Goal: Task Accomplishment & Management: Manage account settings

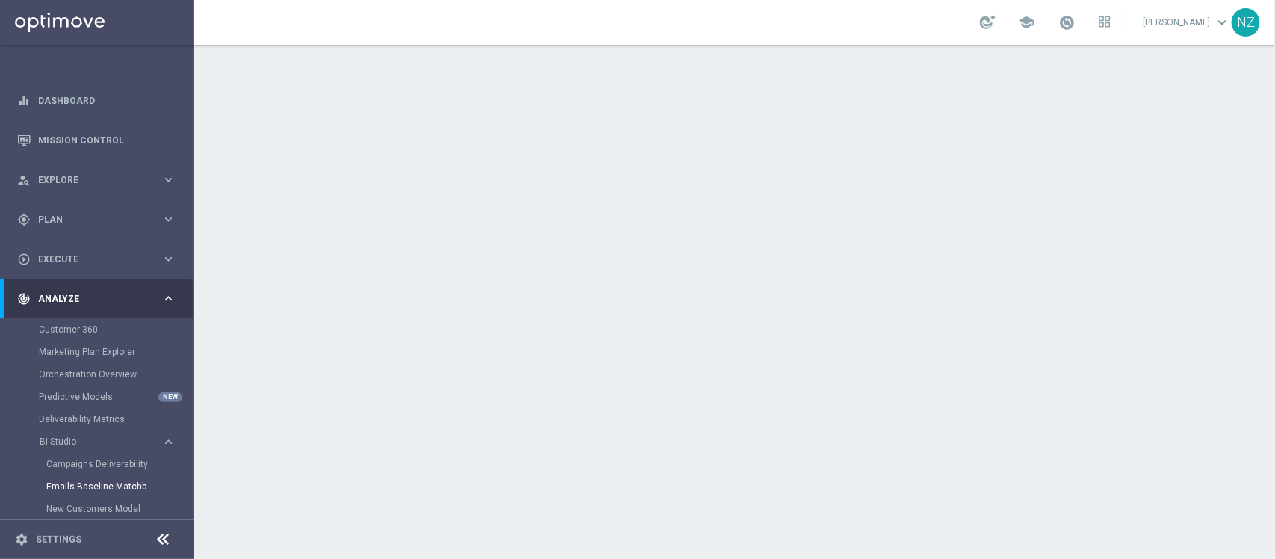
scroll to position [15, 0]
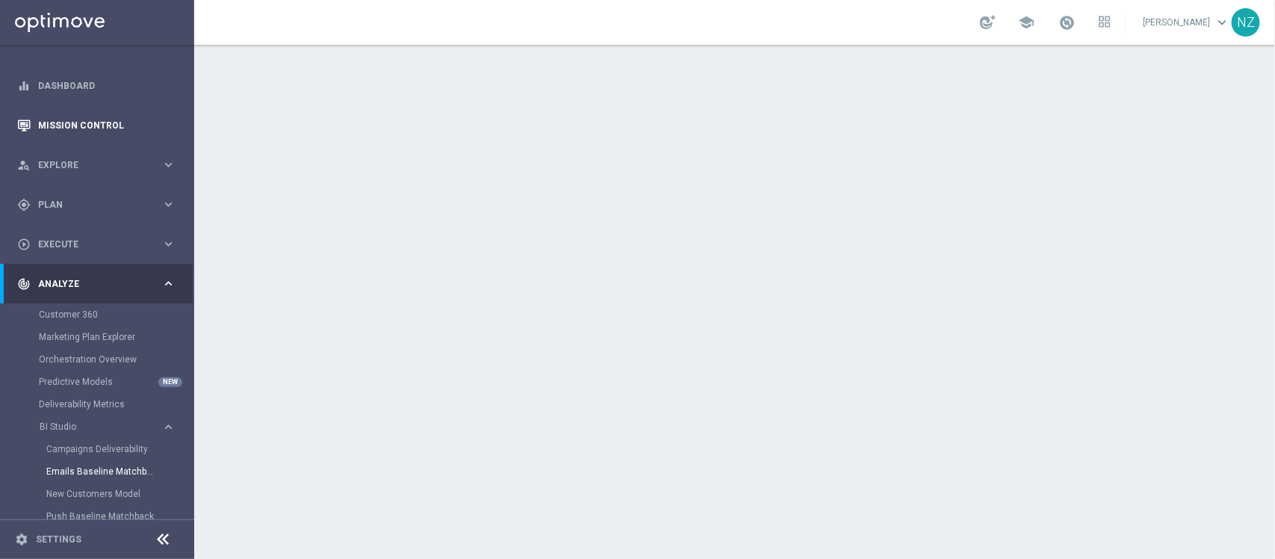
click at [67, 123] on link "Mission Control" at bounding box center [106, 125] width 137 height 40
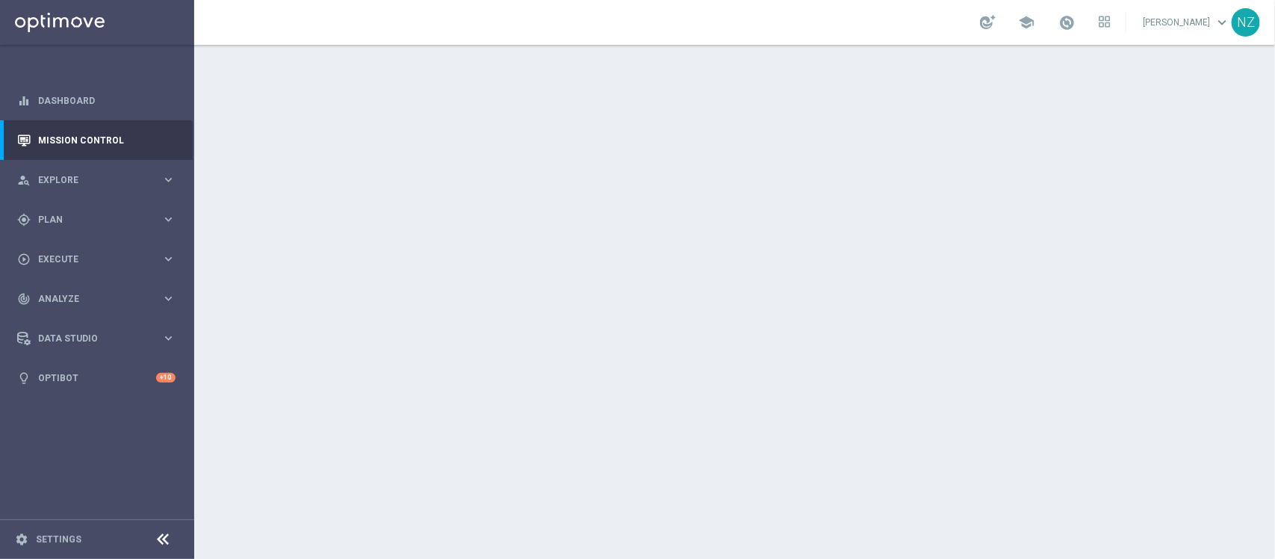
scroll to position [0, 0]
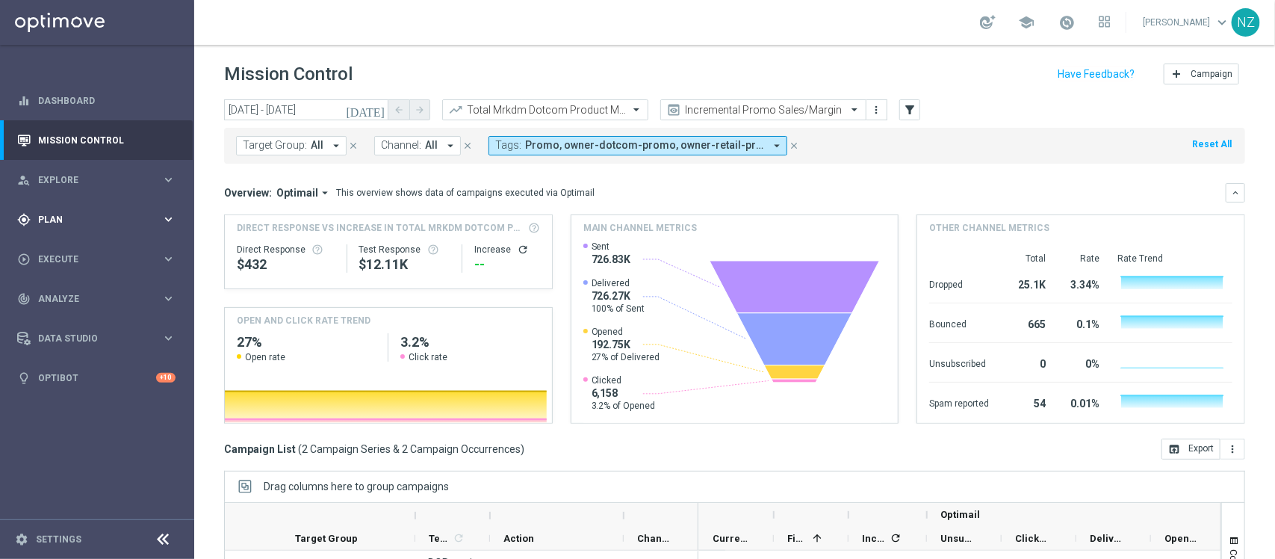
click at [76, 213] on div "gps_fixed Plan" at bounding box center [89, 219] width 144 height 13
click at [64, 292] on span "Templates" at bounding box center [93, 294] width 107 height 9
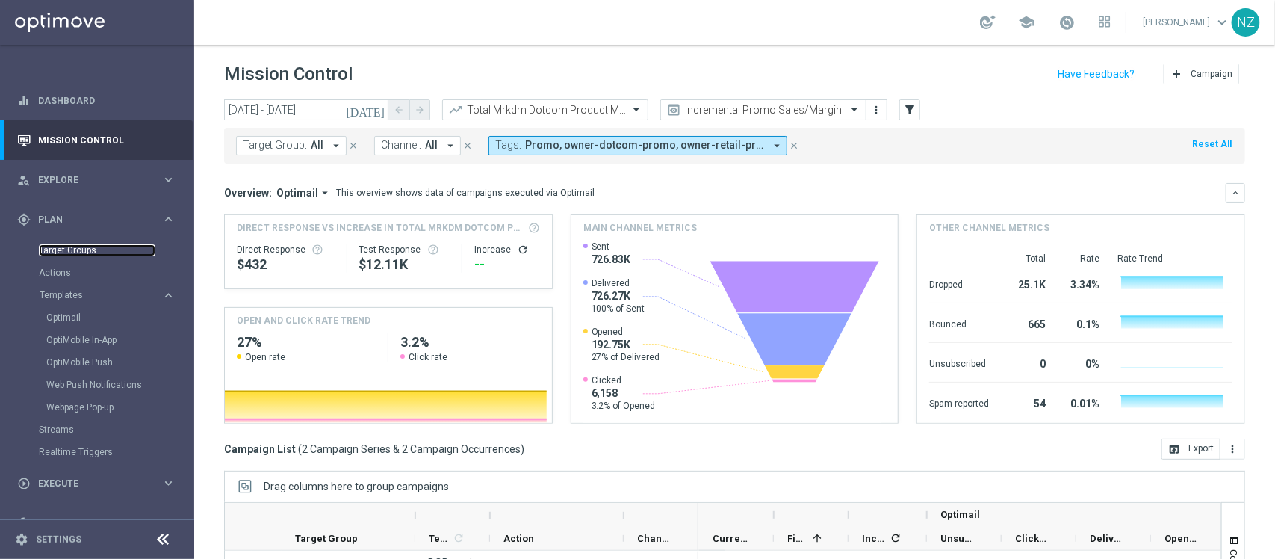
click at [69, 244] on link "Target Groups" at bounding box center [97, 250] width 116 height 12
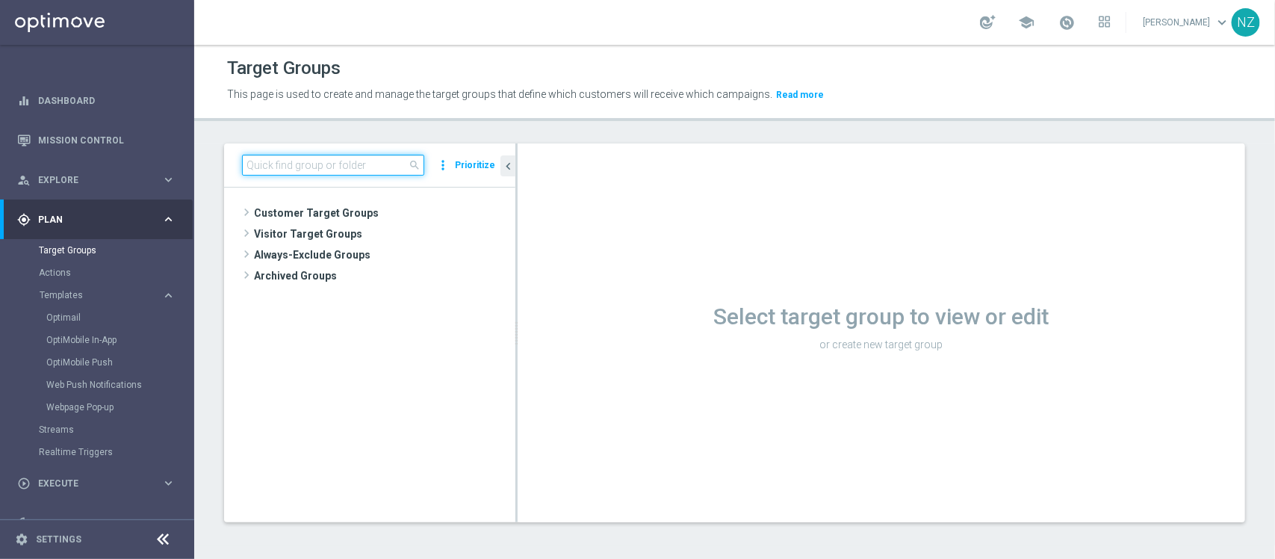
click at [274, 161] on input at bounding box center [333, 165] width 182 height 21
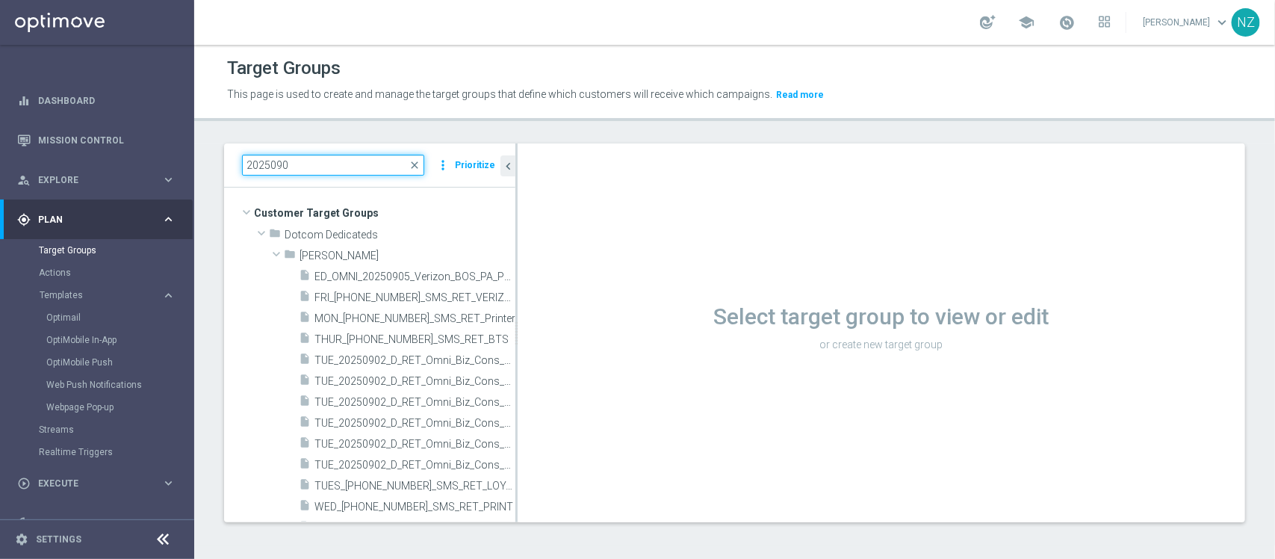
type input "20250909"
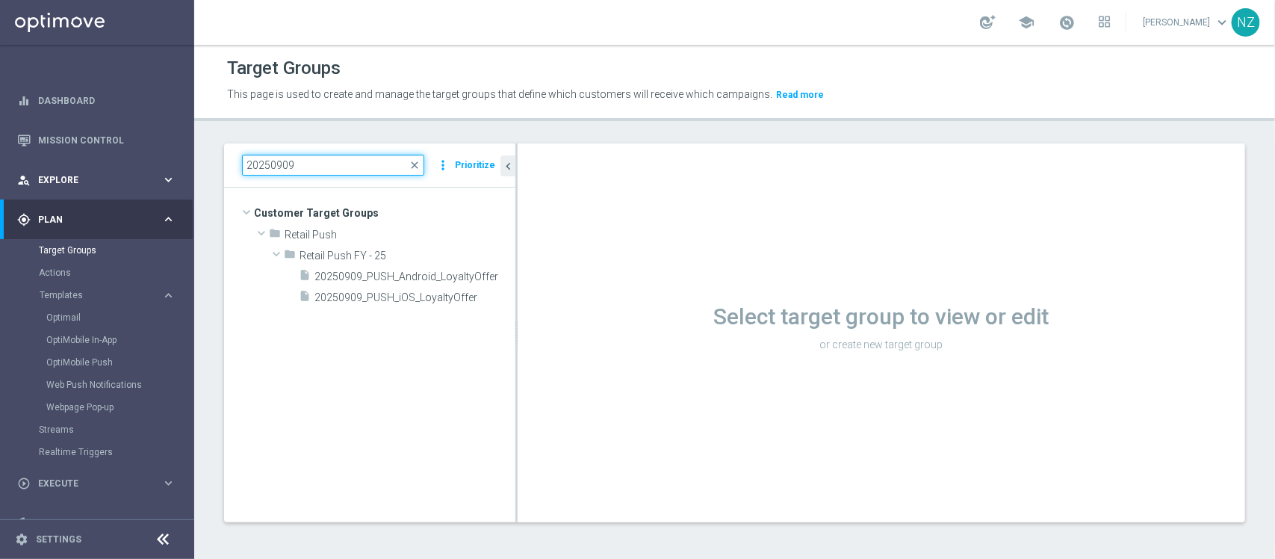
drag, startPoint x: 318, startPoint y: 168, endPoint x: 189, endPoint y: 167, distance: 129.2
click at [189, 167] on main "equalizer Dashboard Mission Control" at bounding box center [637, 279] width 1275 height 559
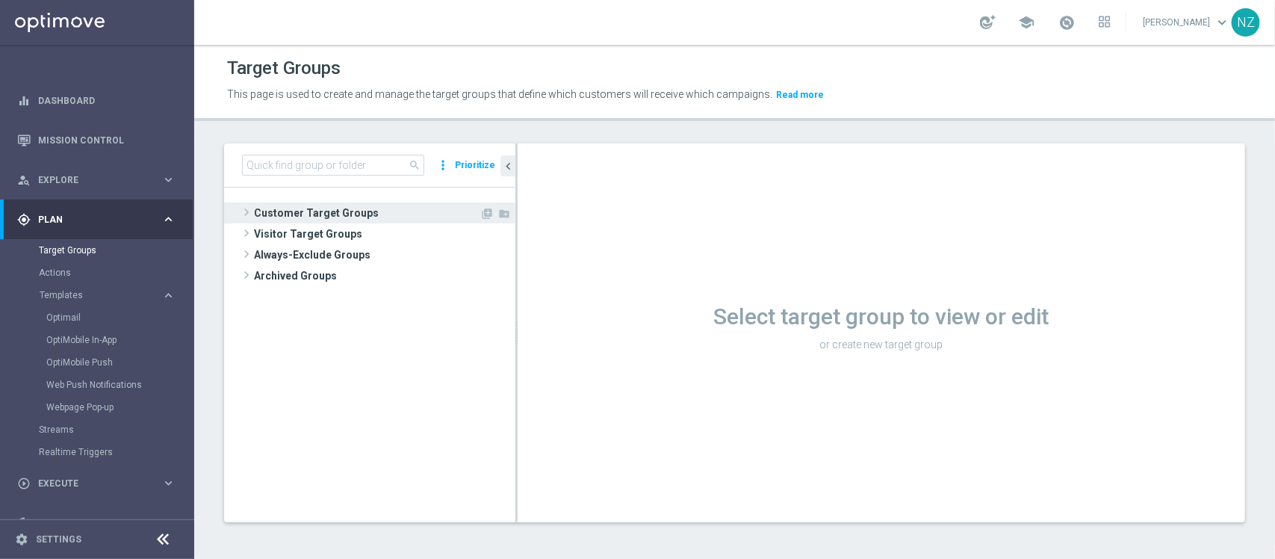
click at [247, 214] on span at bounding box center [246, 212] width 15 height 18
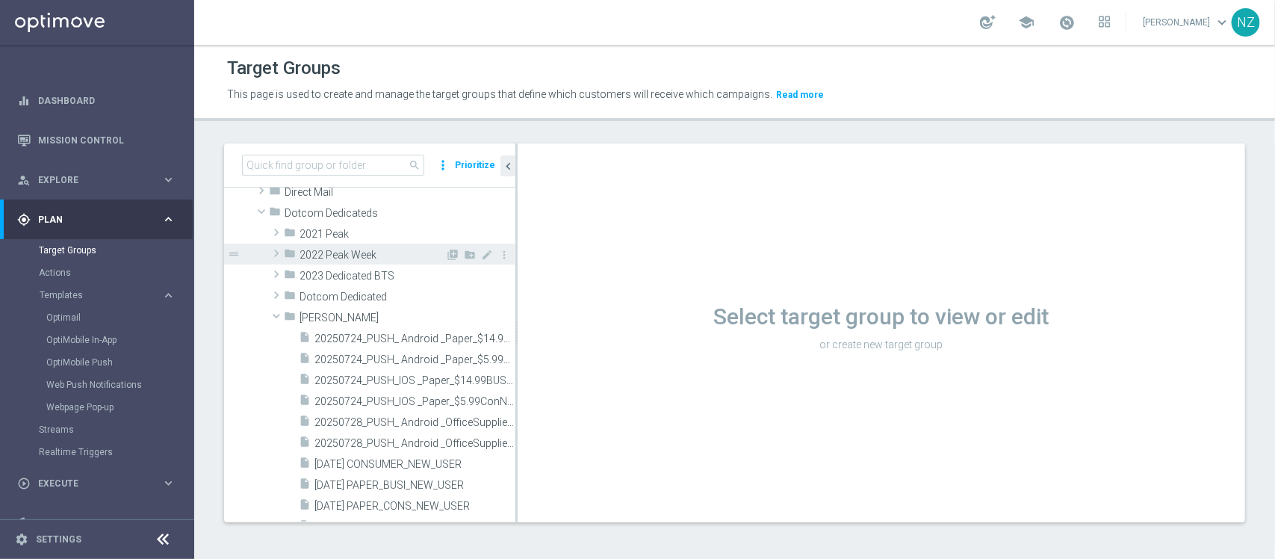
scroll to position [93, 0]
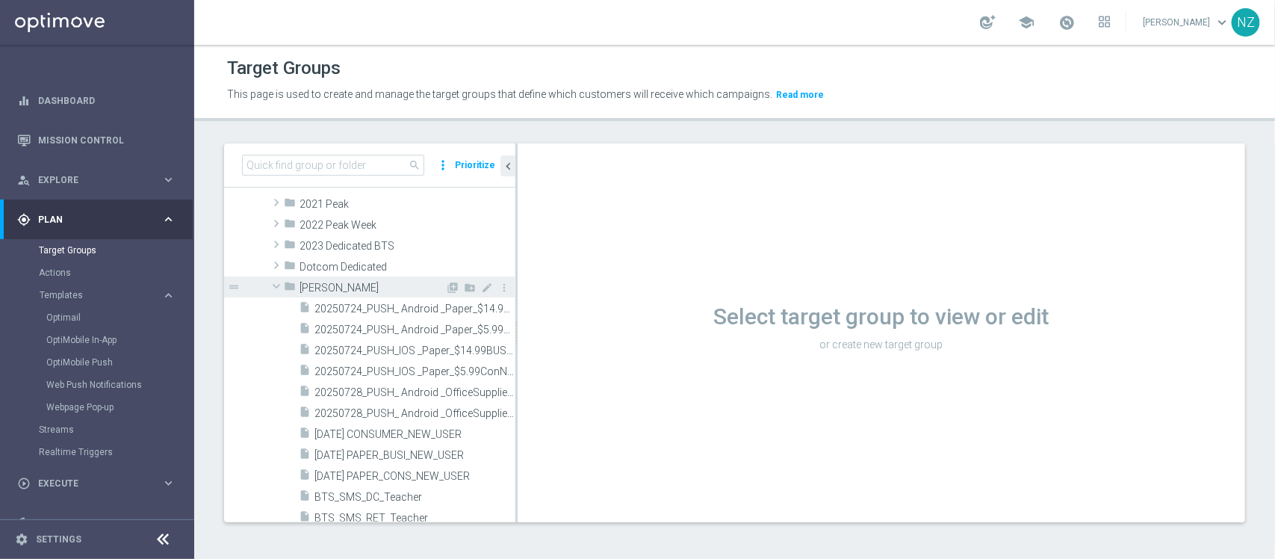
click at [276, 285] on span at bounding box center [276, 286] width 18 height 15
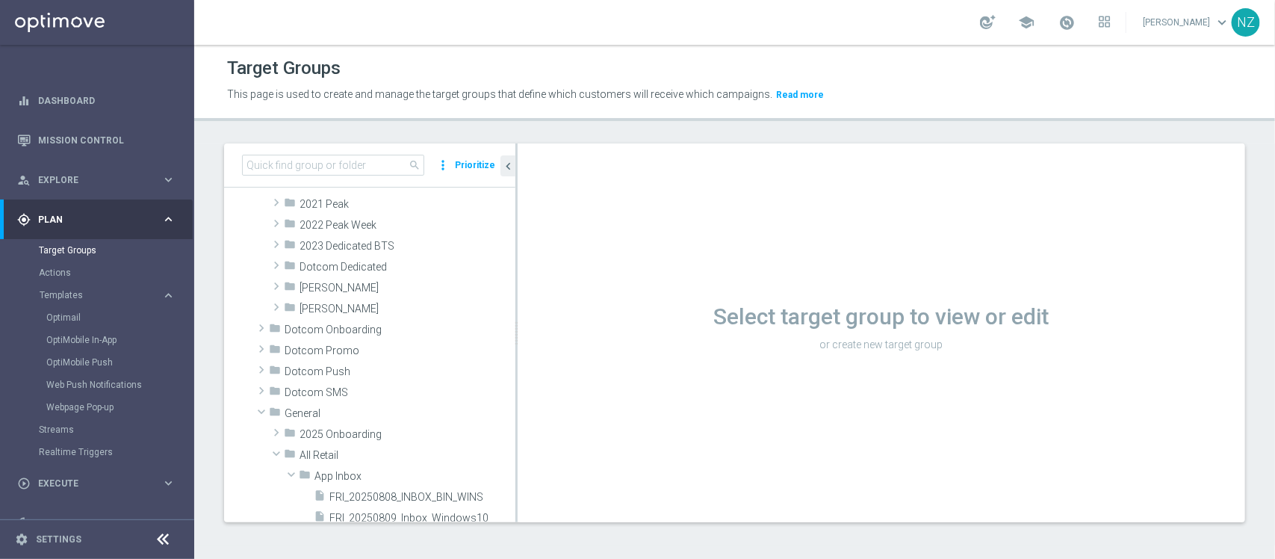
drag, startPoint x: 276, startPoint y: 285, endPoint x: 581, endPoint y: 58, distance: 379.9
click at [581, 58] on div "Target Groups" at bounding box center [734, 68] width 1015 height 29
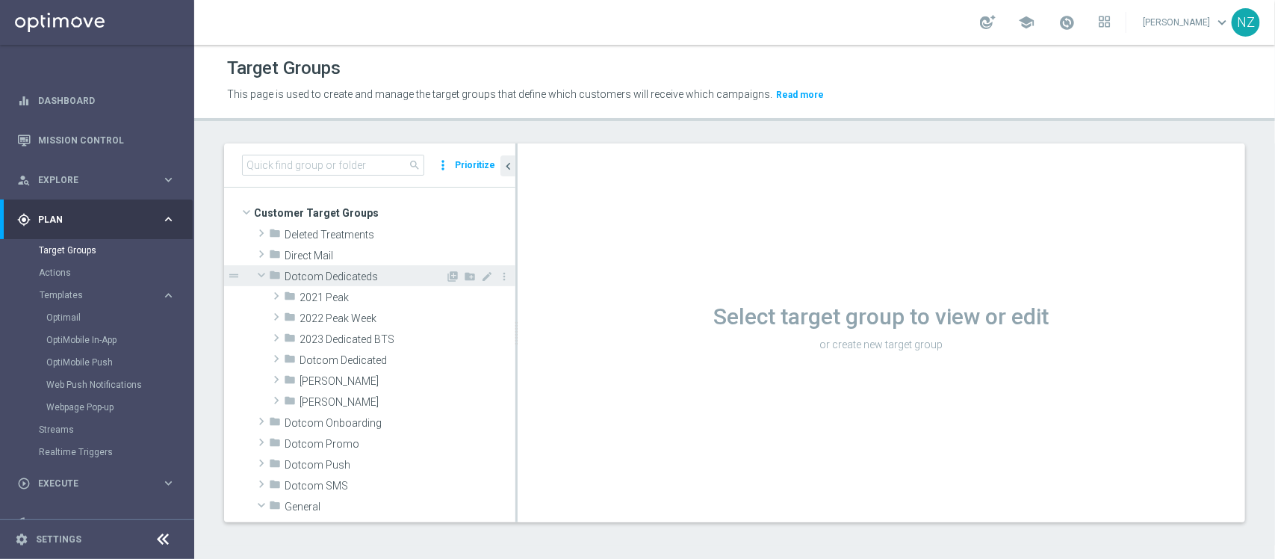
click at [259, 273] on span at bounding box center [261, 274] width 18 height 15
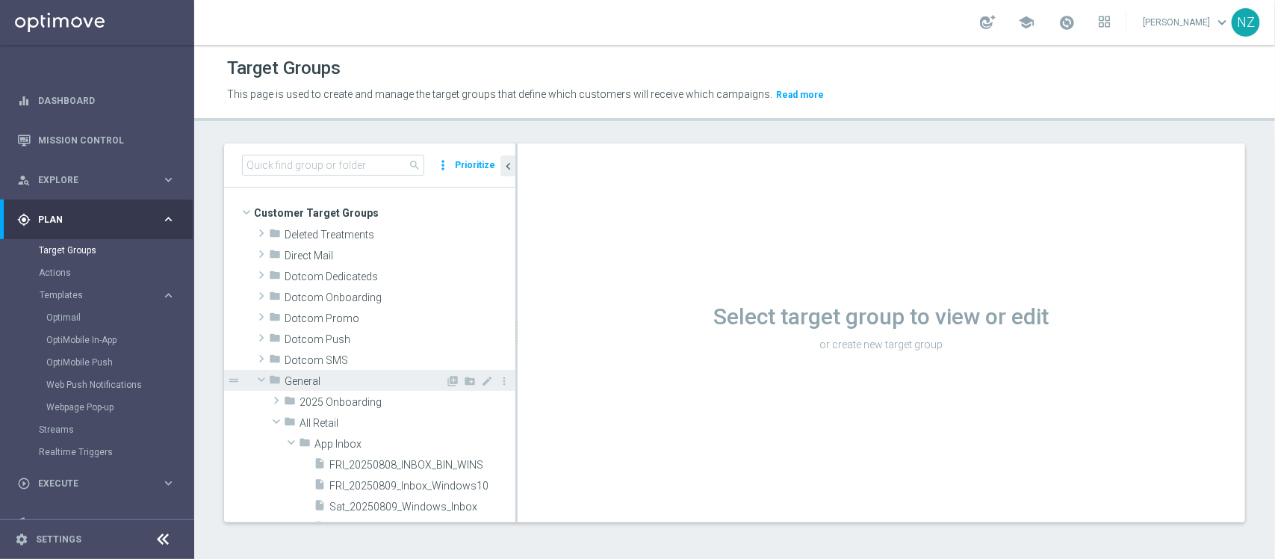
click at [259, 379] on span at bounding box center [261, 379] width 18 height 15
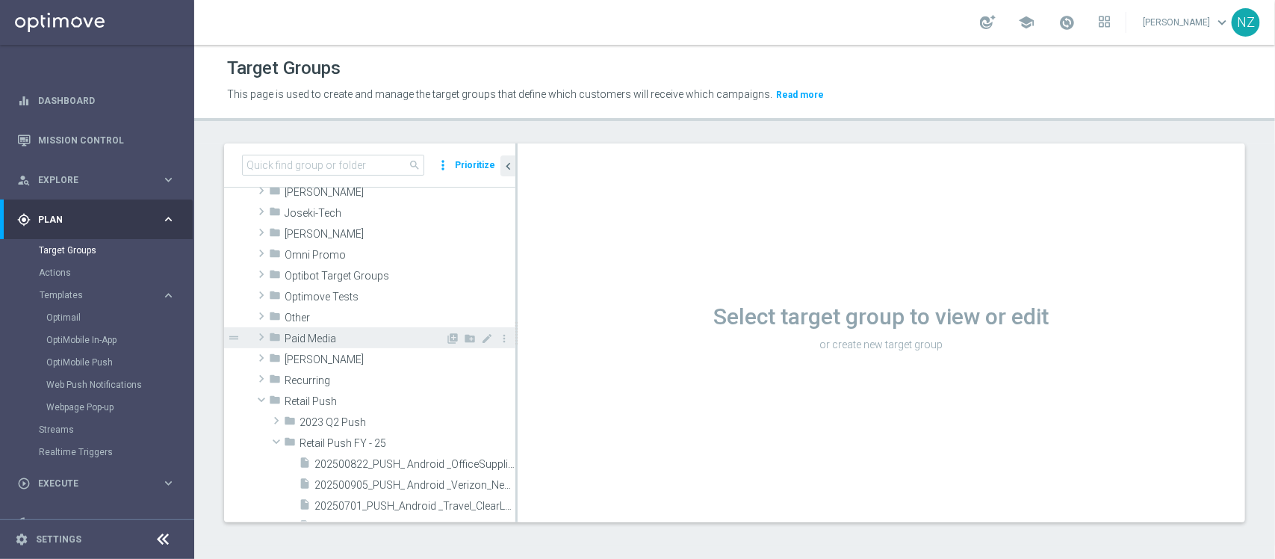
scroll to position [280, 0]
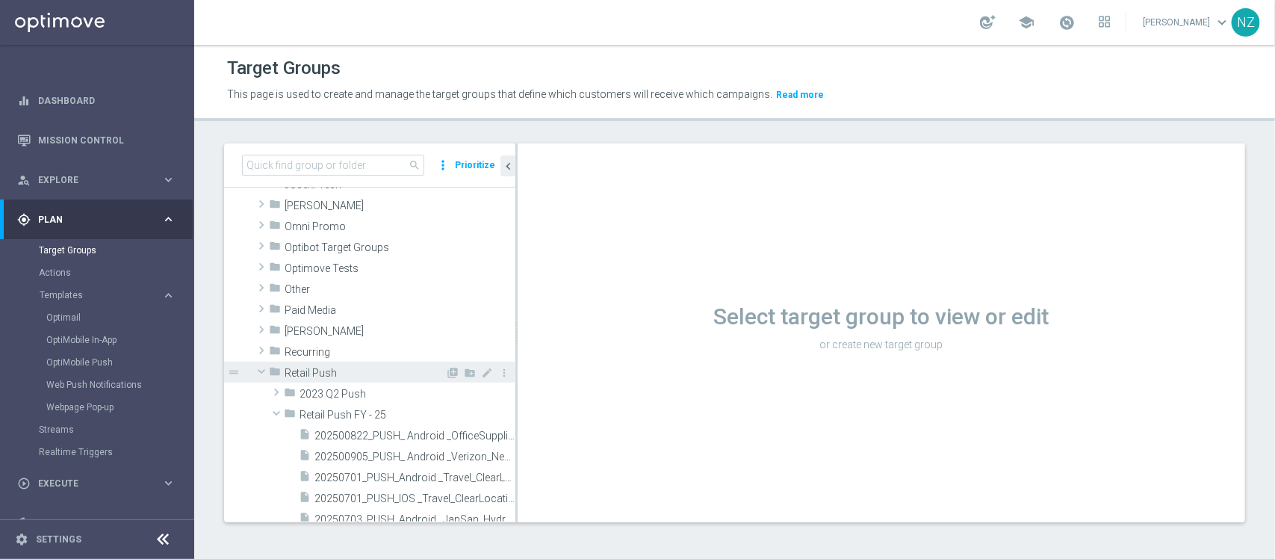
click at [259, 368] on span at bounding box center [261, 371] width 18 height 15
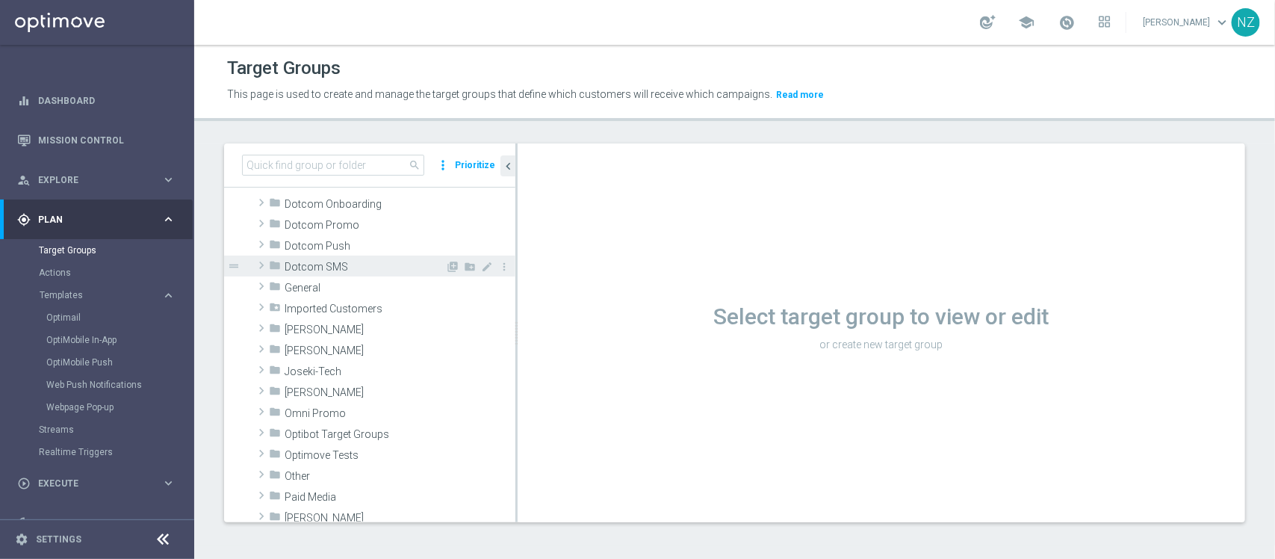
scroll to position [0, 0]
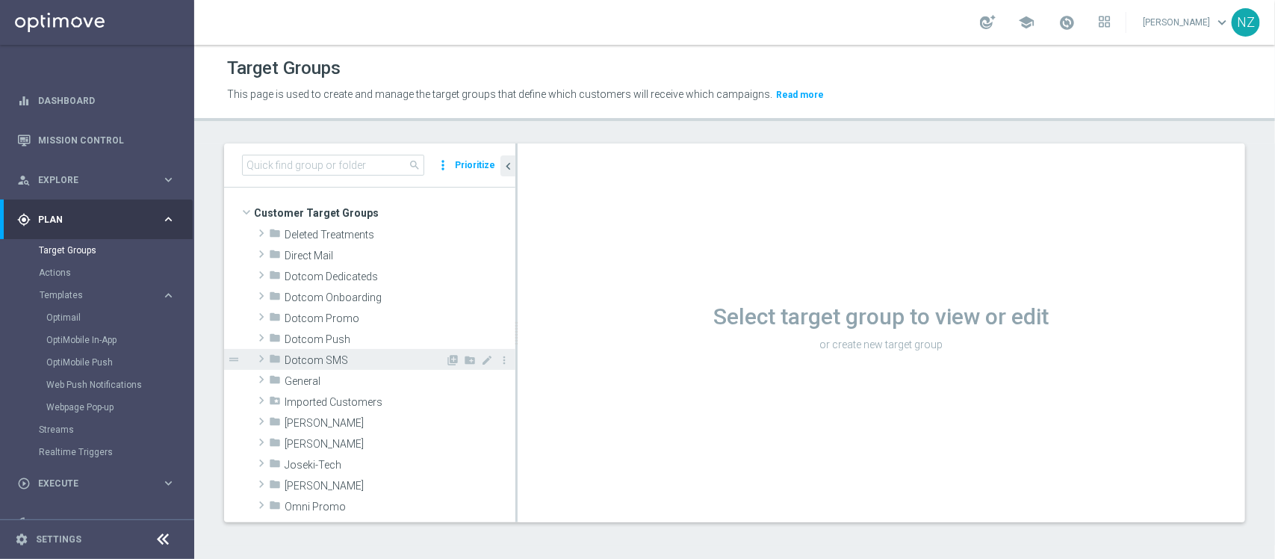
click at [263, 357] on span at bounding box center [261, 358] width 15 height 18
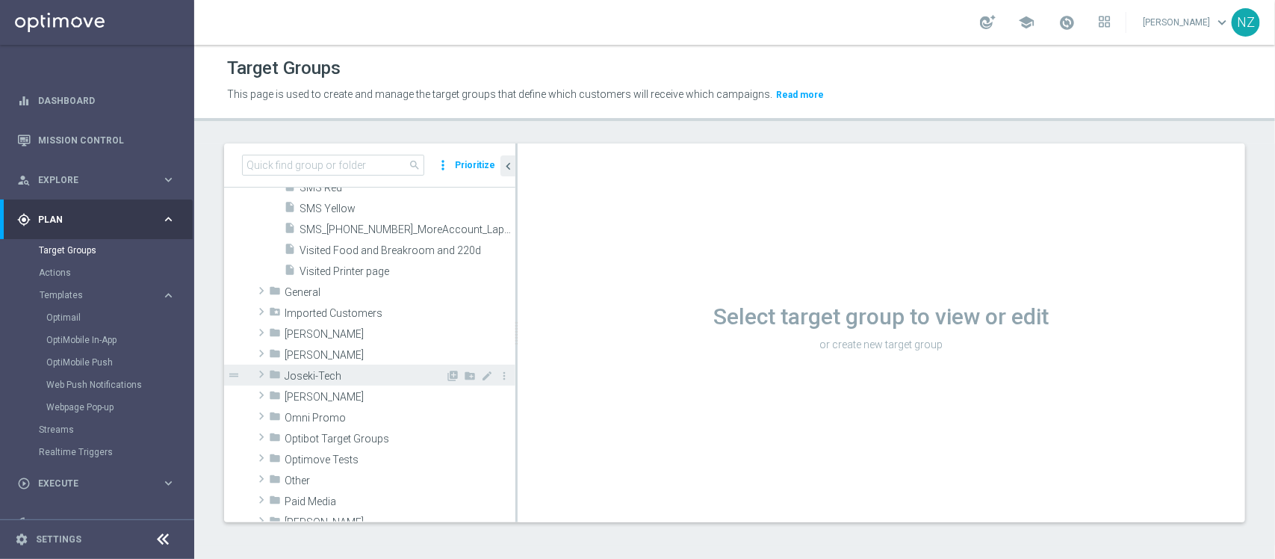
scroll to position [2613, 0]
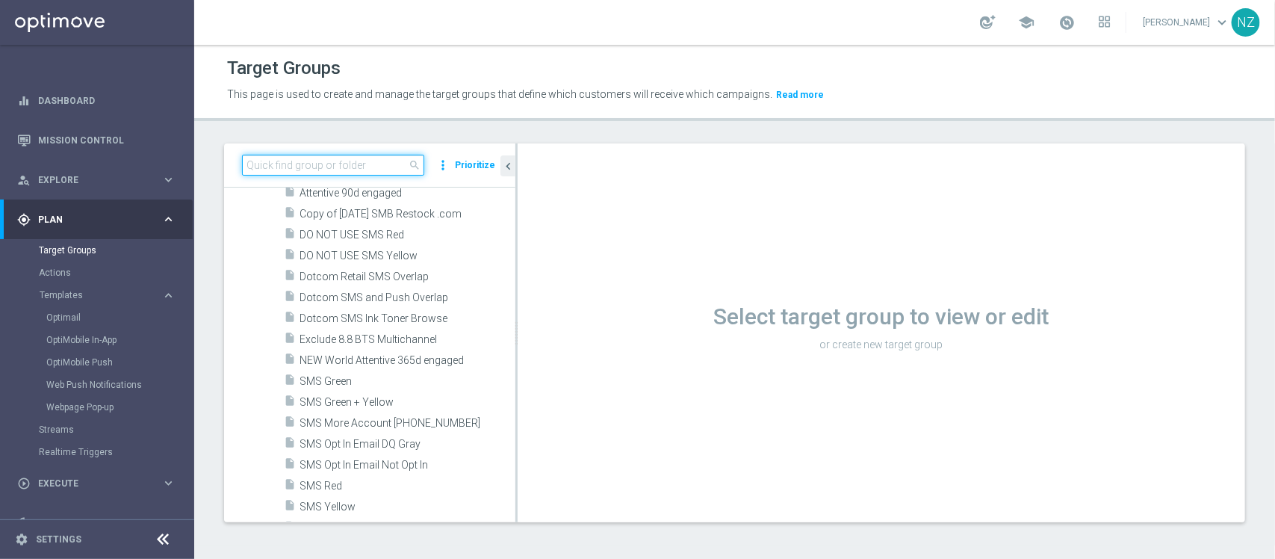
click at [329, 165] on input at bounding box center [333, 165] width 182 height 21
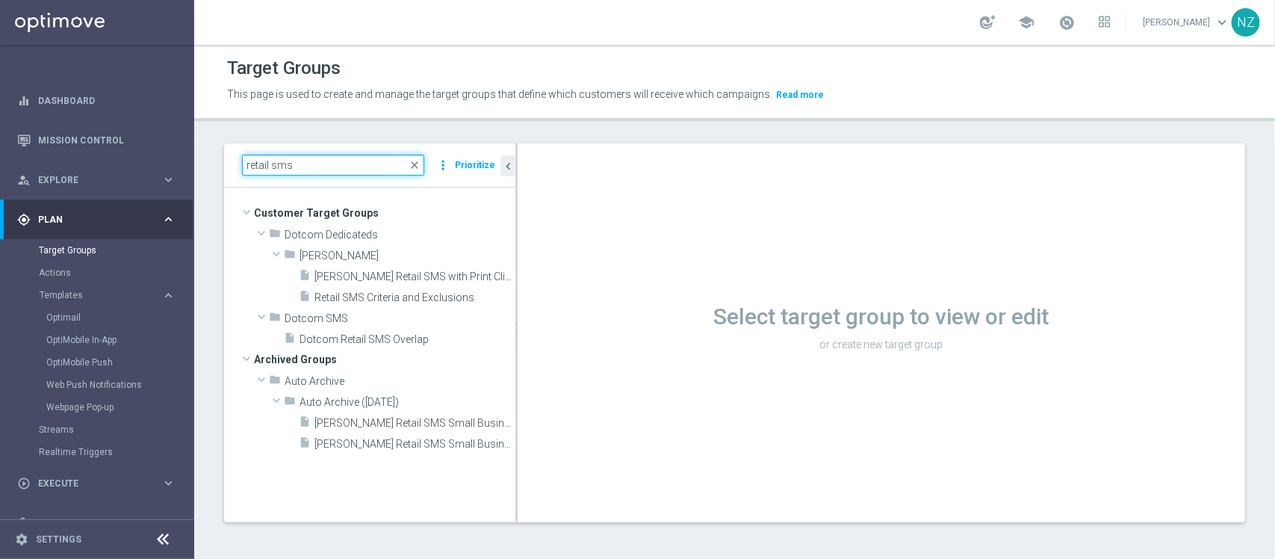
scroll to position [0, 0]
type input "retail sms"
click at [420, 163] on span "close" at bounding box center [414, 165] width 12 height 12
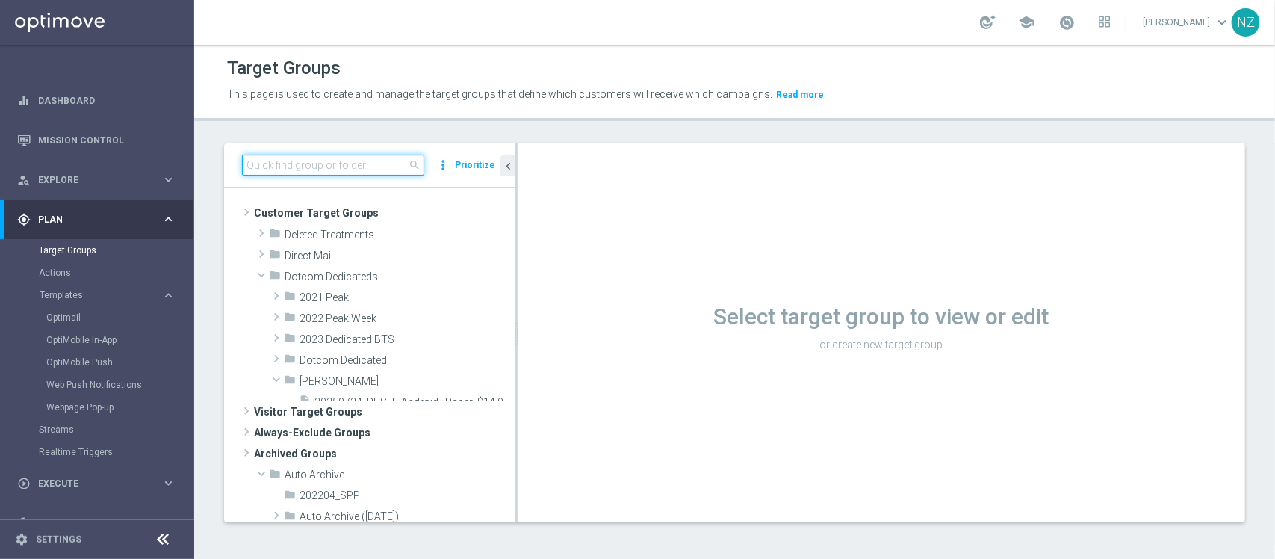
click at [326, 166] on input at bounding box center [333, 165] width 182 height 21
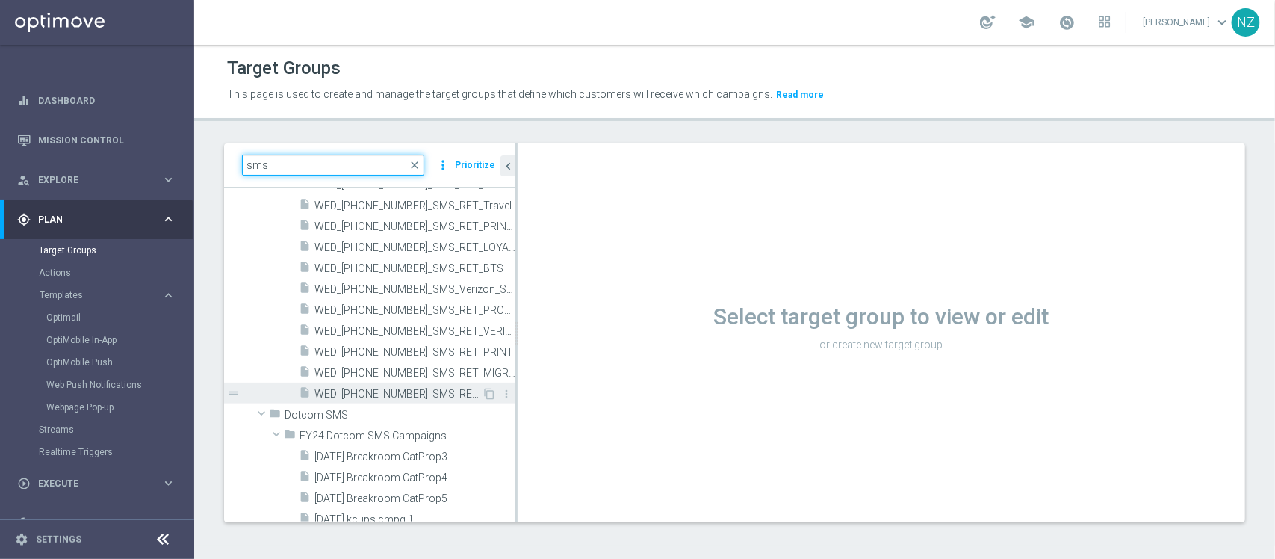
scroll to position [1213, 0]
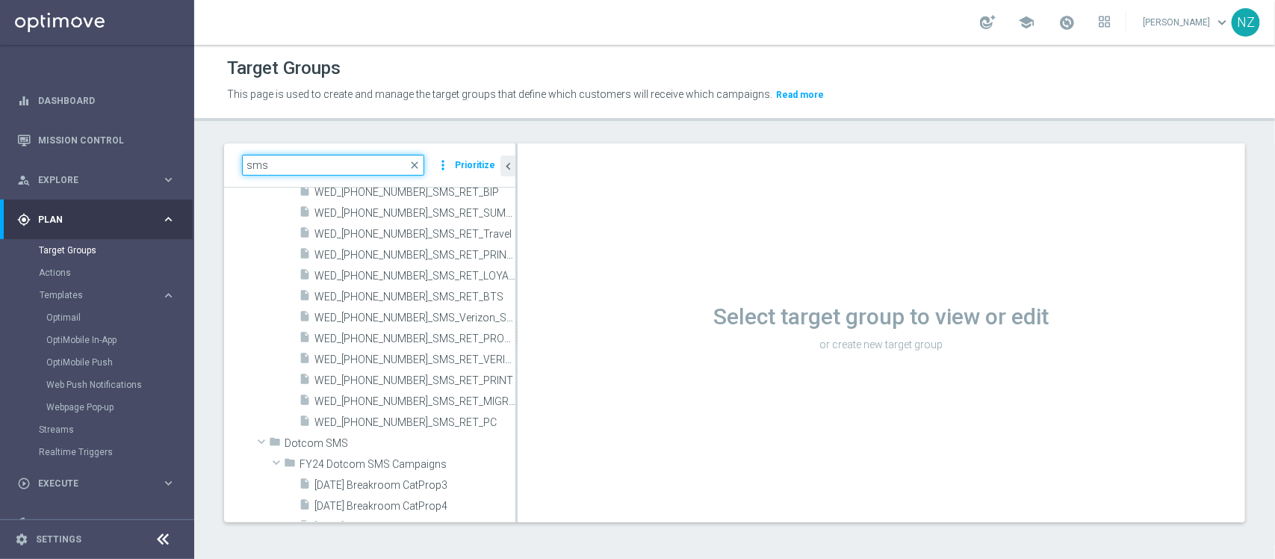
type input "sms"
click at [420, 163] on span "close" at bounding box center [414, 165] width 12 height 12
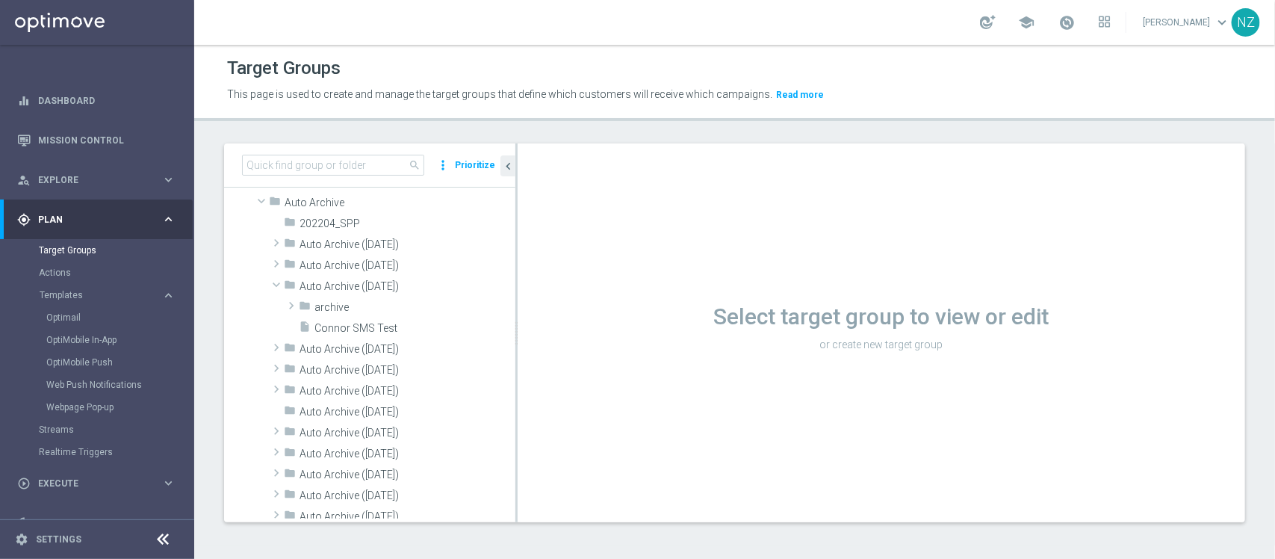
scroll to position [0, 0]
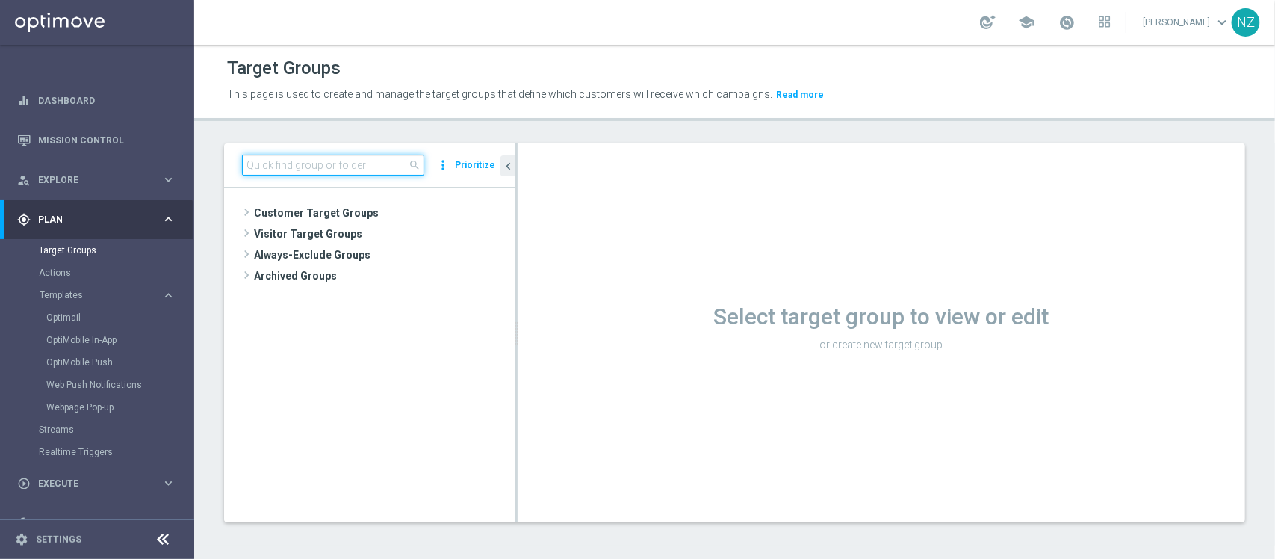
click at [342, 169] on input at bounding box center [333, 165] width 182 height 21
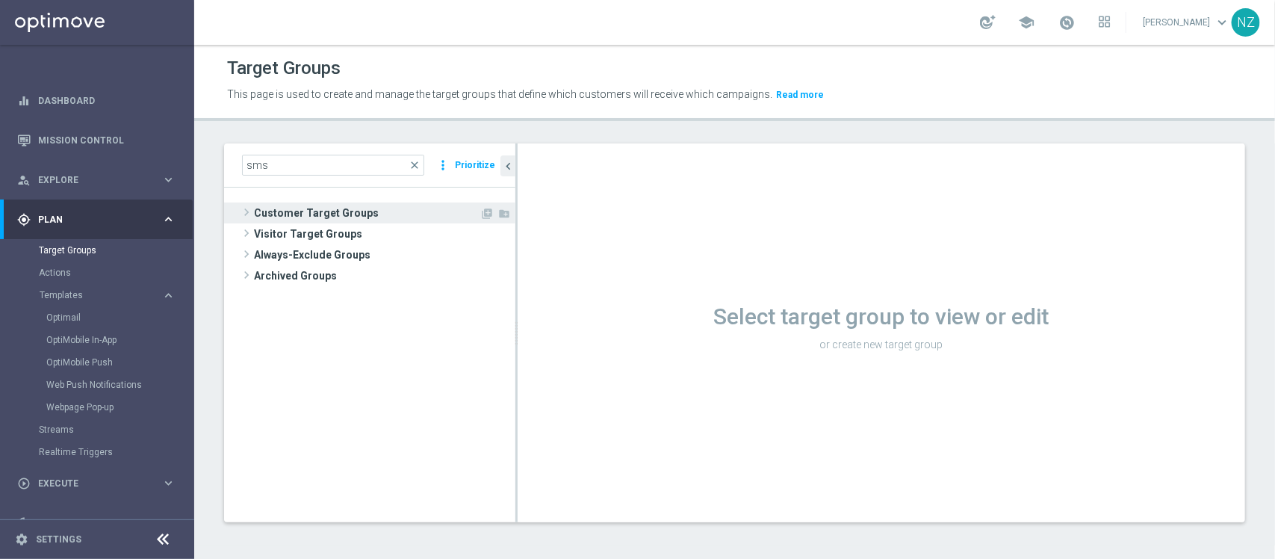
click at [296, 206] on span "Customer Target Groups" at bounding box center [367, 212] width 226 height 21
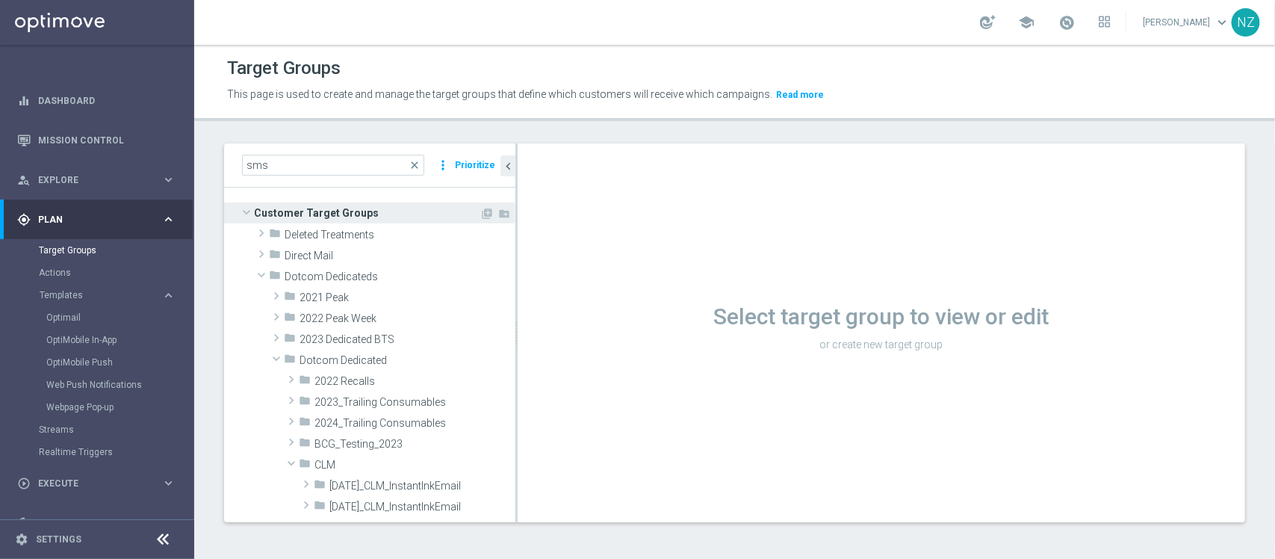
click at [296, 206] on span "Customer Target Groups" at bounding box center [367, 212] width 226 height 21
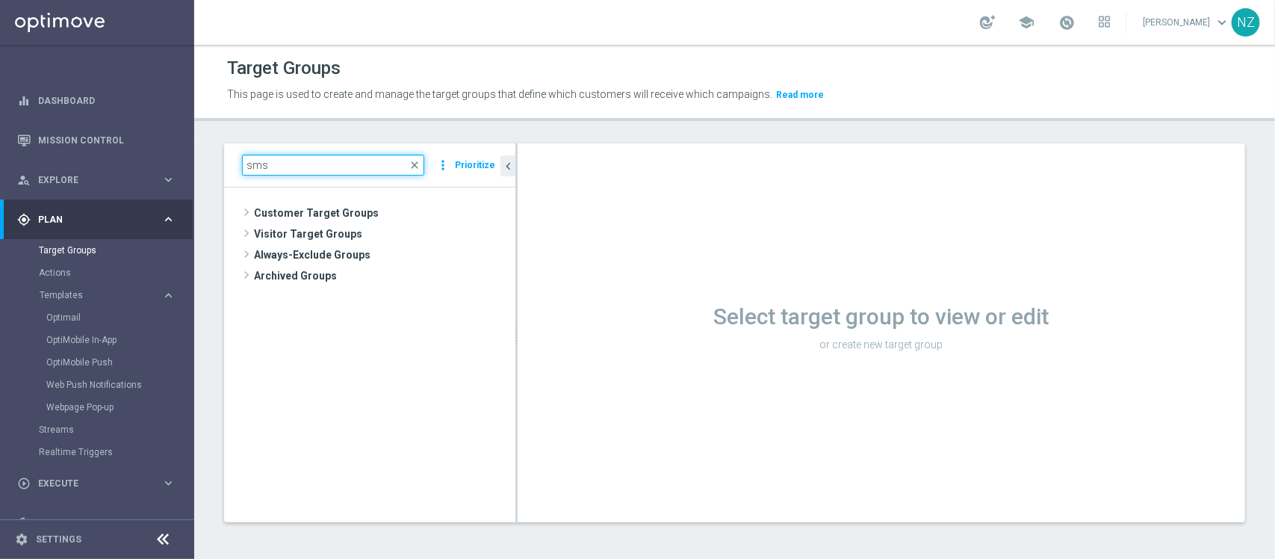
click at [325, 155] on input "sms" at bounding box center [333, 165] width 182 height 21
drag, startPoint x: 299, startPoint y: 170, endPoint x: 174, endPoint y: 163, distance: 125.6
click at [174, 163] on main "equalizer Dashboard Mission Control" at bounding box center [637, 279] width 1275 height 559
type input "sms"
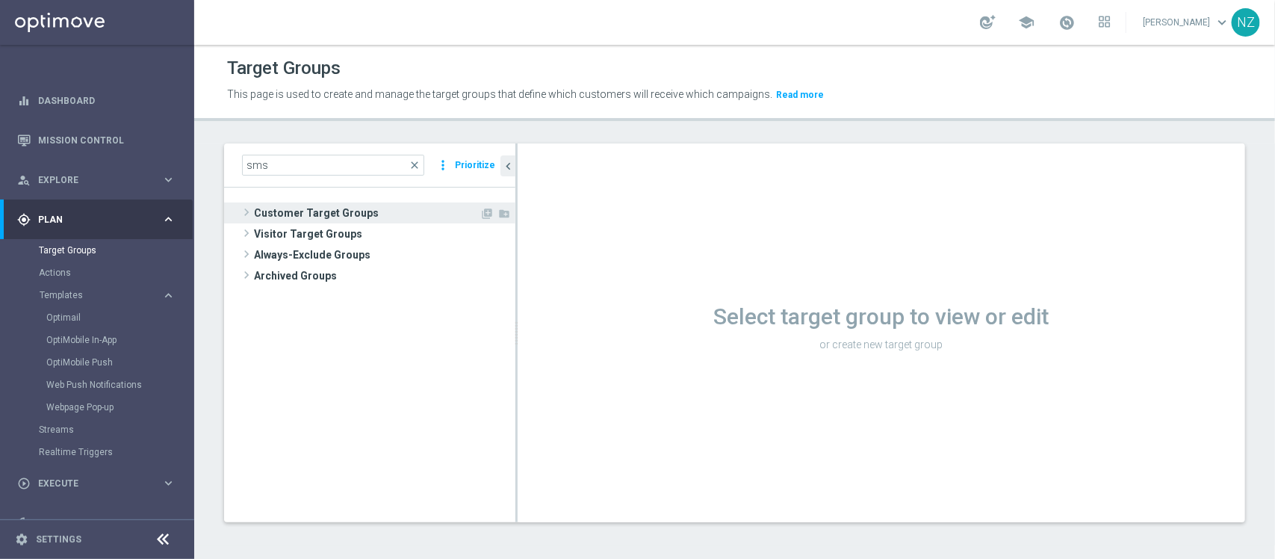
click at [323, 214] on span "Customer Target Groups" at bounding box center [367, 212] width 226 height 21
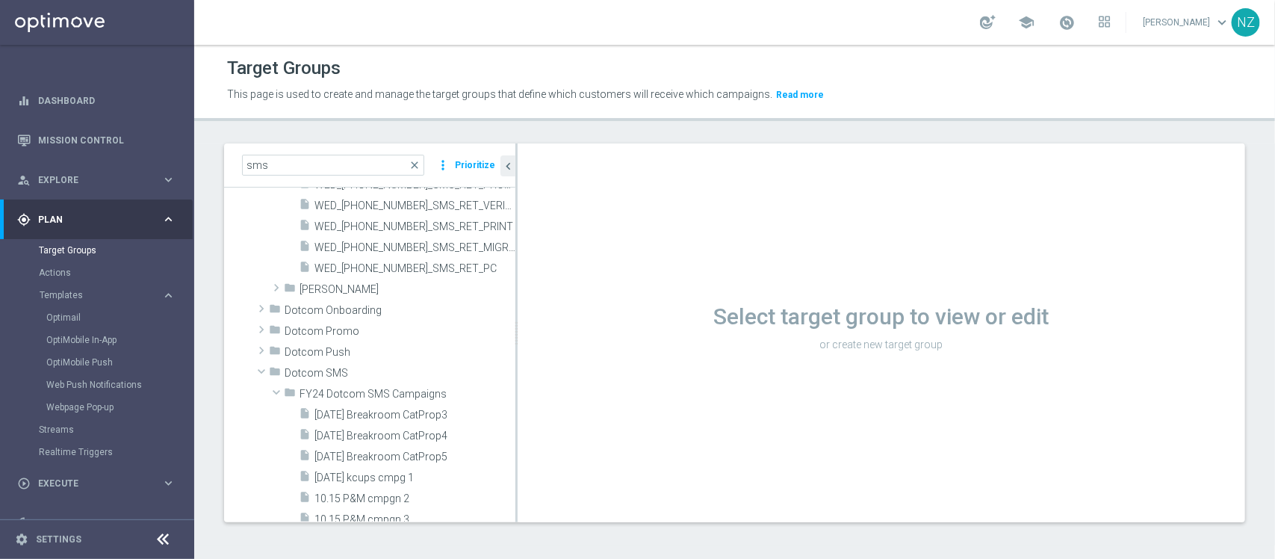
scroll to position [5507, 0]
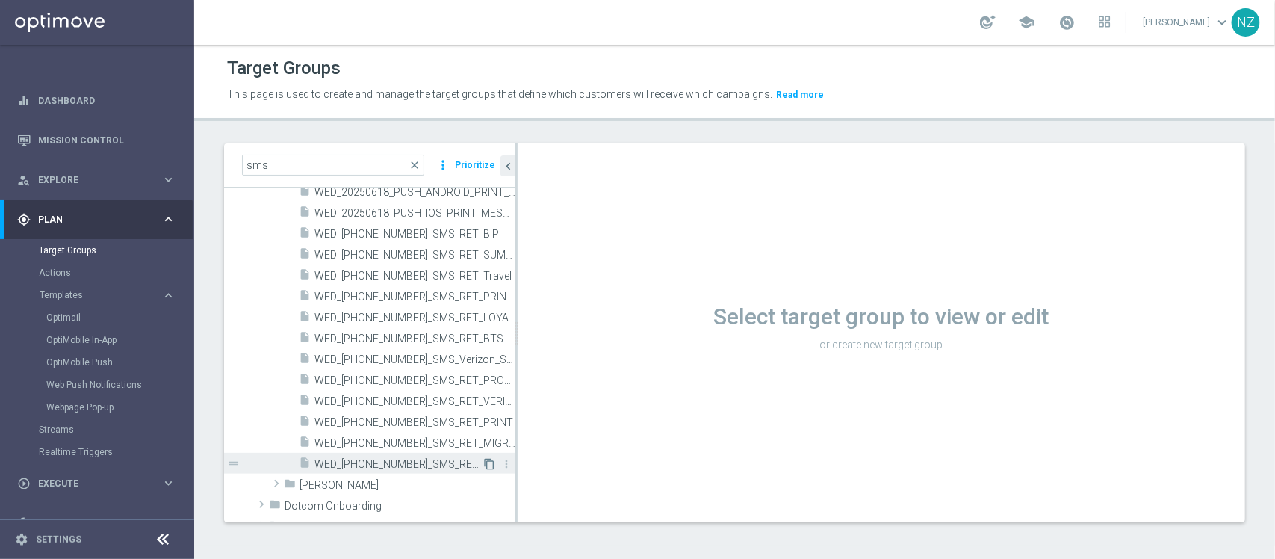
click at [483, 463] on icon "content_copy" at bounding box center [489, 464] width 12 height 12
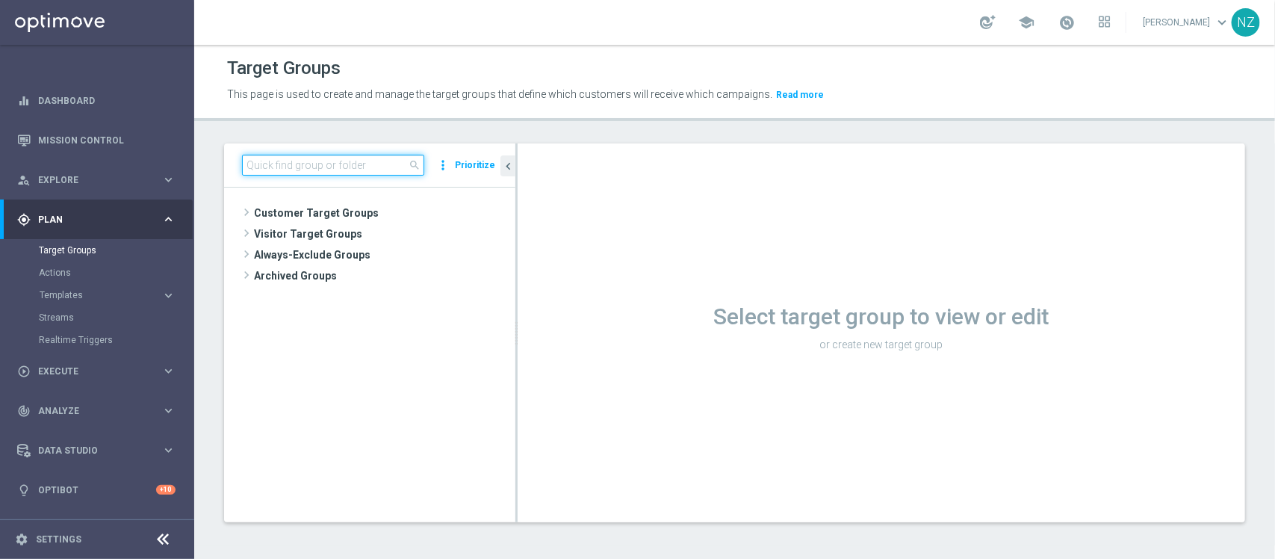
click at [288, 162] on input at bounding box center [333, 165] width 182 height 21
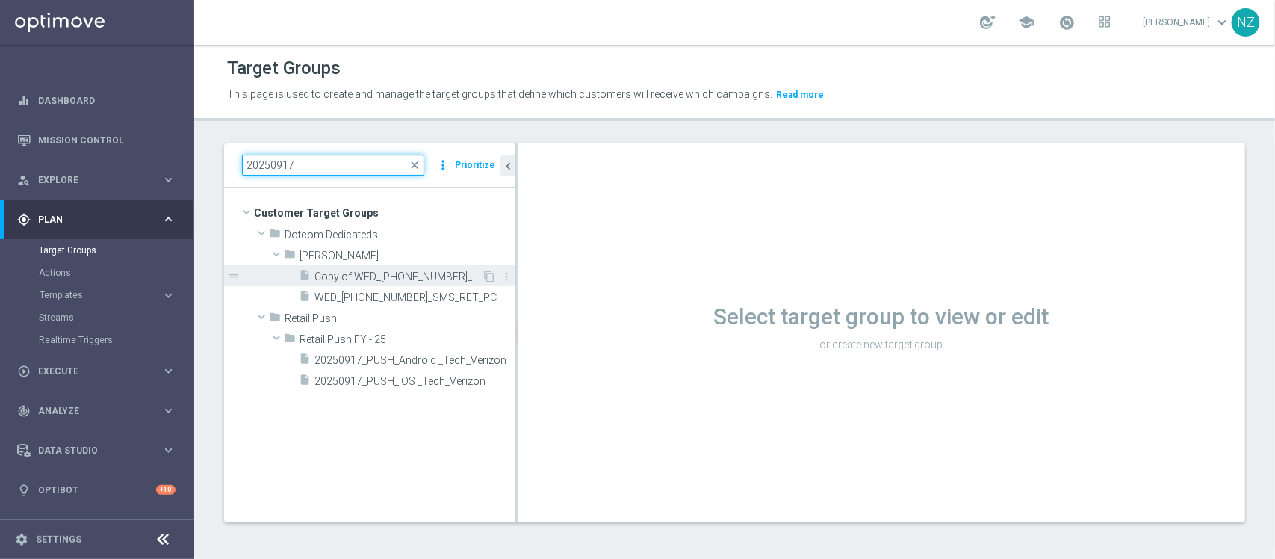
type input "20250917"
click at [435, 273] on span "Copy of WED_[PHONE_NUMBER]_SMS_RET_PC" at bounding box center [397, 276] width 167 height 13
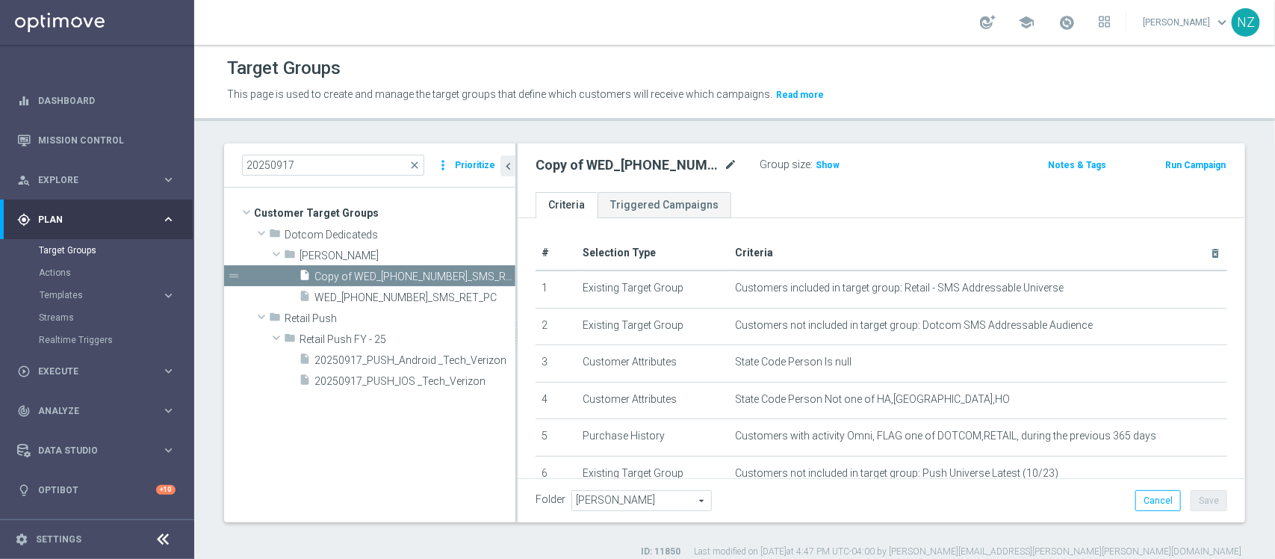
click at [727, 162] on icon "mode_edit" at bounding box center [730, 165] width 13 height 18
click at [587, 170] on input "Copy of WED_[PHONE_NUMBER]_SMS_RET_PC" at bounding box center [636, 166] width 202 height 21
drag, startPoint x: 579, startPoint y: 165, endPoint x: 453, endPoint y: 147, distance: 127.5
click at [453, 147] on as-split "20250917 close more_vert Prioritize Customer Target Groups library_add create_n…" at bounding box center [734, 332] width 1021 height 379
click at [665, 166] on input "TUE_[PHONE_NUMBER]_SMS_RET_PC" at bounding box center [636, 166] width 202 height 21
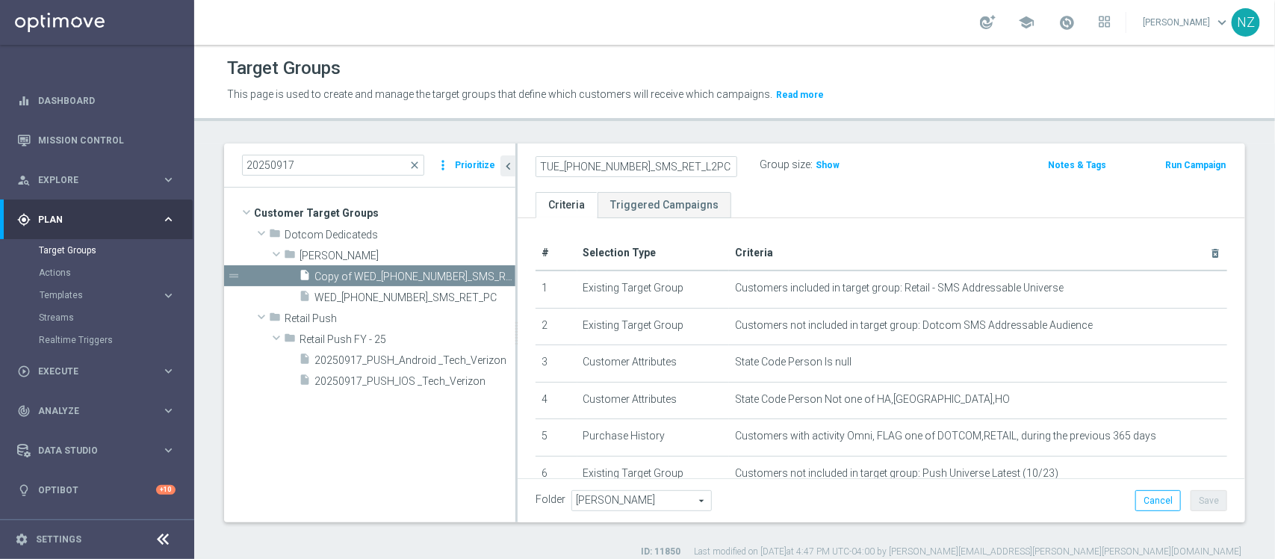
type input "TUE_[PHONE_NUMBER]_SMS_RET_L2PC"
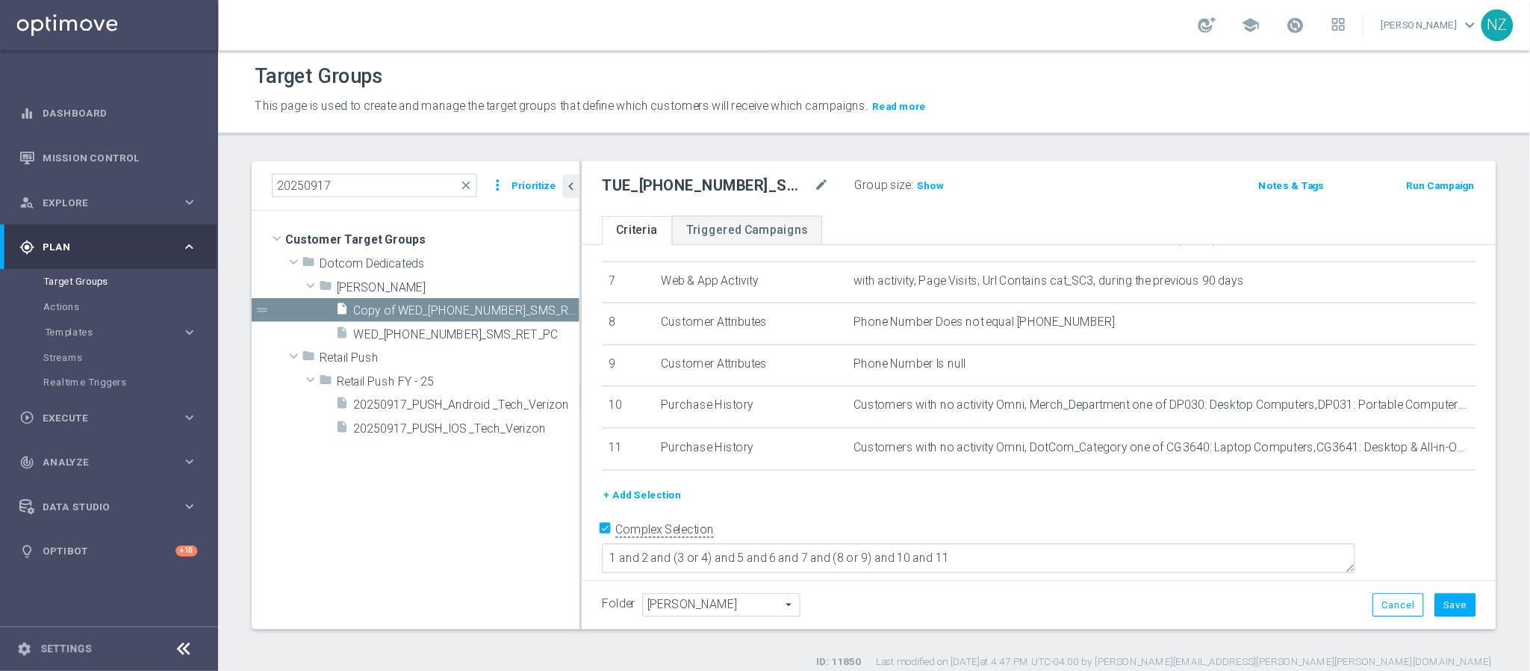
scroll to position [177, 0]
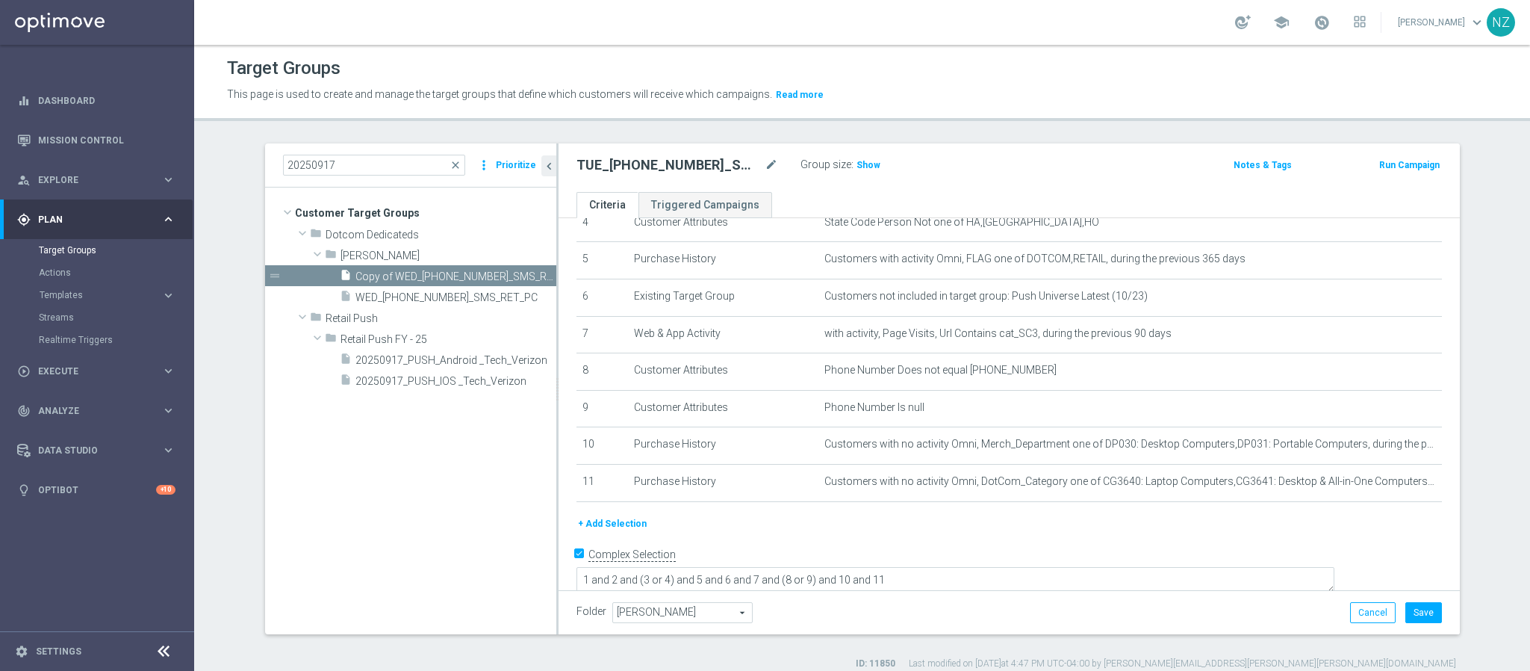
drag, startPoint x: 1225, startPoint y: 4, endPoint x: 1033, endPoint y: 121, distance: 224.9
click at [1033, 121] on header "Target Groups This page is used to create and manage the target groups that def…" at bounding box center [862, 83] width 1336 height 76
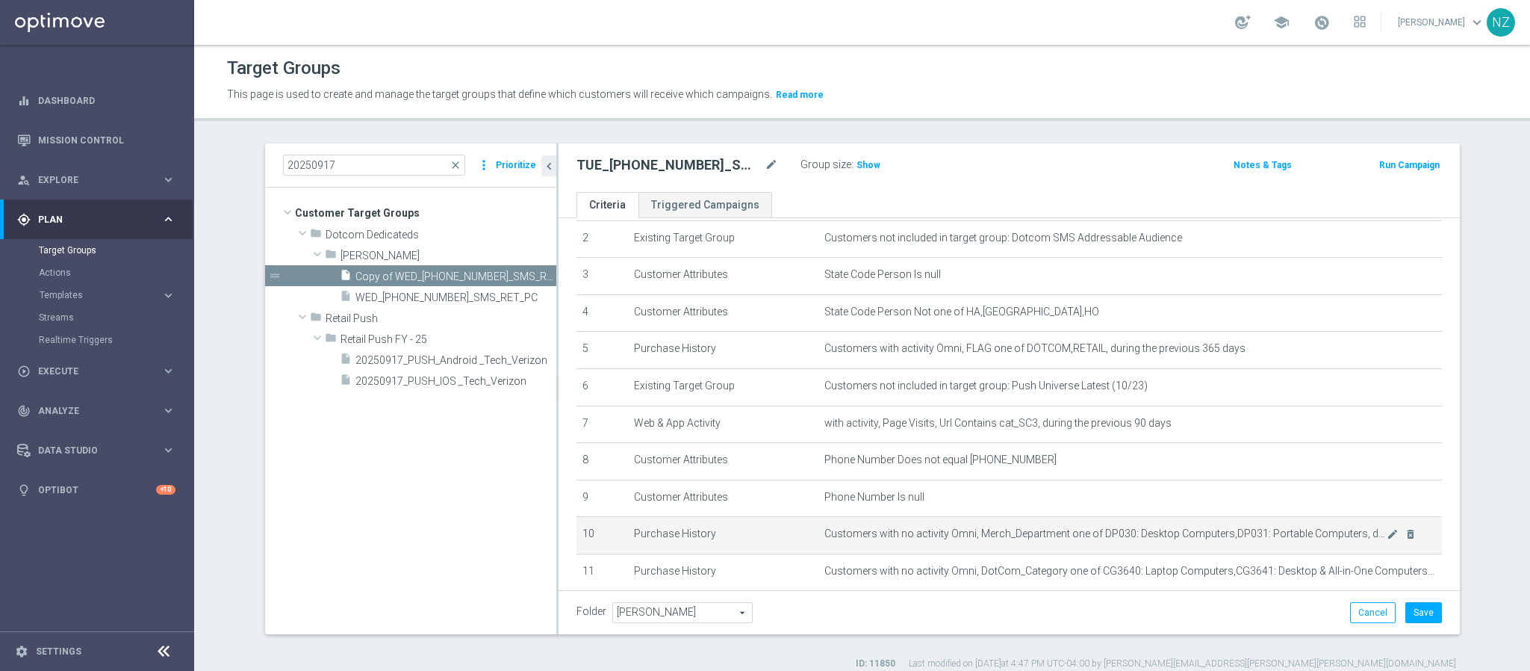
scroll to position [0, 0]
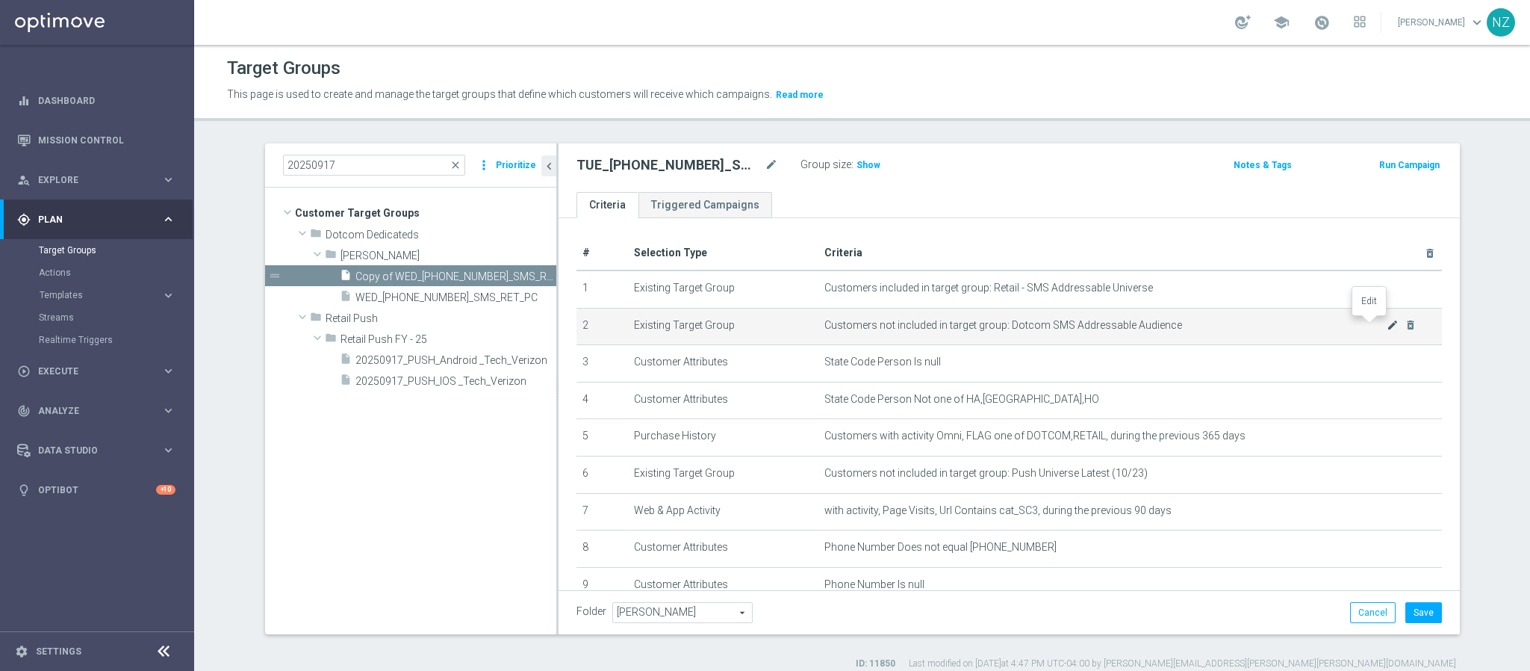
click at [1274, 325] on icon "mode_edit" at bounding box center [1393, 325] width 12 height 12
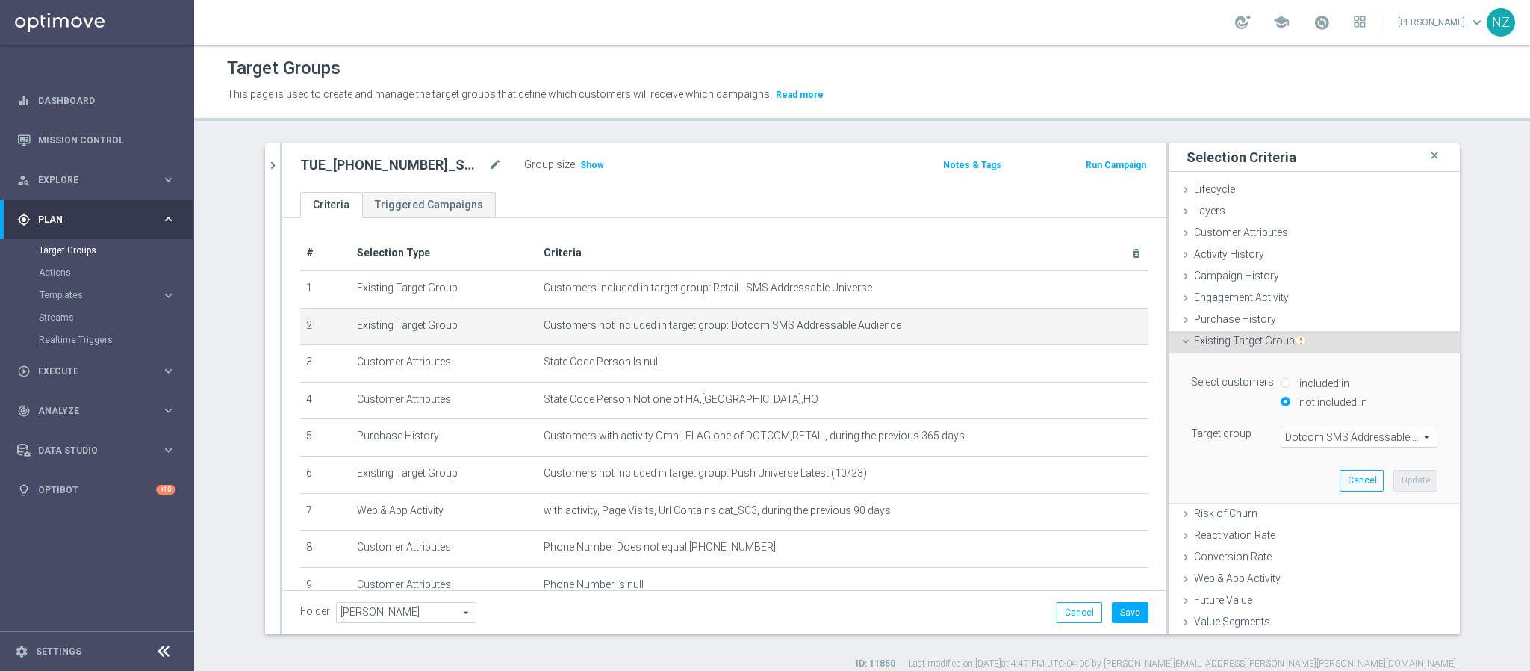
click at [1274, 444] on span "Dotcom SMS Addressable Audience" at bounding box center [1358, 436] width 155 height 19
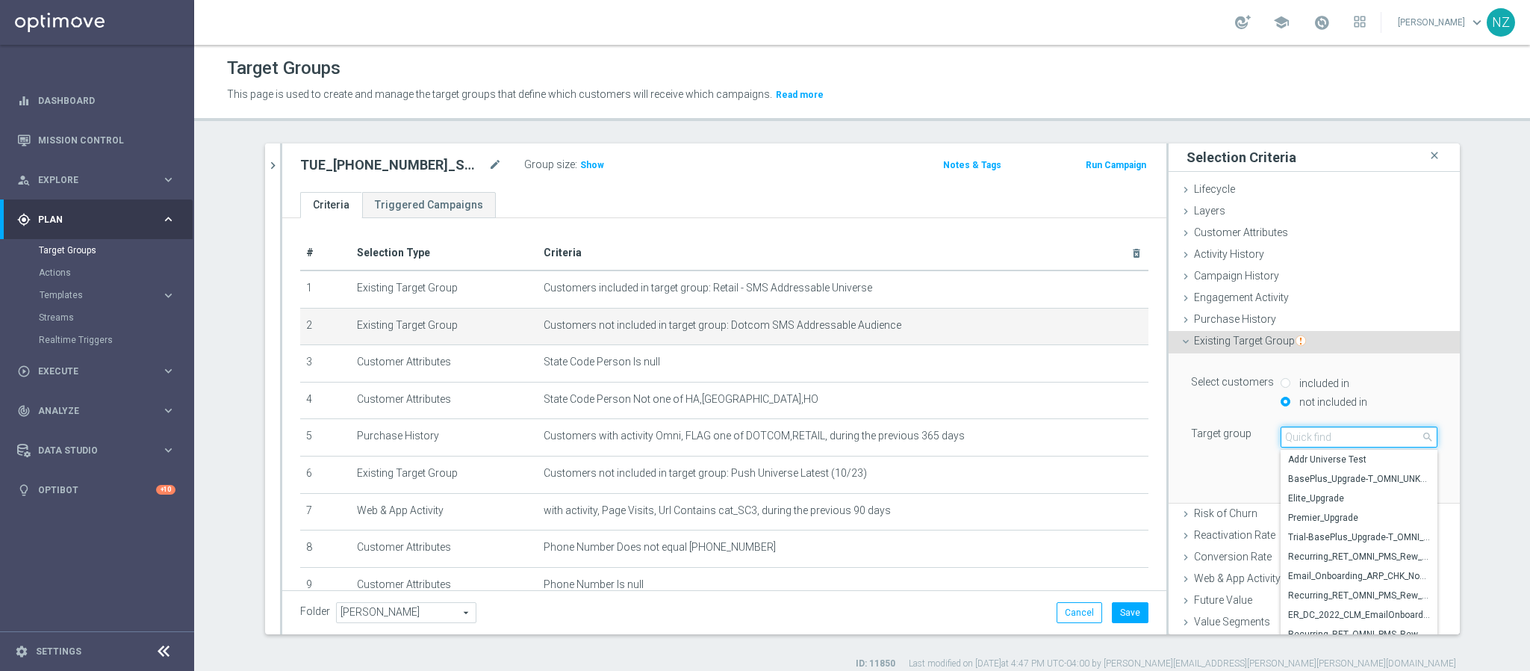
click at [1274, 435] on input "search" at bounding box center [1359, 436] width 157 height 21
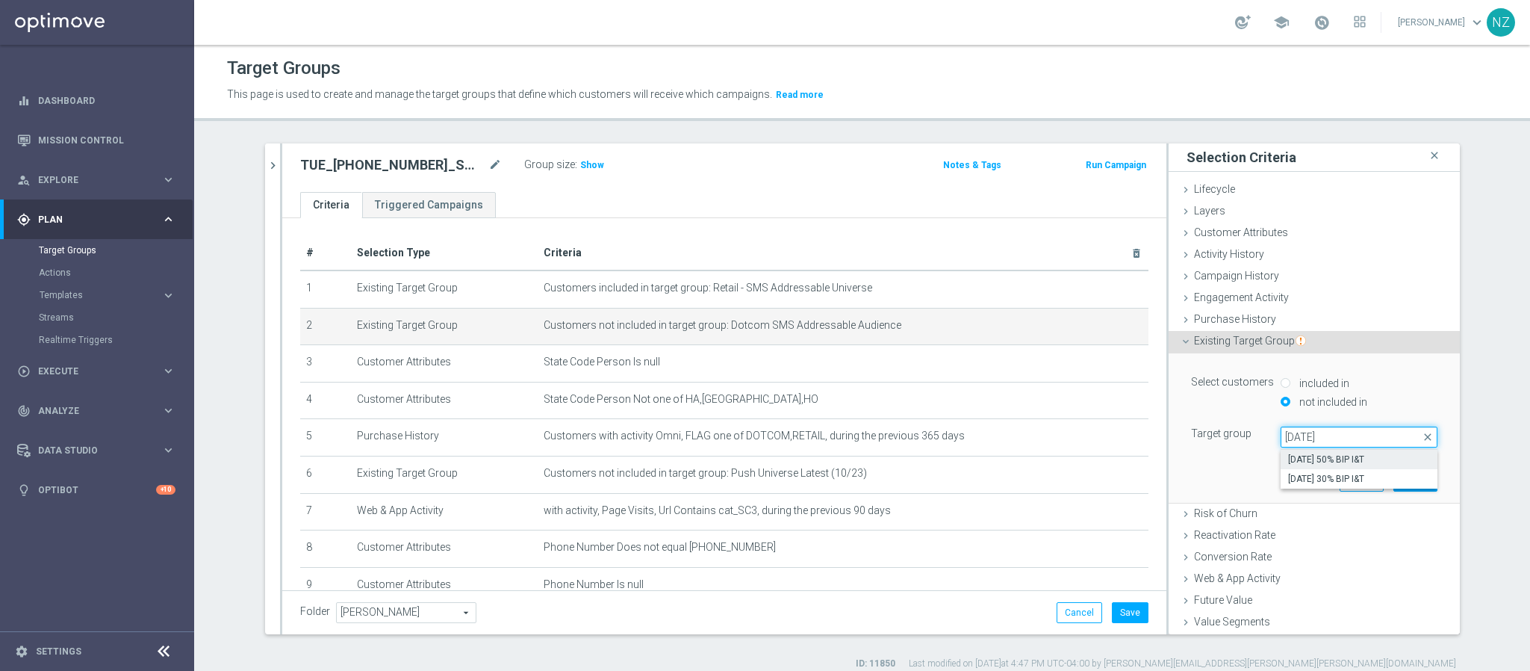
type input "[DATE]"
click at [1274, 461] on span "[DATE] 50% BIP I&T" at bounding box center [1359, 459] width 142 height 12
type input "[DATE] 50% BIP I&T"
click at [1274, 478] on button "Update" at bounding box center [1415, 480] width 44 height 21
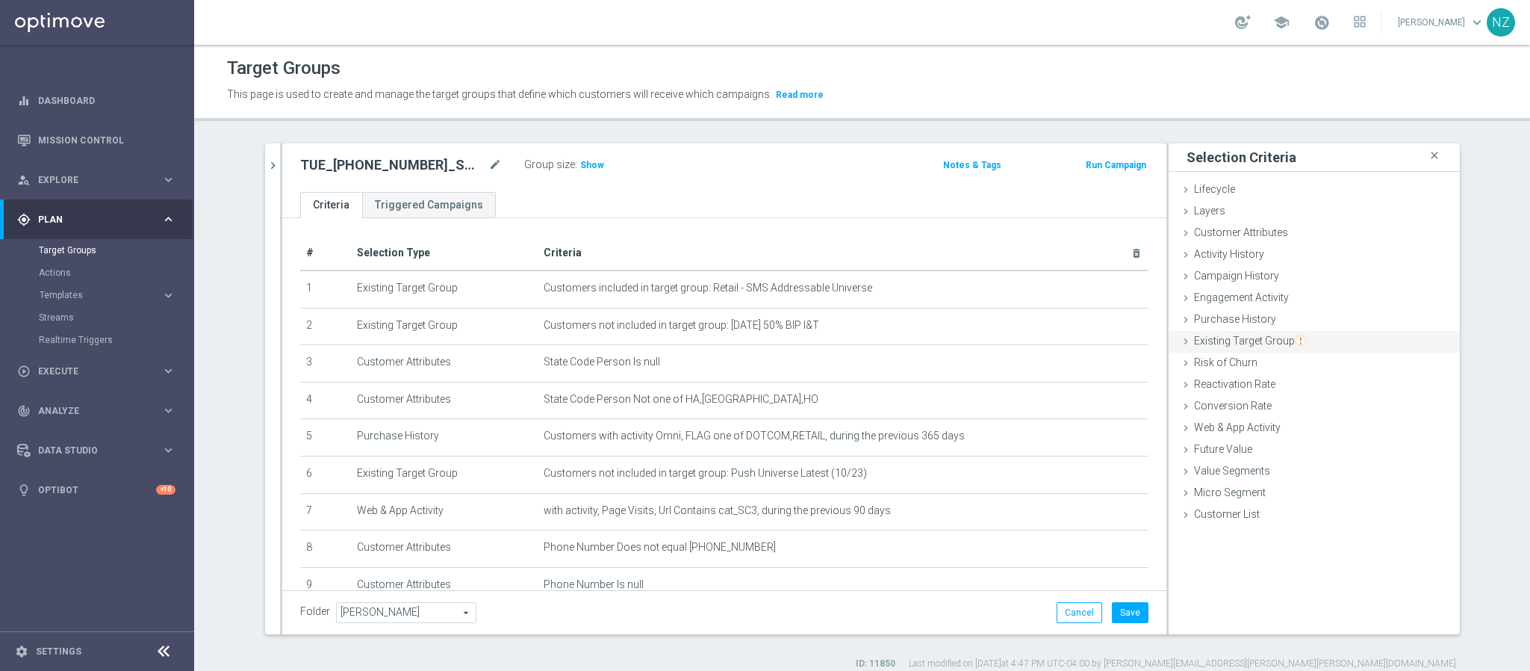
click at [1232, 336] on span "Existing Target Group" at bounding box center [1250, 341] width 112 height 12
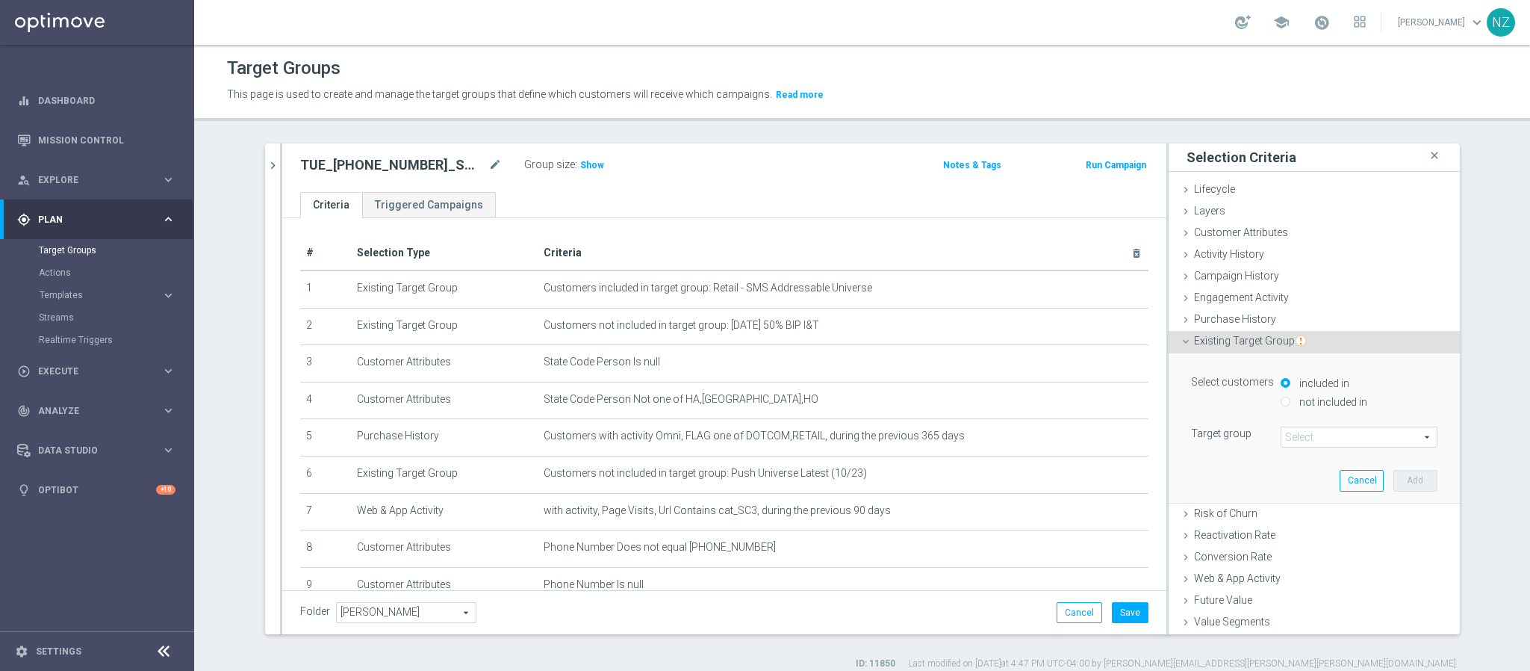
click at [1274, 397] on label "not included in" at bounding box center [1332, 401] width 72 height 13
click at [1274, 397] on input "not included in" at bounding box center [1286, 402] width 10 height 10
radio input "true"
click at [1274, 440] on span at bounding box center [1358, 436] width 155 height 19
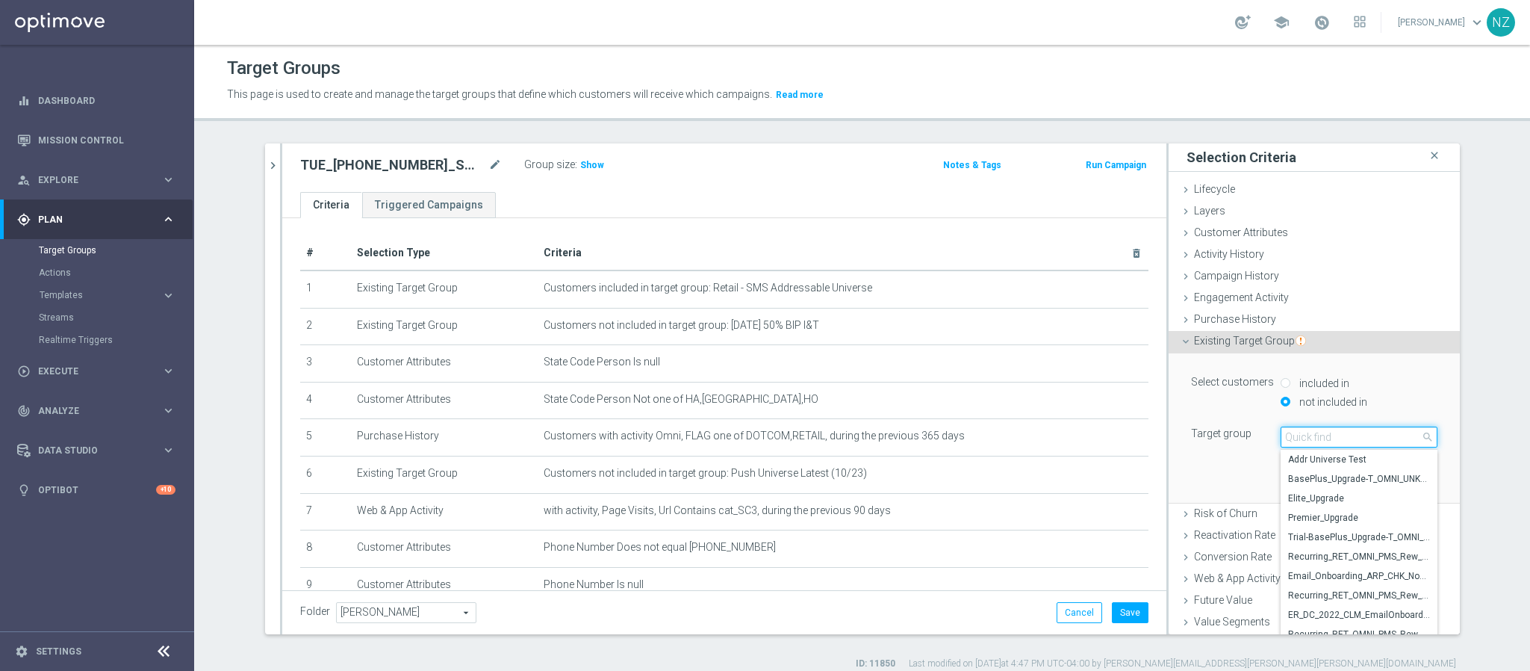
click at [1274, 435] on input "search" at bounding box center [1359, 436] width 157 height 21
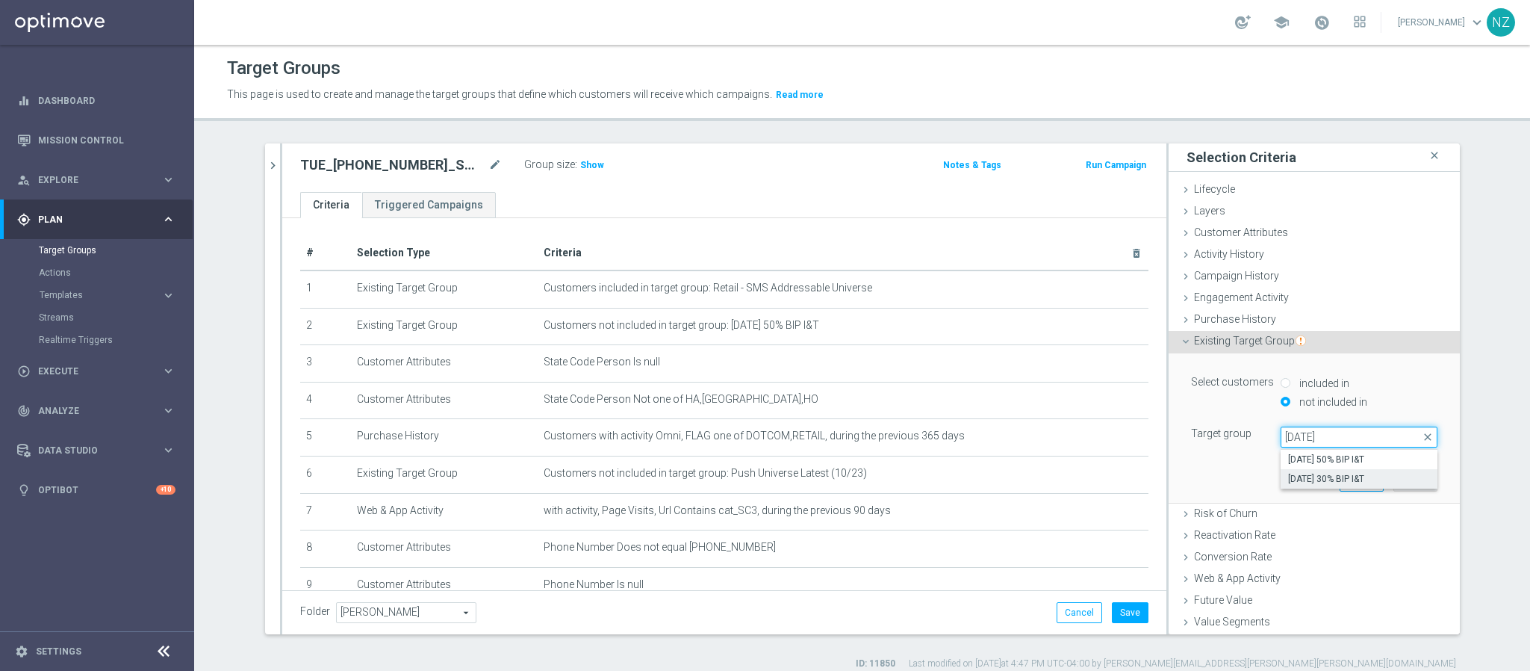
type input "9.9.25"
click at [1274, 479] on span "9.9.25 30% BIP I&T" at bounding box center [1359, 479] width 142 height 12
type input "9.9.25 30% BIP I&T"
click at [1274, 476] on button "Add" at bounding box center [1415, 480] width 44 height 21
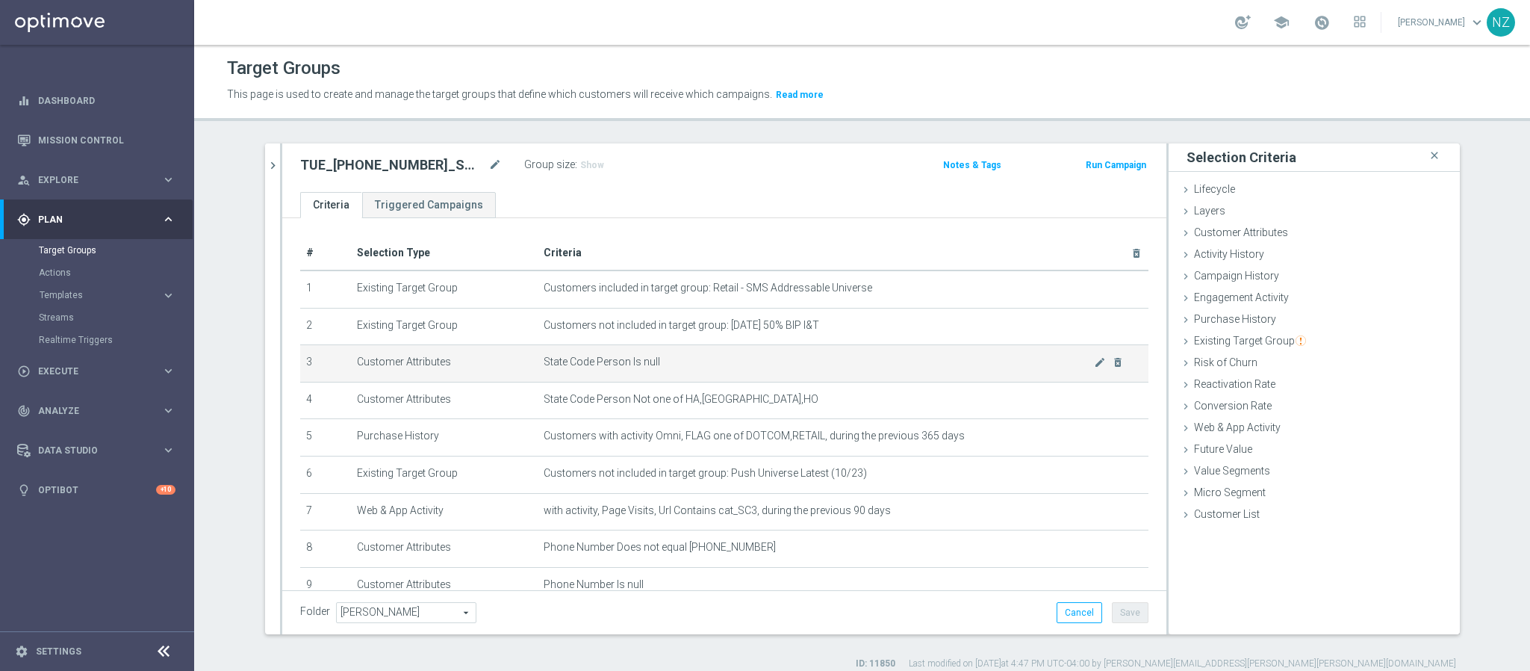
scroll to position [112, 0]
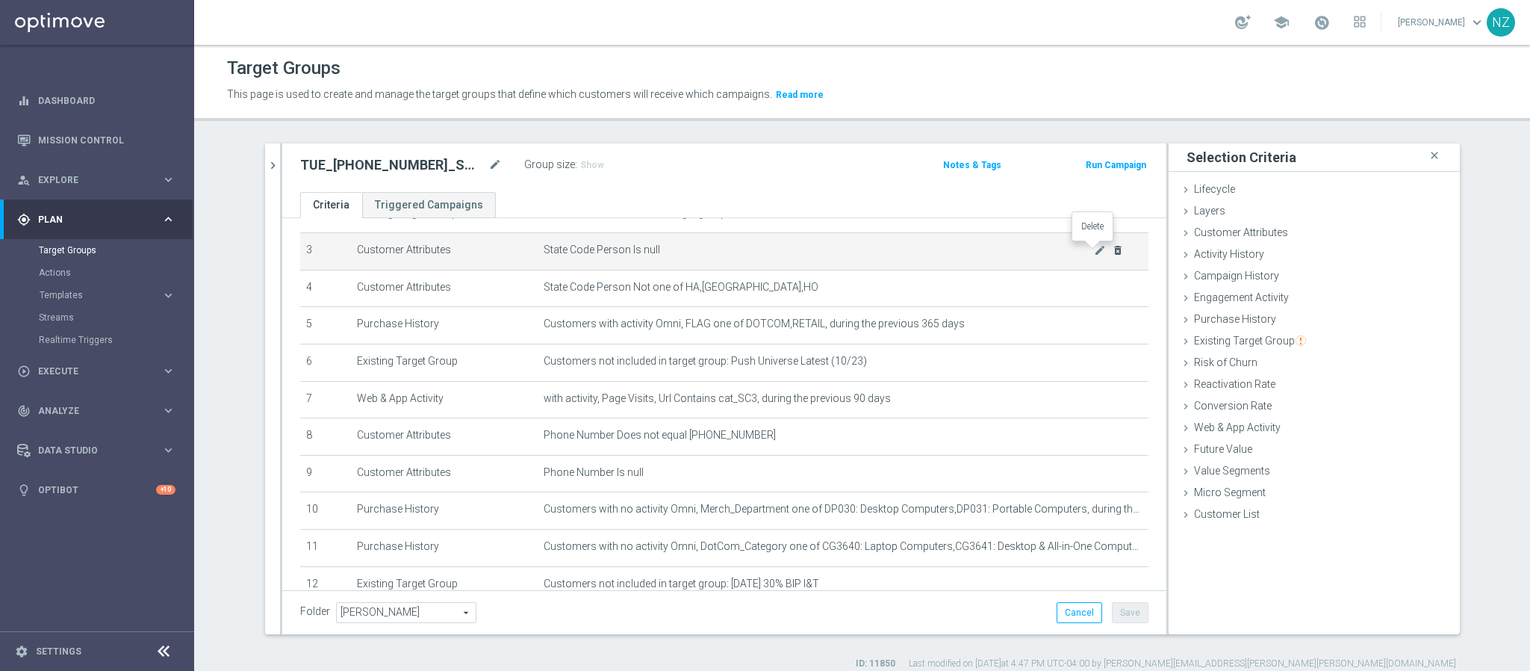
click at [1112, 247] on icon "delete_forever" at bounding box center [1118, 250] width 12 height 12
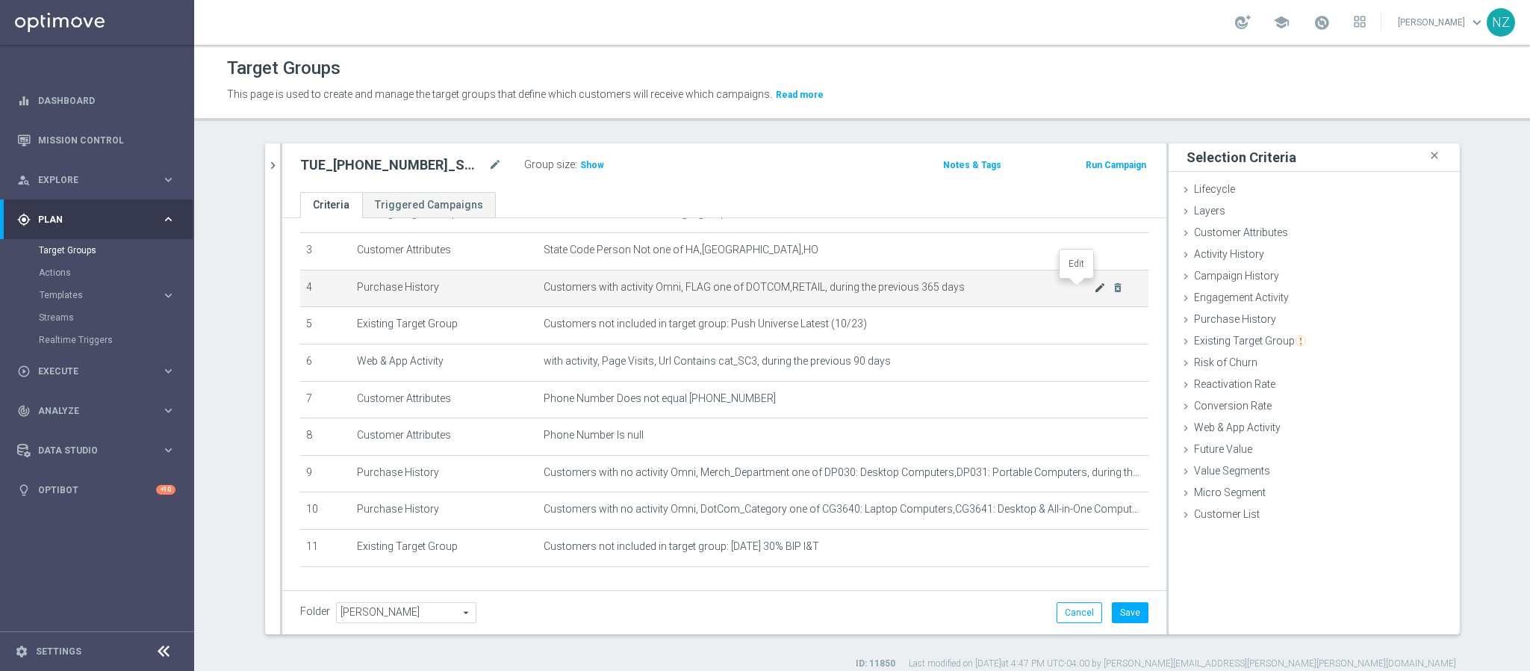
click at [1094, 284] on icon "mode_edit" at bounding box center [1100, 288] width 12 height 12
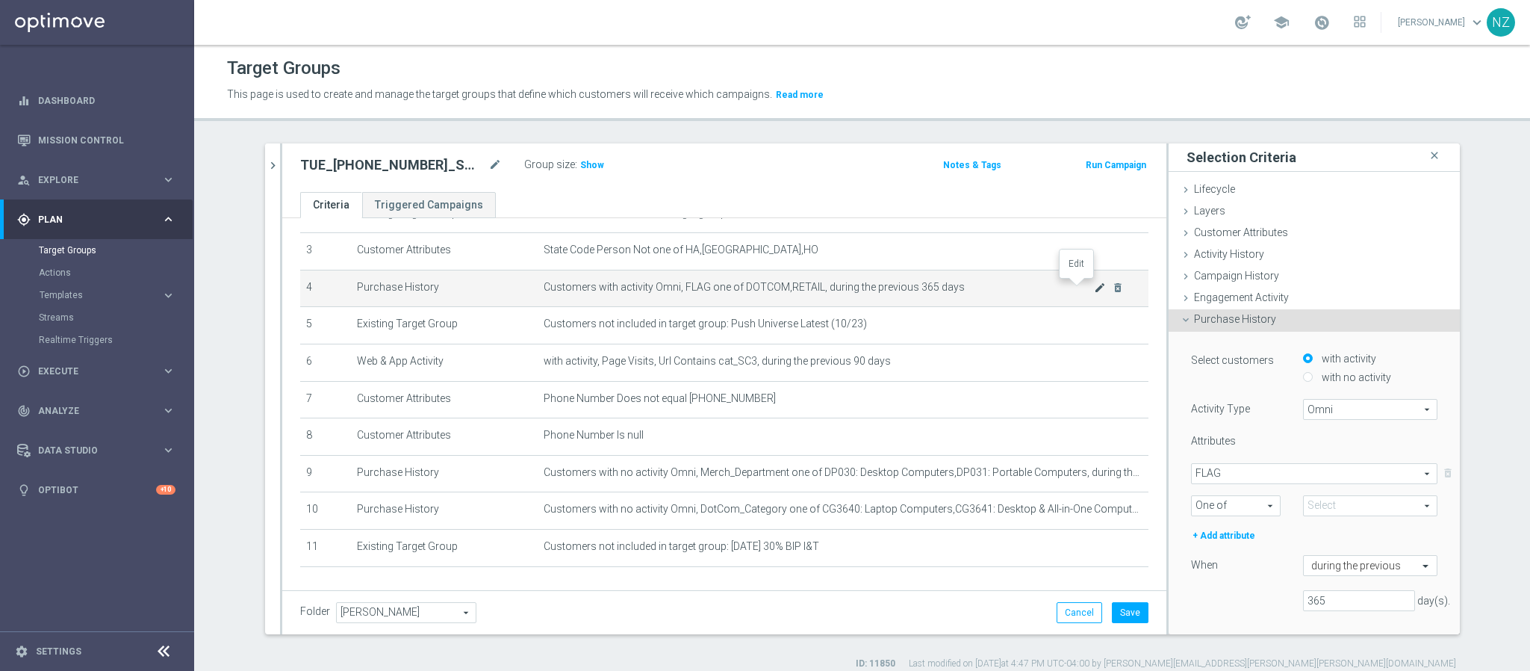
type input "Selected 2 of 2"
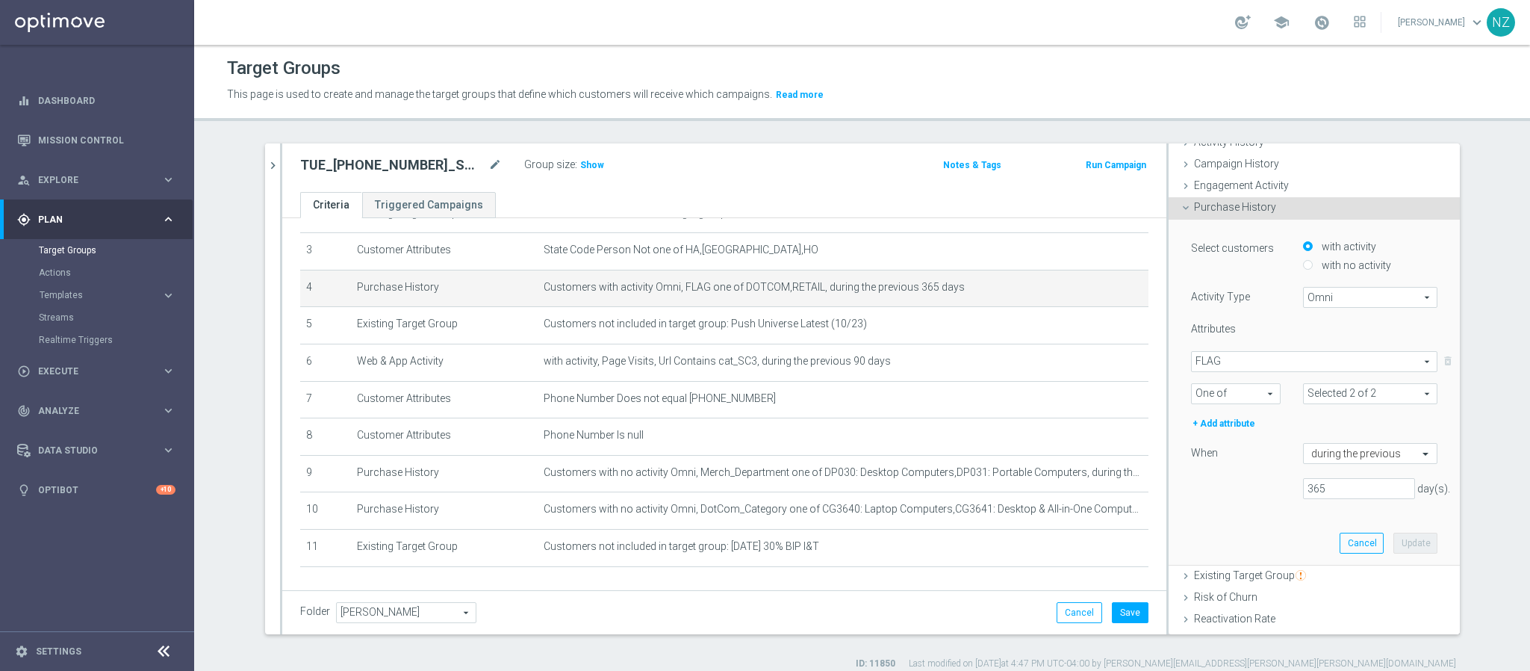
click at [1240, 361] on span "FLAG" at bounding box center [1314, 361] width 245 height 19
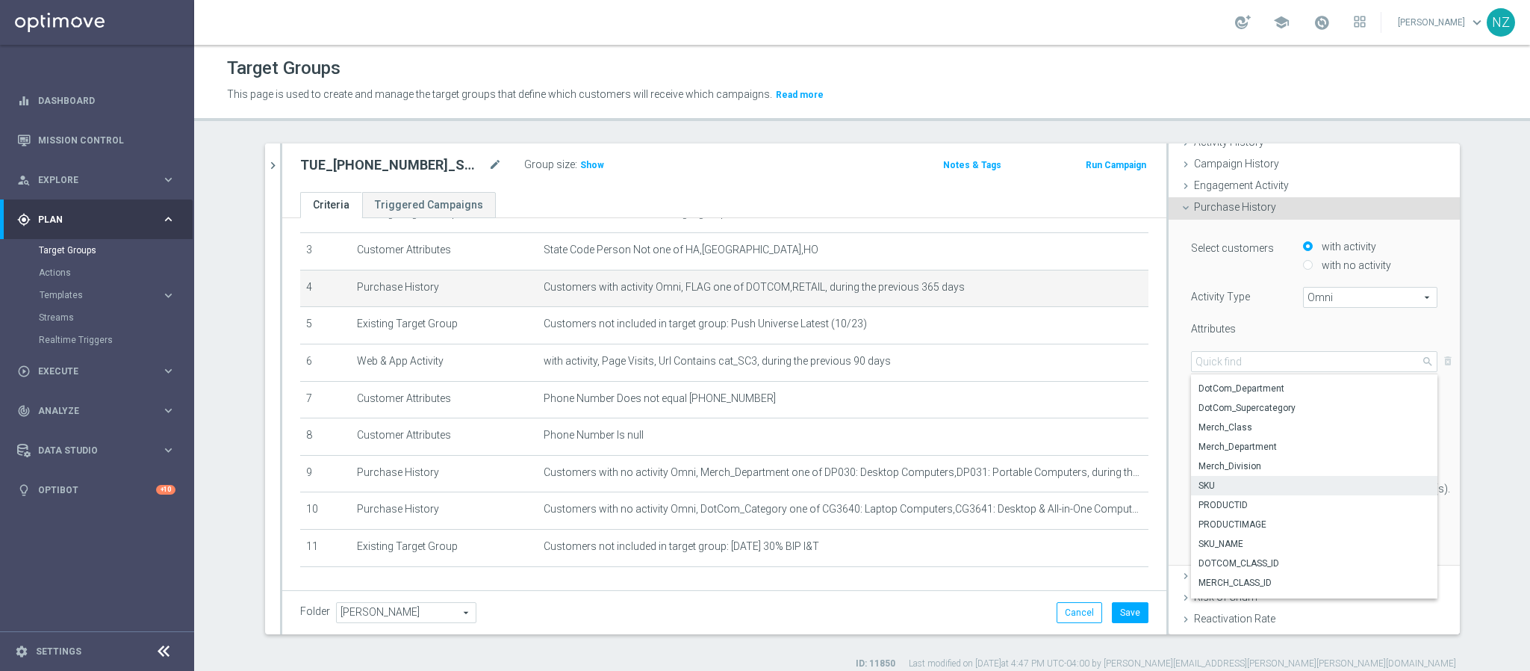
scroll to position [110, 0]
click at [1246, 468] on span "Merch_Division" at bounding box center [1313, 464] width 231 height 12
type input "Merch_Division"
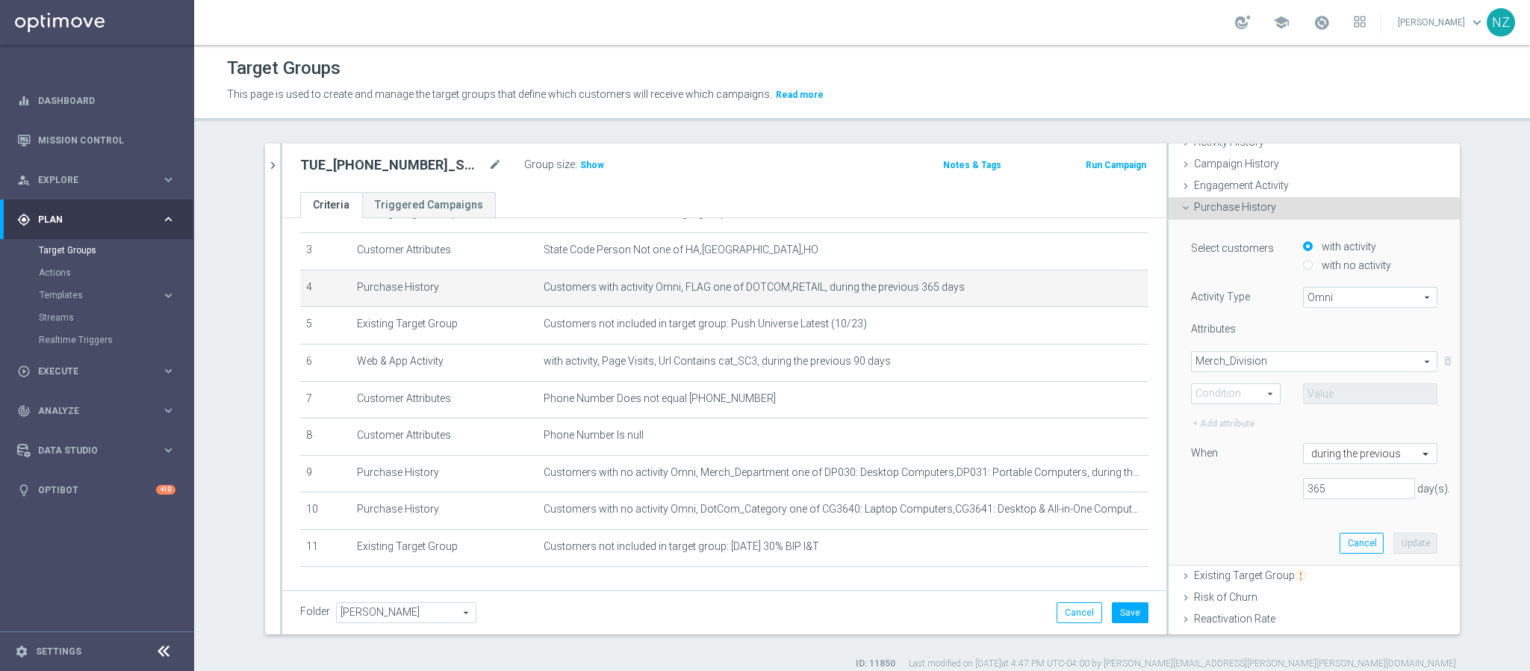
click at [1241, 394] on span "One of" at bounding box center [1236, 393] width 88 height 19
click at [1206, 526] on span "One of" at bounding box center [1235, 532] width 73 height 12
type input "One of"
click at [1274, 397] on span at bounding box center [1370, 393] width 133 height 19
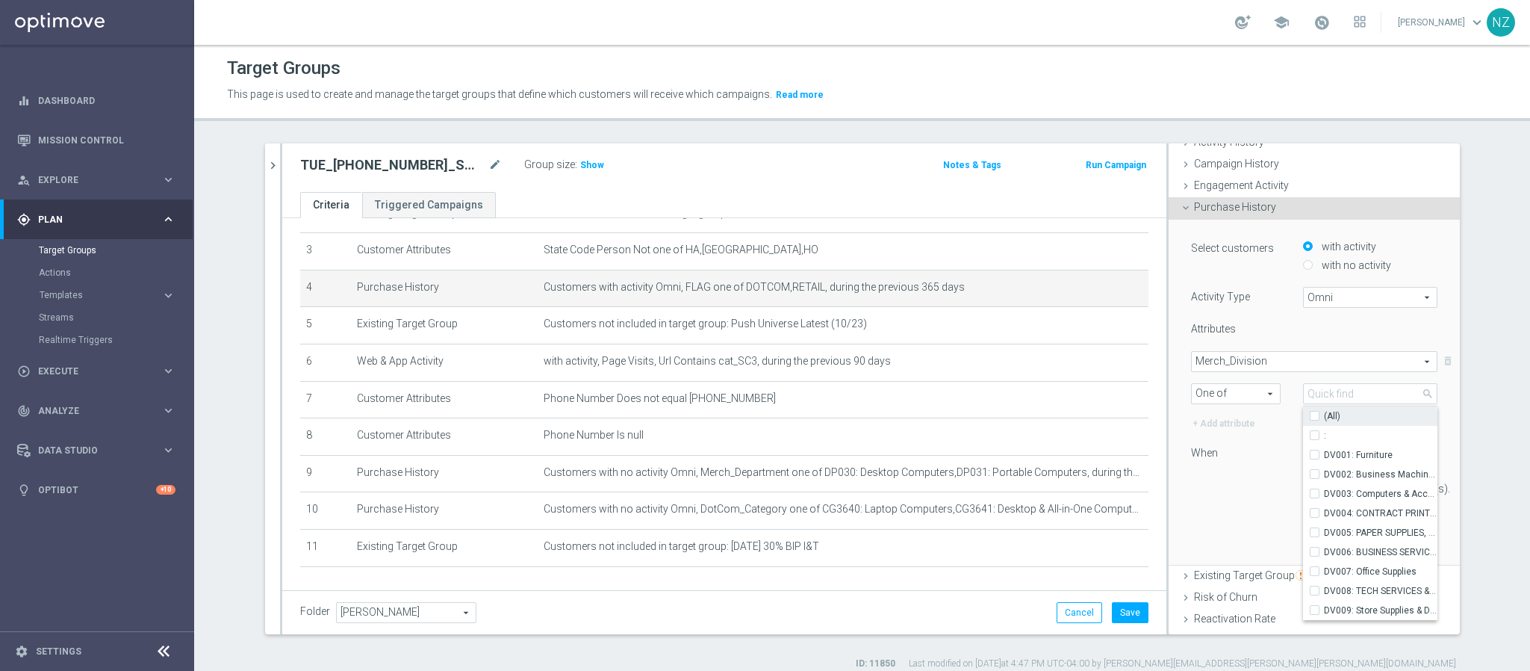
click at [1274, 417] on span "(All)" at bounding box center [1332, 416] width 16 height 12
click at [1274, 417] on input "(All)" at bounding box center [1319, 416] width 10 height 10
checkbox input "true"
type input "Selected 10 of 10"
checkbox input "true"
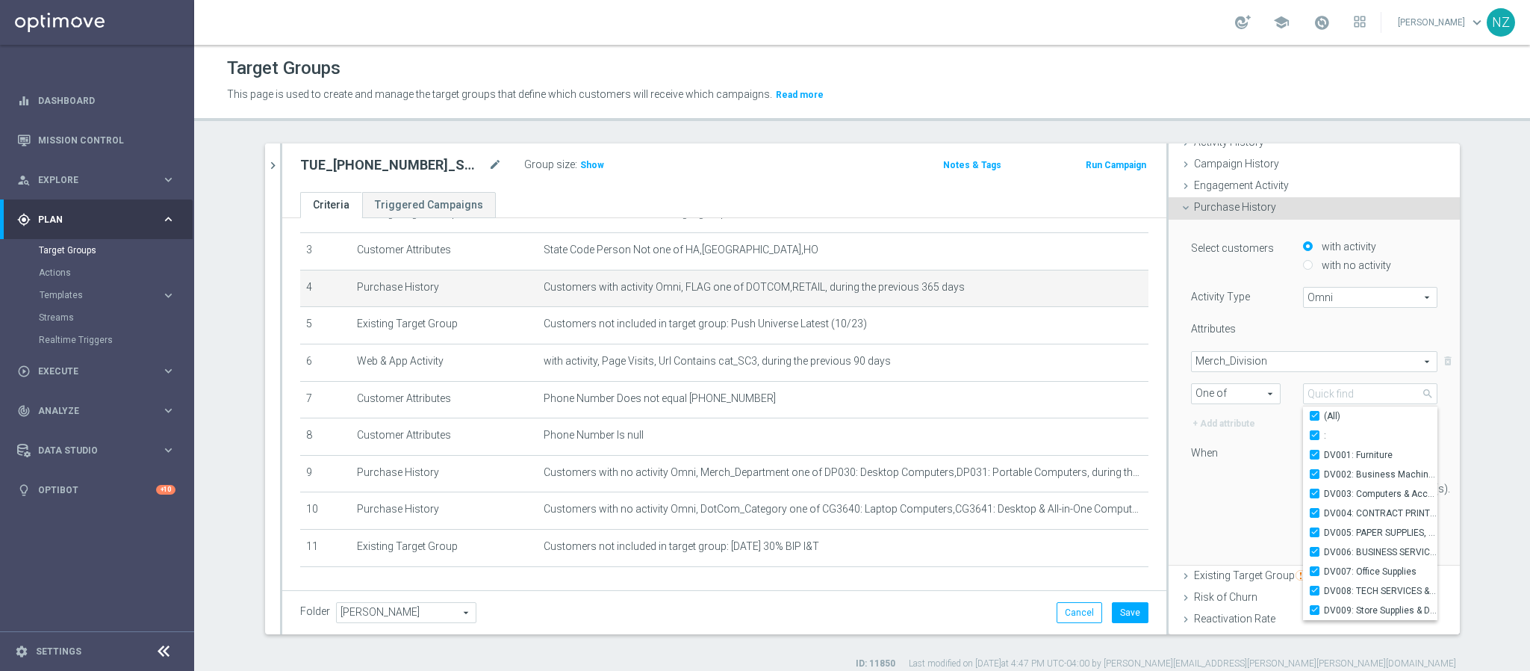
checkbox input "true"
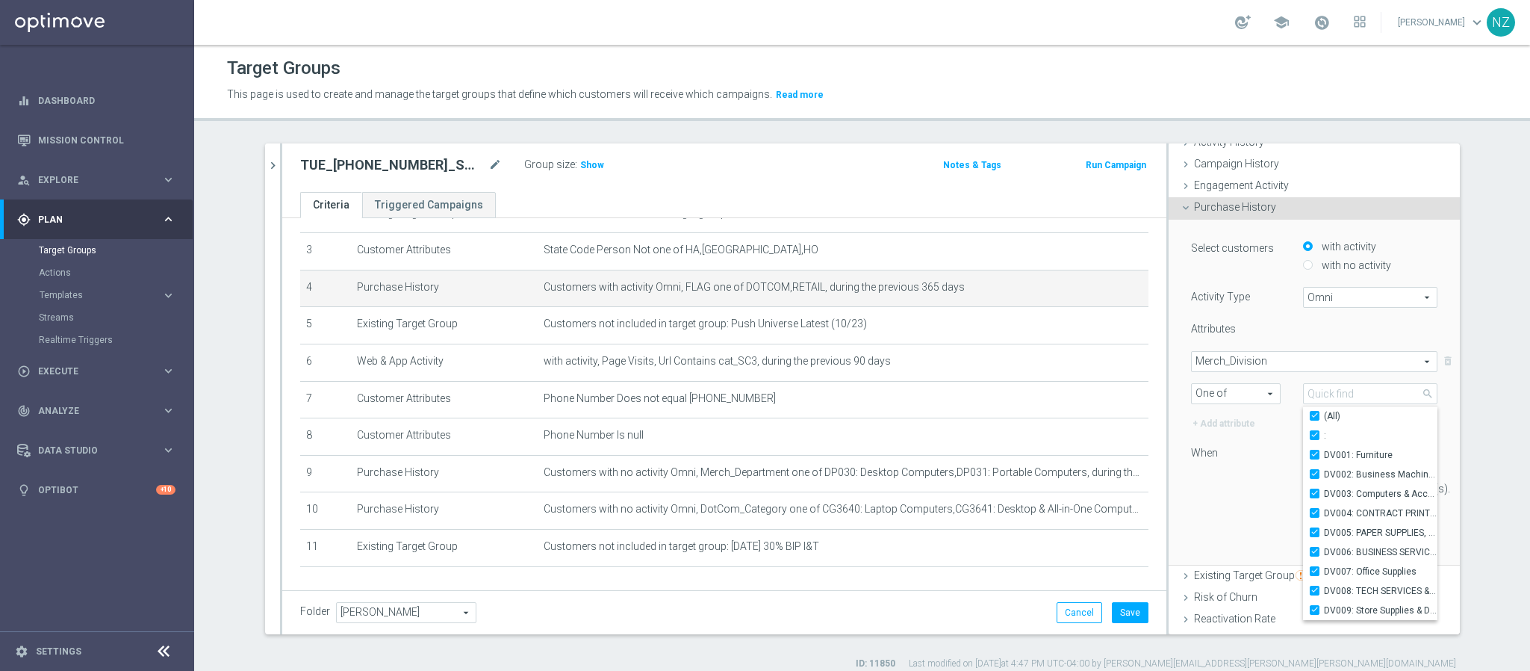
checkbox input "true"
click at [1219, 520] on div "Select customers with activity with no activity Activity Type Omni Omni arrow_d…" at bounding box center [1314, 392] width 269 height 345
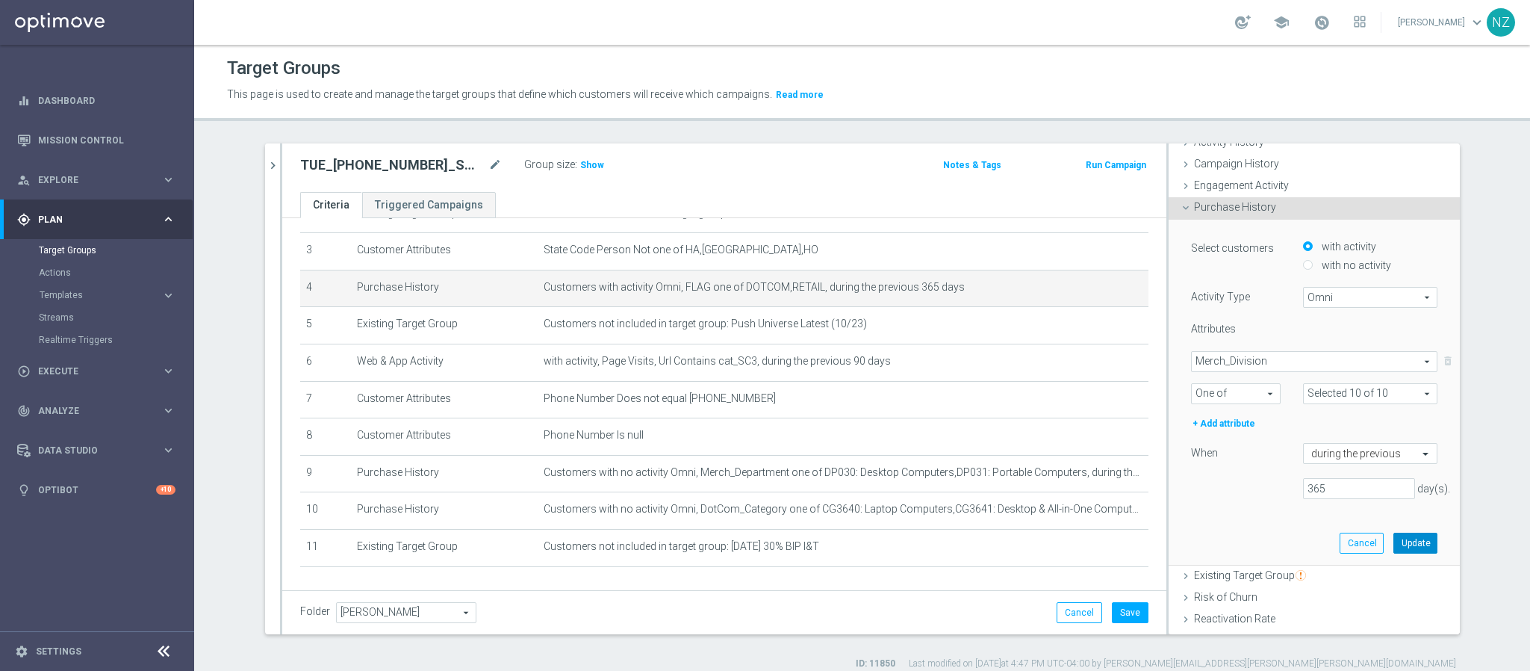
click at [1274, 543] on button "Update" at bounding box center [1415, 542] width 44 height 21
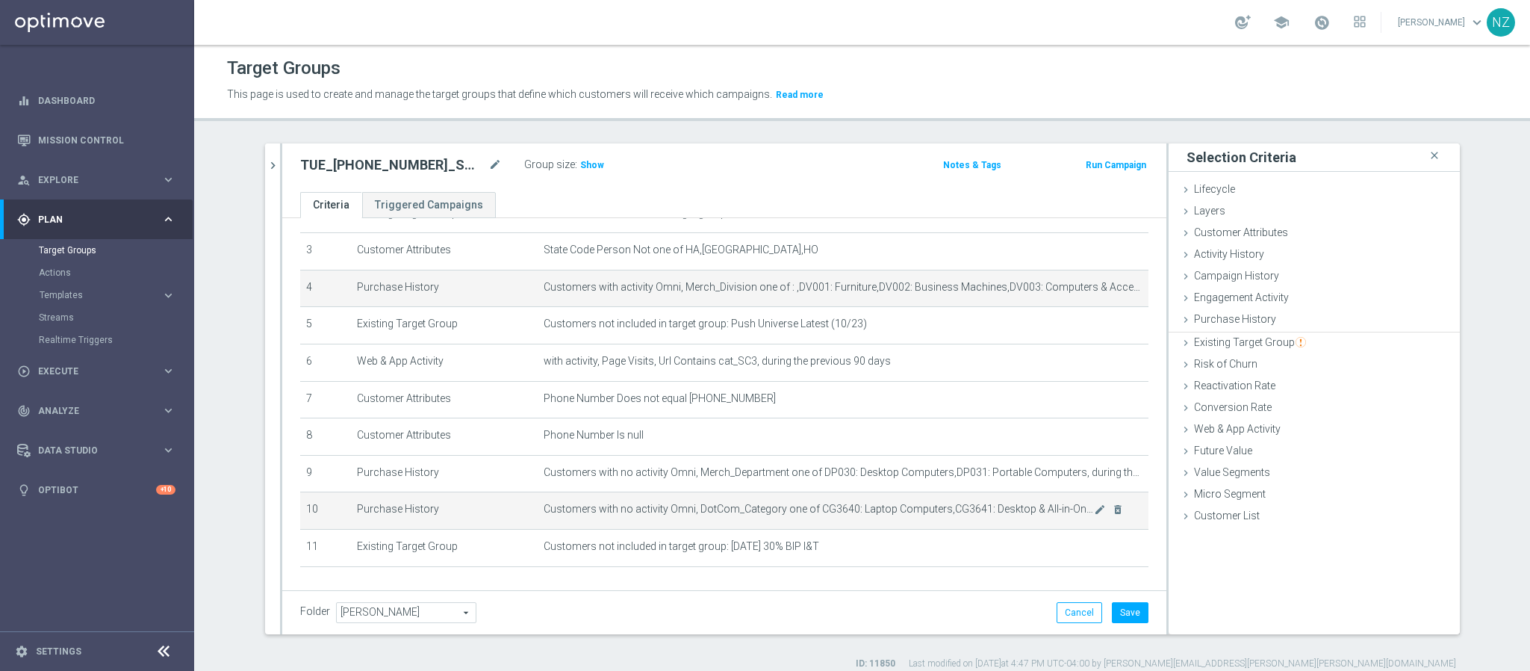
scroll to position [0, 0]
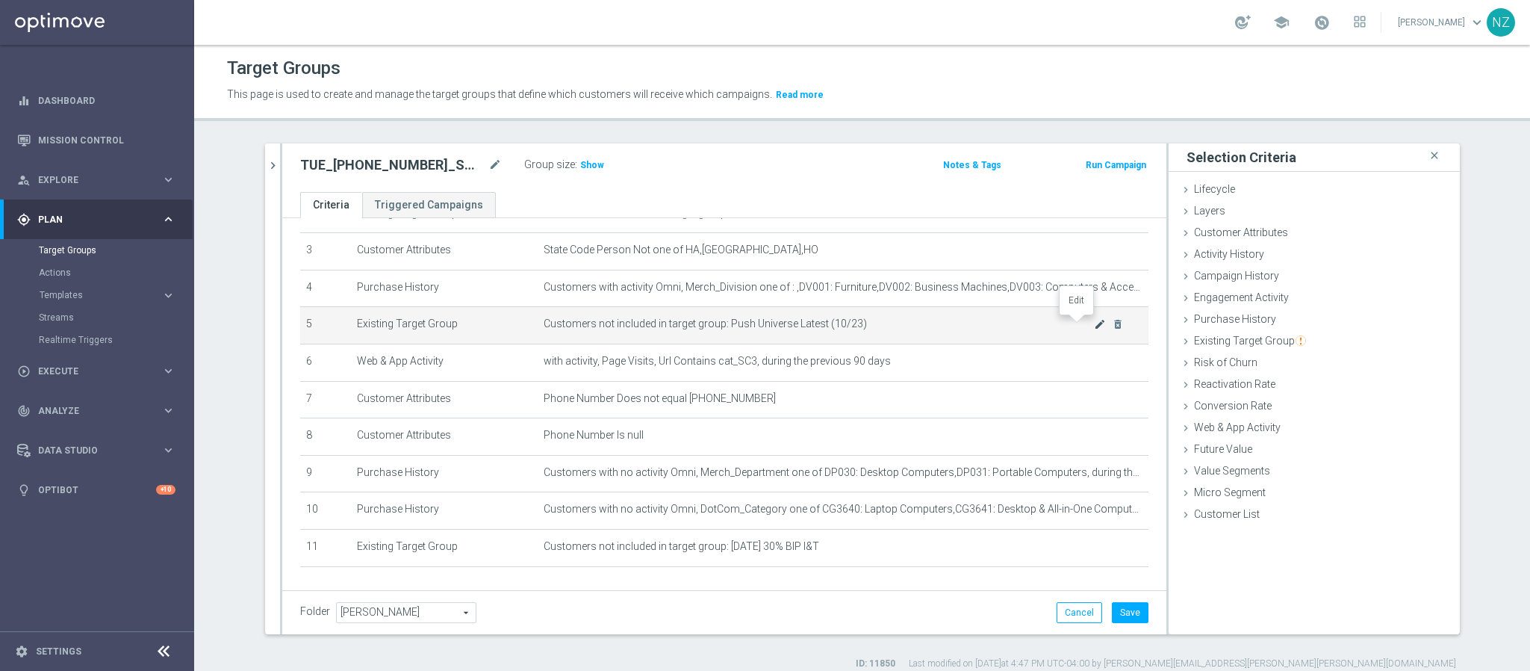
click at [1094, 323] on icon "mode_edit" at bounding box center [1100, 324] width 12 height 12
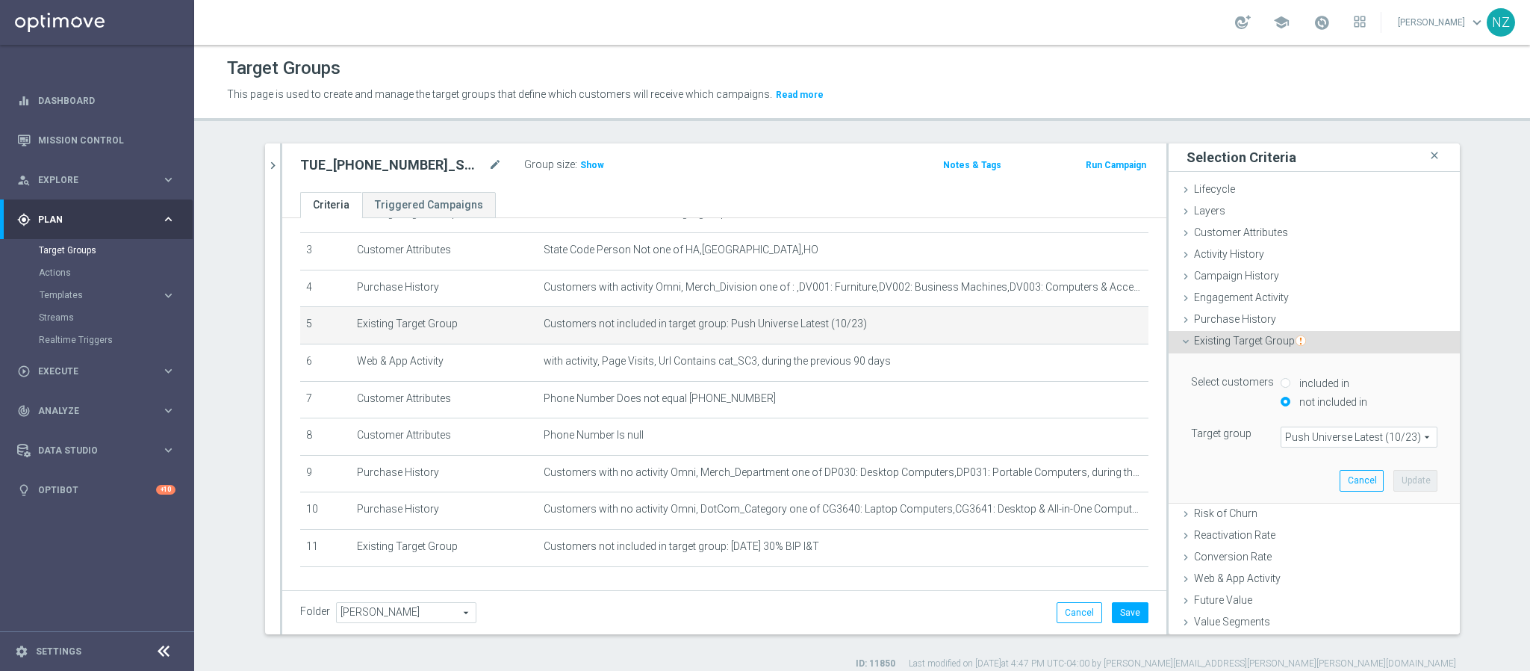
click at [1274, 437] on span "Push Universe Latest (10/23)" at bounding box center [1358, 436] width 155 height 19
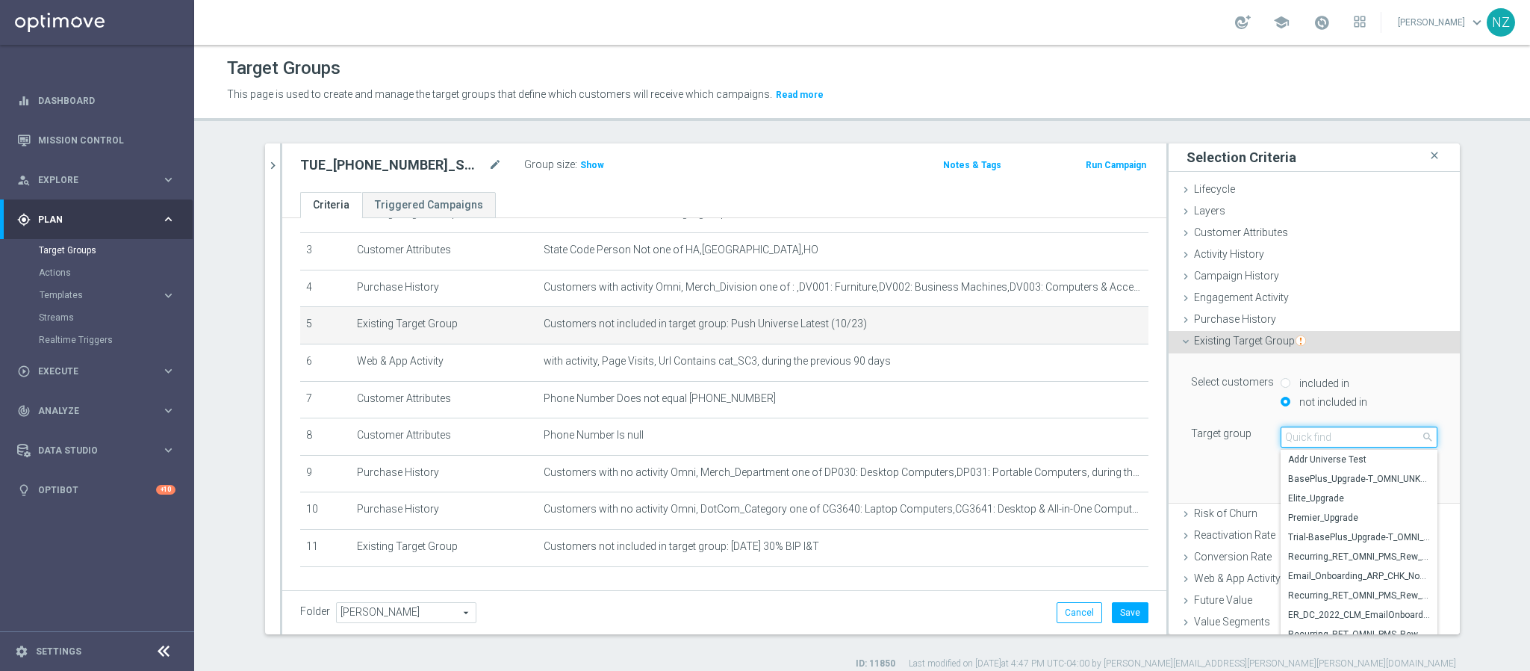
click at [1274, 437] on input "search" at bounding box center [1359, 436] width 157 height 21
type input "20250909"
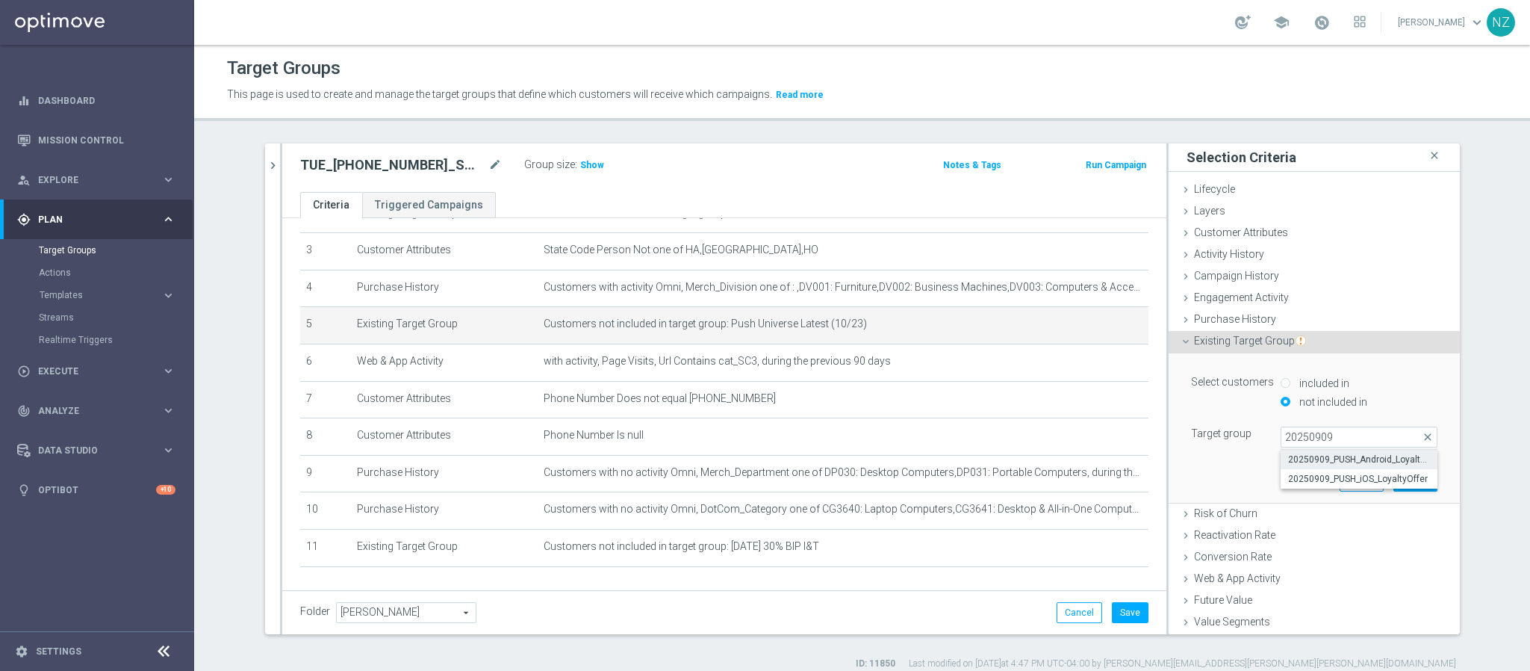
click at [1274, 458] on span "20250909_PUSH_Android_LoyaltyOffer" at bounding box center [1359, 459] width 142 height 12
type input "20250909_PUSH_Android_LoyaltyOffer"
click at [1274, 479] on button "Update" at bounding box center [1415, 480] width 44 height 21
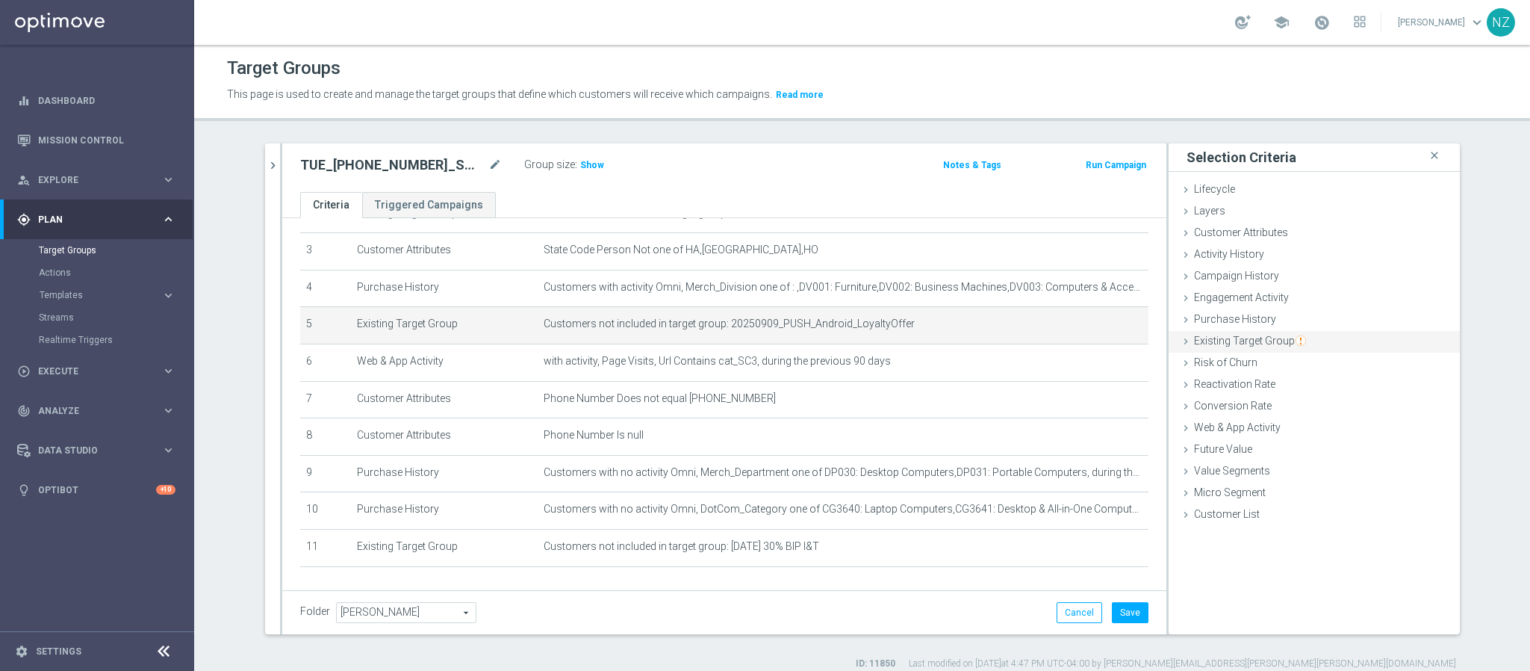
click at [1269, 346] on div "Existing Target Group done selection updated" at bounding box center [1314, 342] width 291 height 22
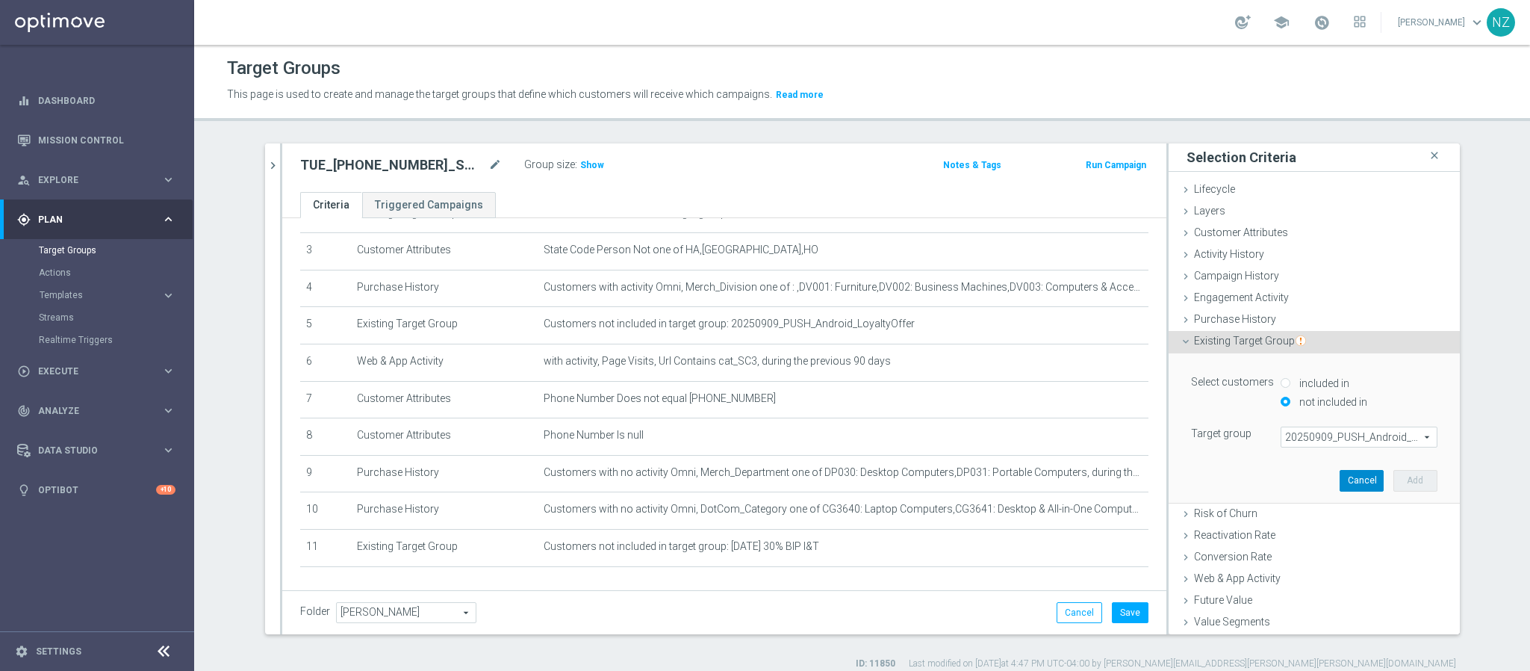
click at [1274, 482] on button "Cancel" at bounding box center [1362, 480] width 44 height 21
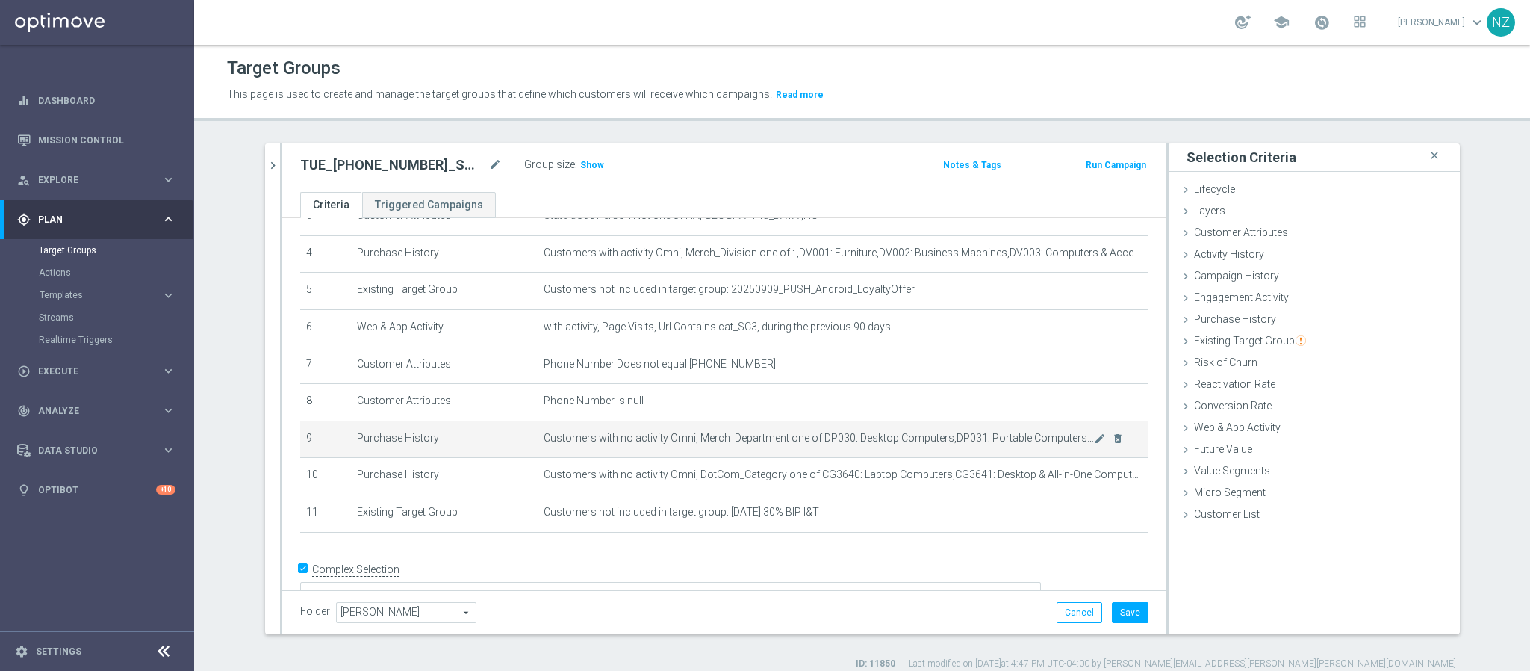
scroll to position [160, 0]
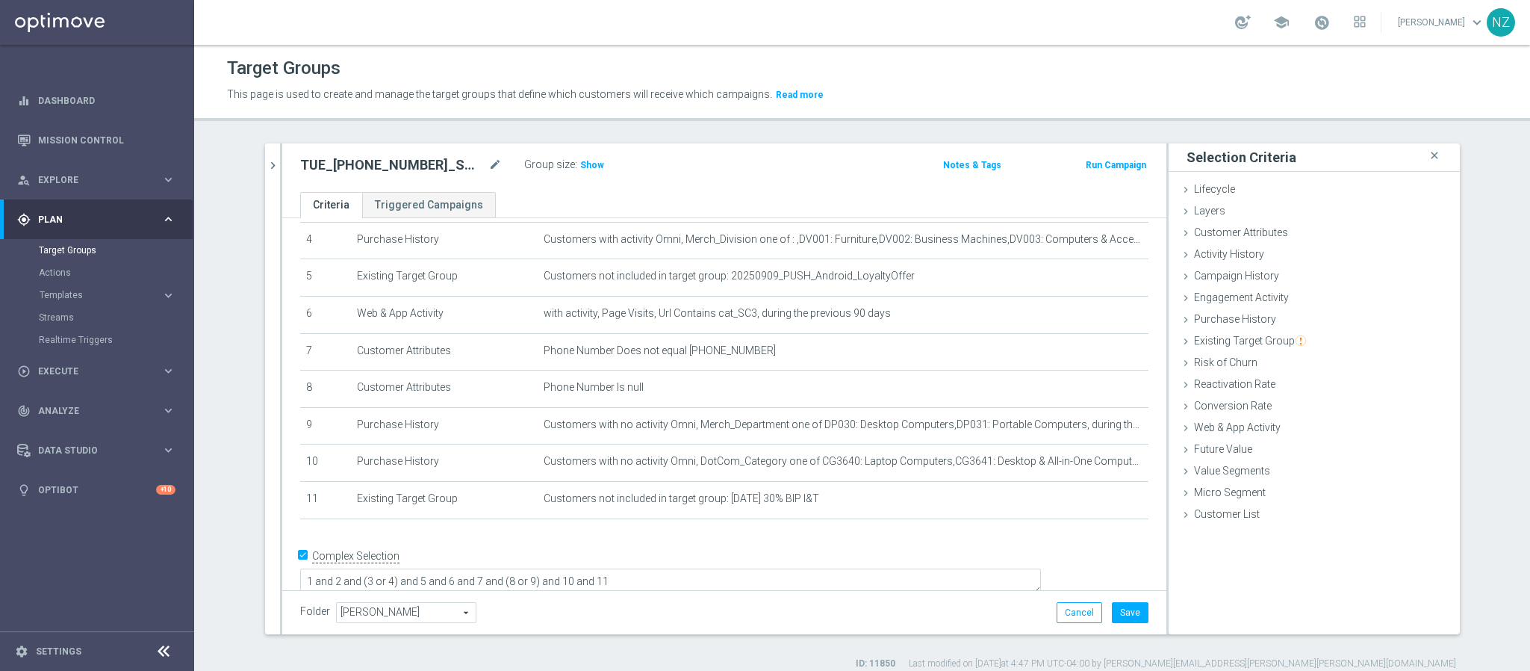
click at [847, 525] on div "# Selection Type Criteria delete_forever 1 Existing Target Group Customers incl…" at bounding box center [724, 303] width 871 height 455
click at [1243, 339] on span "Existing Target Group" at bounding box center [1250, 341] width 112 height 12
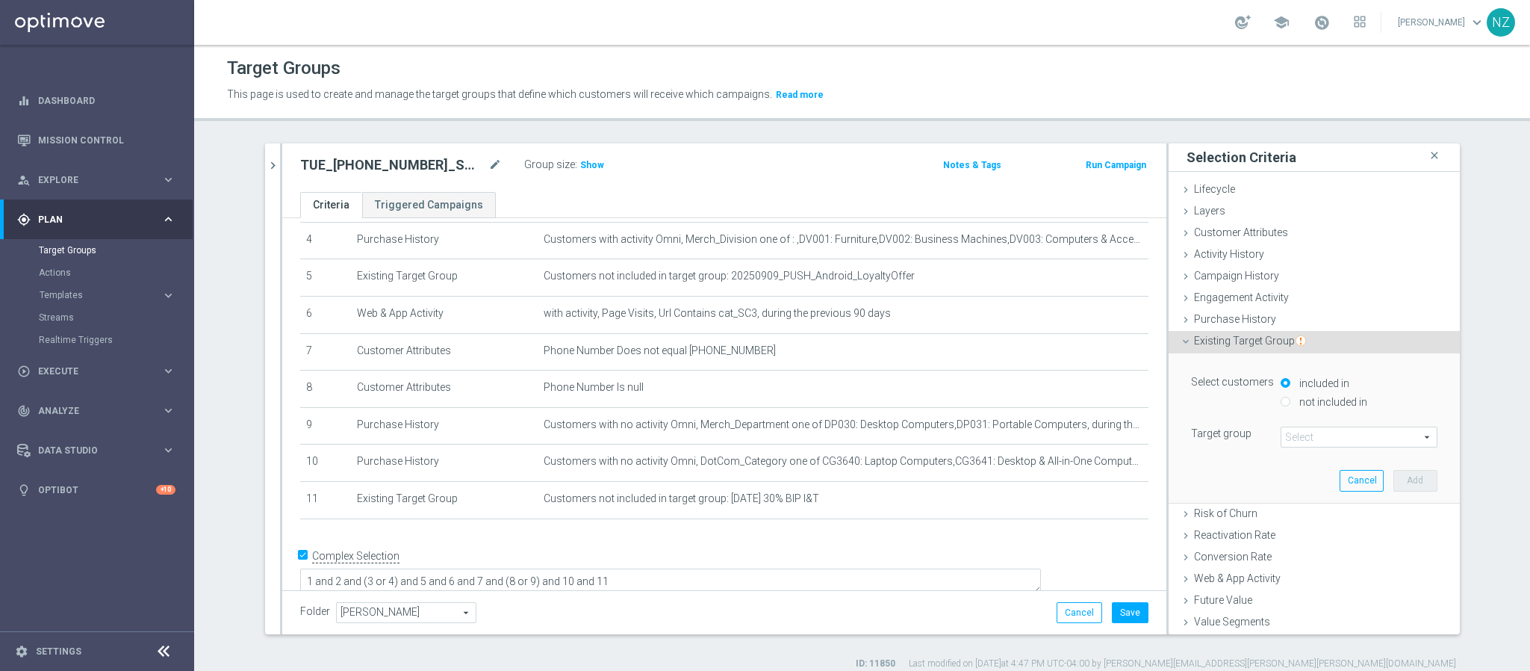
click at [1274, 395] on label "not included in" at bounding box center [1332, 401] width 72 height 13
click at [1274, 397] on input "not included in" at bounding box center [1286, 402] width 10 height 10
radio input "true"
click at [1274, 432] on span at bounding box center [1358, 436] width 155 height 19
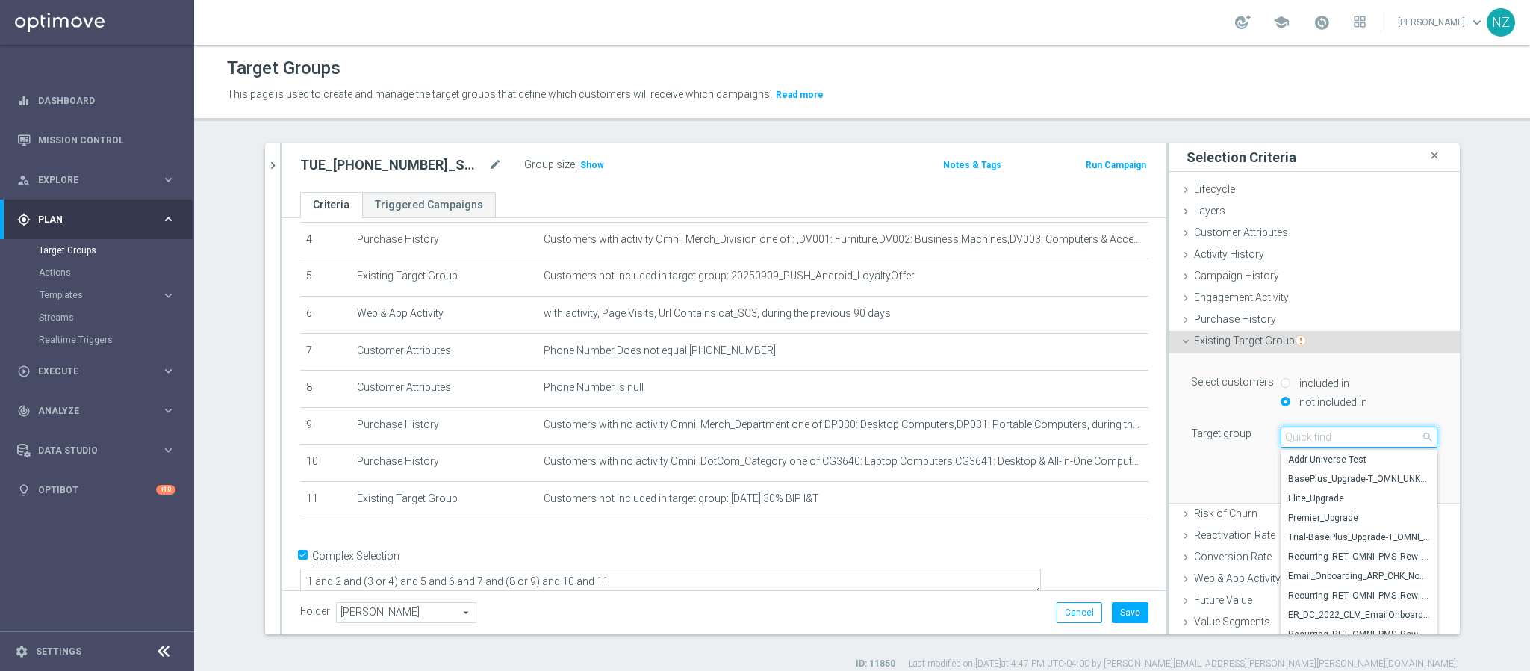
click at [1274, 437] on input "search" at bounding box center [1359, 436] width 157 height 21
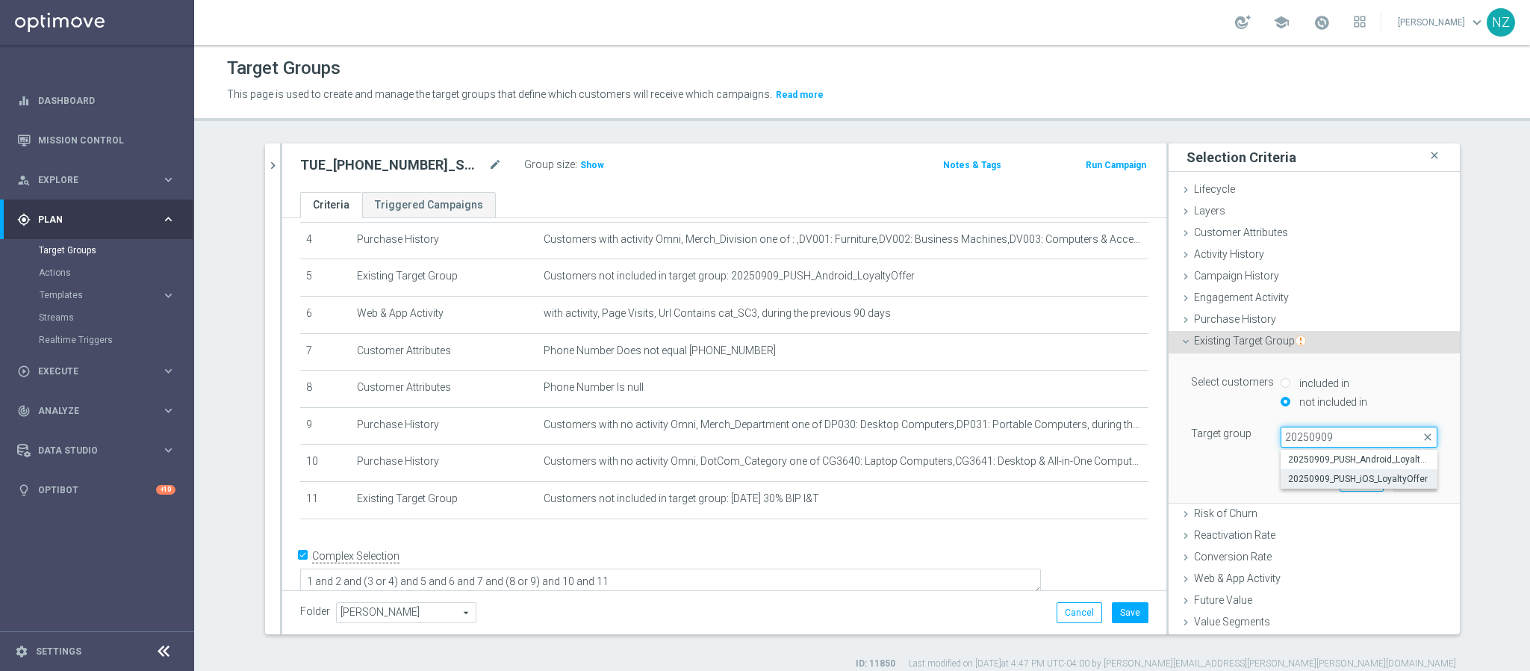
type input "20250909"
click at [1274, 480] on span "20250909_PUSH_iOS_LoyaltyOffer" at bounding box center [1359, 479] width 142 height 12
type input "20250909_PUSH_iOS_LoyaltyOffer"
click at [1274, 488] on button "Add" at bounding box center [1415, 480] width 44 height 21
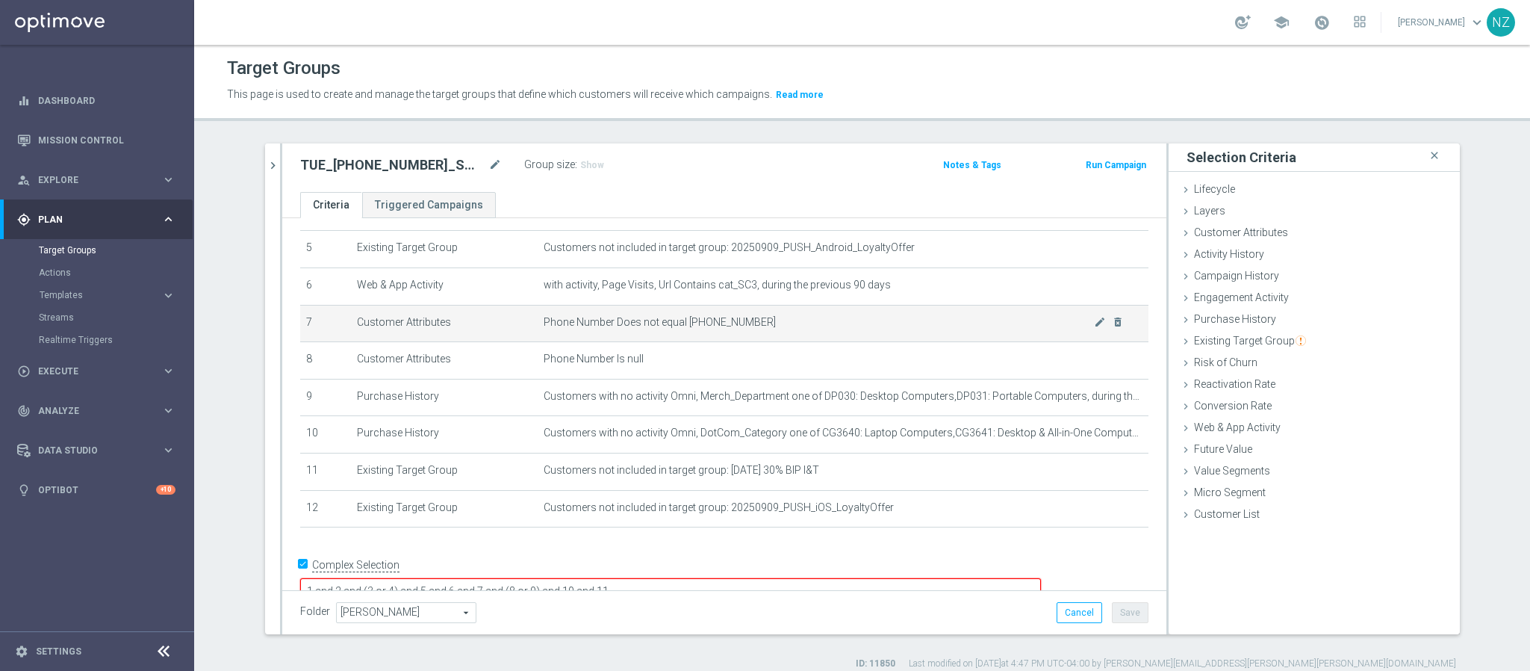
scroll to position [198, 0]
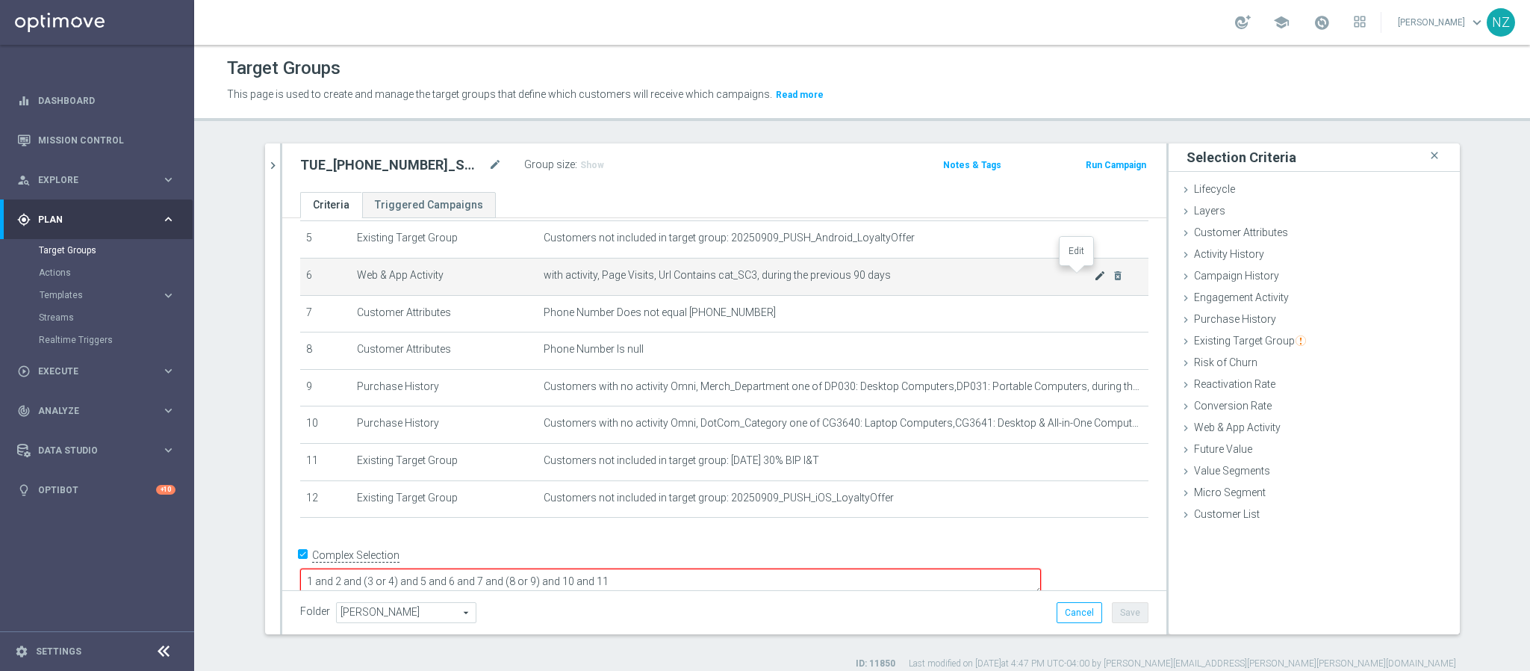
click at [1094, 278] on icon "mode_edit" at bounding box center [1100, 276] width 12 height 12
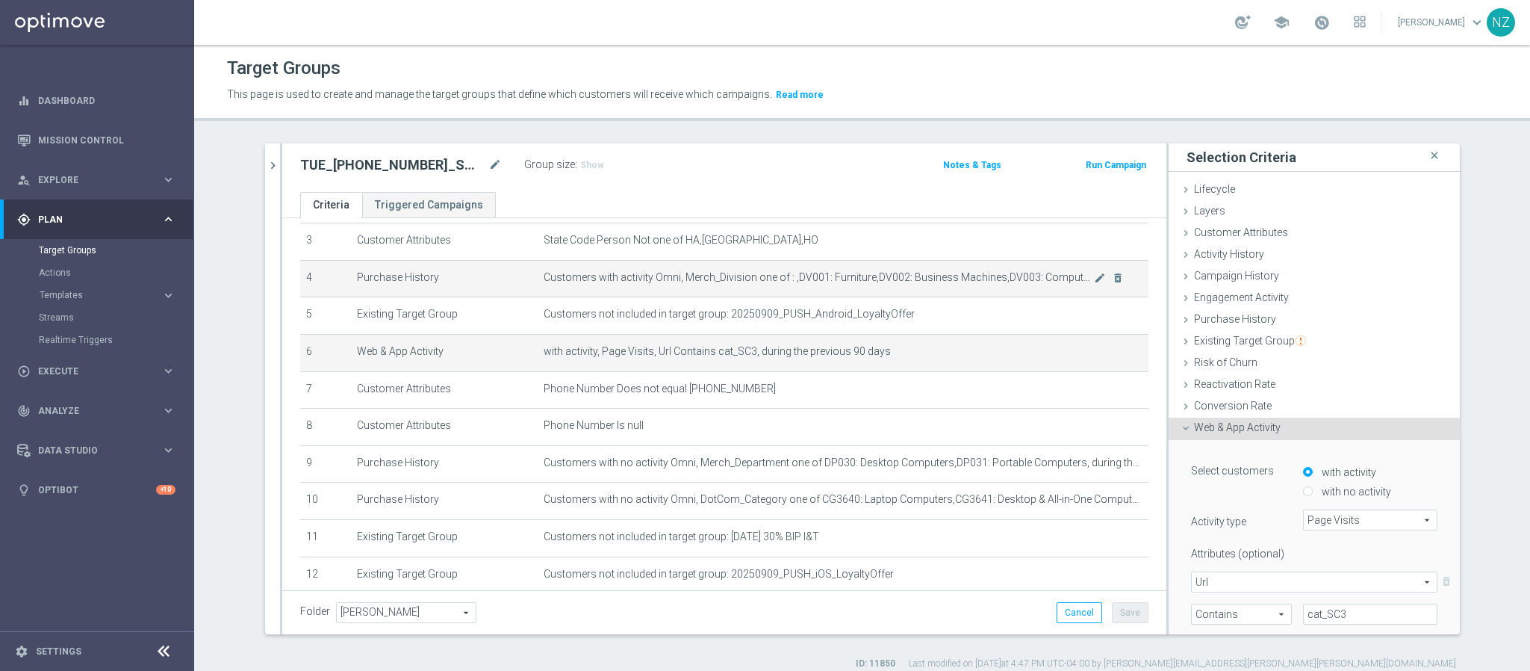
scroll to position [86, 0]
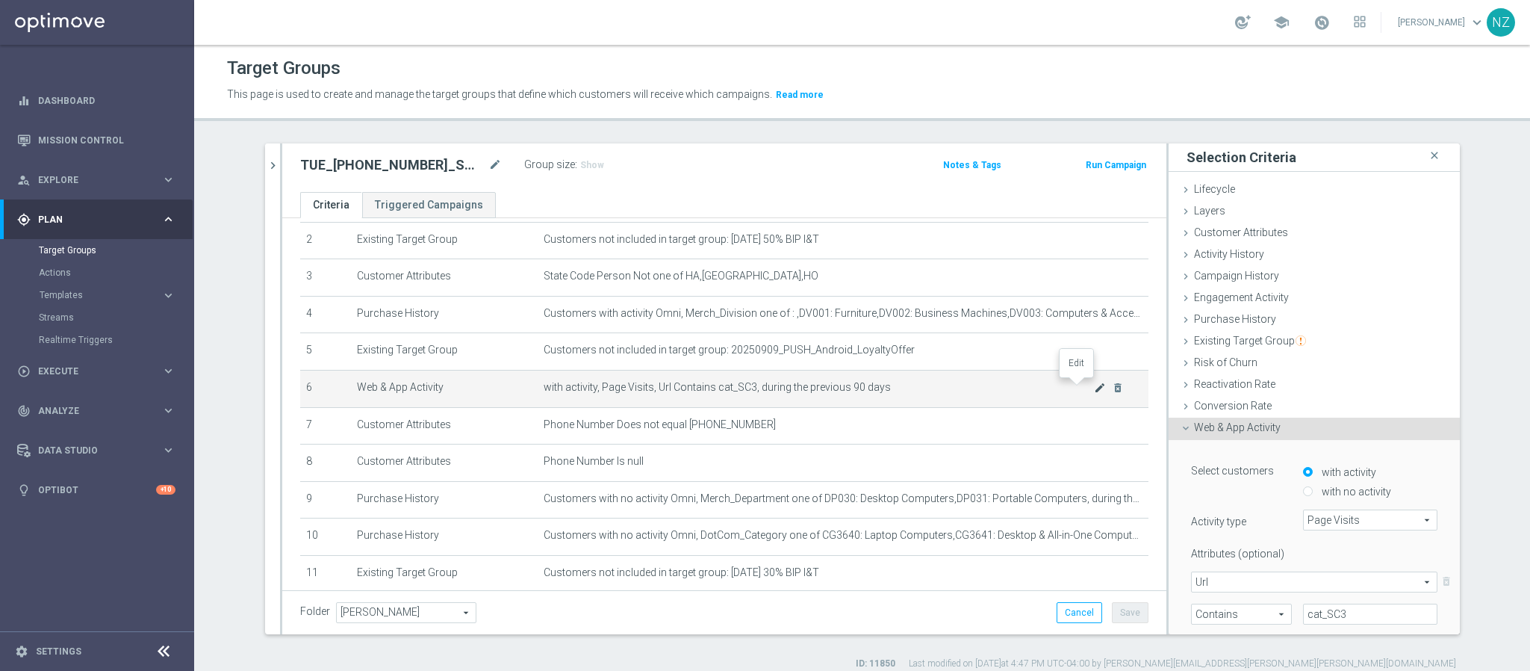
click at [1094, 385] on icon "mode_edit" at bounding box center [1100, 388] width 12 height 12
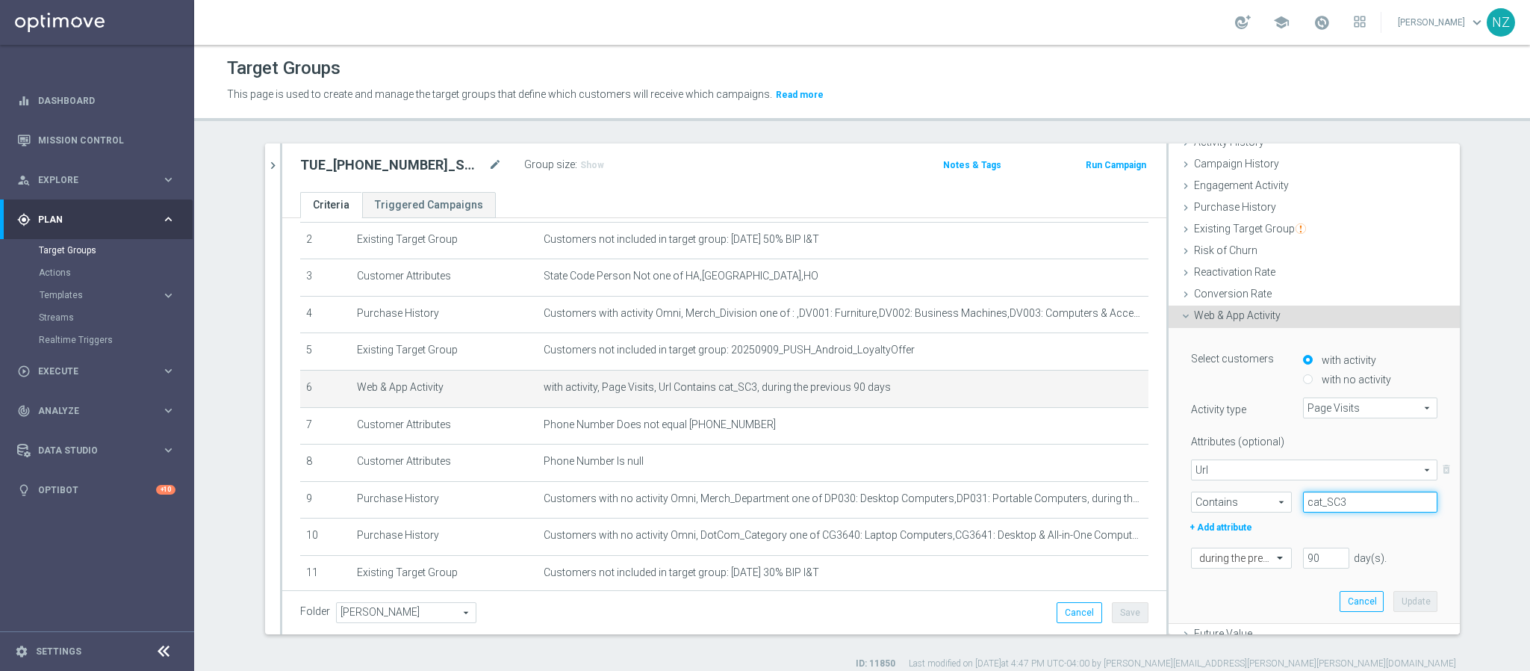
drag, startPoint x: 1337, startPoint y: 496, endPoint x: 1253, endPoint y: 491, distance: 84.5
click at [1253, 493] on div "Contains Contains arrow_drop_down search cat_SC3" at bounding box center [1314, 501] width 269 height 21
type input "computer"
click at [1274, 558] on button "Update" at bounding box center [1415, 601] width 44 height 21
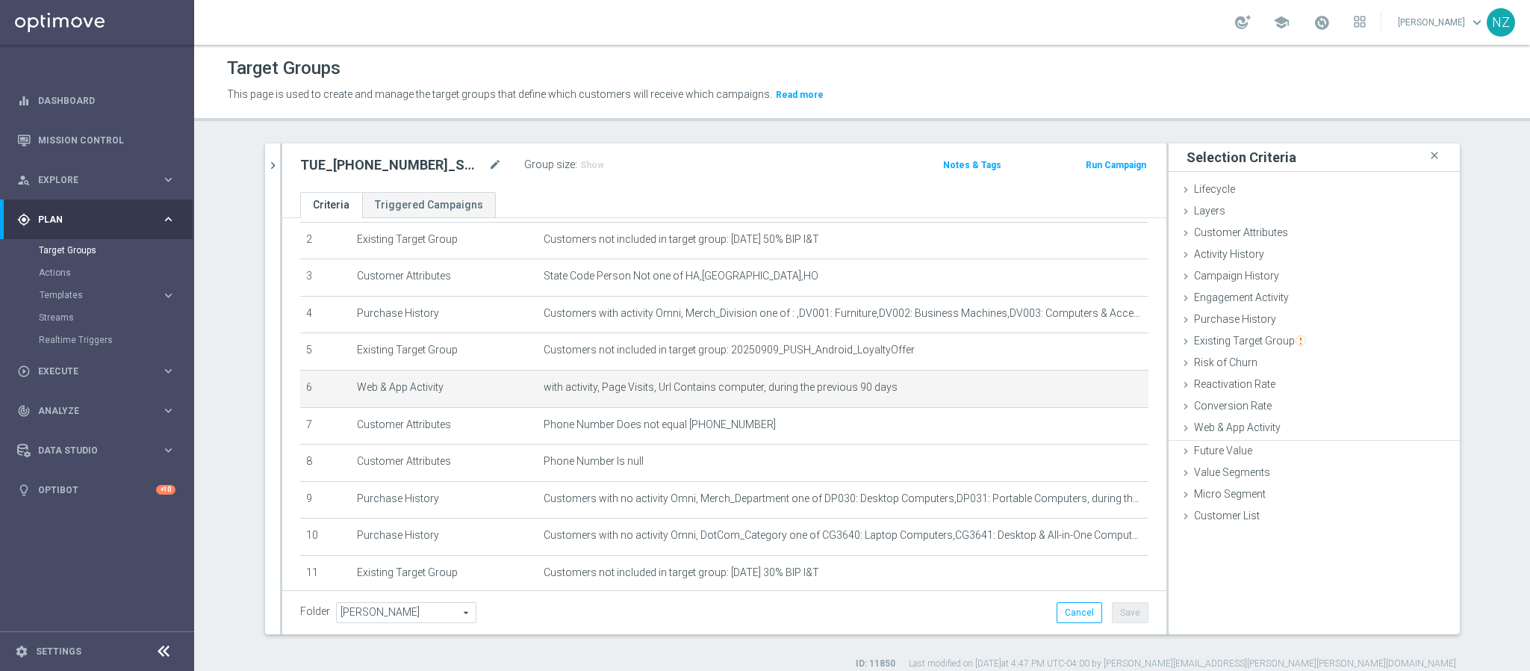
scroll to position [0, 0]
click at [1232, 426] on span "Web & App Activity" at bounding box center [1237, 427] width 87 height 12
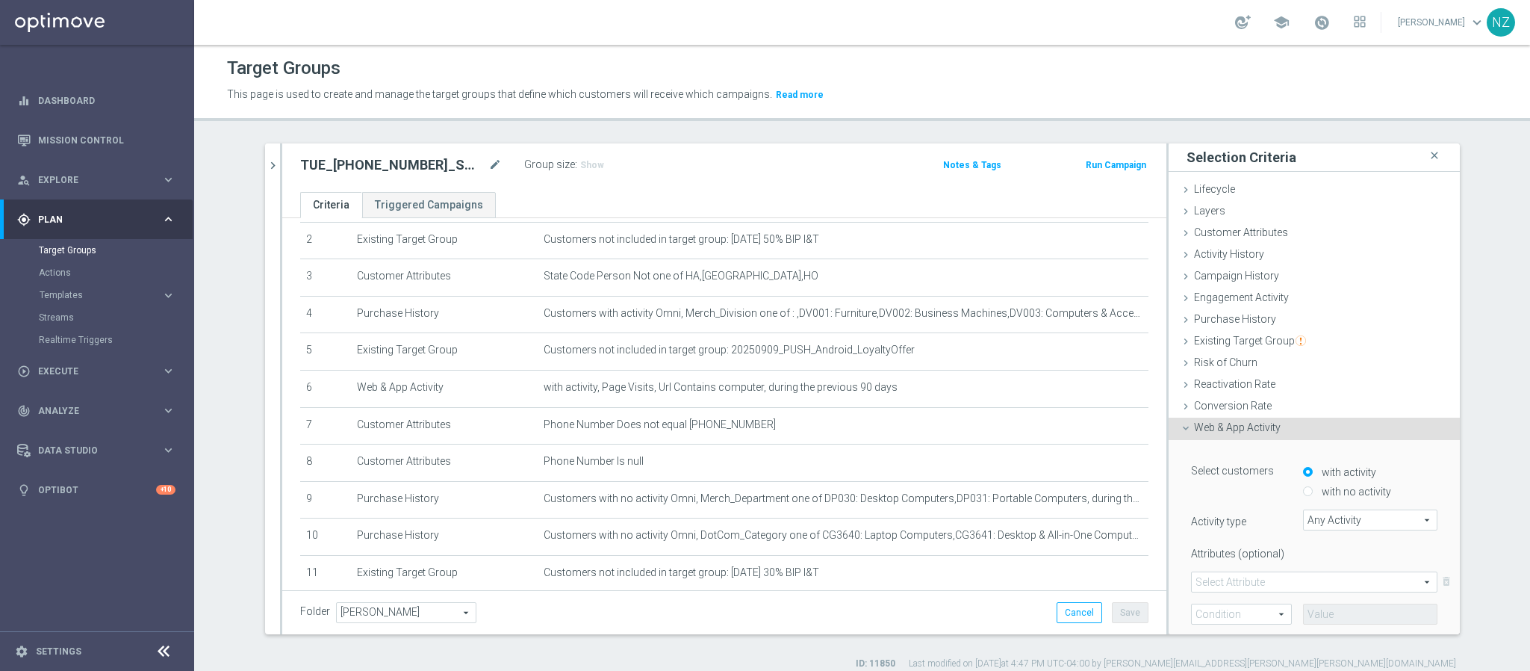
scroll to position [112, 0]
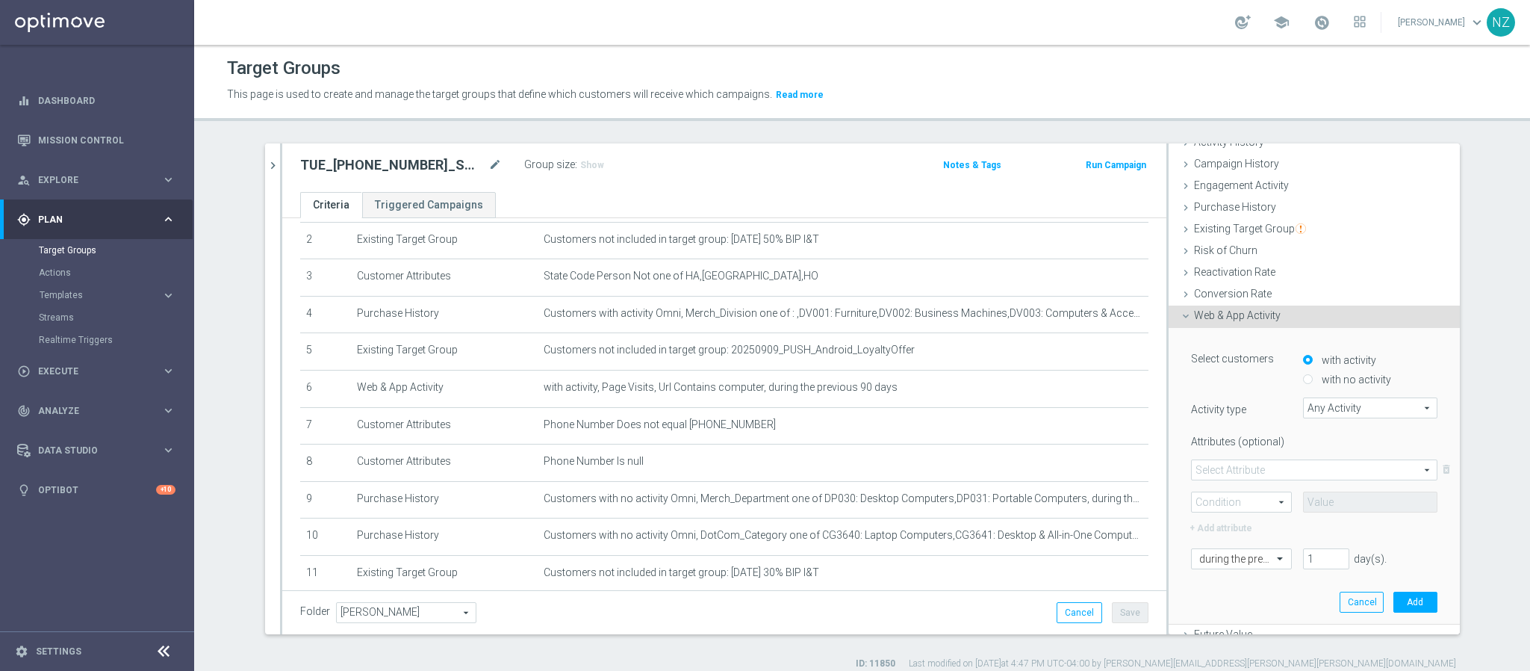
click at [1274, 405] on span "Any Activity" at bounding box center [1370, 407] width 133 height 19
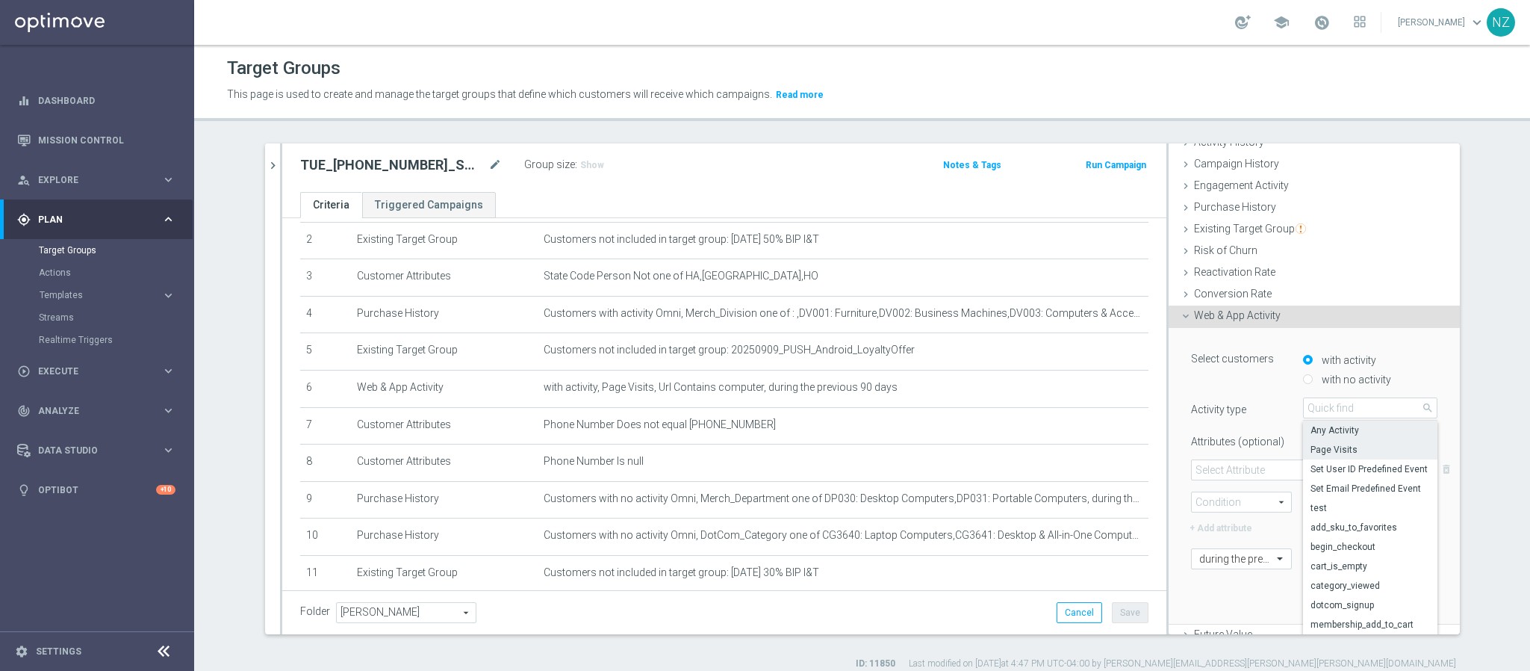
click at [1274, 446] on span "Page Visits" at bounding box center [1369, 450] width 119 height 12
type input "Page Visits"
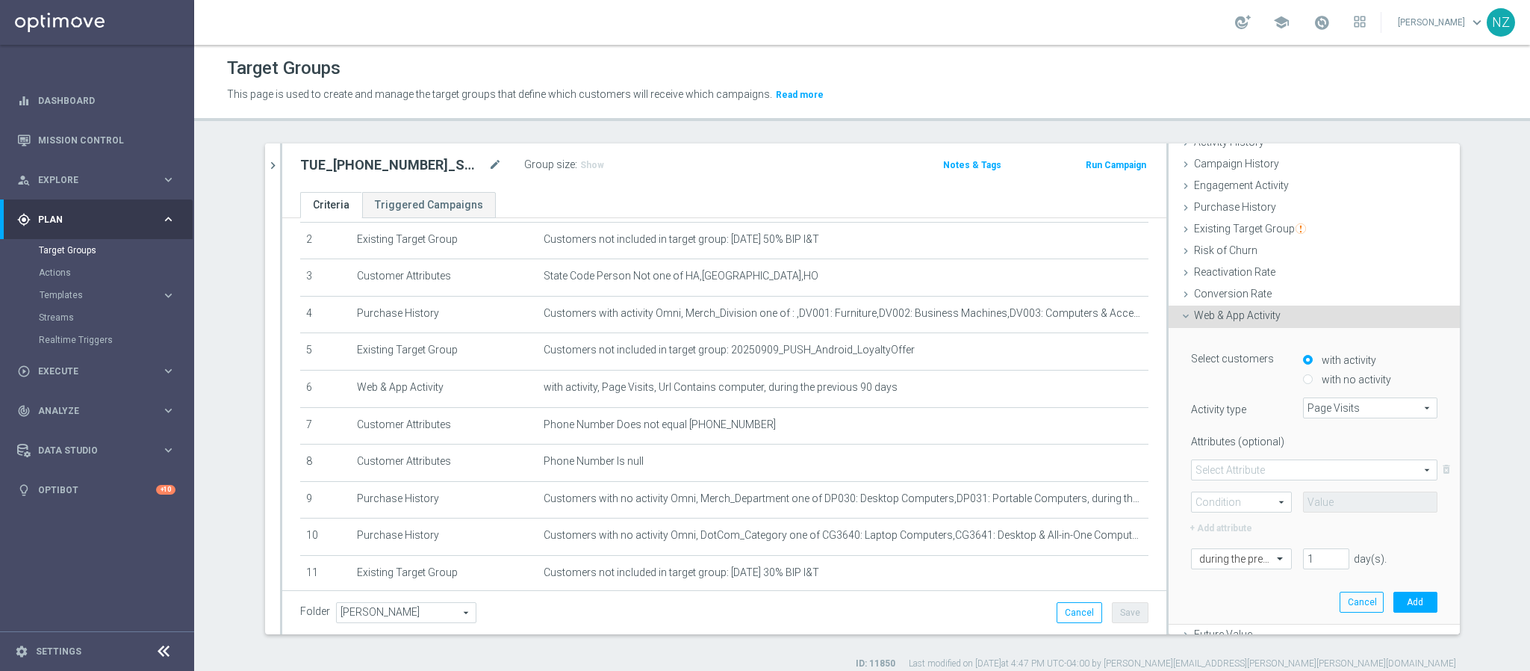
click at [1246, 466] on span at bounding box center [1314, 469] width 245 height 19
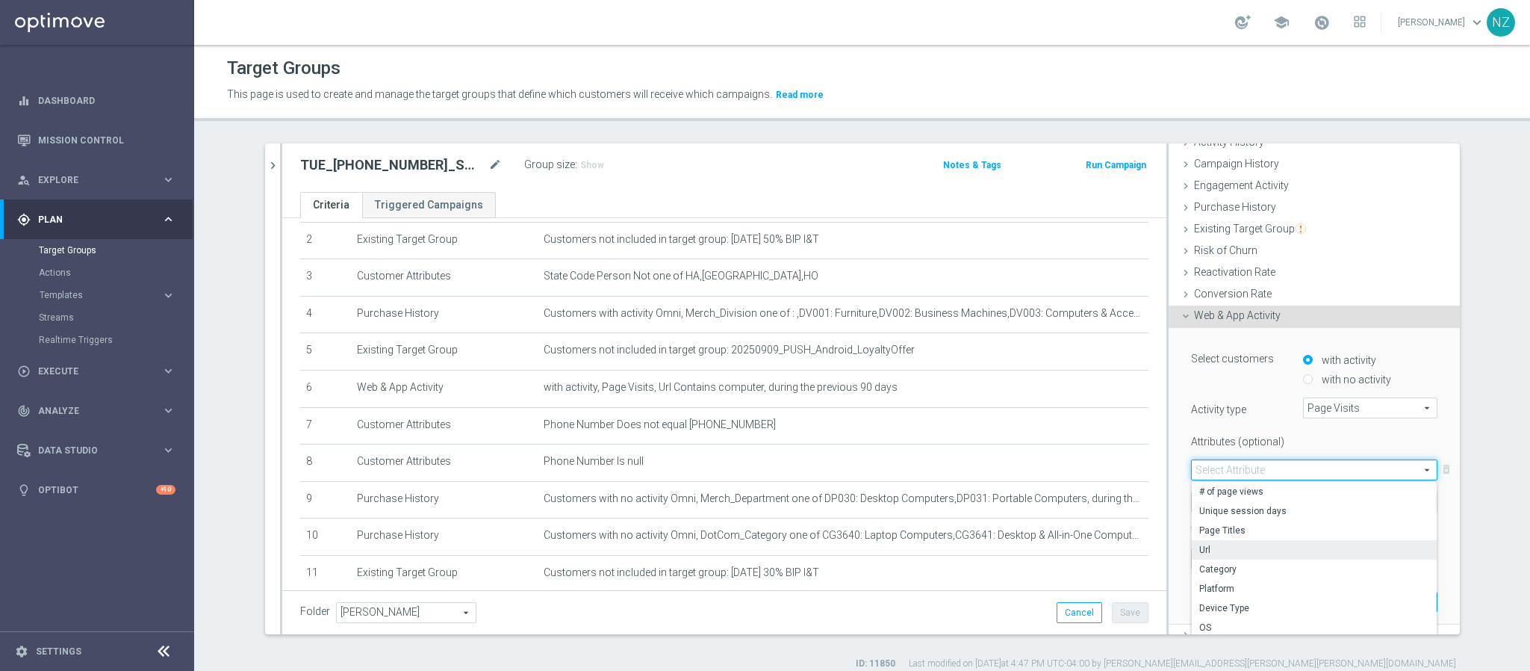
click at [1210, 544] on span "Url" at bounding box center [1314, 550] width 230 height 12
type input "Url"
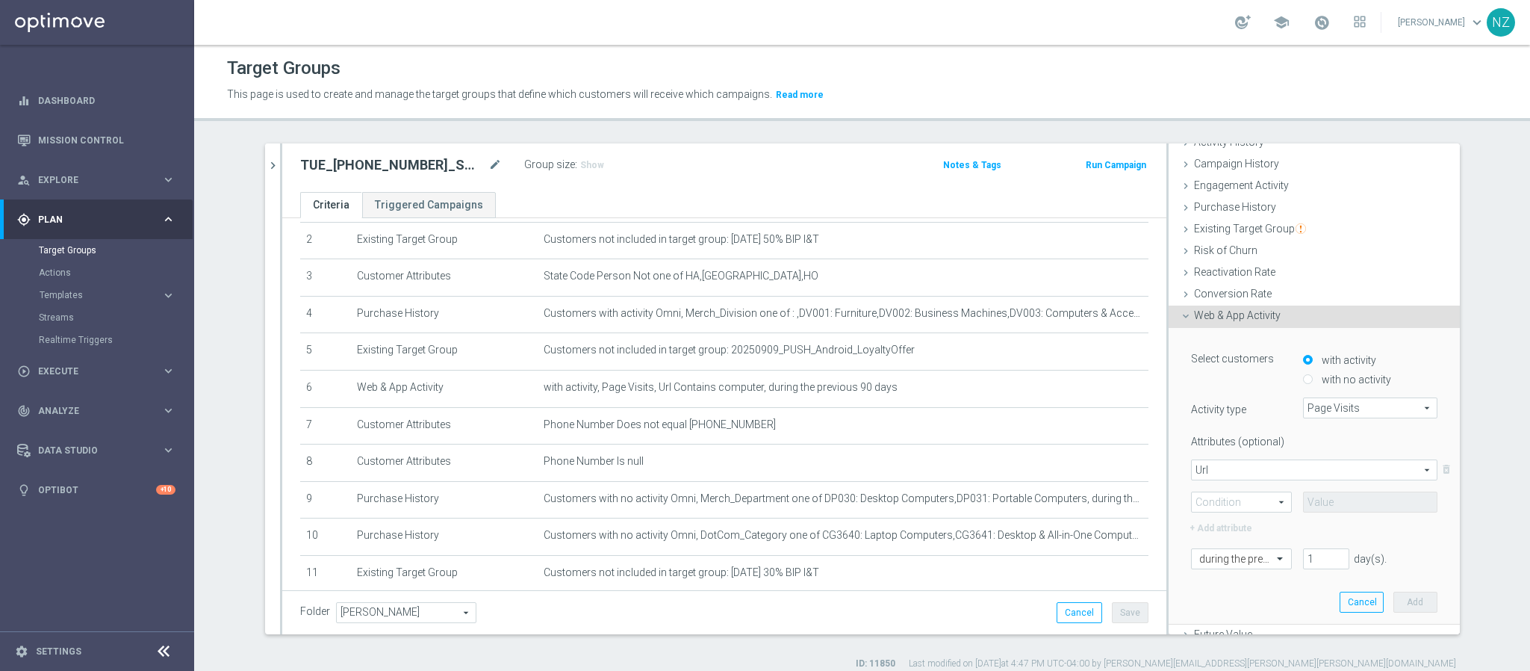
click at [1225, 500] on span at bounding box center [1241, 501] width 99 height 19
click at [1228, 558] on span "Contains" at bounding box center [1241, 601] width 84 height 12
type input "Contains"
click at [1274, 500] on input "text" at bounding box center [1370, 501] width 134 height 21
type input "laptop"
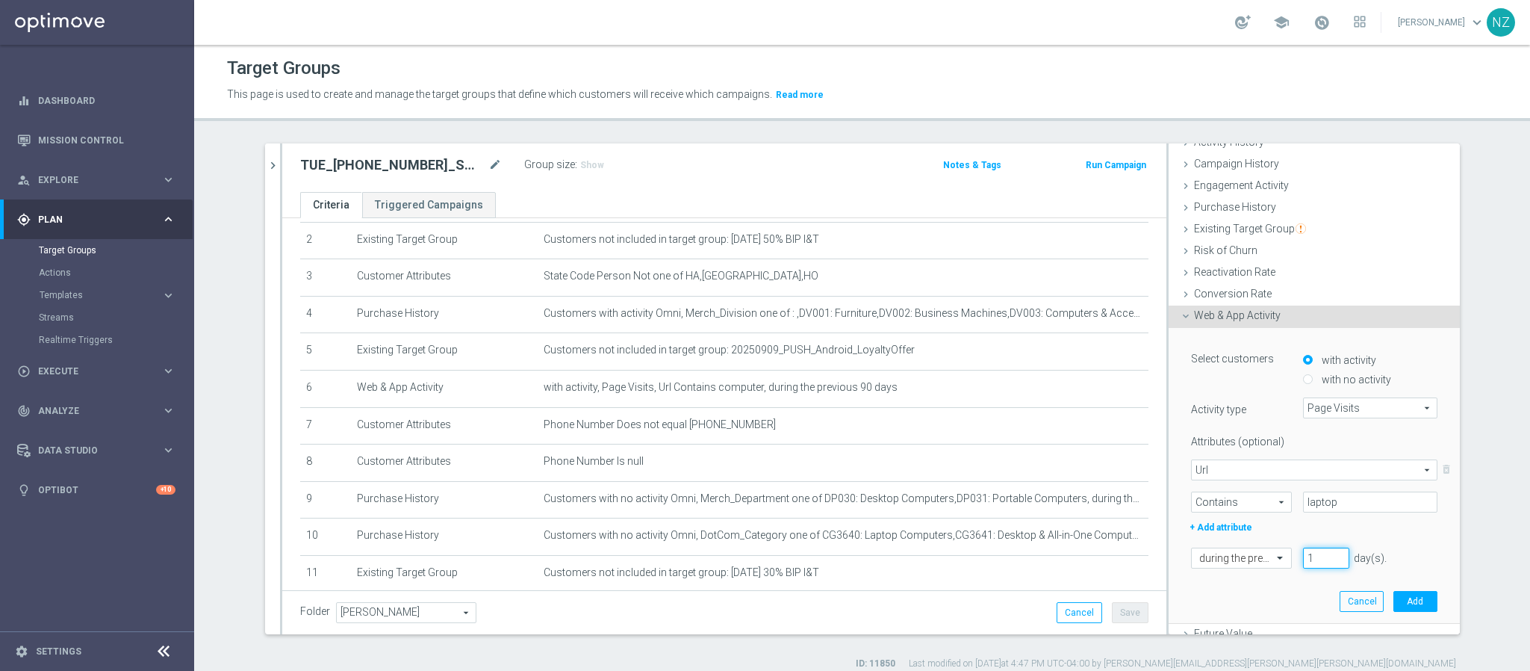
drag, startPoint x: 1304, startPoint y: 552, endPoint x: 1284, endPoint y: 553, distance: 19.5
click at [1274, 553] on li "1" at bounding box center [1326, 557] width 54 height 21
type input "90"
click at [1274, 558] on button "Add" at bounding box center [1415, 601] width 44 height 21
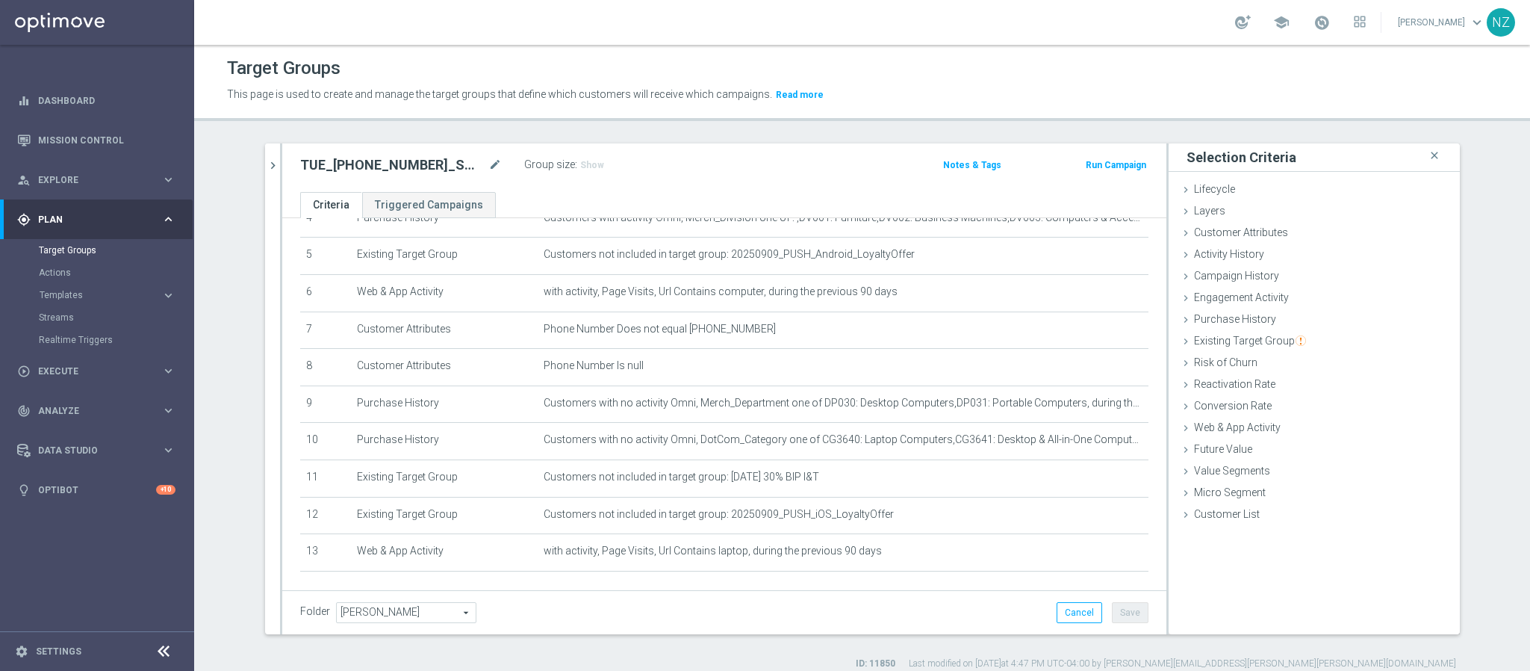
scroll to position [224, 0]
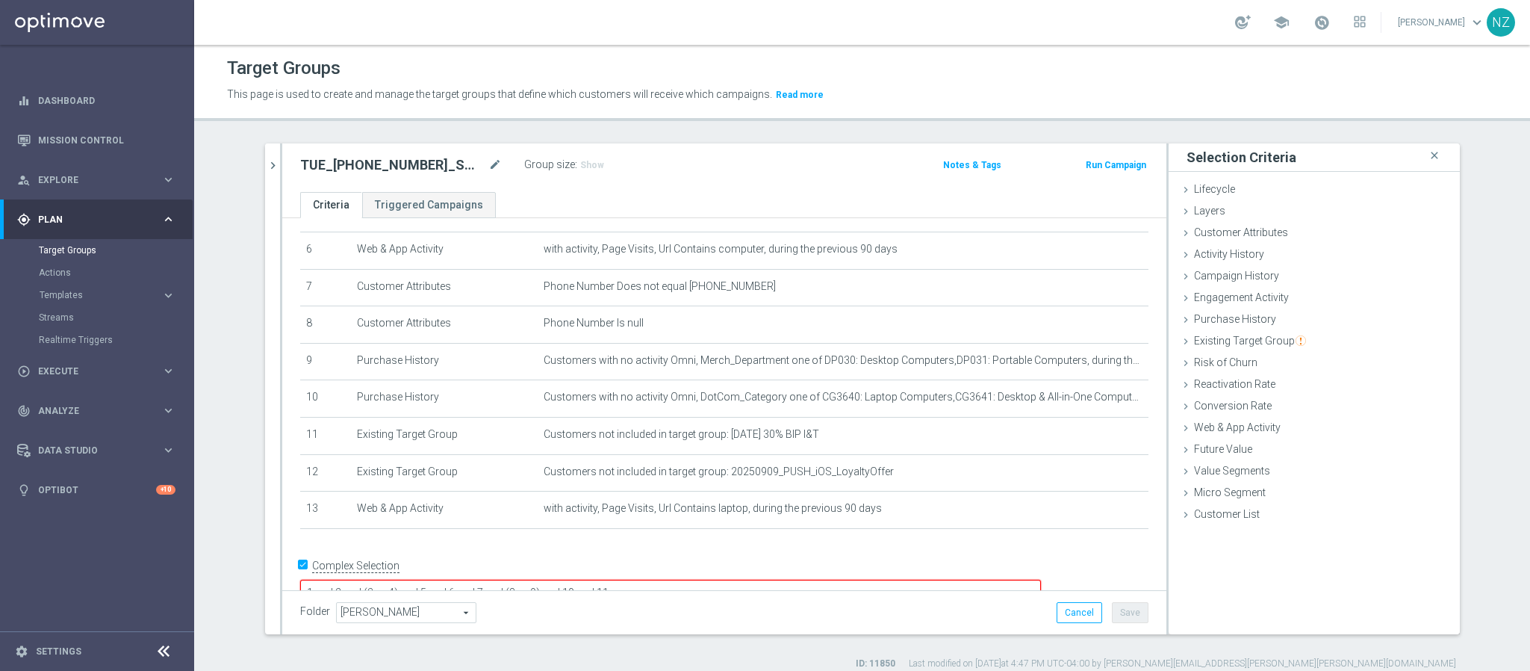
click at [435, 558] on textarea "1 and 2 and (3 or 4) and 5 and 6 and 7 and (8 or 9) and 10 and 11" at bounding box center [670, 592] width 741 height 26
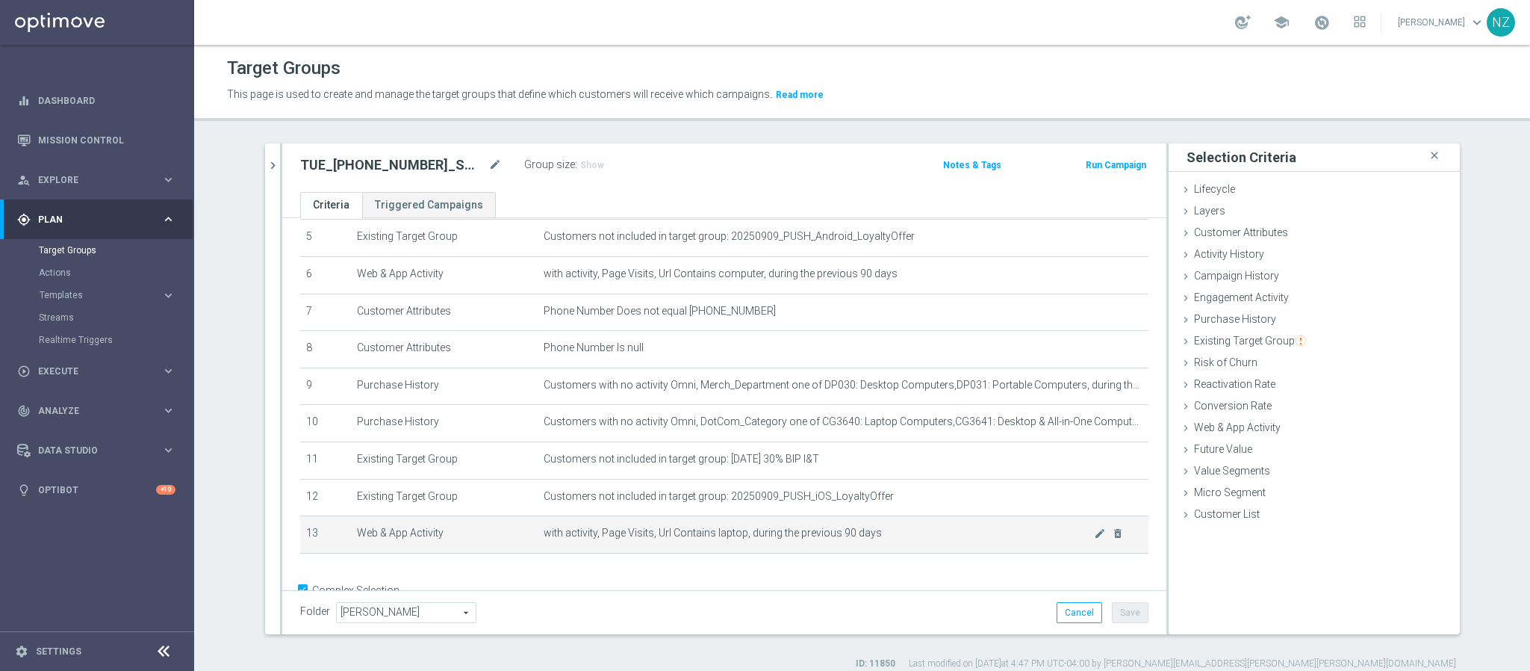
scroll to position [235, 0]
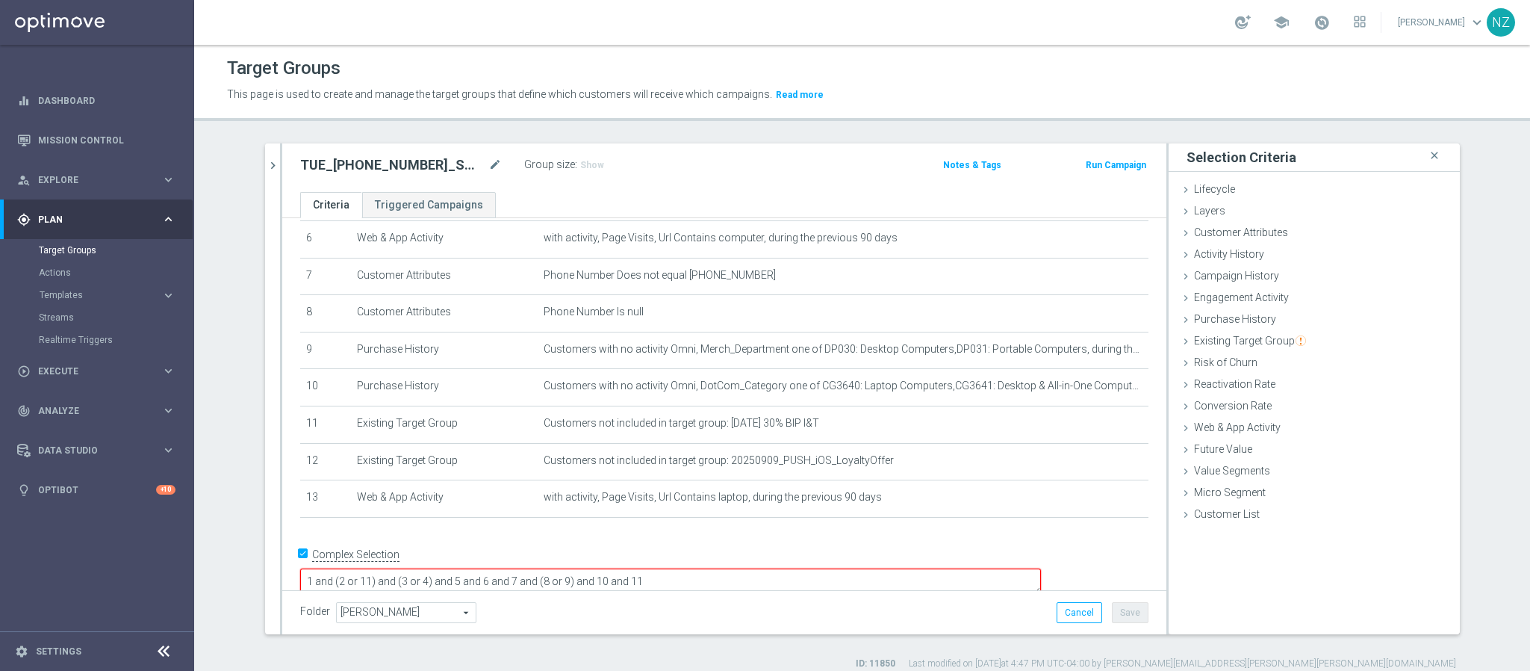
click at [497, 558] on textarea "1 and (2 or 11) and (3 or 4) and 5 and 6 and 7 and (8 or 9) and 10 and 11" at bounding box center [670, 581] width 741 height 26
click at [507, 558] on textarea "1 and (2 or 11) and 3 or 4) and 5 and 6 and 7 and (8 or 9) and 10 and 11" at bounding box center [670, 581] width 741 height 26
click at [552, 558] on textarea "1 and (2 or 11) and 3 and 4 and 5 and 6 and 7 and (8 or 9) and 10 and 11" at bounding box center [670, 581] width 741 height 26
click at [612, 558] on textarea "1 and (2 or 11) and 3 and 4 and (5 or 12) and 6 and 7 and (8 or 9) and 10 and 11" at bounding box center [670, 581] width 741 height 26
click at [702, 558] on textarea "1 and (2 or 11) and 3 and 4 and (5 or 12) and (6 or 13) and 7 and (8 or 9) and …" at bounding box center [670, 581] width 741 height 26
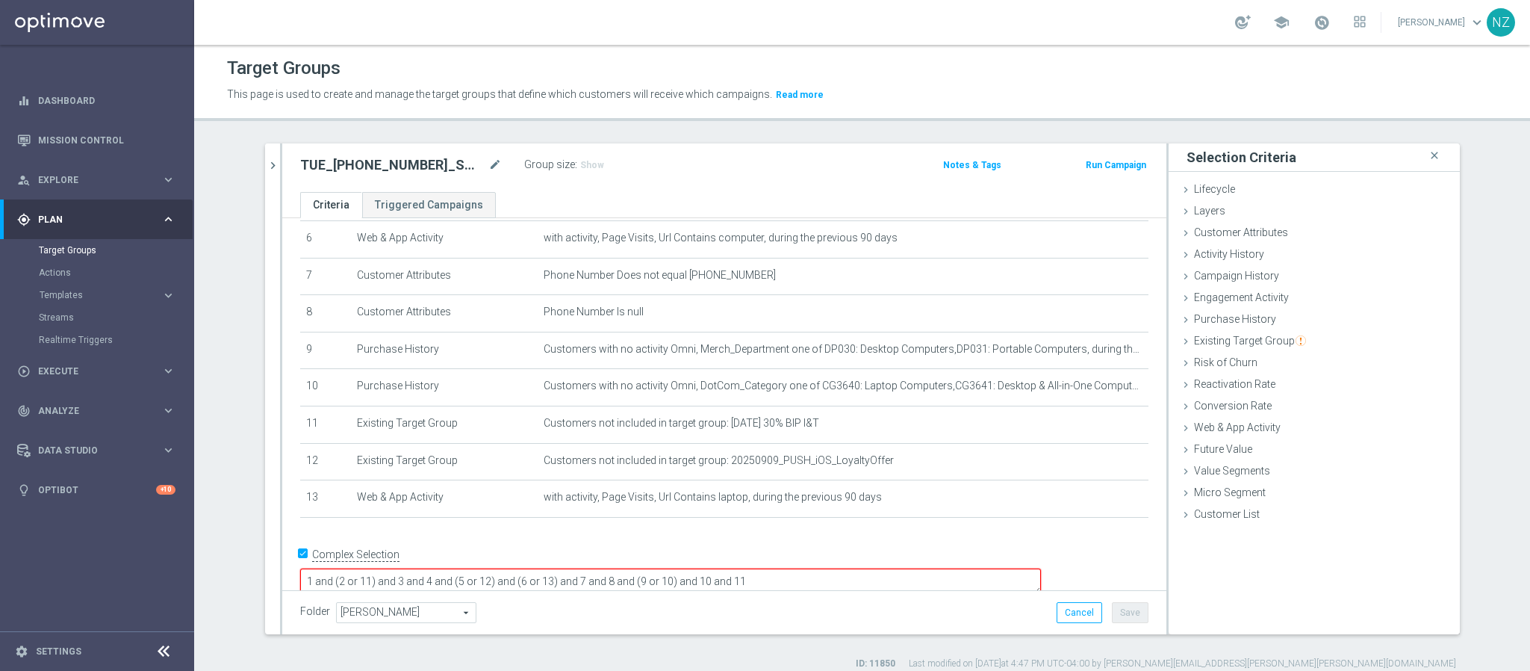
drag, startPoint x: 771, startPoint y: 554, endPoint x: 895, endPoint y: 569, distance: 124.9
click at [895, 558] on textarea "1 and (2 or 11) and 3 and 4 and (5 or 12) and (6 or 13) and 7 and 8 and (9 or 1…" at bounding box center [670, 581] width 741 height 26
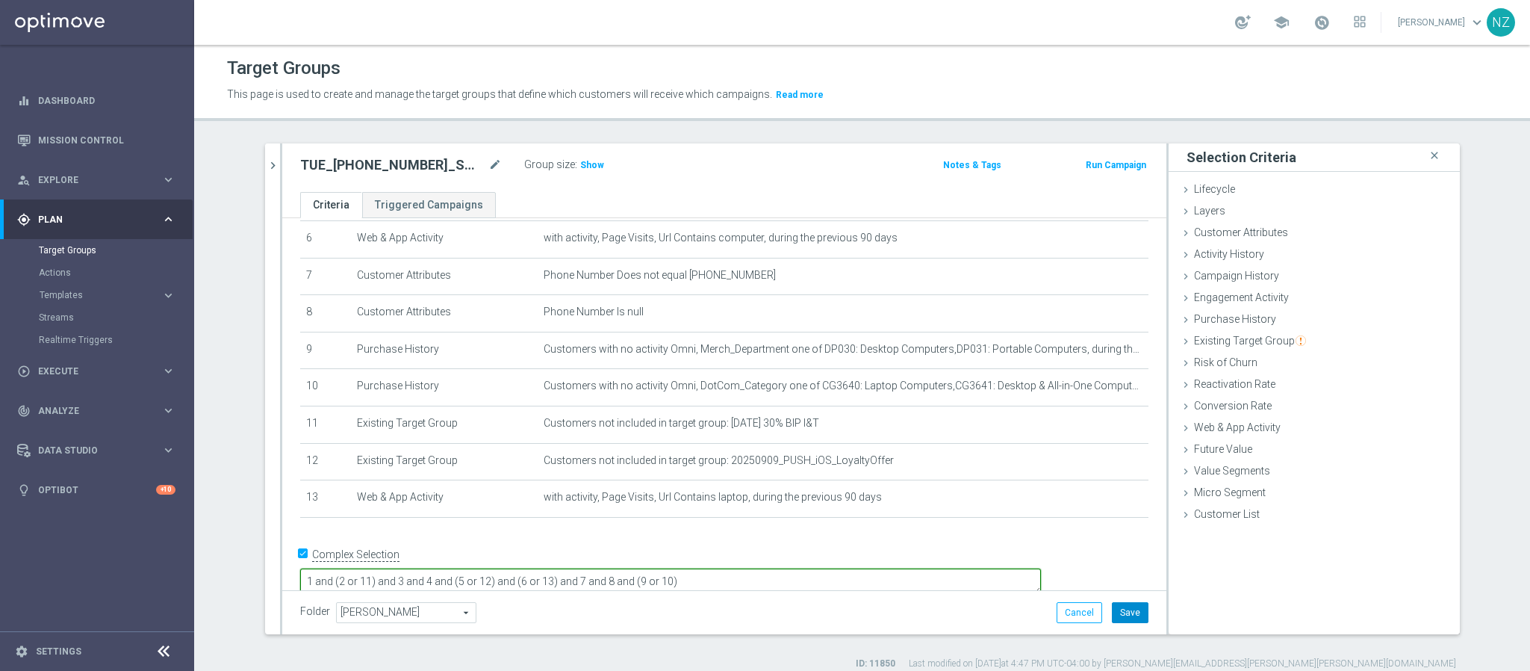
type textarea "1 and (2 or 11) and 3 and 4 and (5 or 12) and (6 or 13) and 7 and 8 and (9 or 1…"
click at [1116, 558] on button "Save" at bounding box center [1130, 612] width 37 height 21
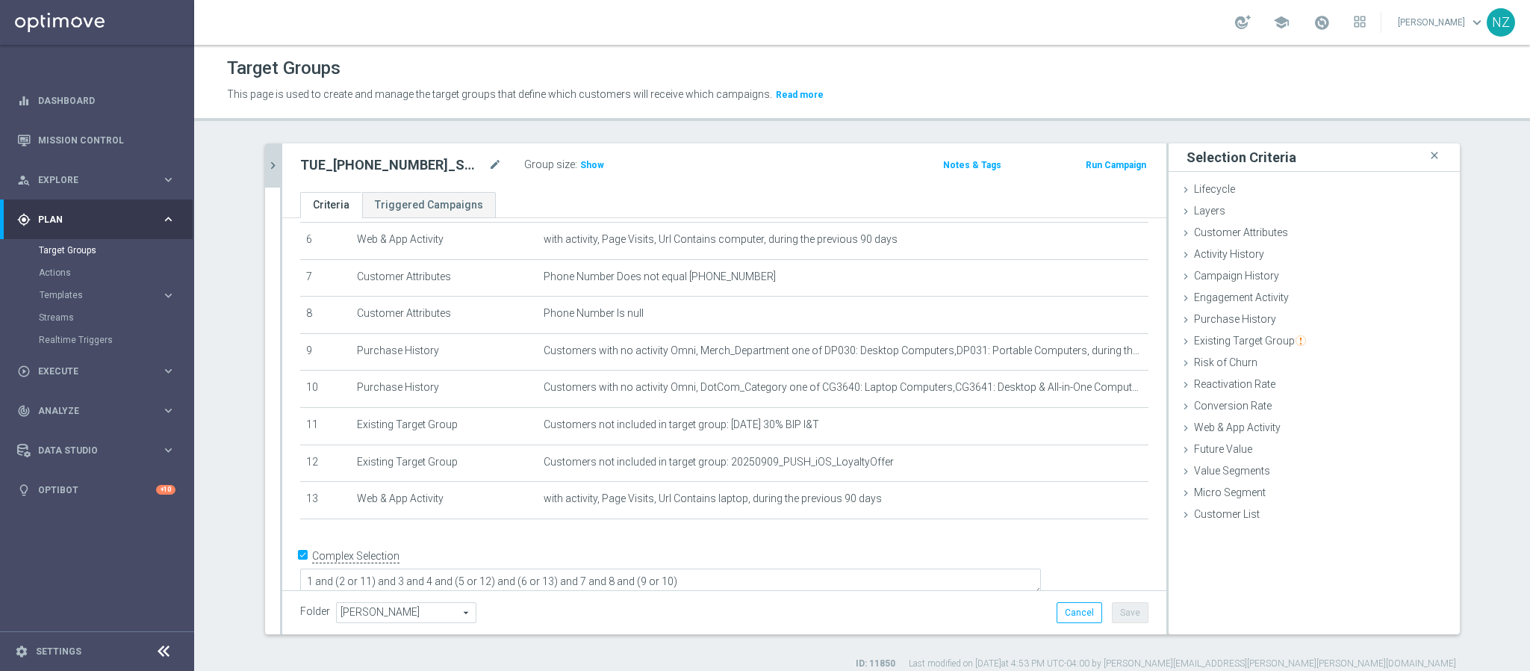
click at [267, 172] on icon "chevron_right" at bounding box center [273, 165] width 14 height 14
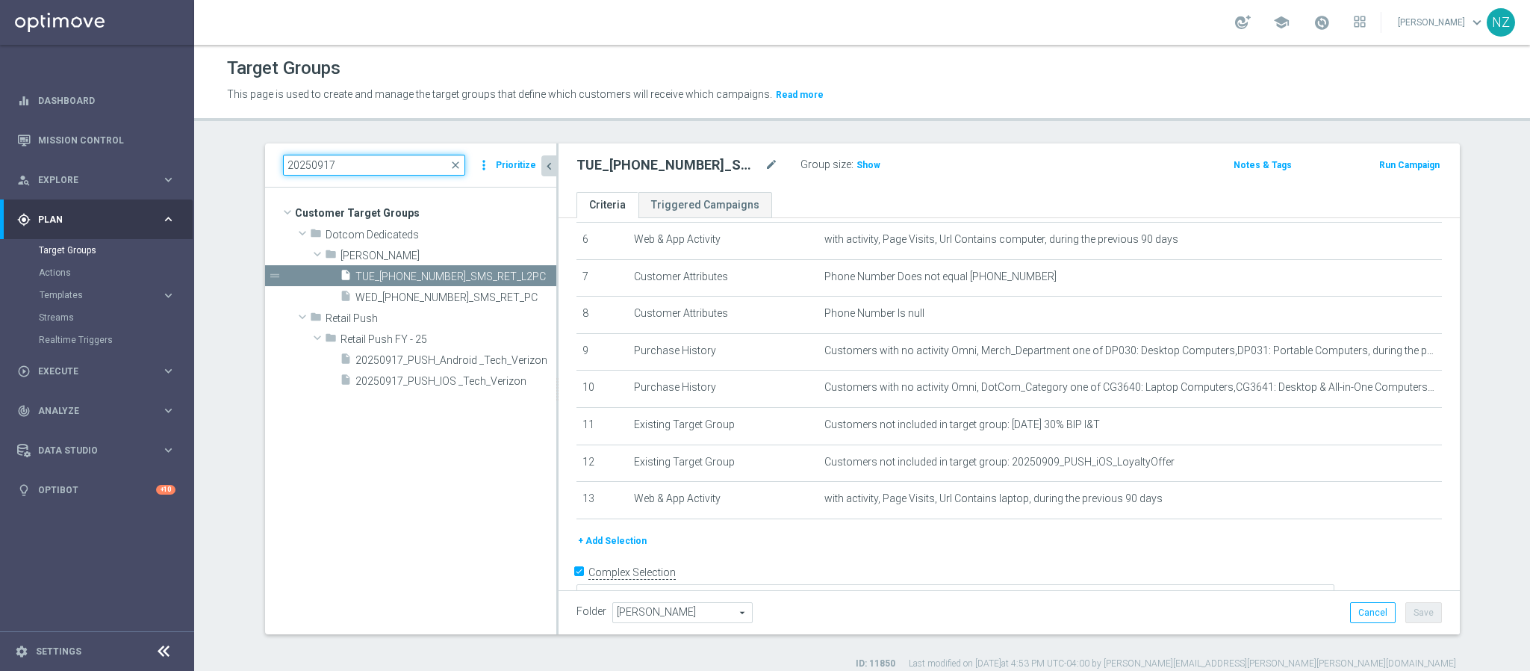
drag, startPoint x: 332, startPoint y: 161, endPoint x: 224, endPoint y: 159, distance: 108.3
click at [224, 159] on section "20250917 close more_vert Prioritize Customer Target Groups library_add create_n…" at bounding box center [862, 406] width 1336 height 526
click at [453, 164] on span "close" at bounding box center [456, 165] width 12 height 12
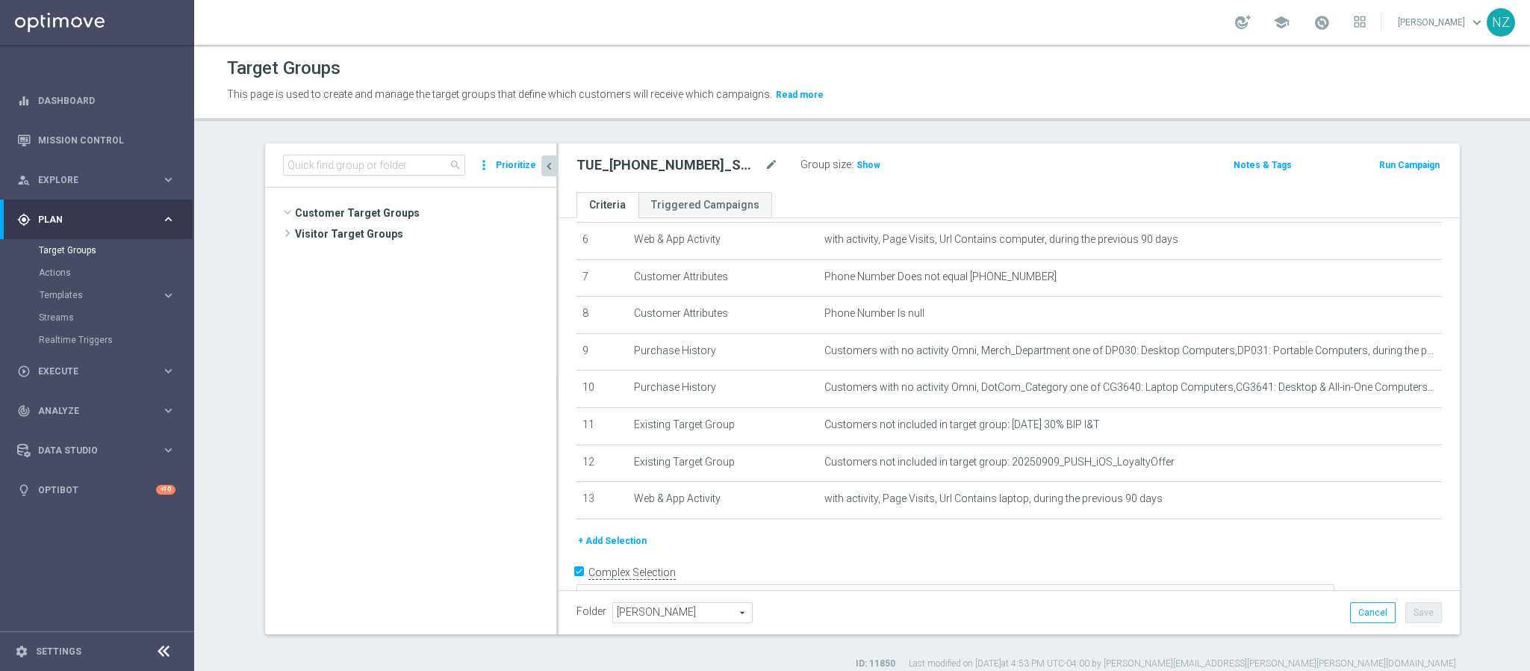
scroll to position [318, 0]
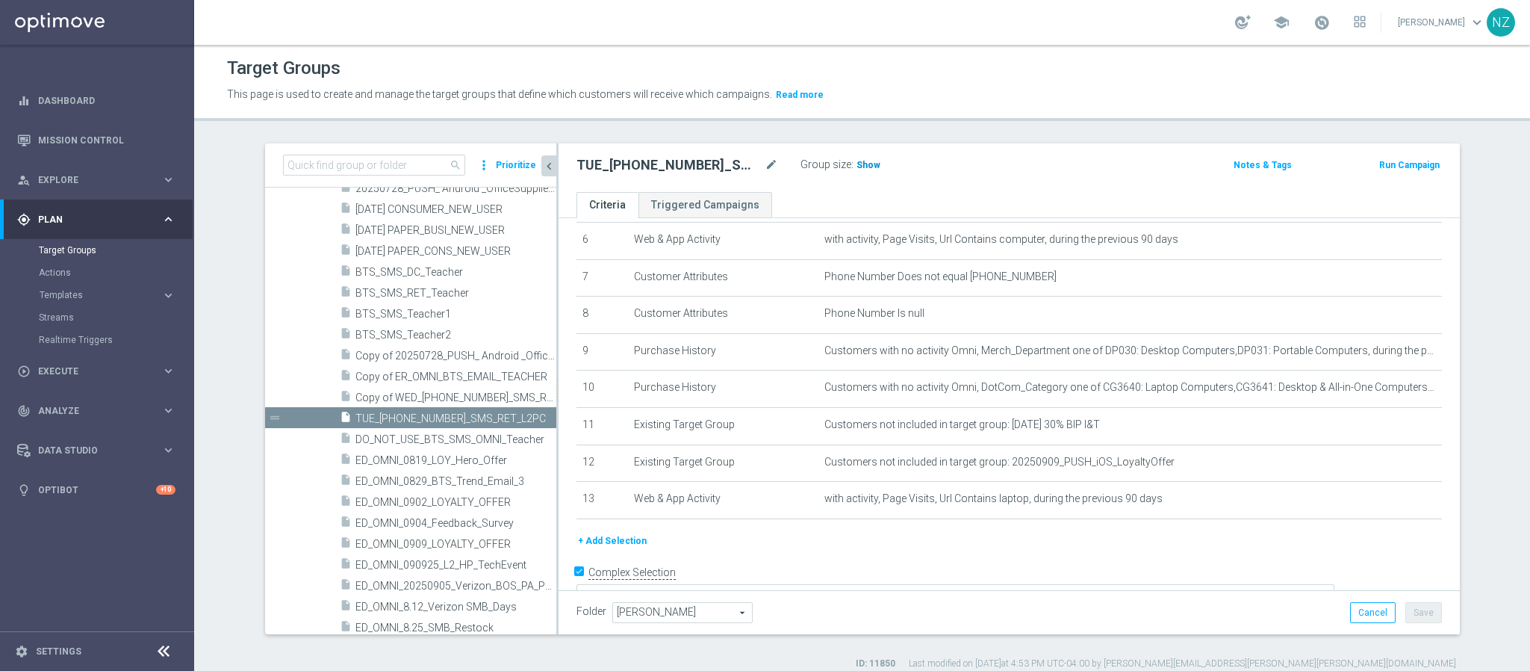
click at [856, 170] on span "Show" at bounding box center [868, 165] width 24 height 10
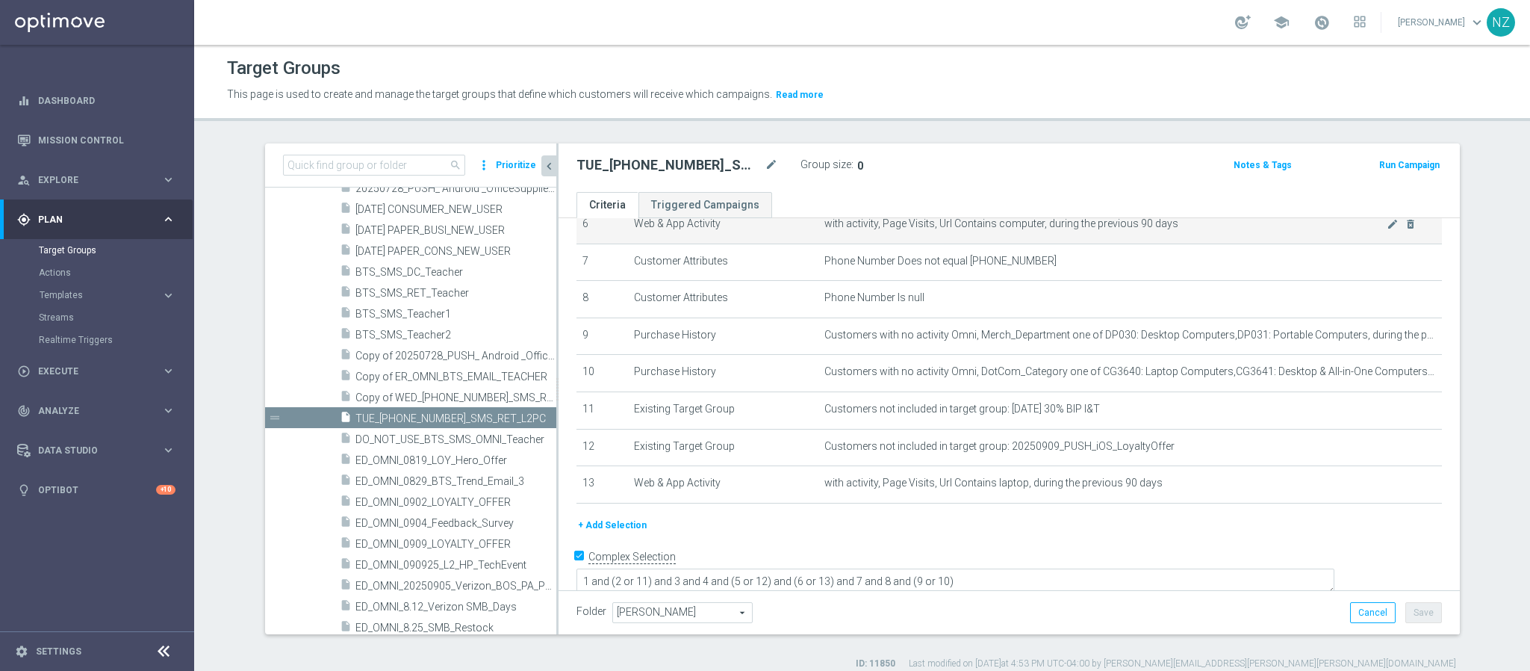
scroll to position [251, 0]
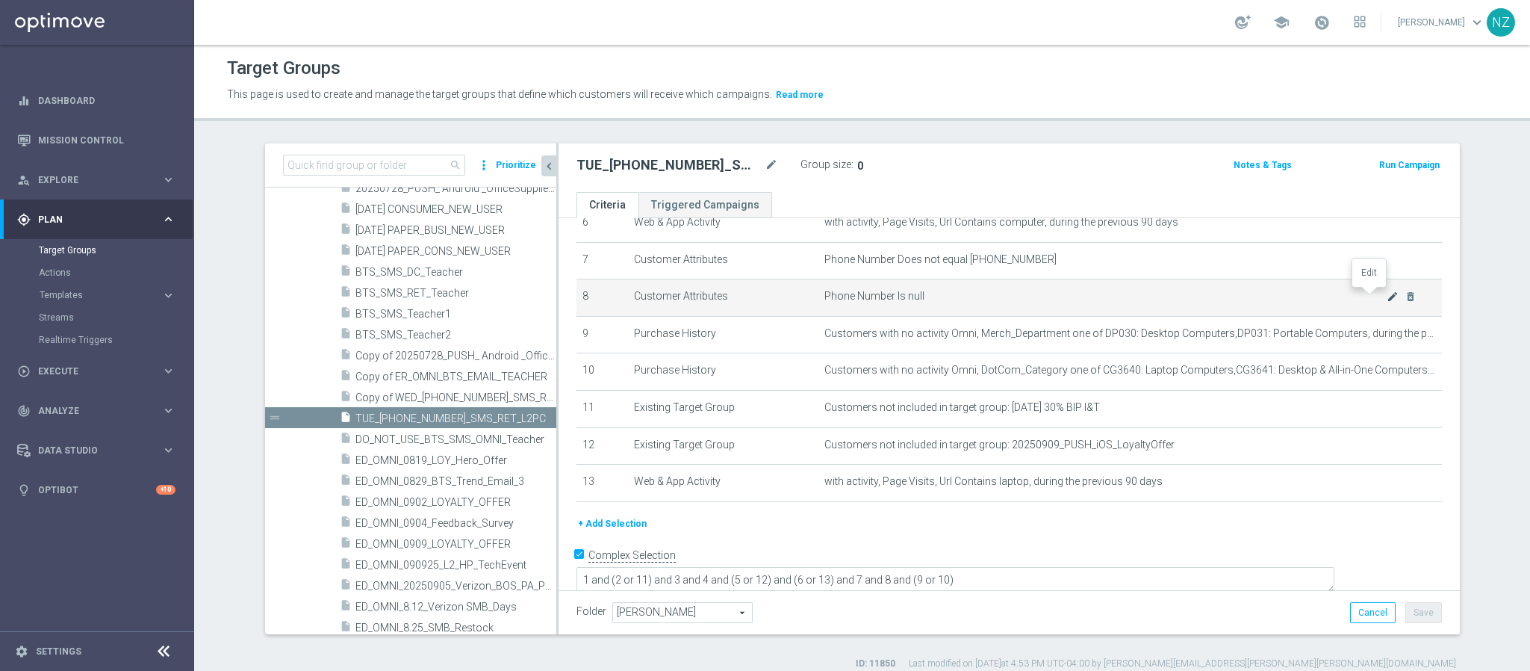
click at [1274, 296] on icon "mode_edit" at bounding box center [1393, 296] width 12 height 12
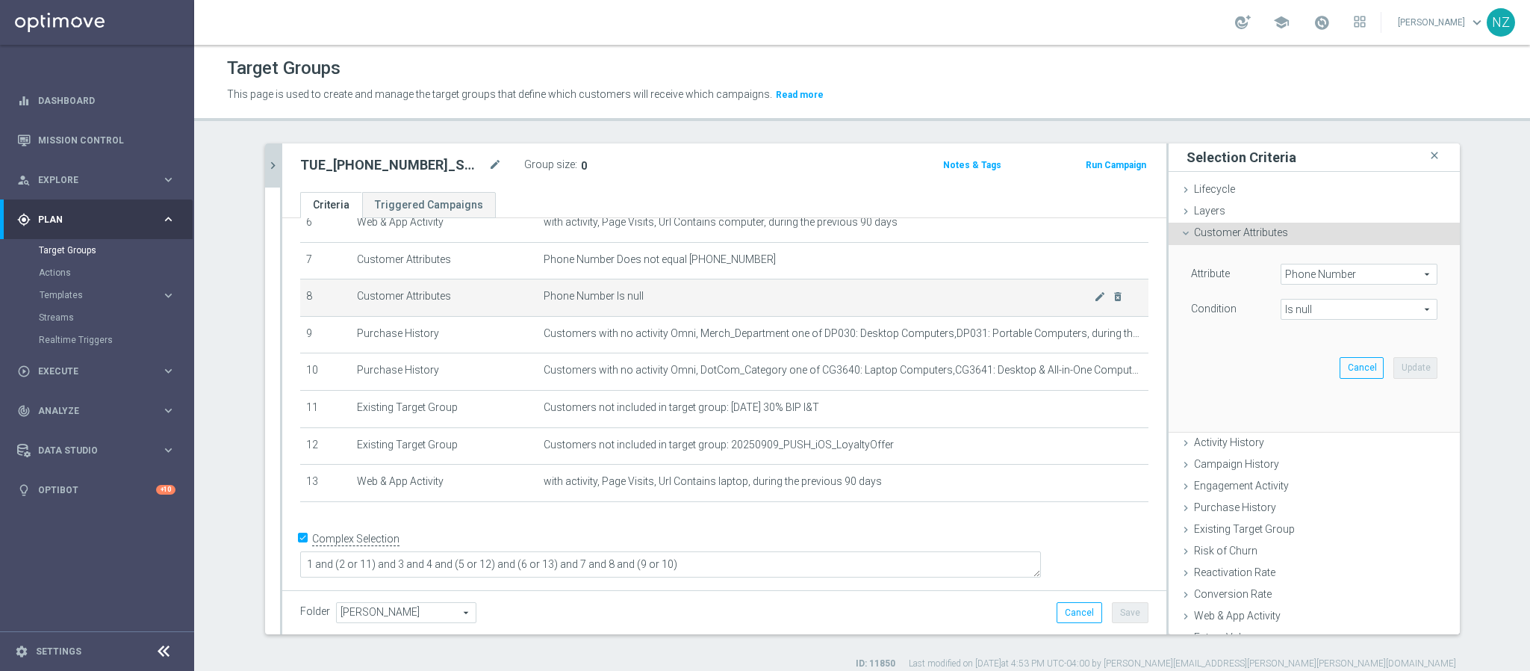
scroll to position [234, 0]
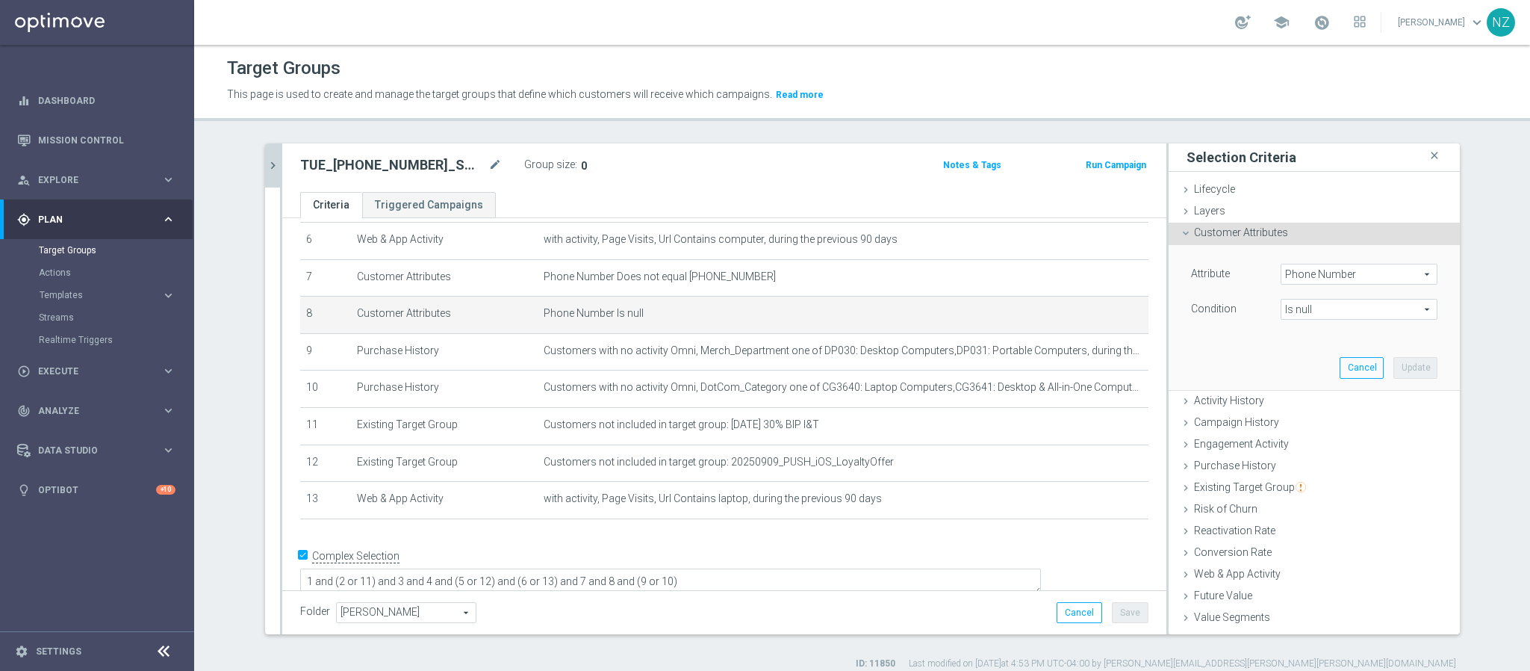
click at [1274, 309] on span "Is null" at bounding box center [1358, 308] width 155 height 19
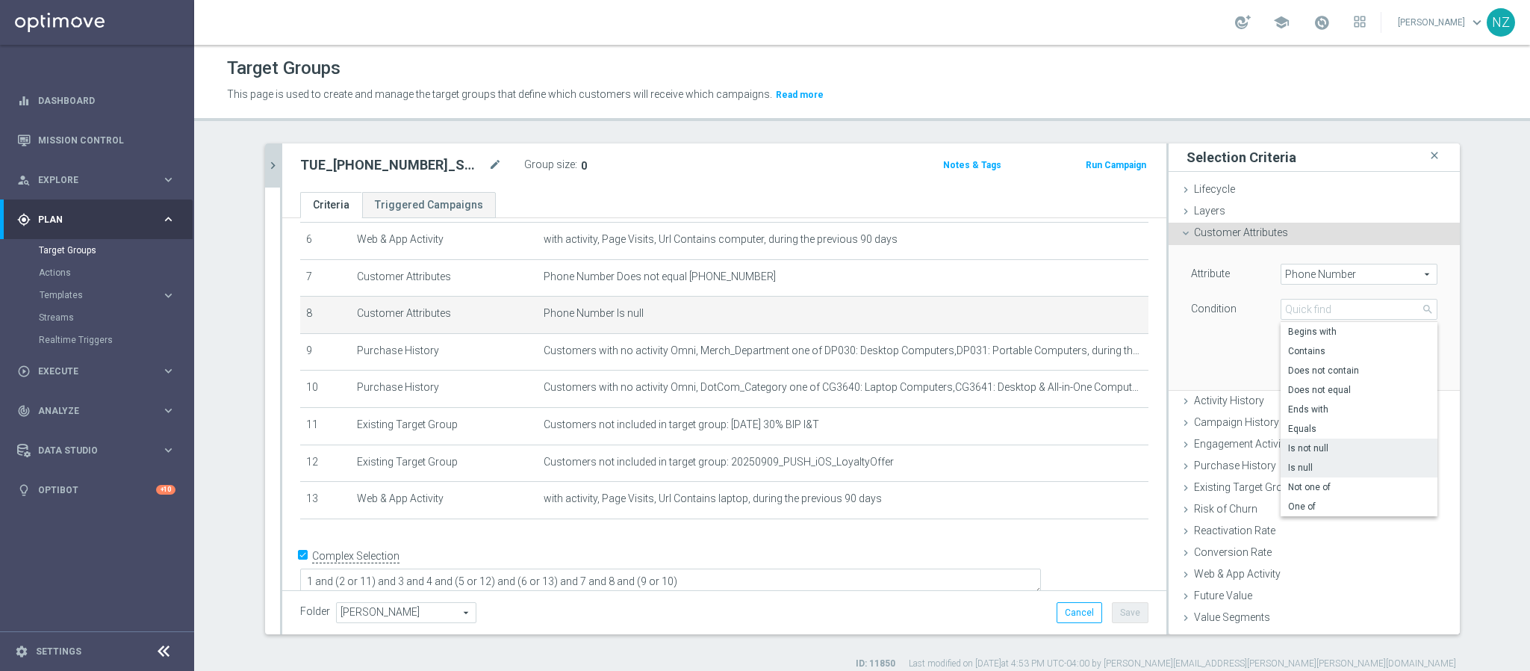
click at [1274, 448] on span "Is not null" at bounding box center [1359, 448] width 142 height 12
type input "Is not null"
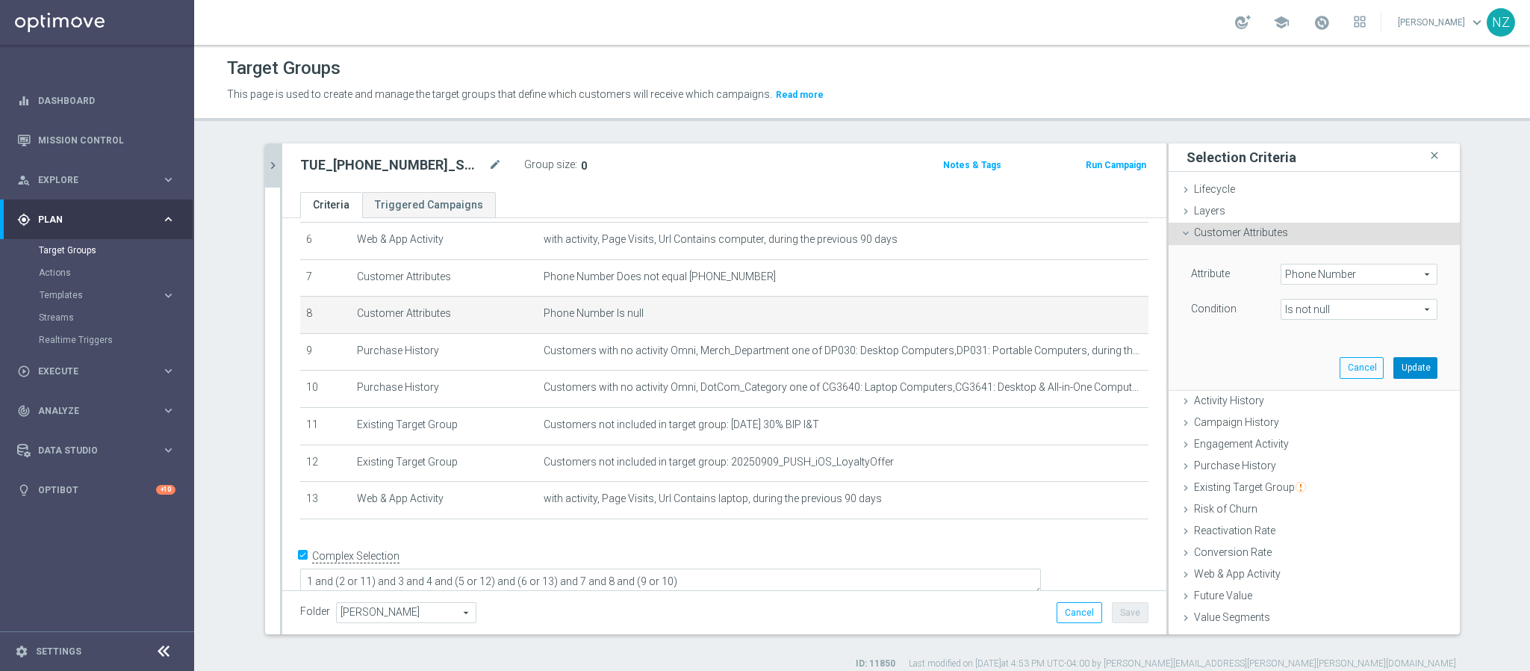
click at [1274, 378] on button "Update" at bounding box center [1415, 367] width 44 height 21
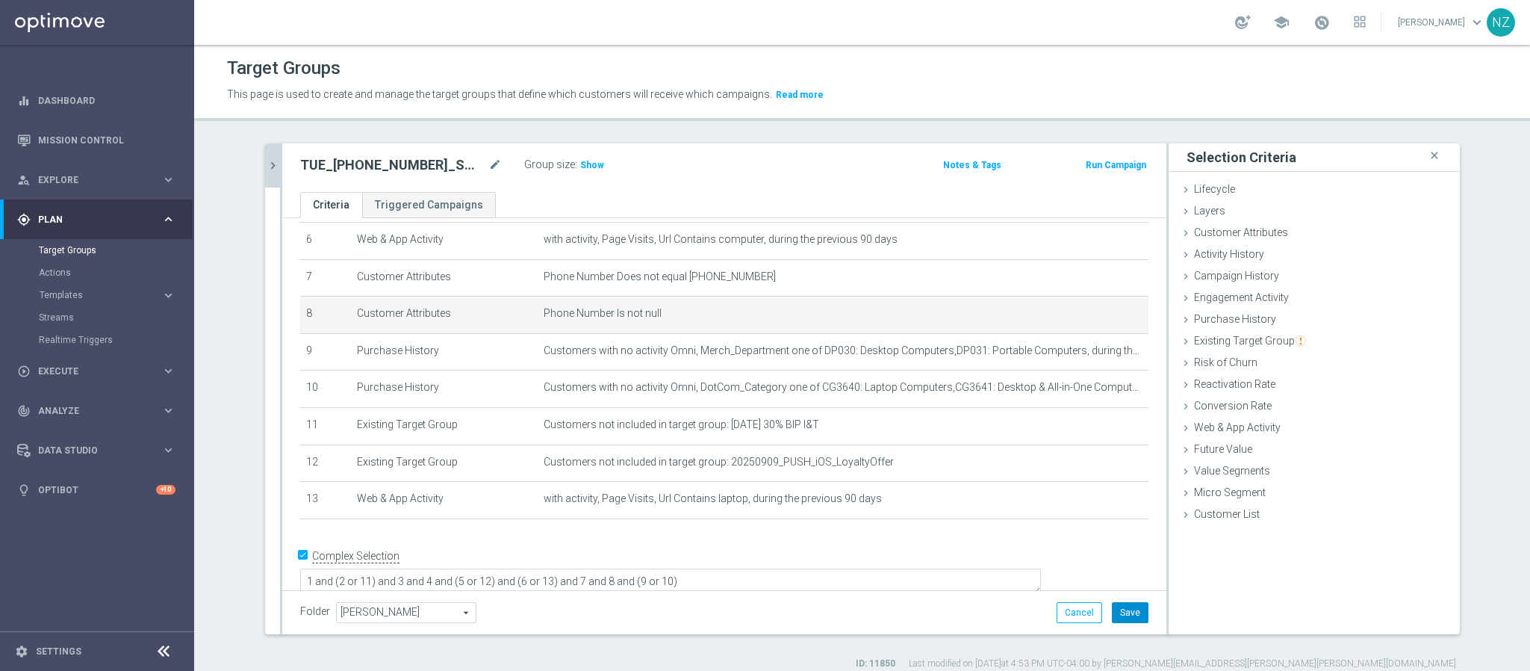
click at [1130, 558] on button "Save" at bounding box center [1130, 612] width 37 height 21
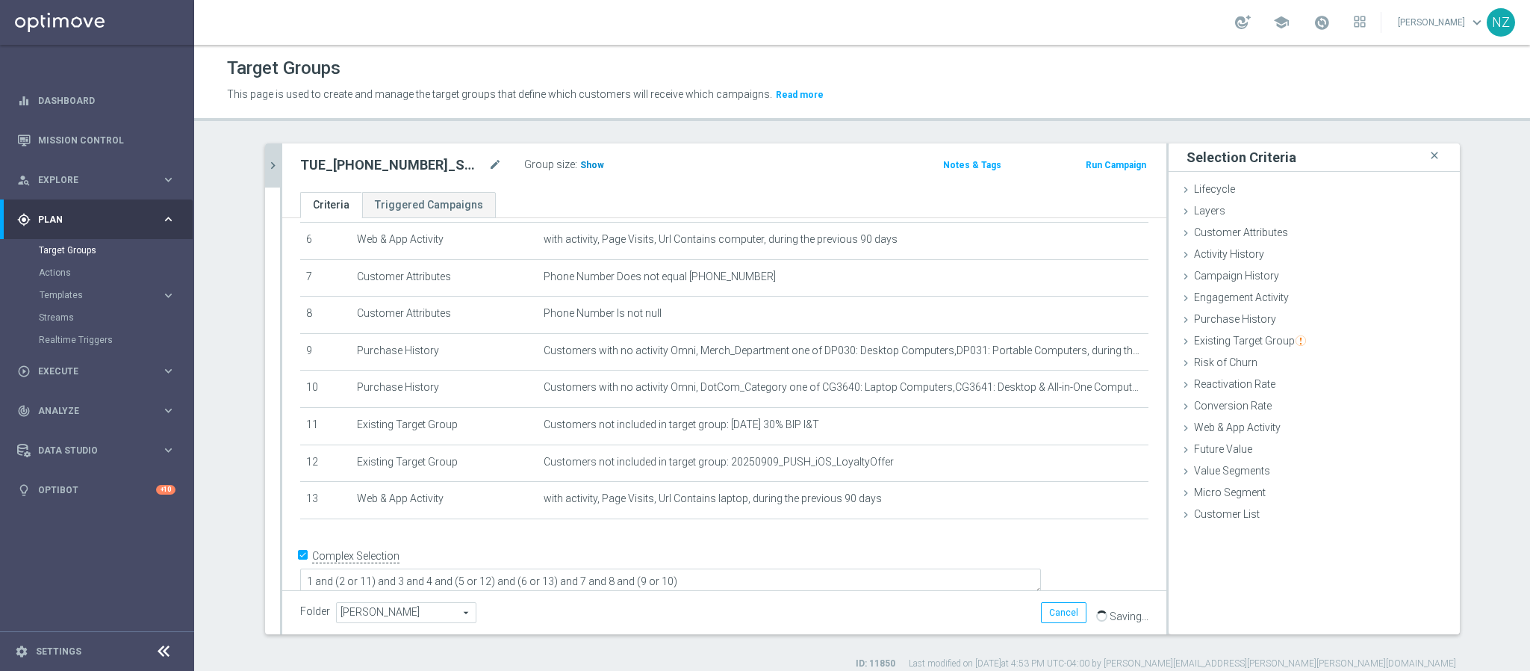
click at [582, 161] on span "Show" at bounding box center [592, 165] width 24 height 10
click at [265, 155] on button "chevron_right" at bounding box center [272, 165] width 15 height 44
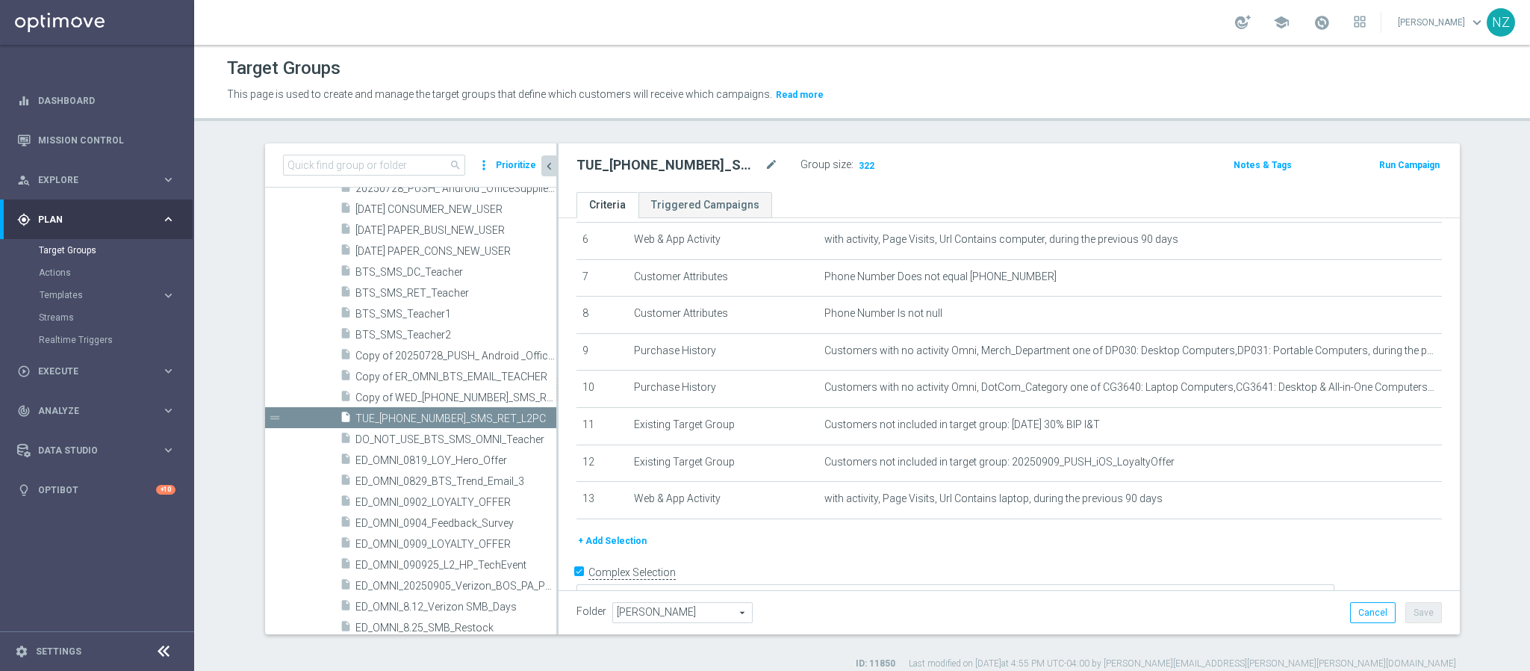
scroll to position [251, 0]
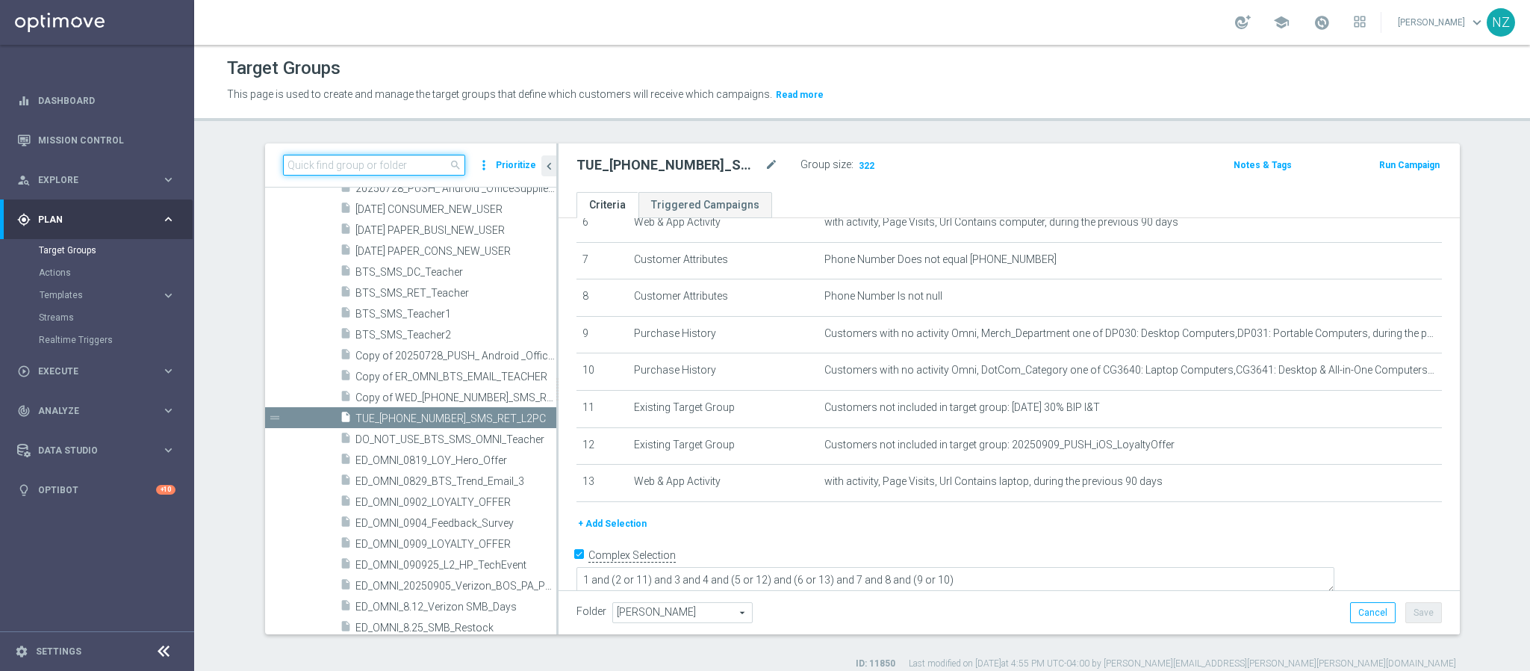
click at [361, 164] on input at bounding box center [374, 165] width 182 height 21
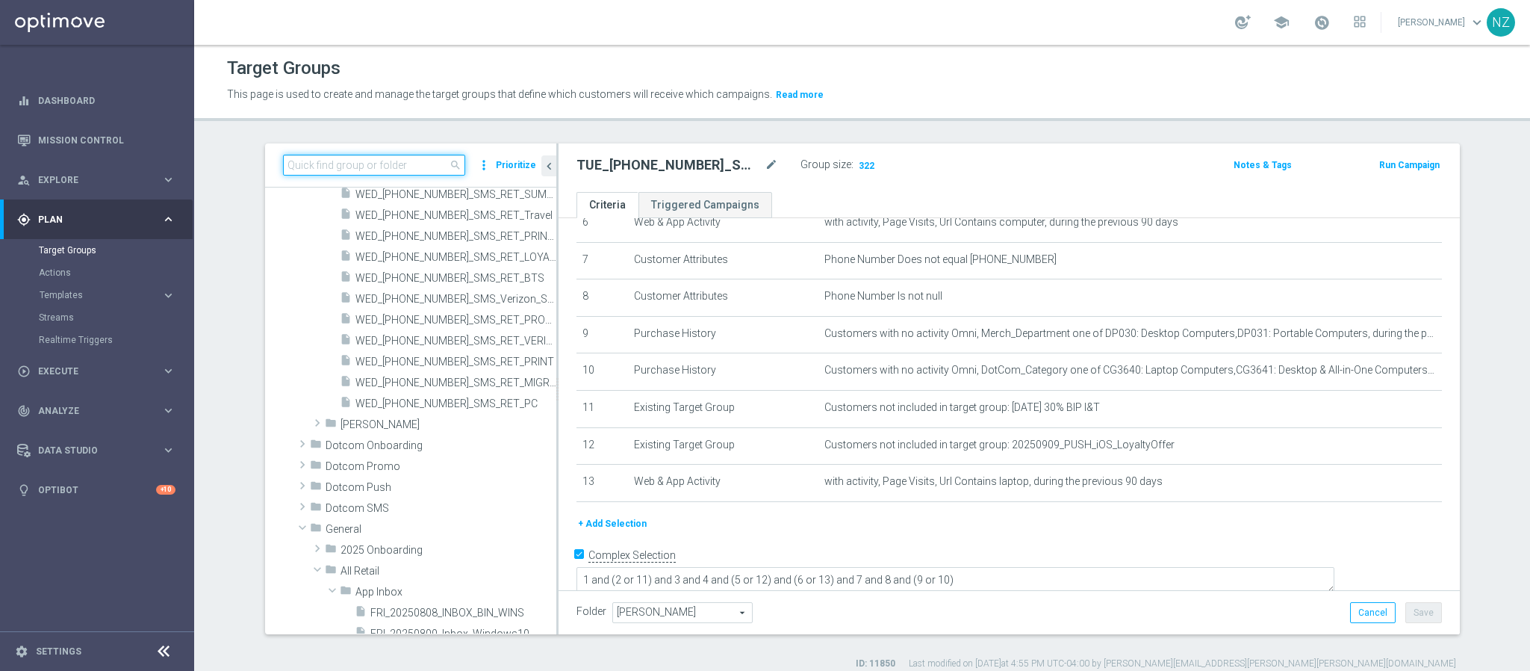
scroll to position [4574, 0]
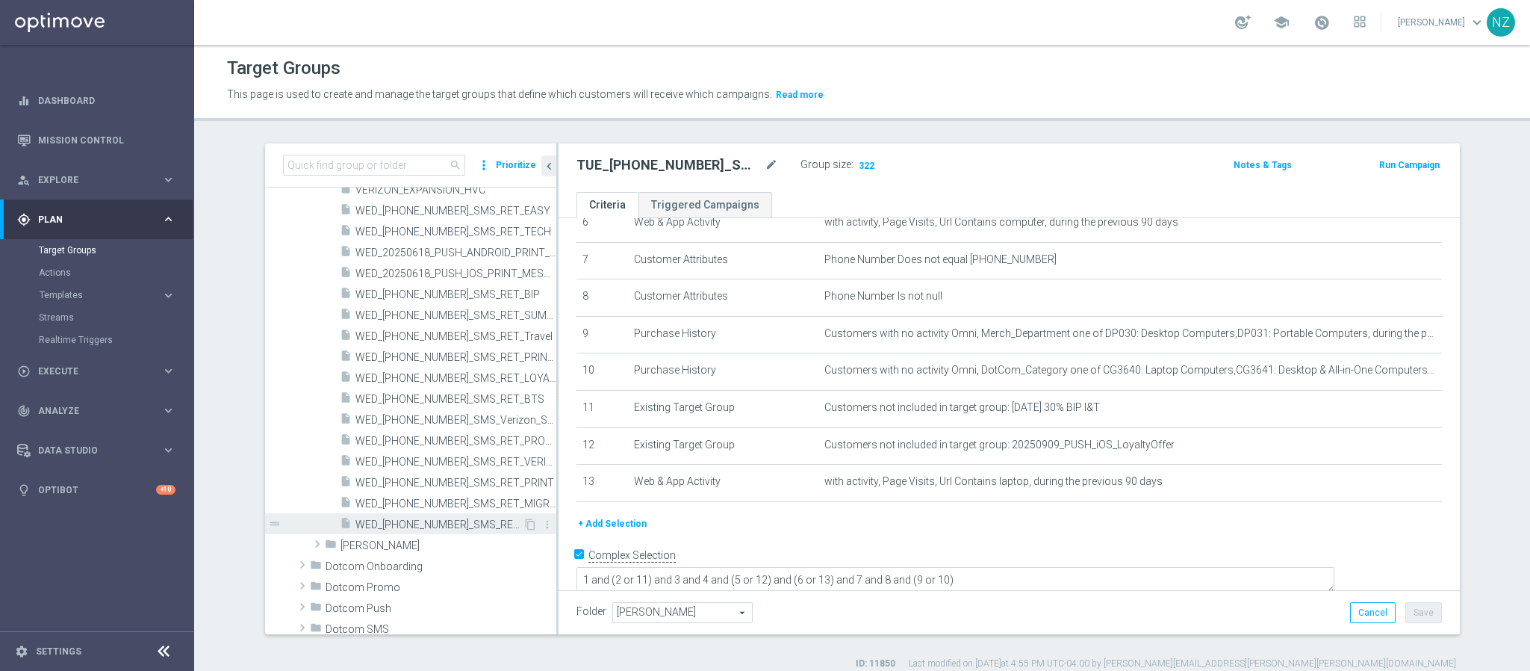
click at [412, 529] on span "WED_20250917_SMS_RET_PC" at bounding box center [438, 524] width 167 height 13
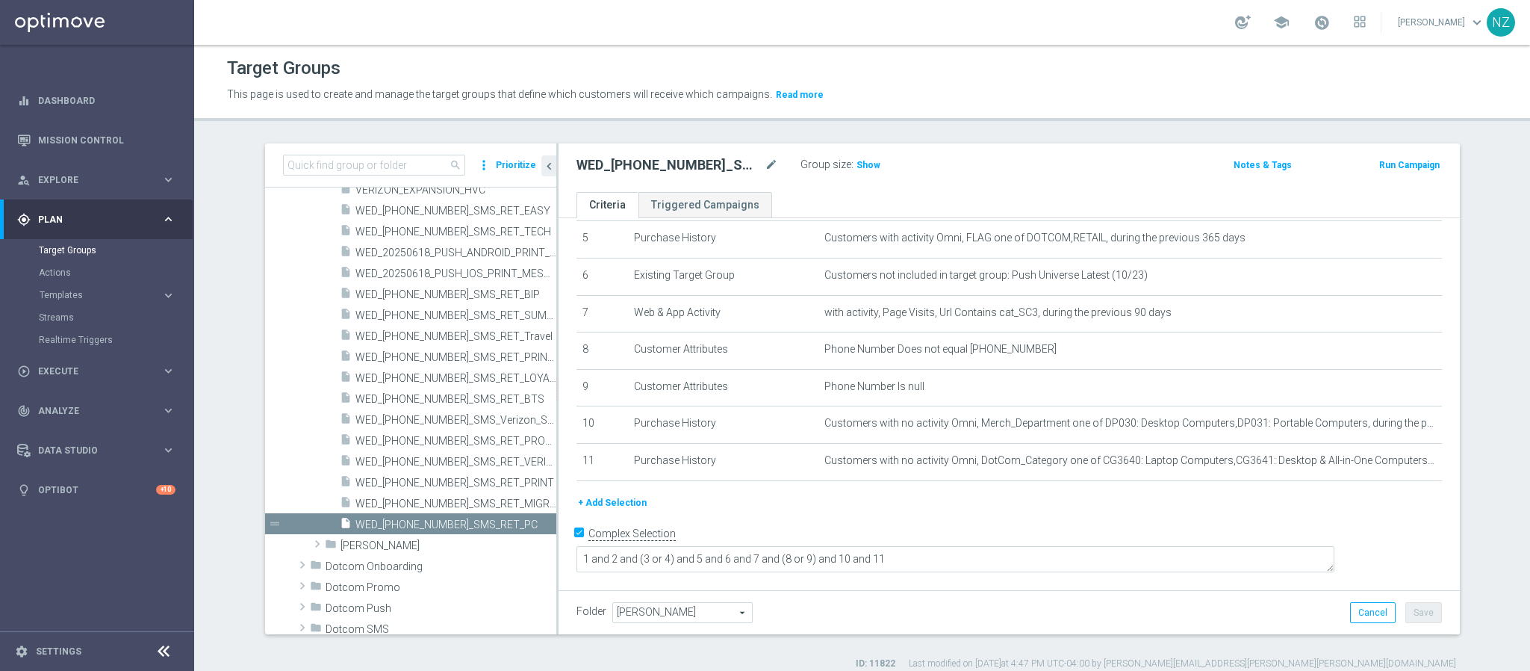
scroll to position [177, 0]
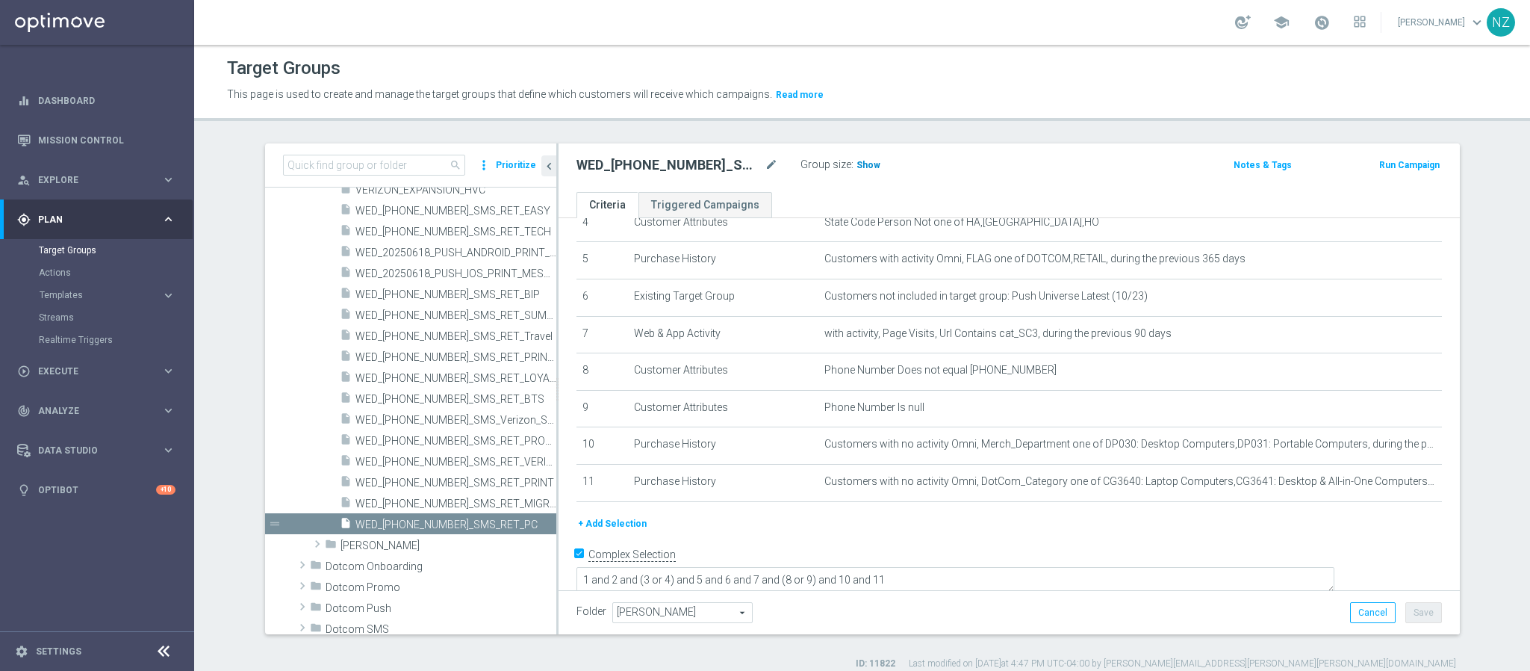
click at [856, 162] on span "Show" at bounding box center [868, 165] width 24 height 10
click at [428, 457] on span "WED_20250827_SMS_RET_VERIZON" at bounding box center [438, 461] width 167 height 13
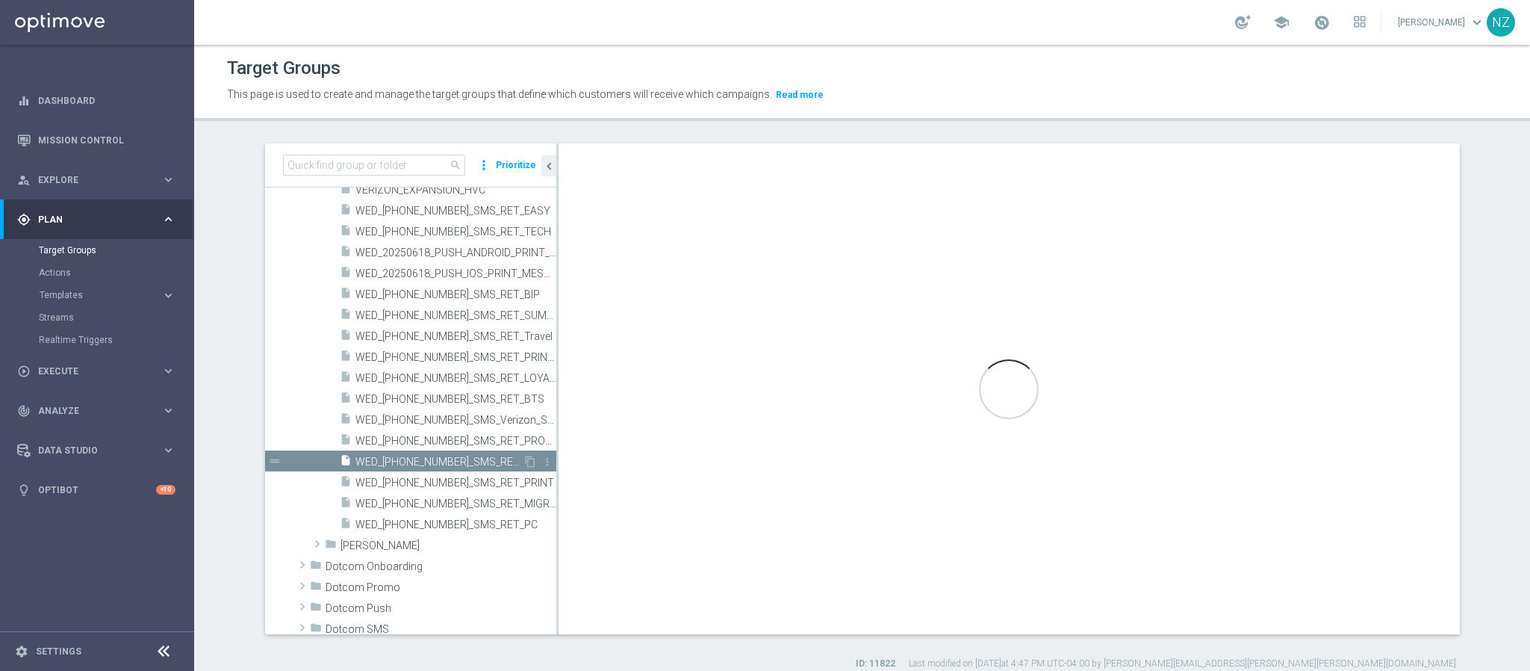
scroll to position [102, 0]
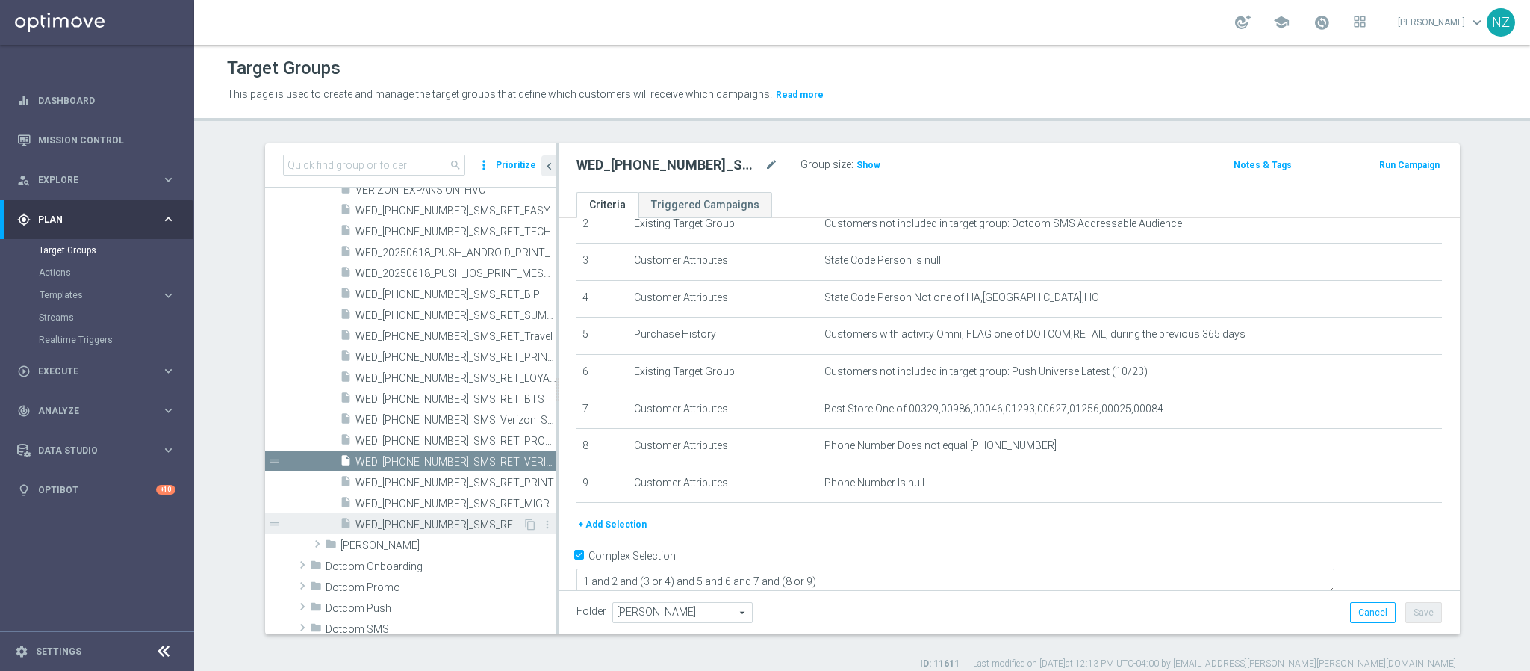
click at [435, 522] on span "WED_20250917_SMS_RET_PC" at bounding box center [438, 524] width 167 height 13
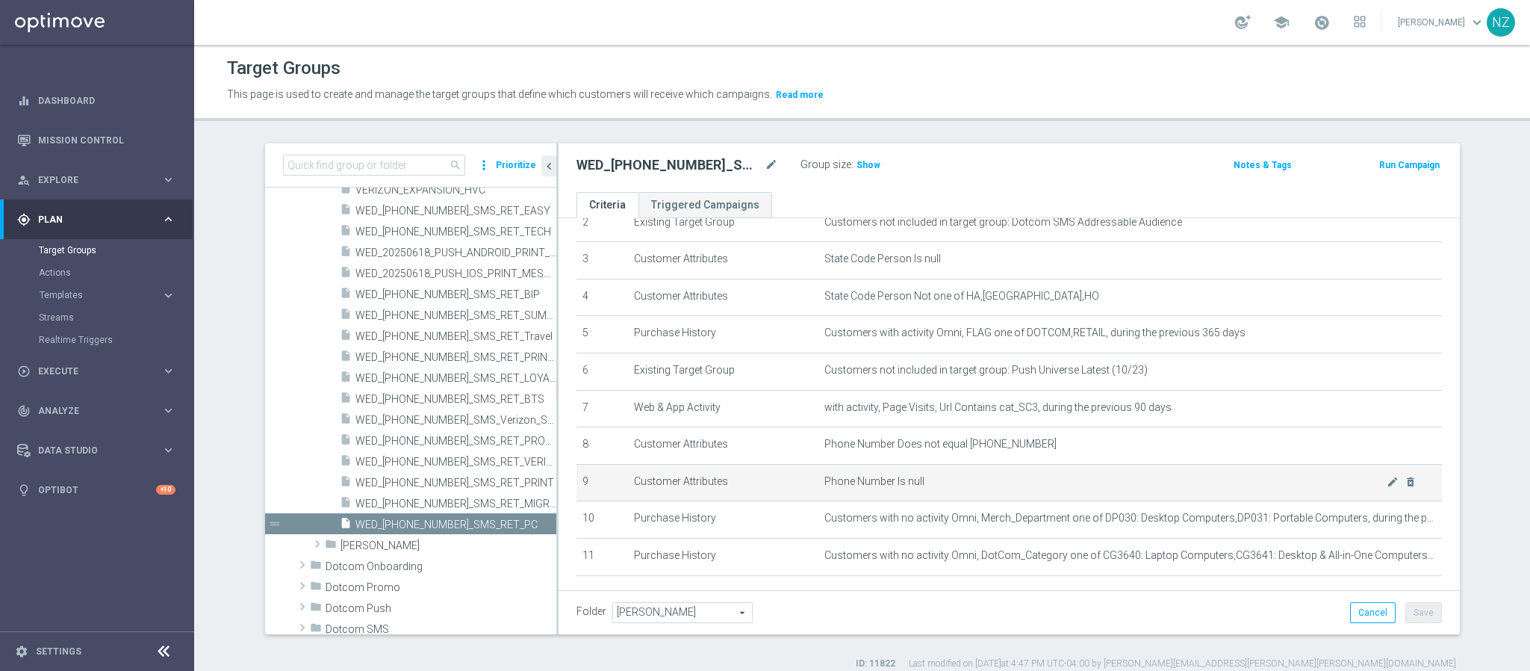
scroll to position [65, 0]
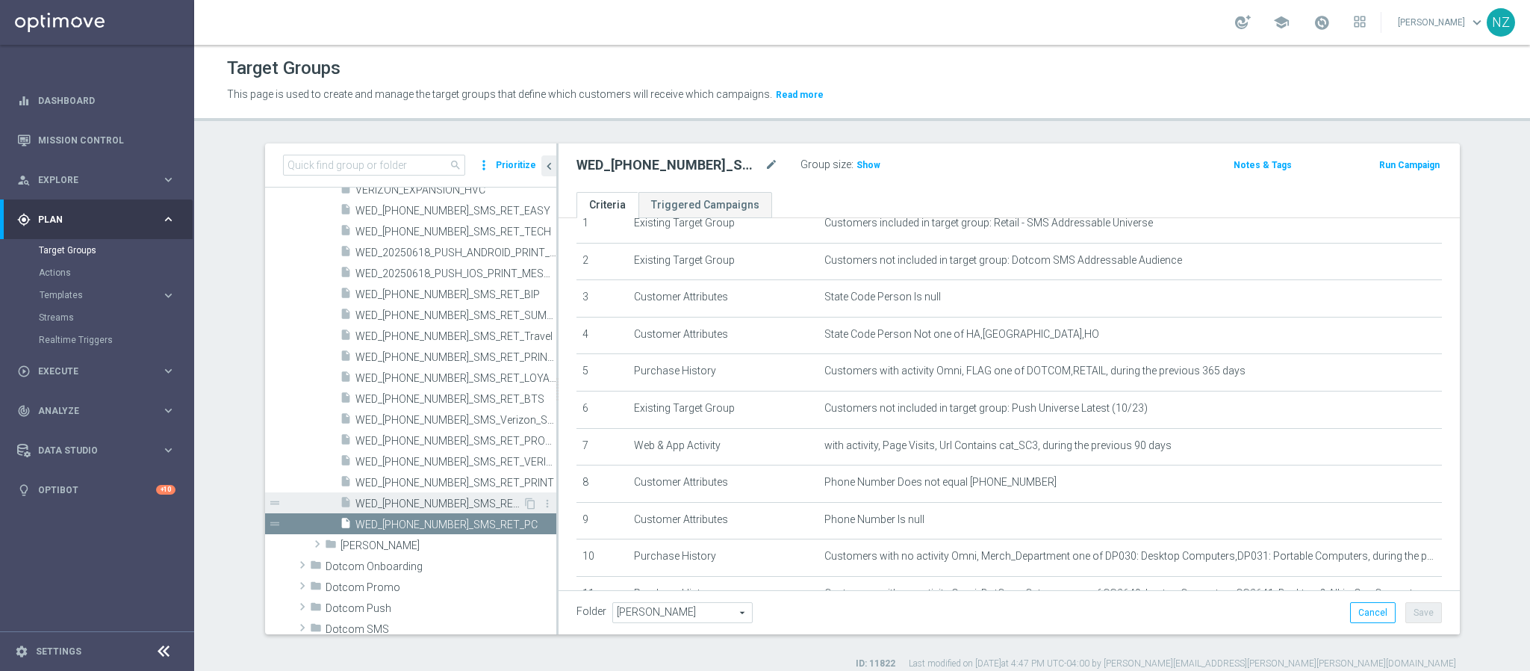
click at [438, 498] on span "WED_20250910_SMS_RET_MIGRATION" at bounding box center [438, 503] width 167 height 13
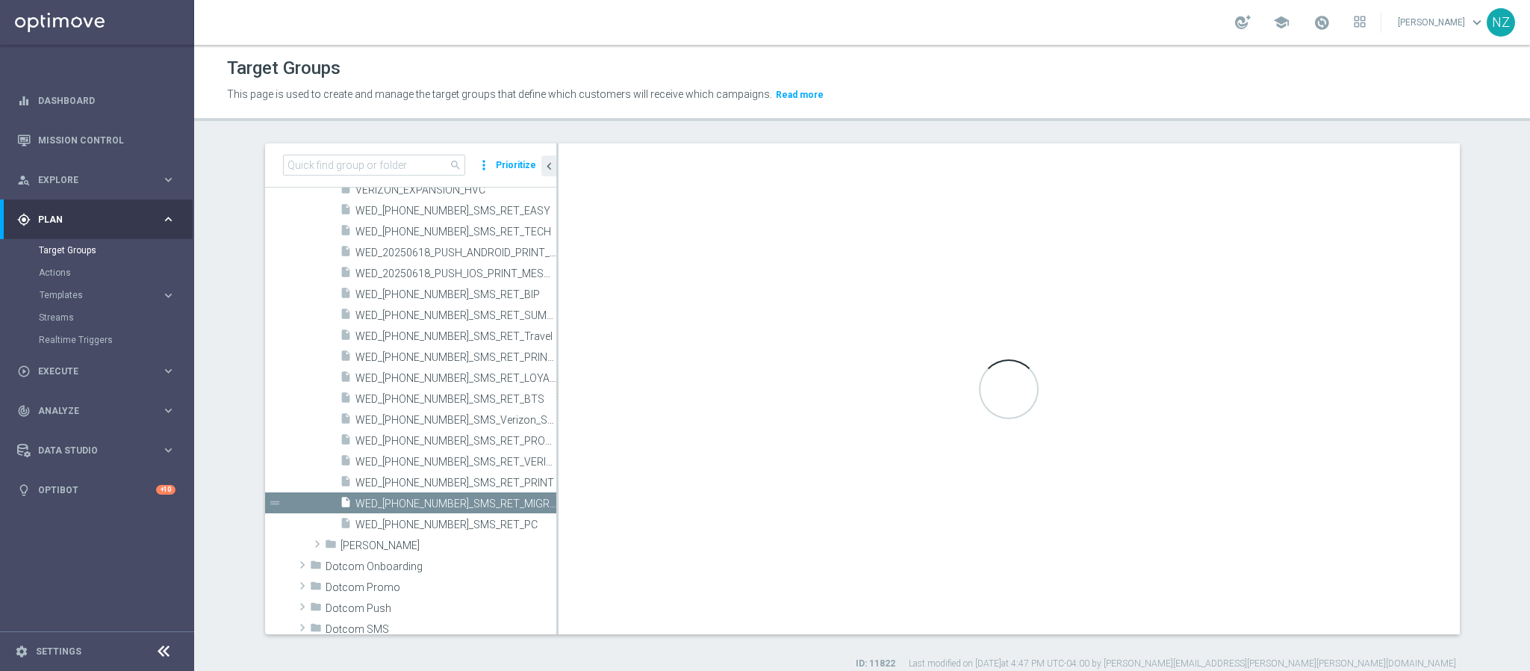
type textarea "1 and (2 or 3) and (4 or 5)"
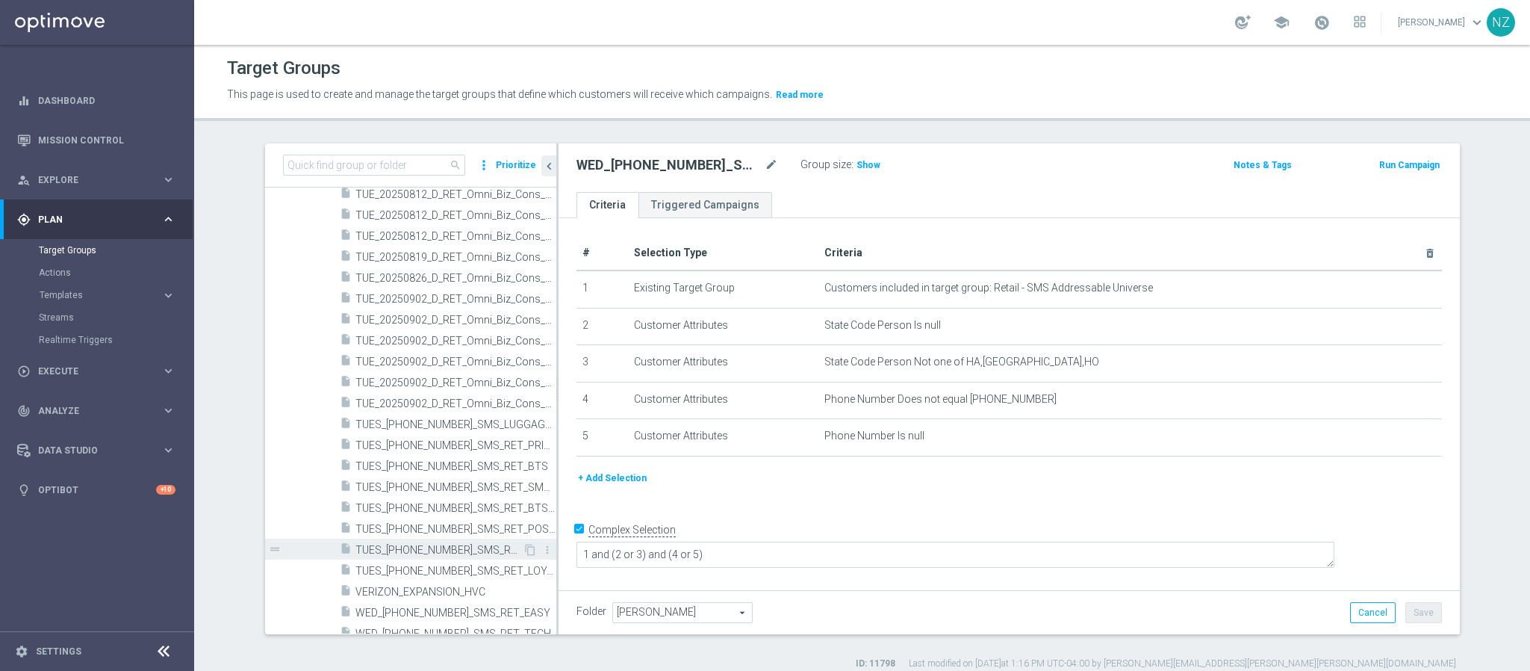
scroll to position [4238, 0]
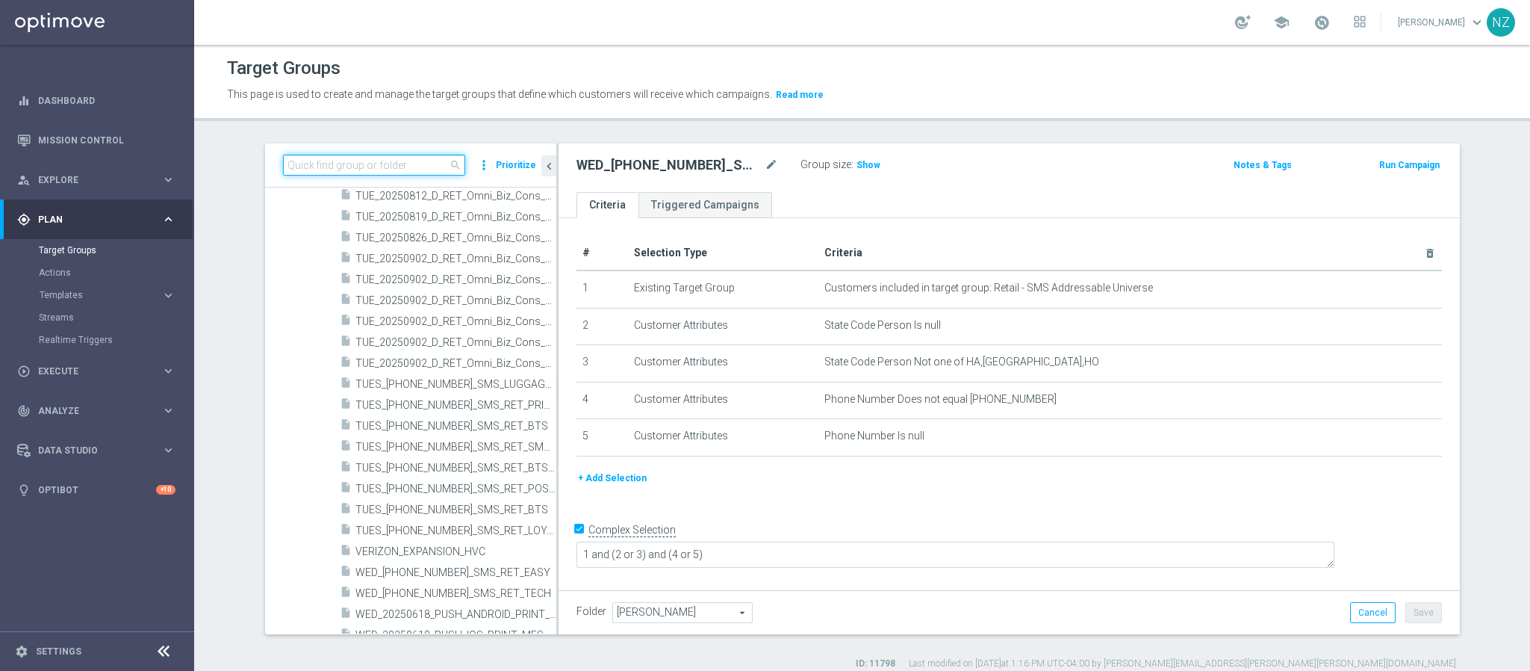
click at [370, 159] on input at bounding box center [374, 165] width 182 height 21
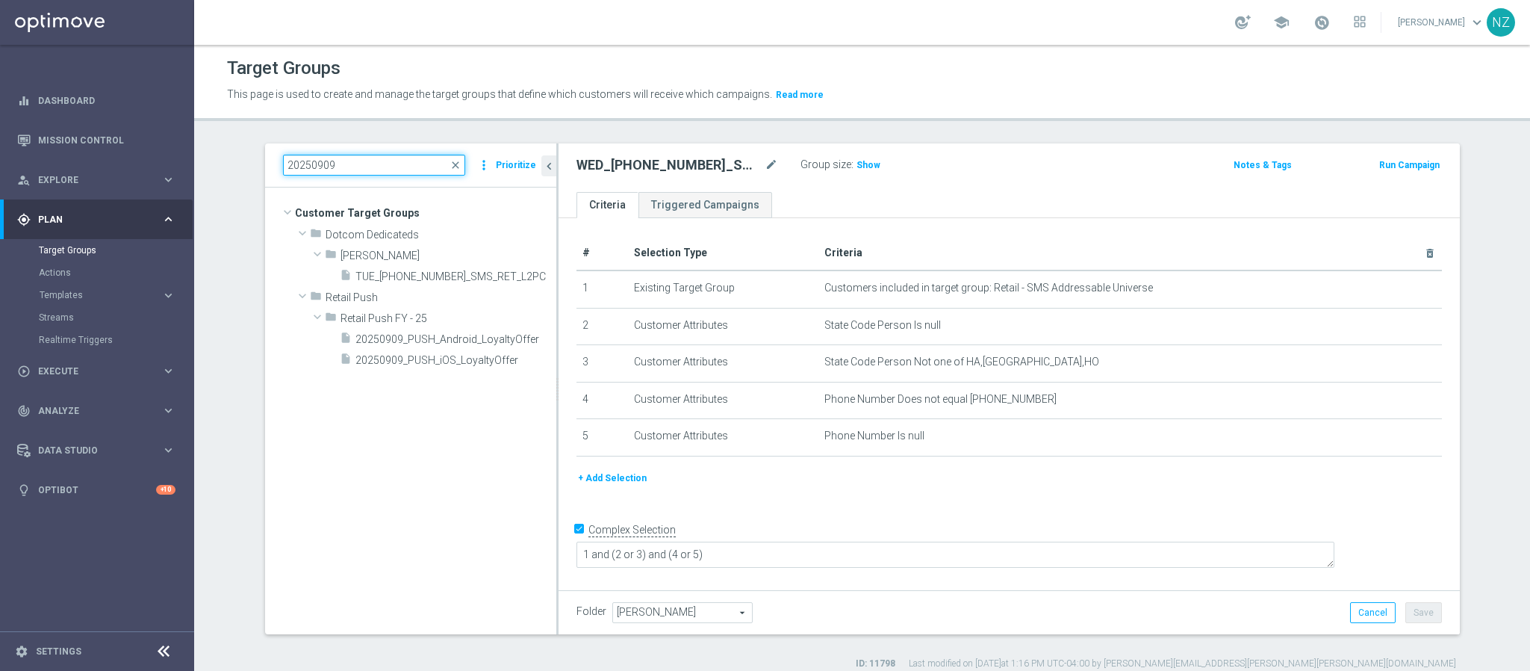
scroll to position [0, 0]
type input "20250909"
click at [413, 278] on span "TUE_20250909_SMS_RET_L2PC" at bounding box center [438, 276] width 167 height 13
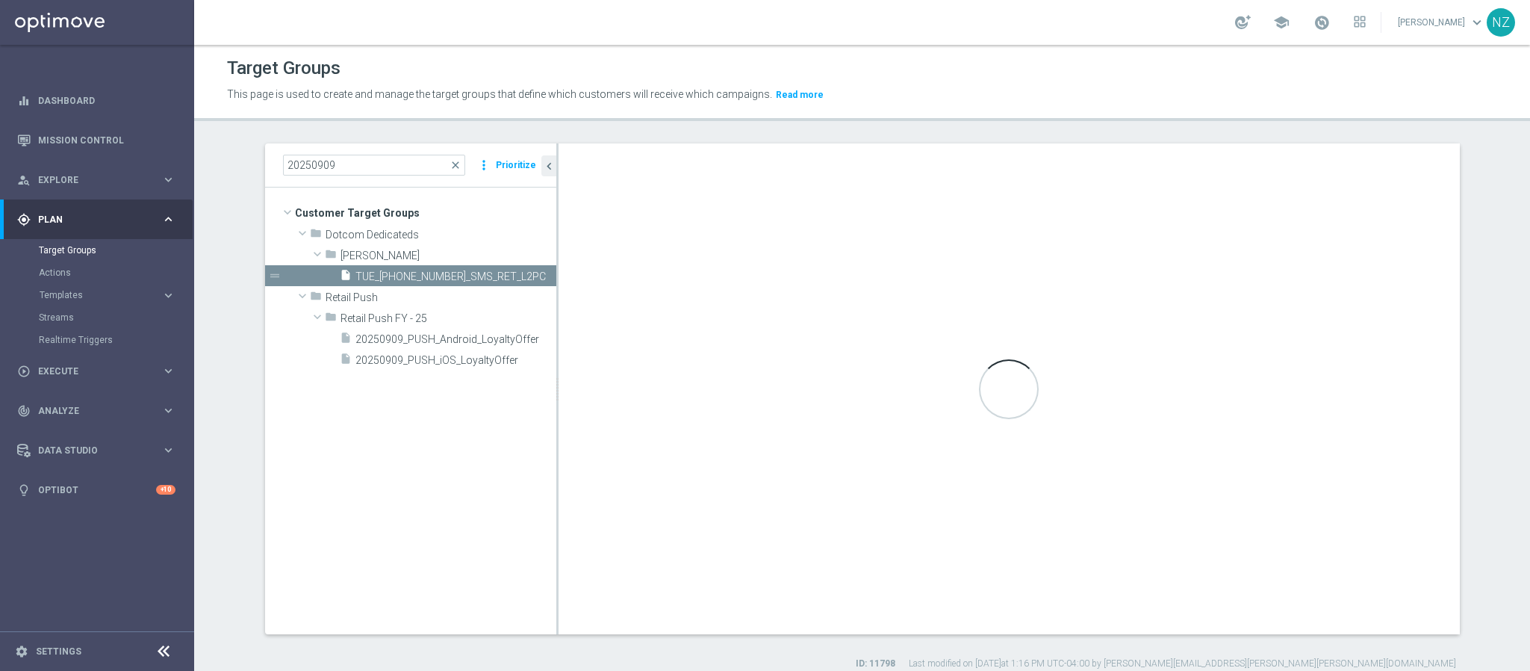
type textarea "1 and (2 or 11) and 3 and 4 and (5 or 12) and (6 or 13) and 7 and 8 and (9 or 1…"
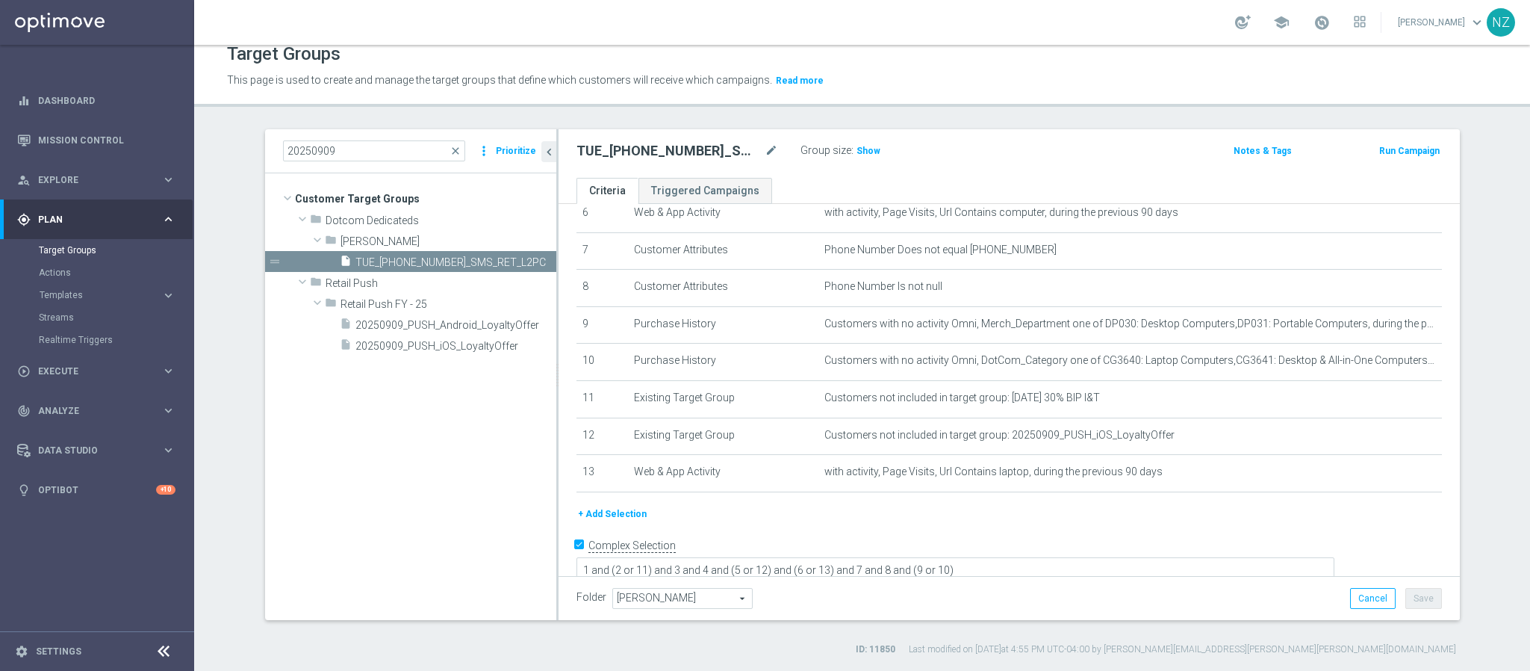
scroll to position [251, 0]
click at [771, 554] on textarea "1 and (2 or 11) and 3 and 4 and (5 or 12) and (6 or 13) and 7 and 8 and (9 or 1…" at bounding box center [955, 567] width 758 height 26
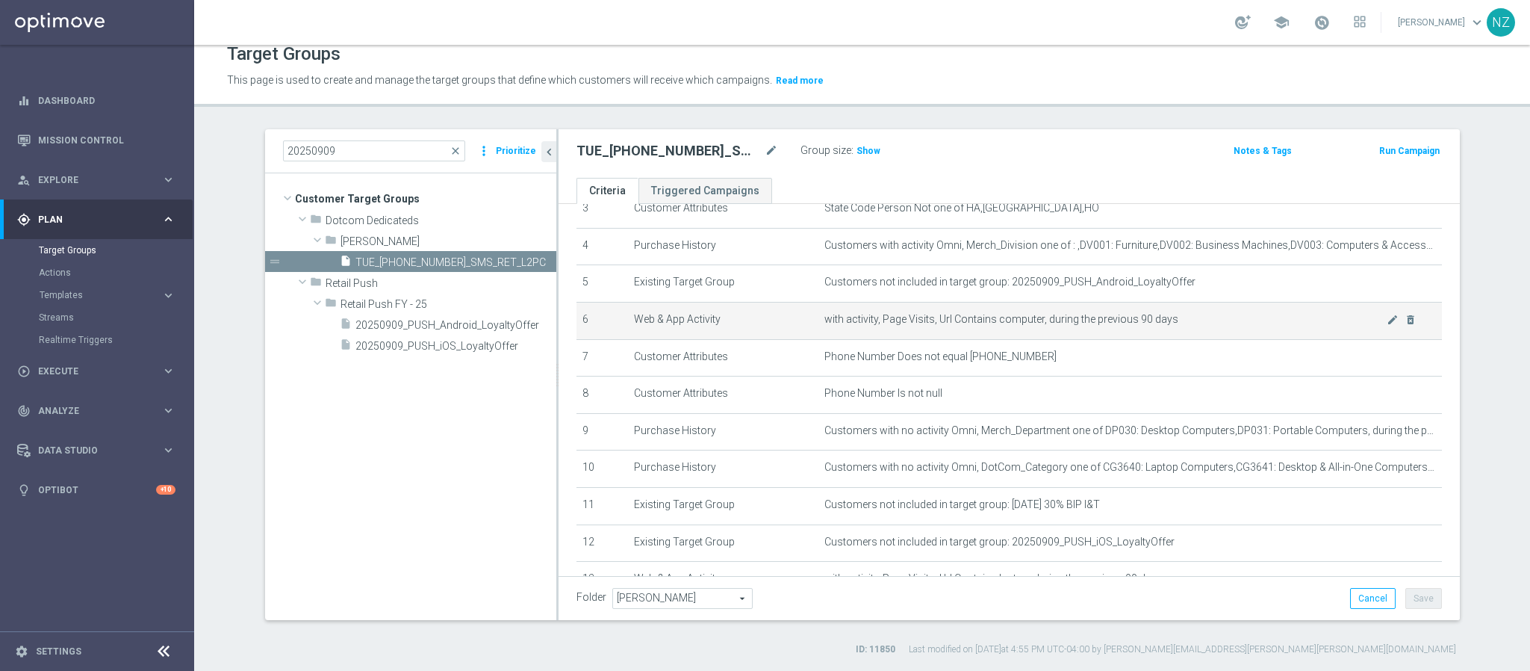
scroll to position [252, 0]
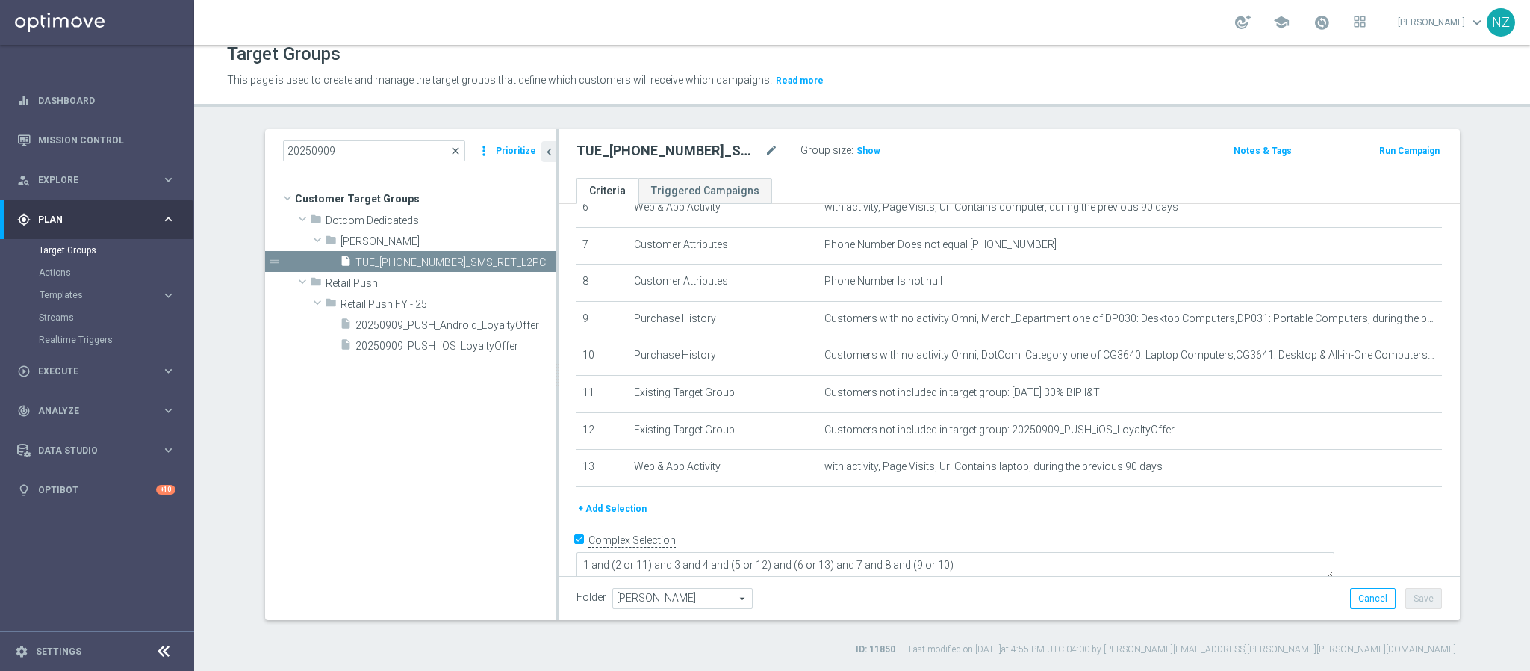
click at [450, 146] on span "close" at bounding box center [456, 151] width 12 height 12
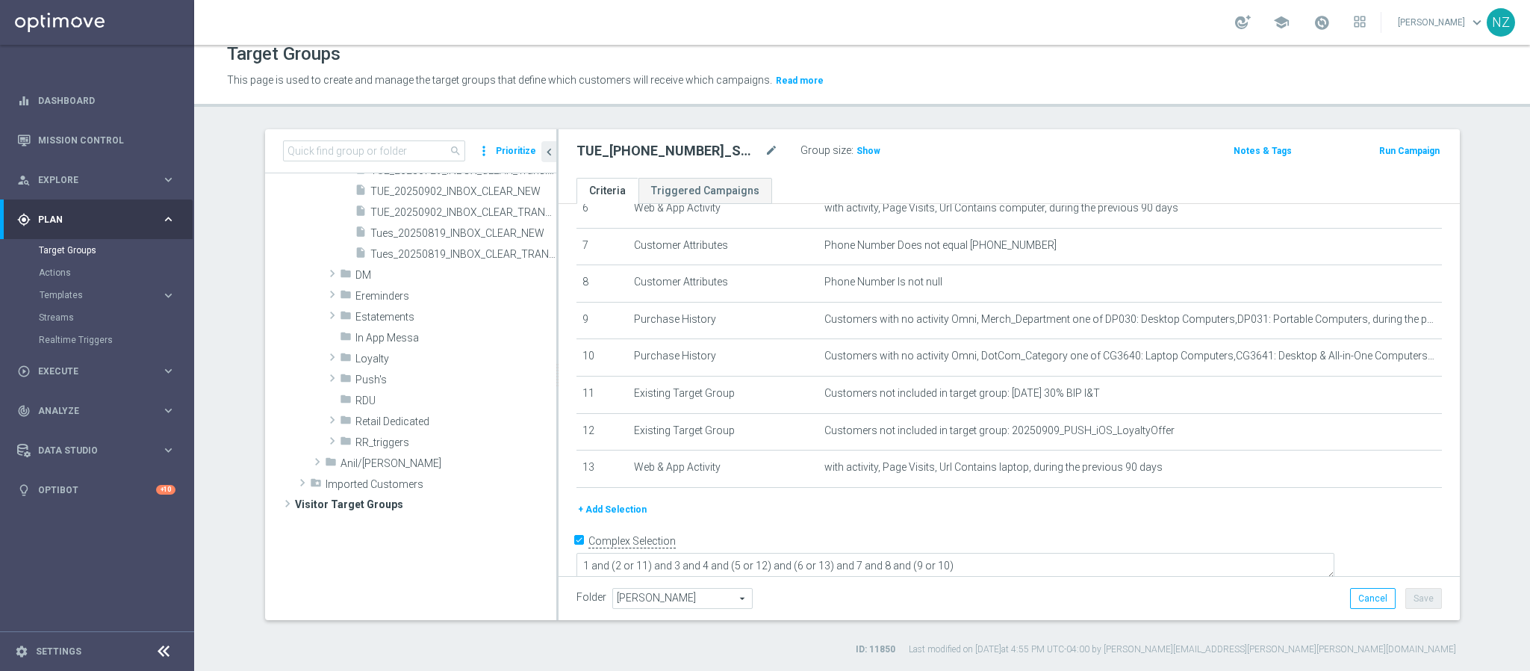
scroll to position [4742, 0]
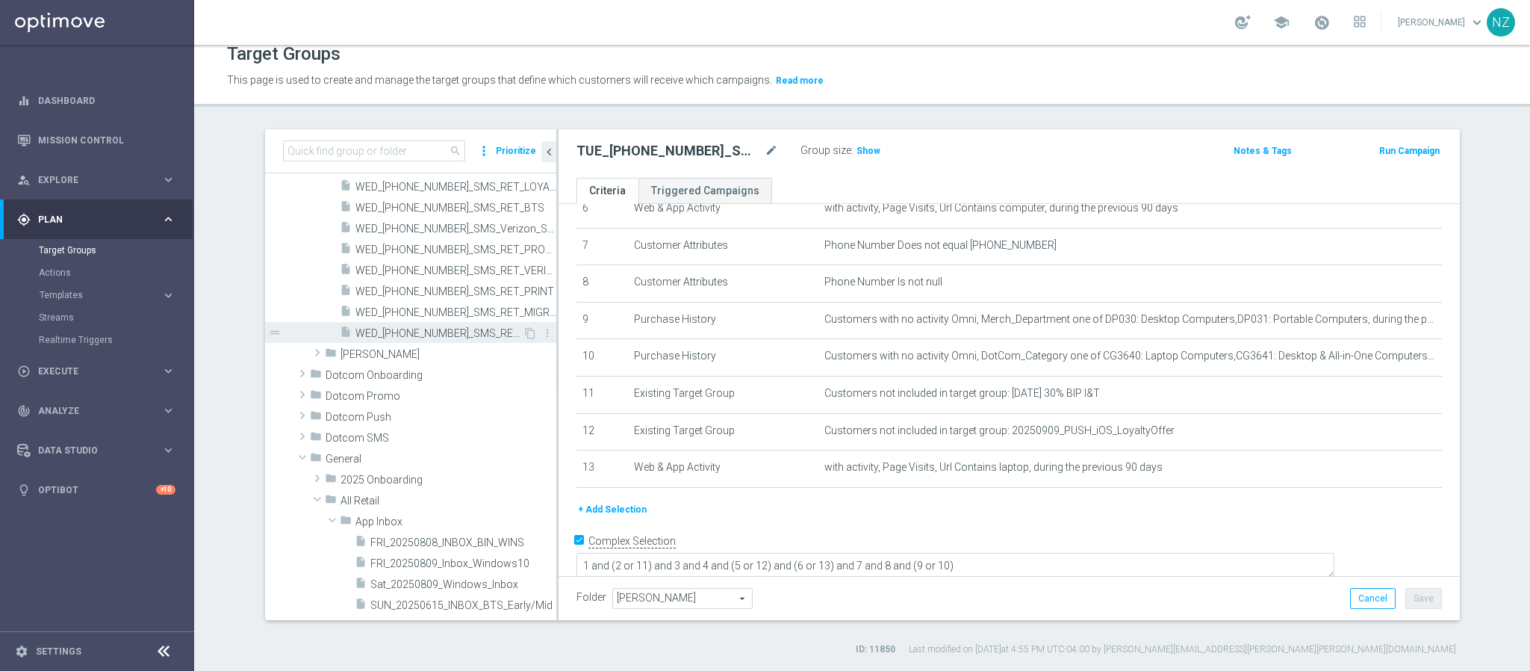
click at [439, 334] on span "WED_20250917_SMS_RET_PC" at bounding box center [438, 333] width 167 height 13
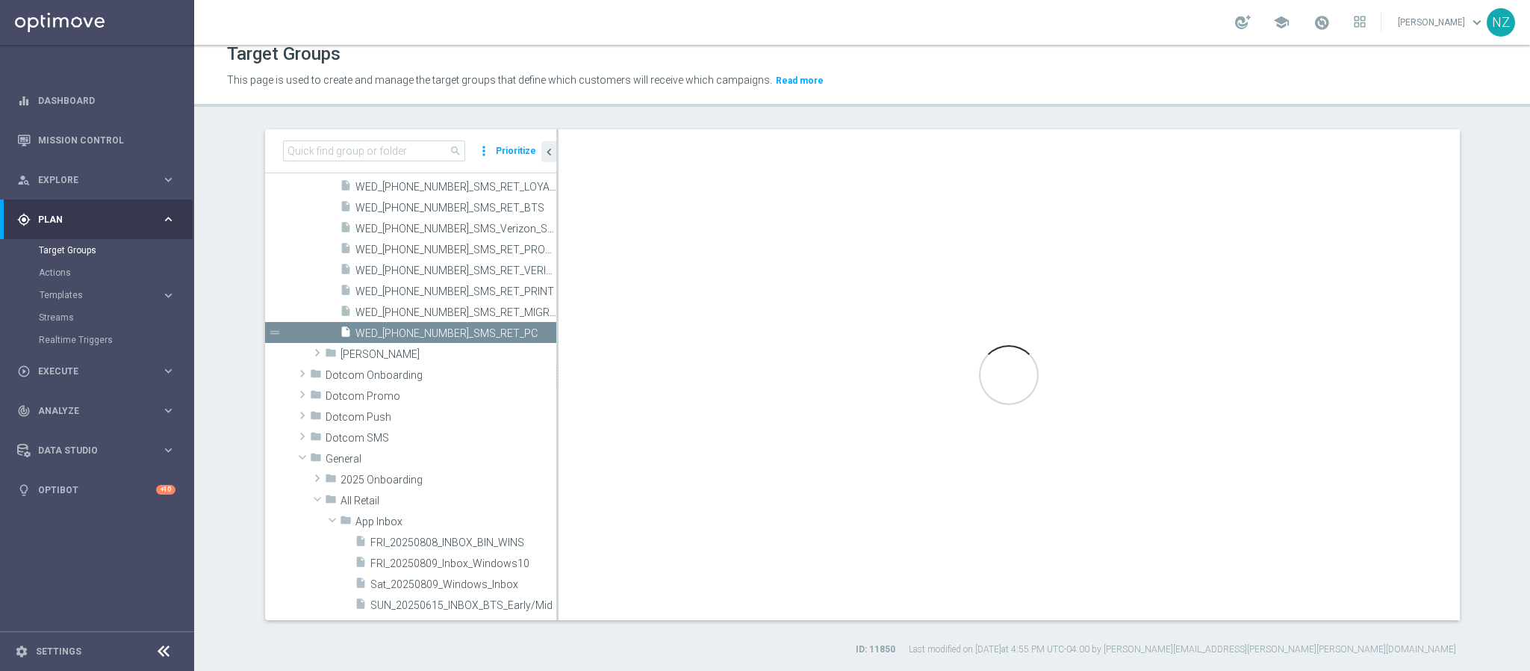
type textarea "1 and 2 and (3 or 4) and 5 and 6 and 7 and (8 or 9) and 10 and 11"
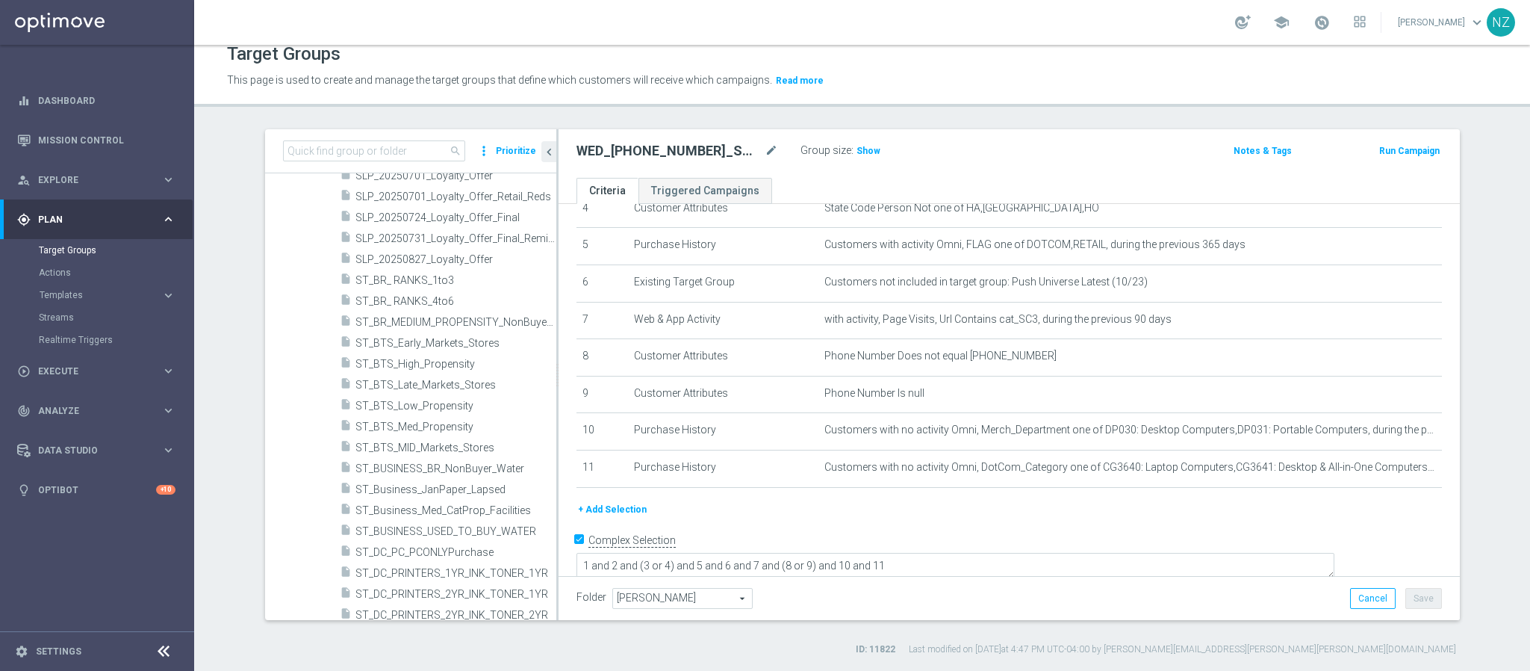
scroll to position [2726, 0]
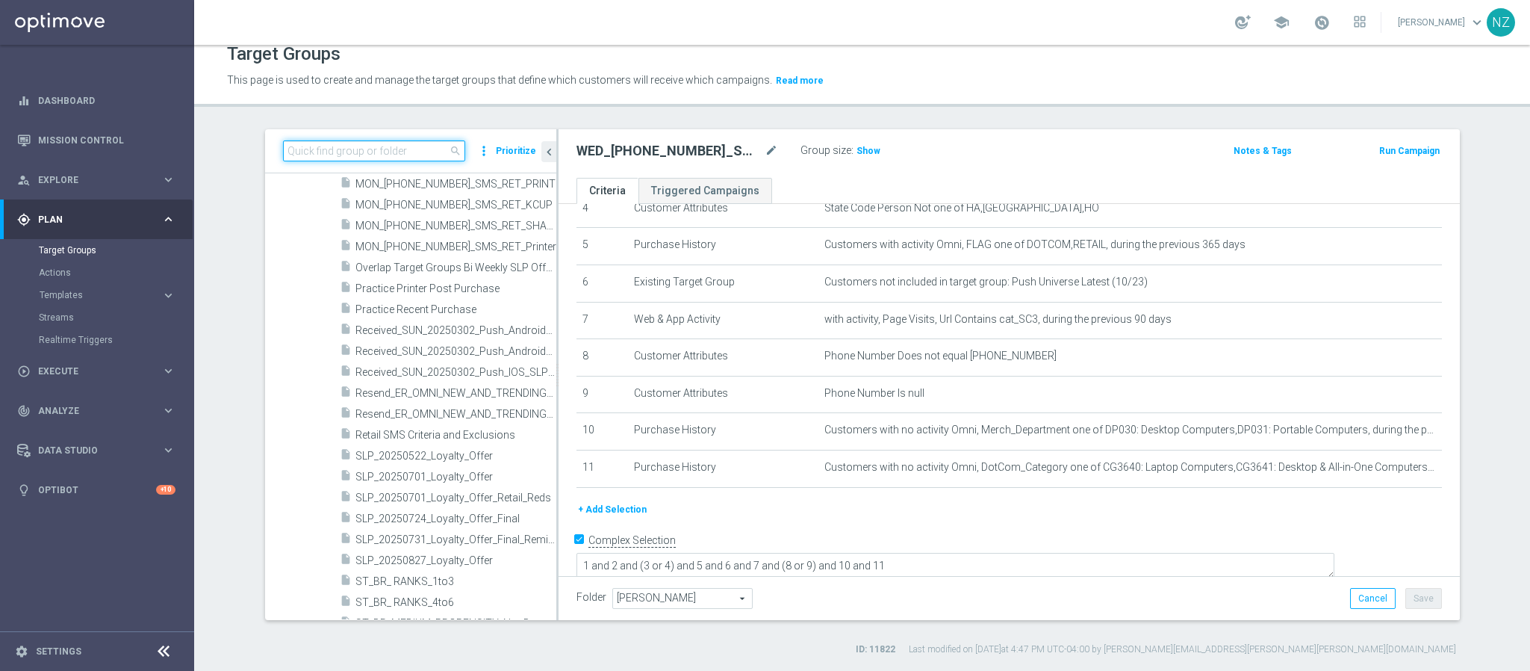
click at [364, 149] on input at bounding box center [374, 150] width 182 height 21
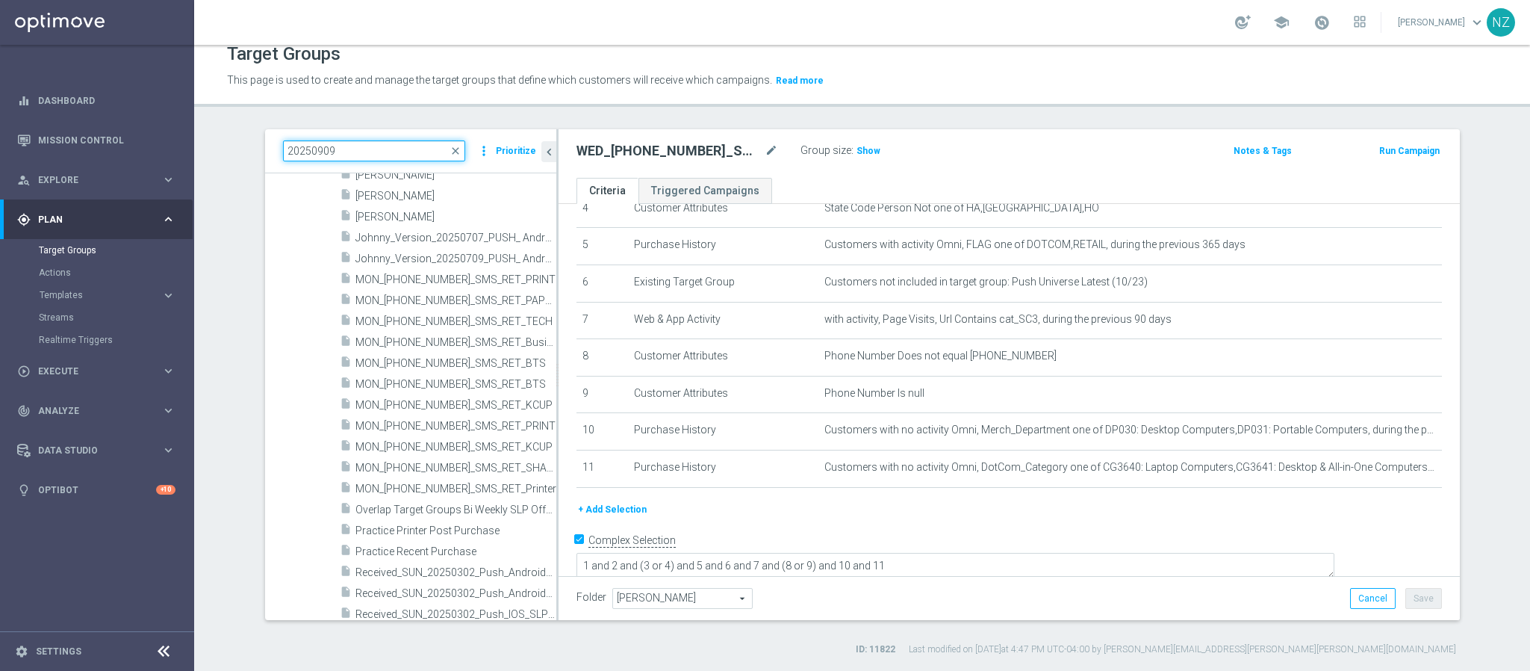
click at [364, 141] on input "20250909" at bounding box center [374, 150] width 182 height 21
type input "20250909"
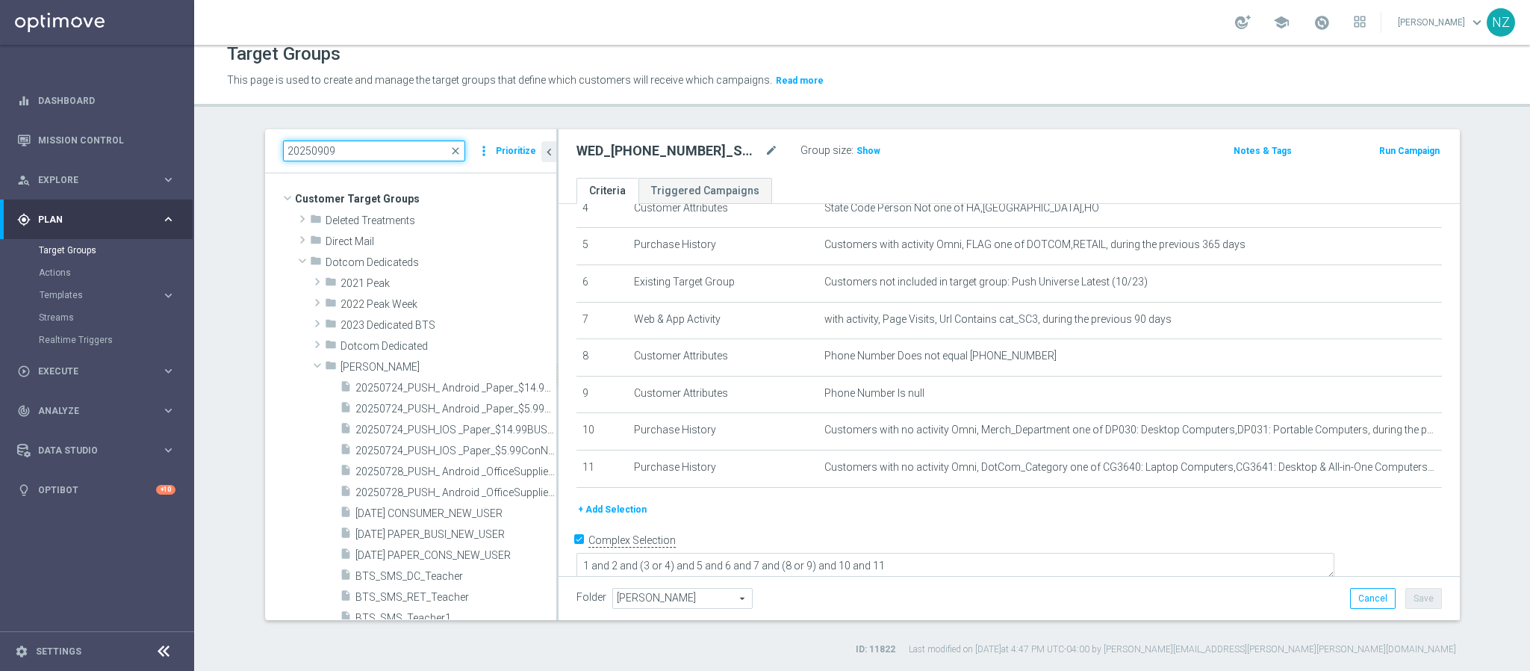
scroll to position [336, 0]
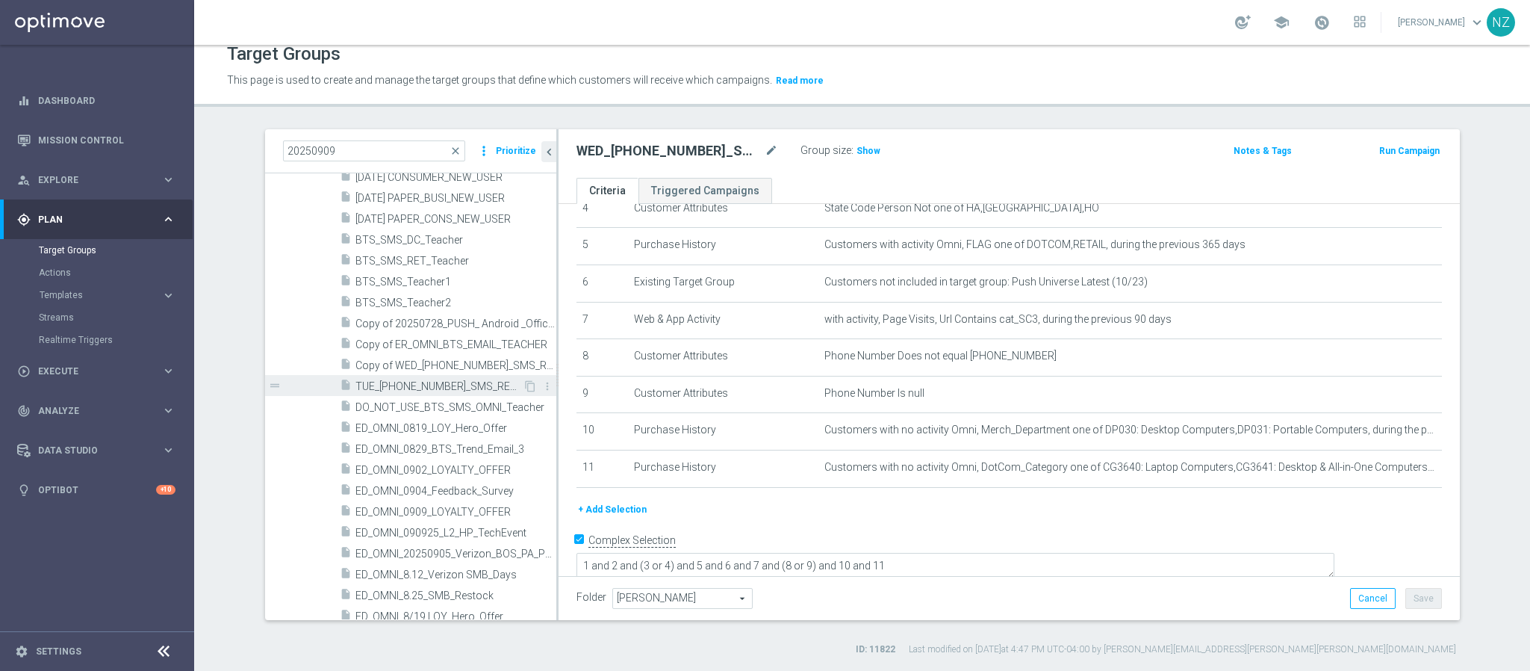
click at [412, 392] on span "TUE_20250909_SMS_RET_L2PC" at bounding box center [438, 386] width 167 height 13
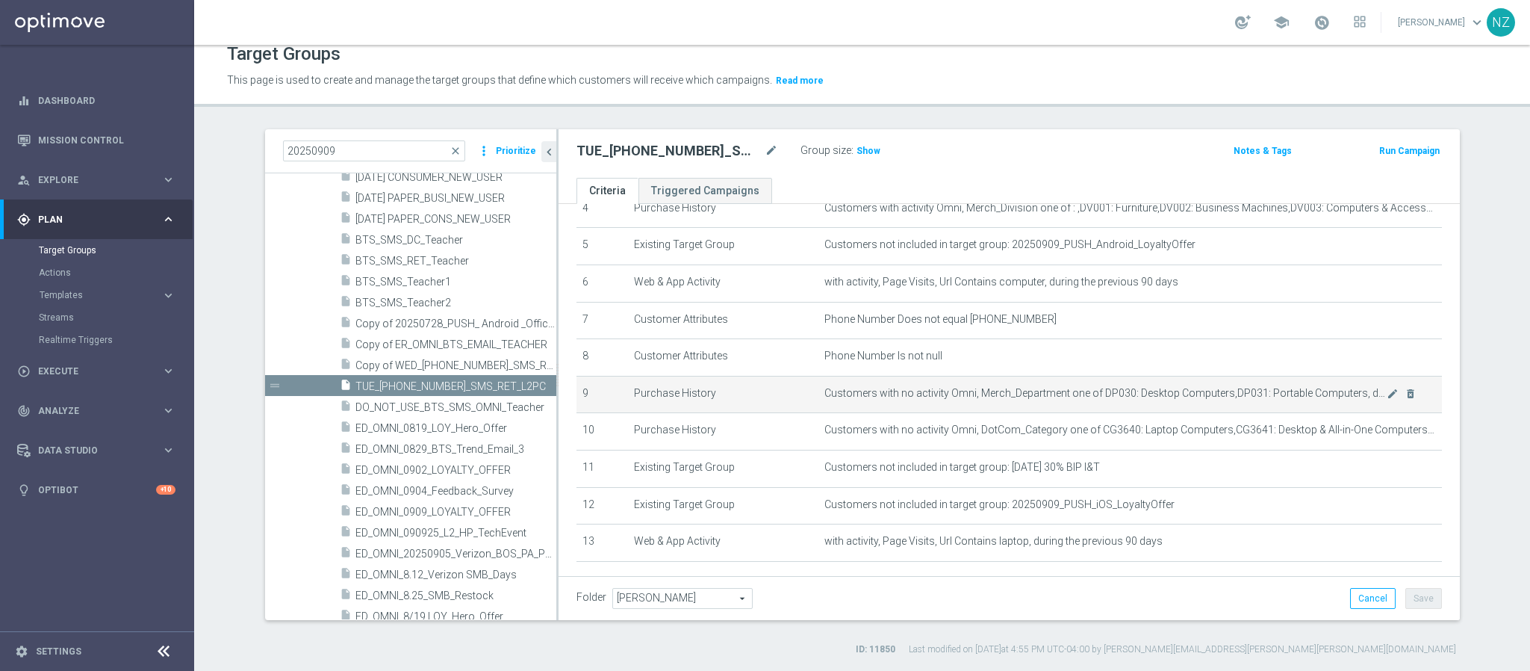
scroll to position [251, 0]
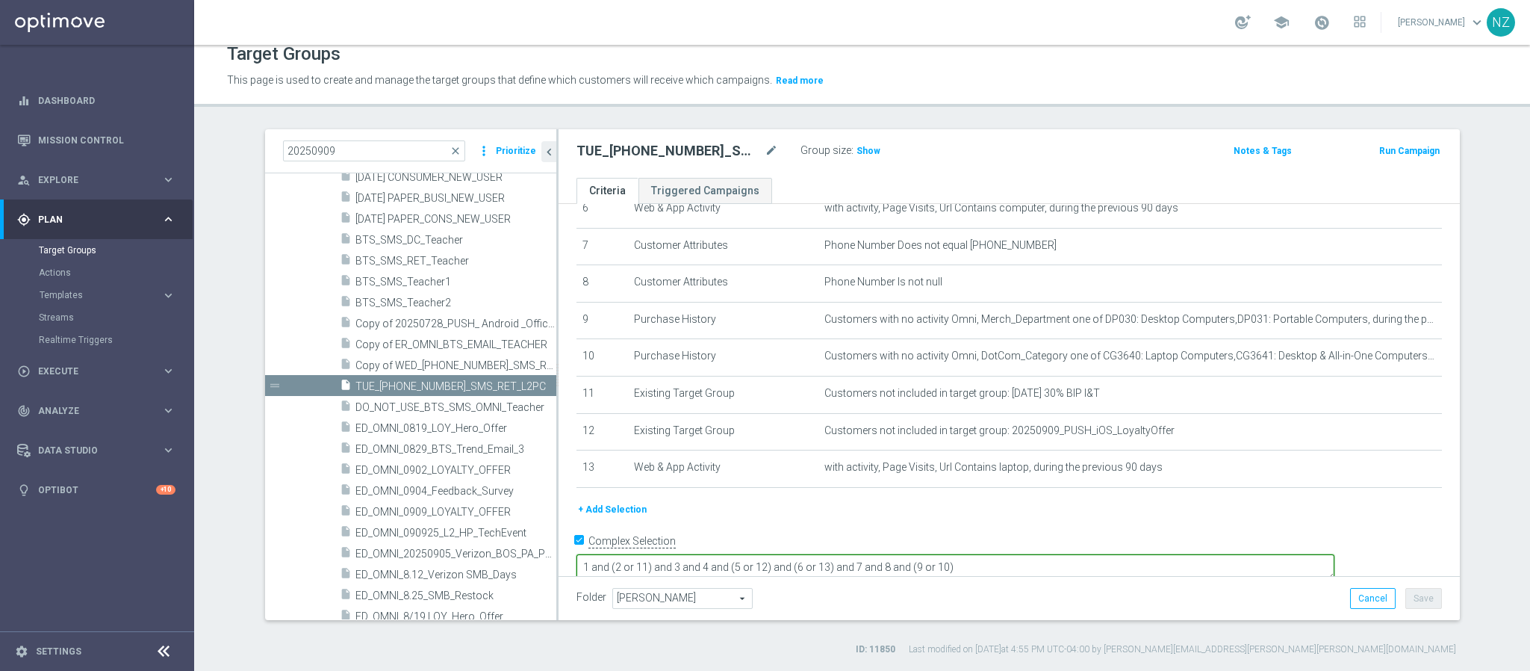
click at [950, 554] on textarea "1 and (2 or 11) and 3 and 4 and (5 or 12) and (6 or 13) and 7 and 8 and (9 or 1…" at bounding box center [955, 567] width 758 height 26
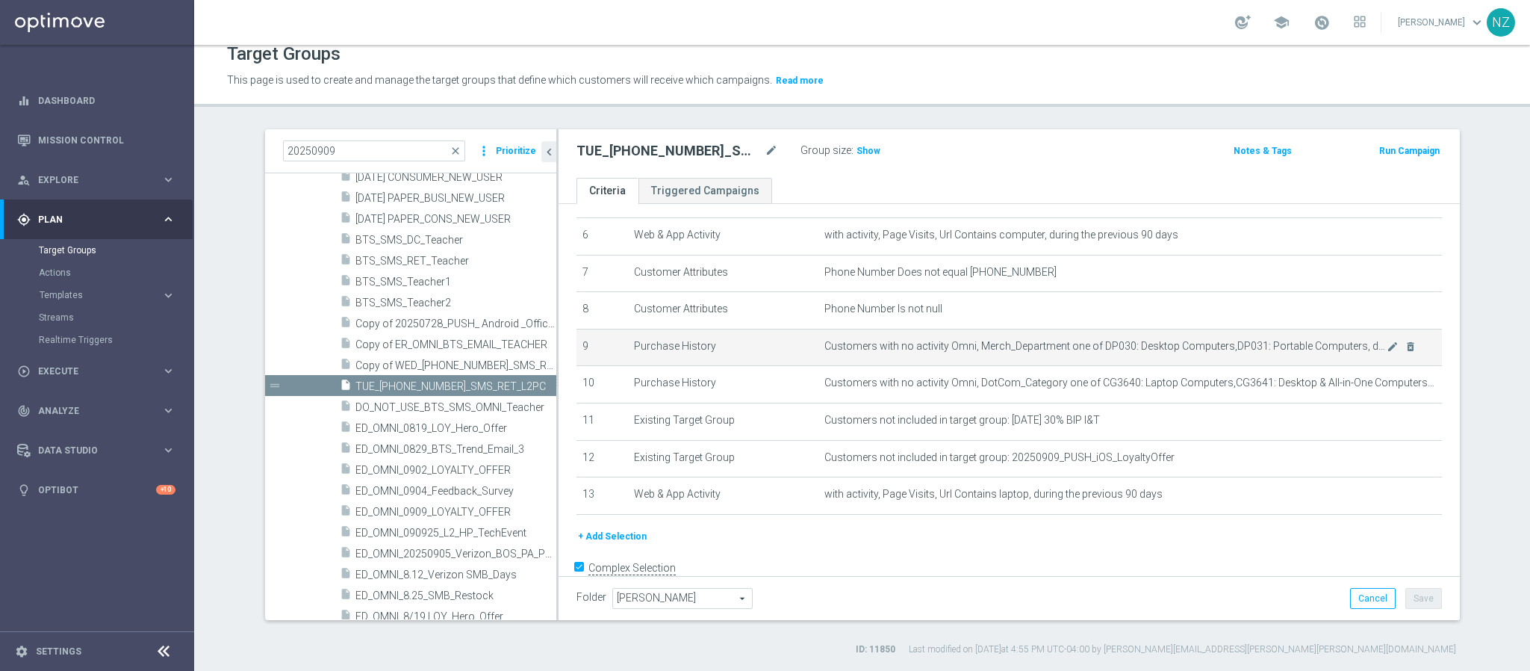
scroll to position [252, 0]
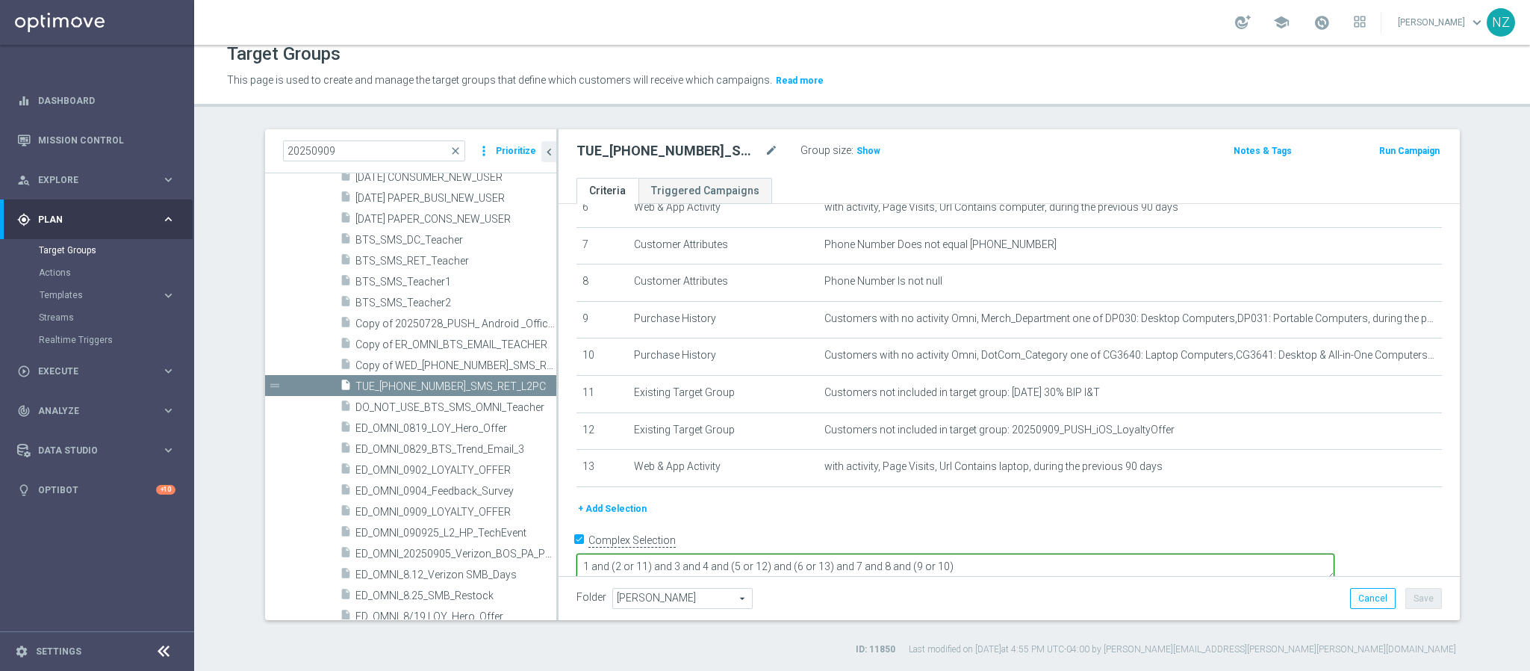
click at [800, 553] on textarea "1 and (2 or 11) and 3 and 4 and (5 or 12) and (6 or 13) and 7 and 8 and (9 or 1…" at bounding box center [955, 566] width 758 height 26
click at [923, 553] on textarea "1 and (2 or 11) and 3 and (4 or 6 or 13) and (5 or 12) and (6 or 13) and 7 and …" at bounding box center [955, 566] width 758 height 26
click at [983, 553] on textarea "1 and (2 or 11) and 3 and (4 or 6 or 13) and (5 or 12) and (6 or 13) and 7 and …" at bounding box center [955, 566] width 758 height 26
click at [869, 150] on h3 "Show" at bounding box center [868, 151] width 27 height 16
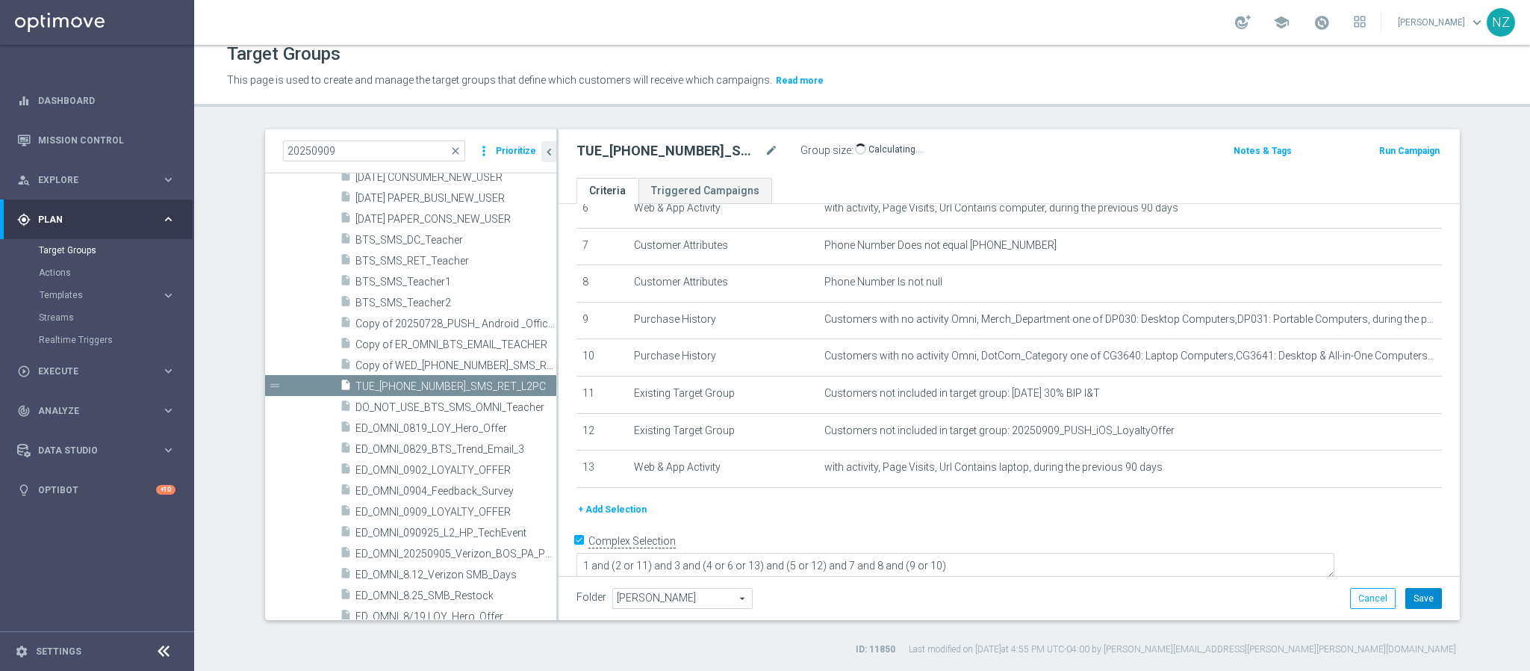
click at [1274, 558] on button "Save" at bounding box center [1423, 598] width 37 height 21
click at [1274, 516] on div "20250909 close more_vert Prioritize Customer Target Groups library_add create_n…" at bounding box center [862, 392] width 1254 height 526
drag, startPoint x: 809, startPoint y: 542, endPoint x: 836, endPoint y: 542, distance: 26.9
click at [809, 554] on textarea "1 and (2 or 11) and 3 and (4 or 6 or 13) and (5 or 12) and 7 and 8 and (9 or 10)" at bounding box center [955, 567] width 758 height 26
type textarea "1 and (2 or 11) and 3 and (4 and (6 or 13)) and (5 or 12) and 7 and 8 and (9 or…"
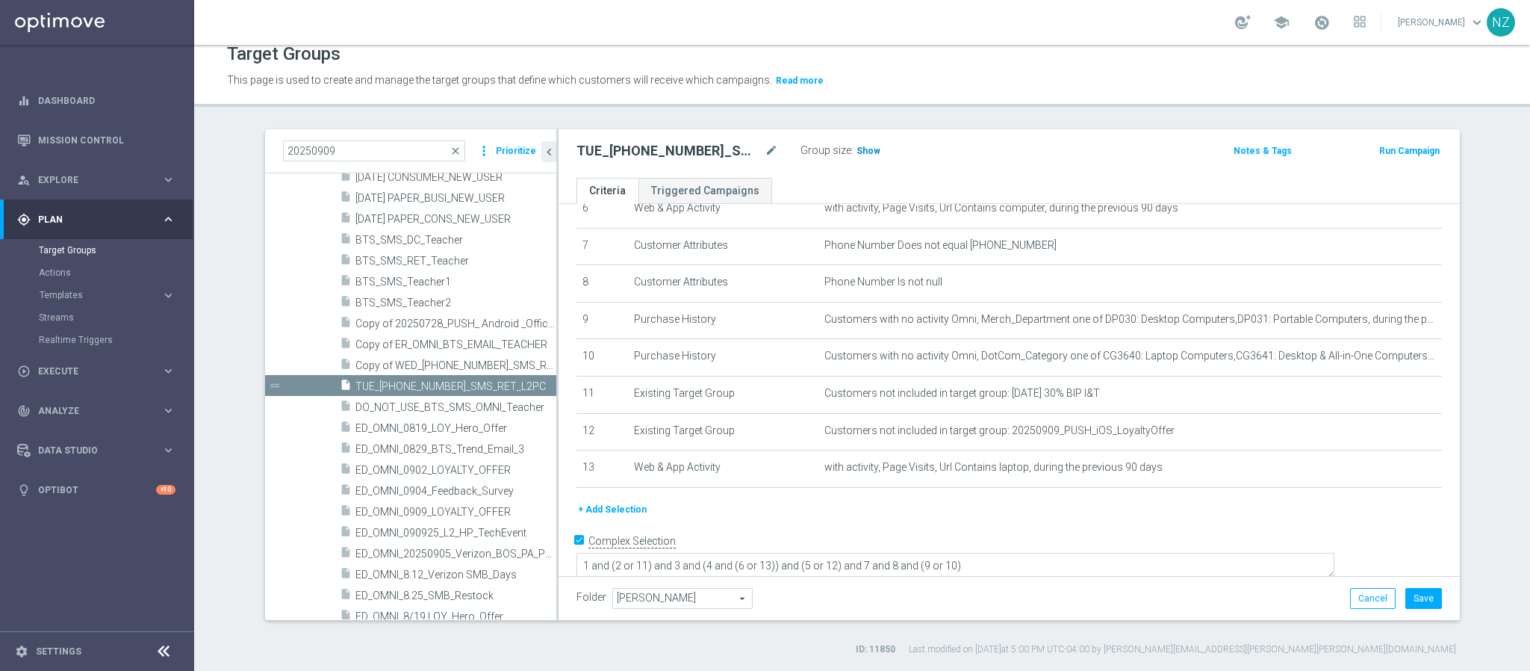
click at [856, 153] on span "Show" at bounding box center [868, 151] width 24 height 10
click at [1274, 558] on button "Save" at bounding box center [1423, 598] width 37 height 21
click at [90, 296] on span "Templates" at bounding box center [93, 294] width 107 height 9
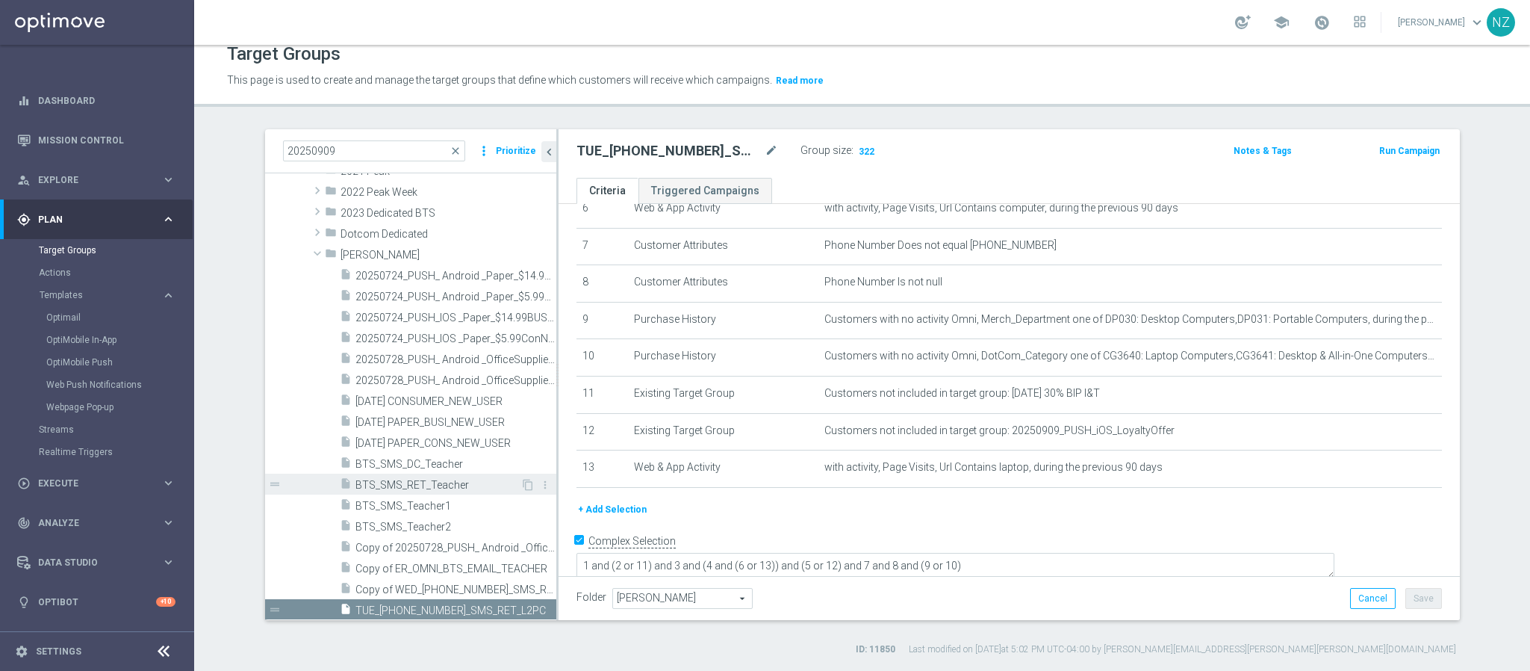
scroll to position [224, 0]
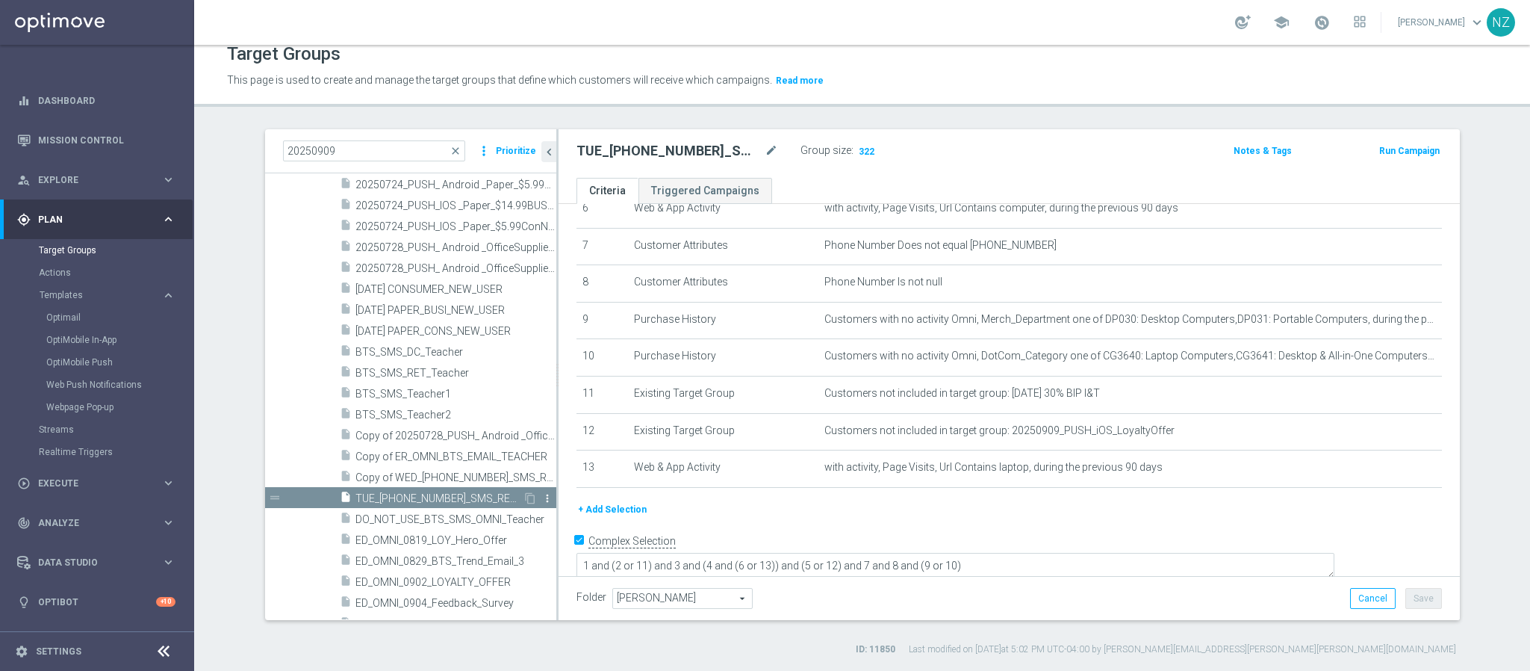
click at [541, 494] on icon "more_vert" at bounding box center [547, 498] width 12 height 12
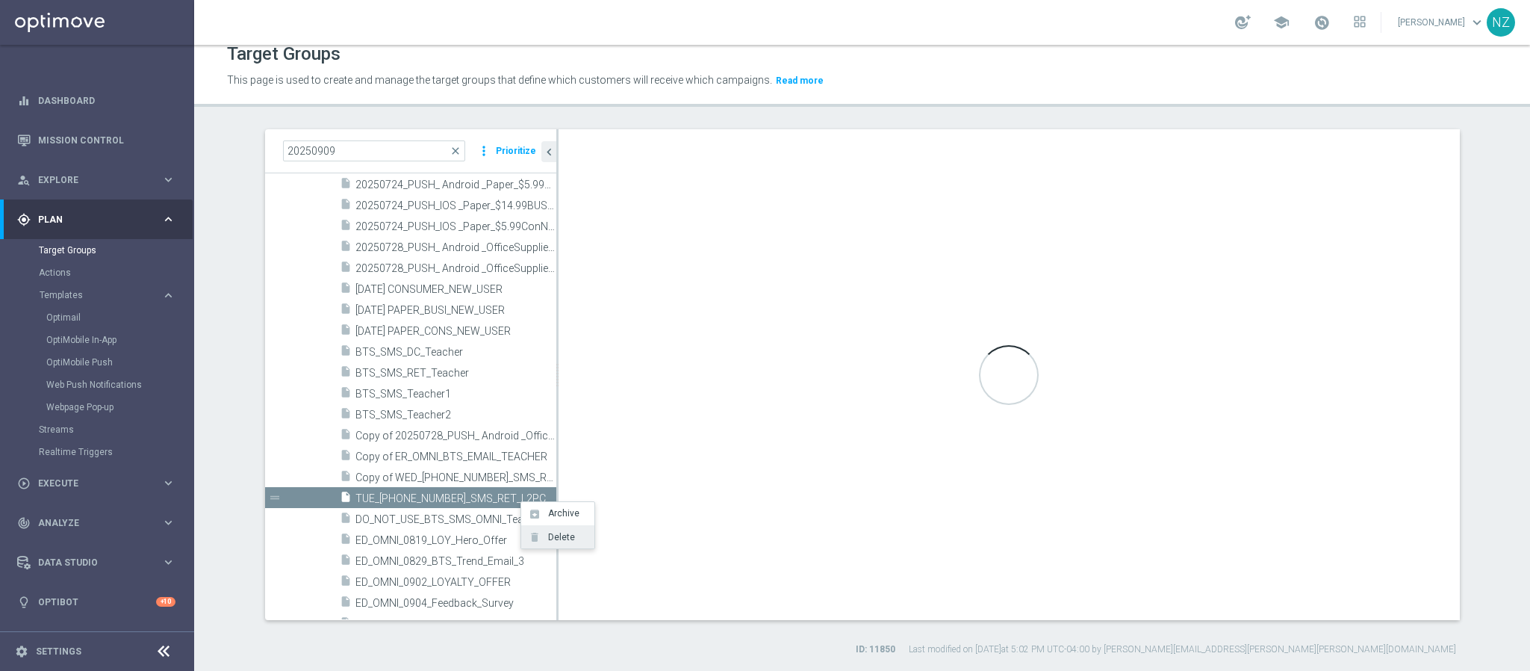
click at [556, 536] on span "Delete" at bounding box center [559, 537] width 32 height 10
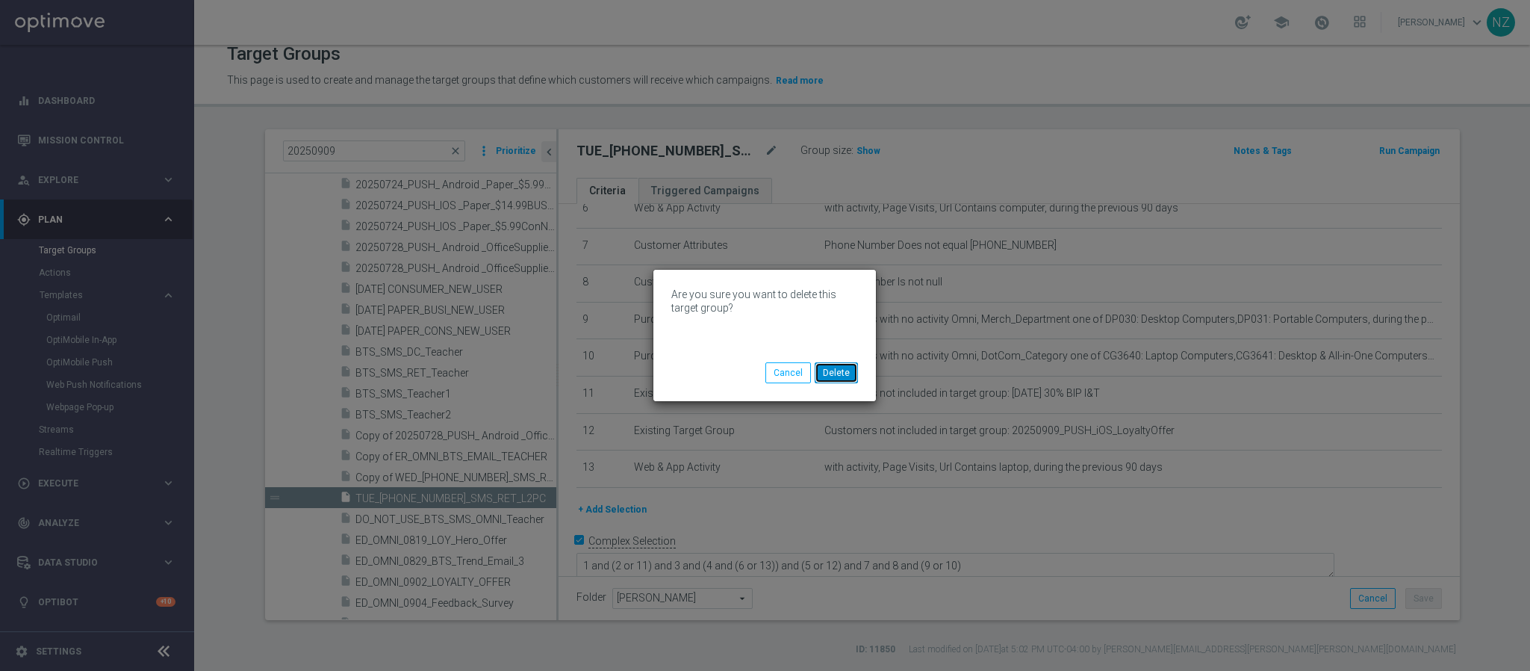
click at [848, 370] on button "Delete" at bounding box center [836, 372] width 43 height 21
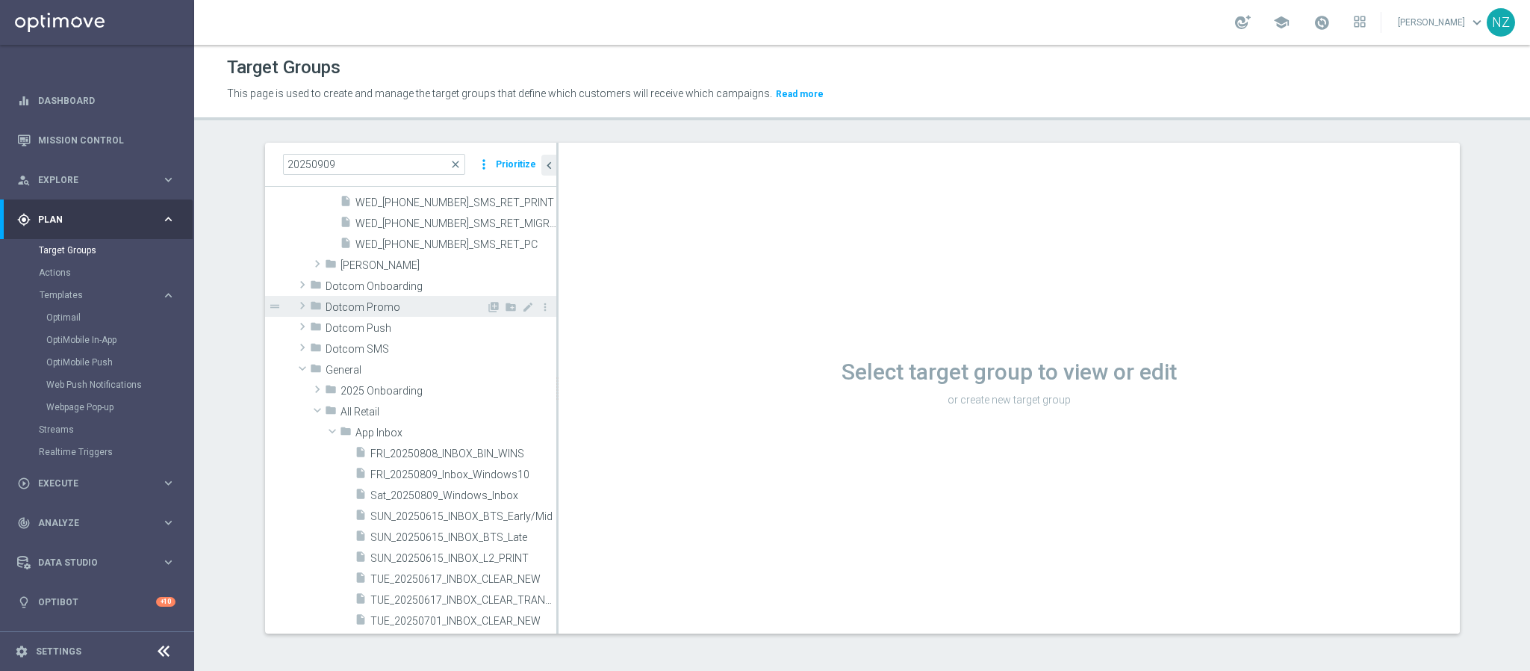
scroll to position [4704, 0]
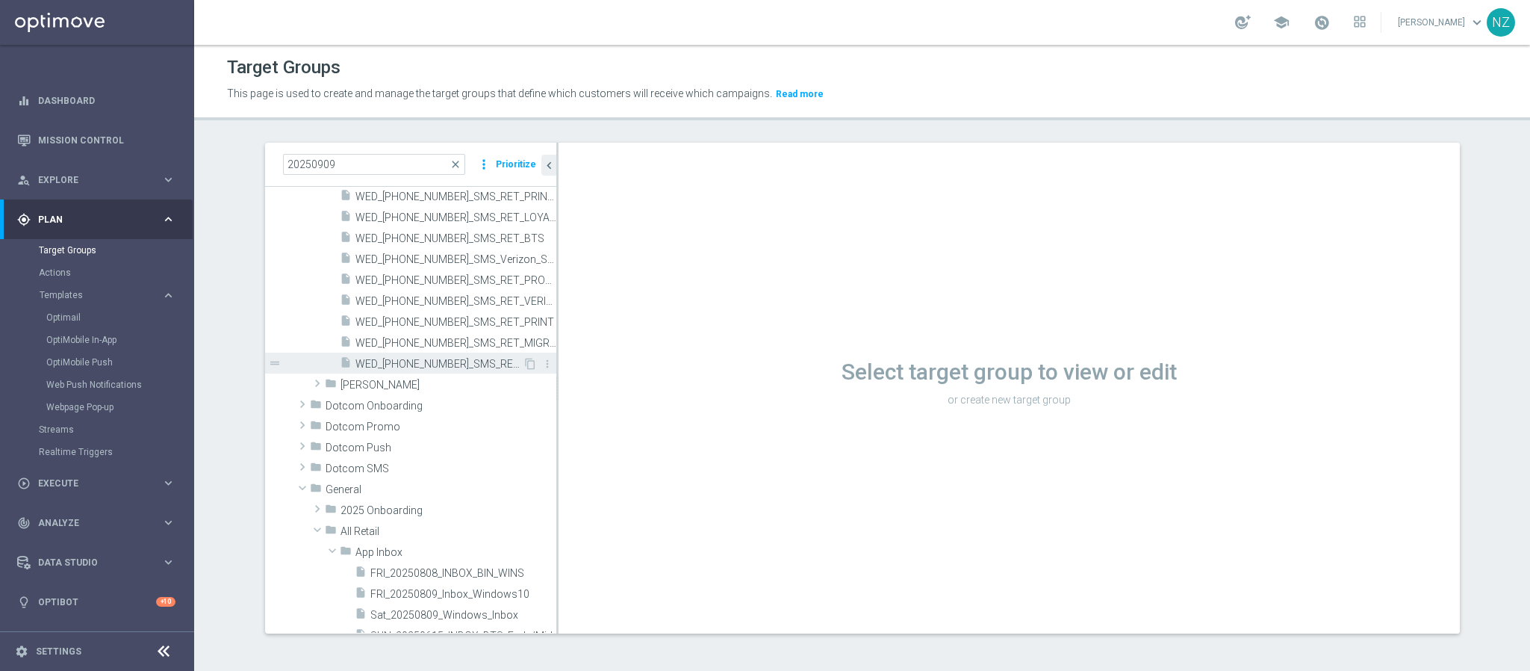
click at [417, 358] on span "WED_20250917_SMS_RET_PC" at bounding box center [438, 364] width 167 height 13
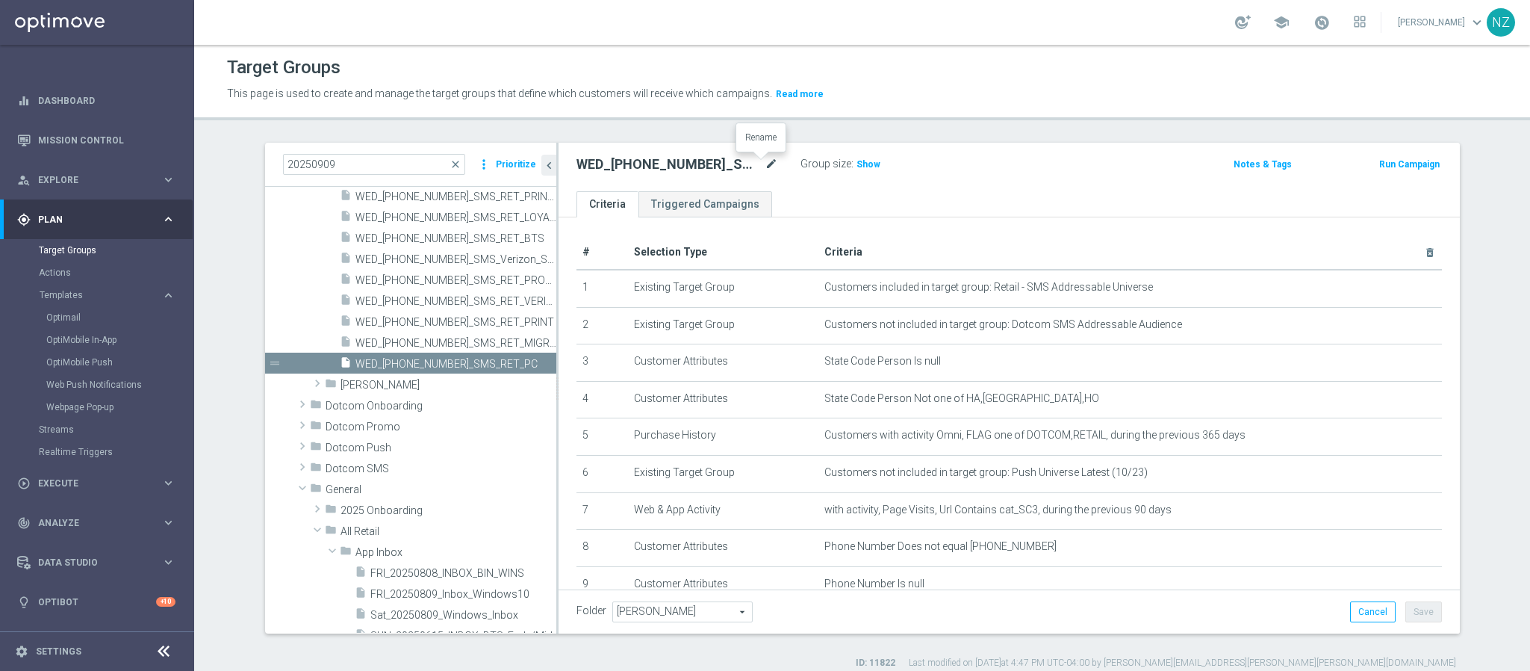
click at [765, 161] on icon "mode_edit" at bounding box center [771, 164] width 13 height 18
click at [587, 155] on input "WED_20250917_SMS_RET_PC" at bounding box center [677, 165] width 202 height 21
drag, startPoint x: 594, startPoint y: 164, endPoint x: 543, endPoint y: 159, distance: 51.0
click at [543, 159] on as-split "20250909 close more_vert Prioritize Customer Target Groups library_add create_n…" at bounding box center [862, 388] width 1195 height 491
type input "TUE_20250909_SMS_RET_PC"
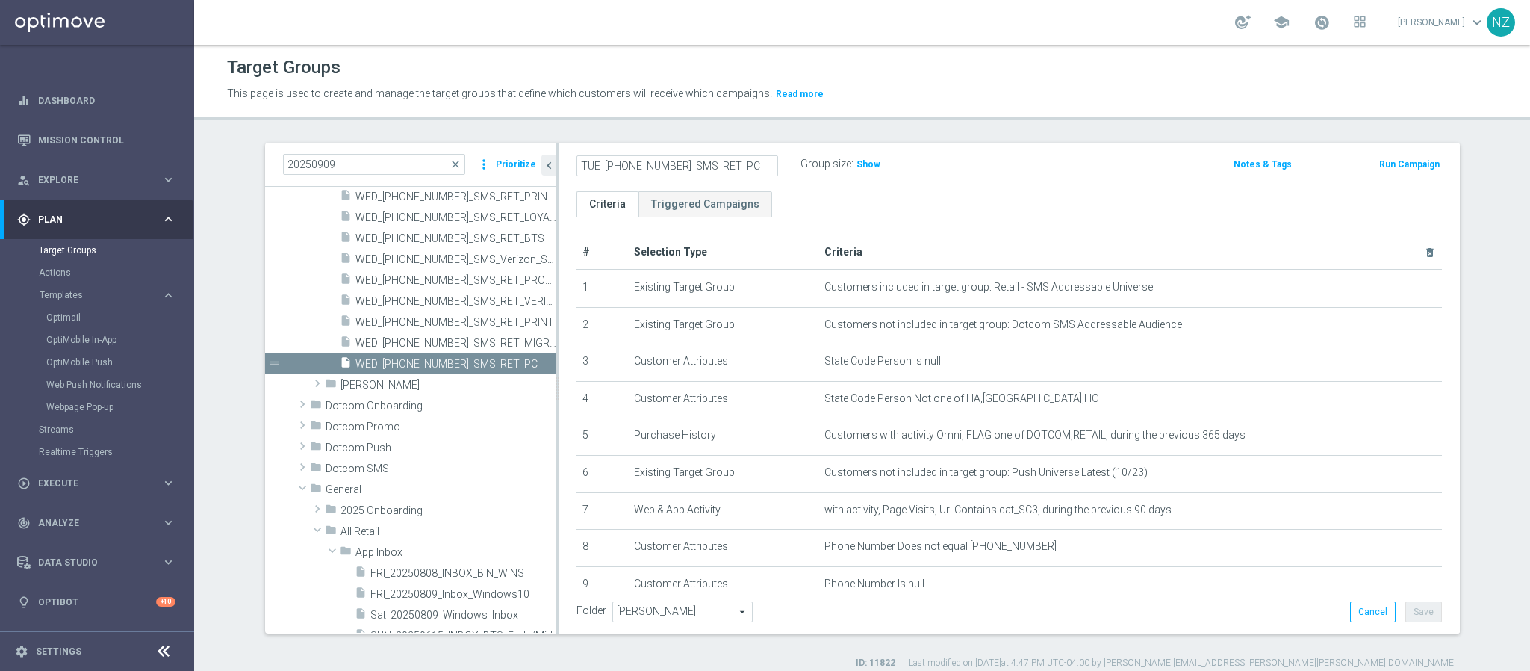
click at [977, 155] on div "TUE_20250909_SMS_RET_PC Group size : Show" at bounding box center [861, 165] width 592 height 22
click at [1274, 558] on button "Save" at bounding box center [1423, 611] width 37 height 21
drag, startPoint x: 343, startPoint y: 162, endPoint x: 214, endPoint y: 161, distance: 129.9
click at [214, 161] on section "20250909 close more_vert Prioritize Customer Target Groups library_add create_n…" at bounding box center [862, 406] width 1336 height 526
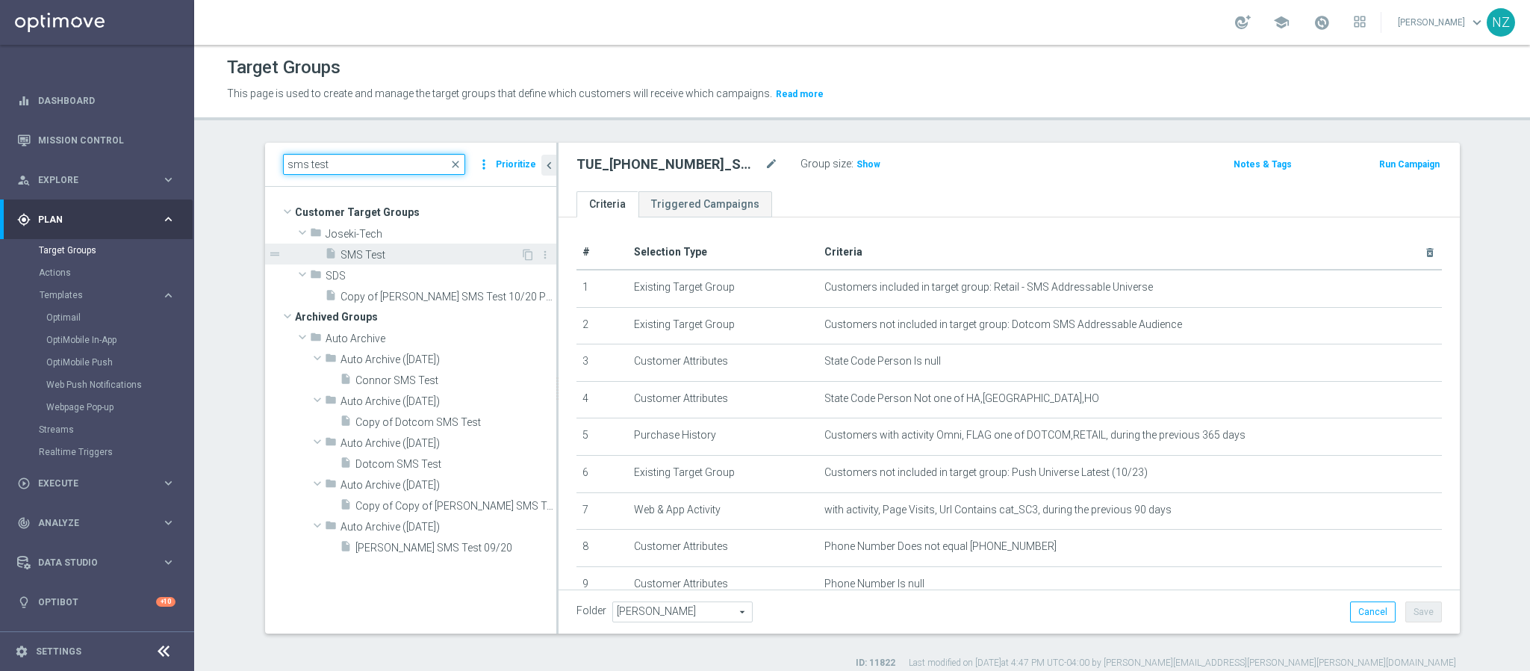
type input "sms test"
click at [379, 249] on span "SMS Test" at bounding box center [431, 255] width 180 height 13
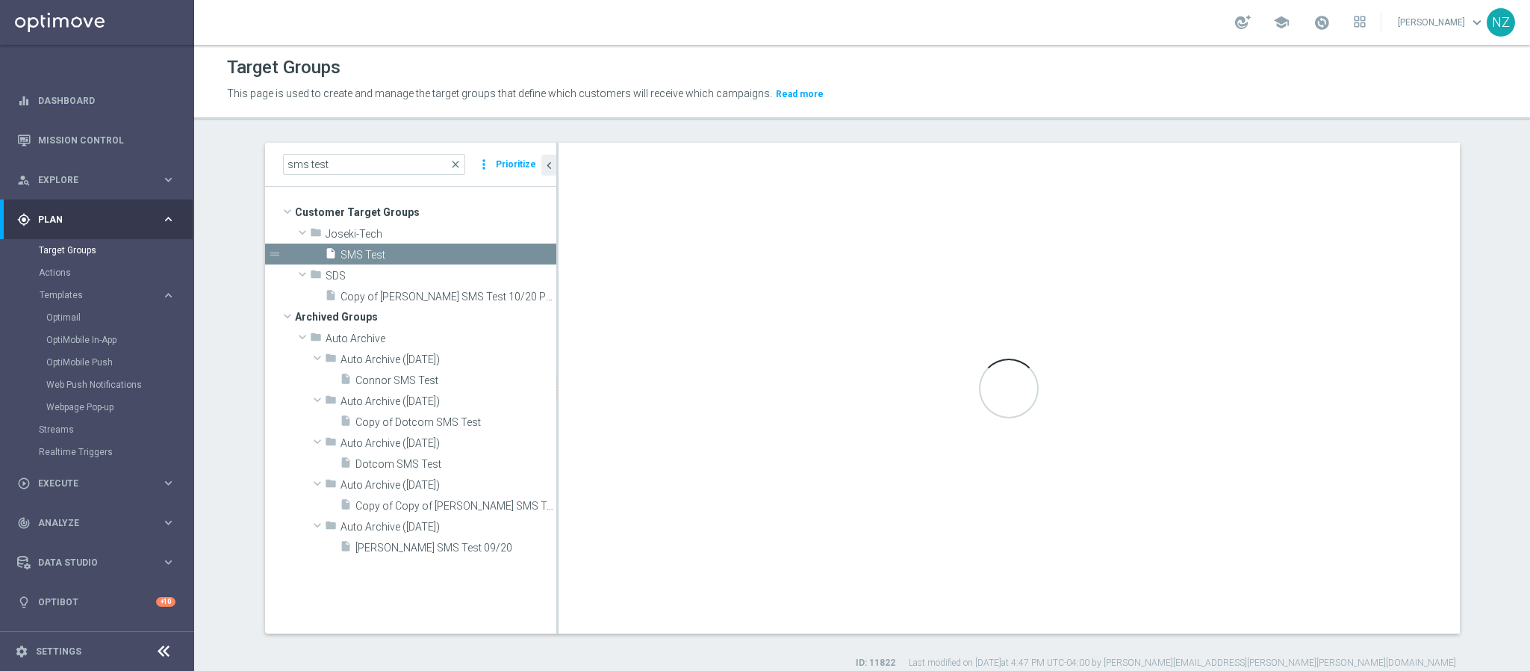
checkbox input "false"
type input "Joseki-Tech"
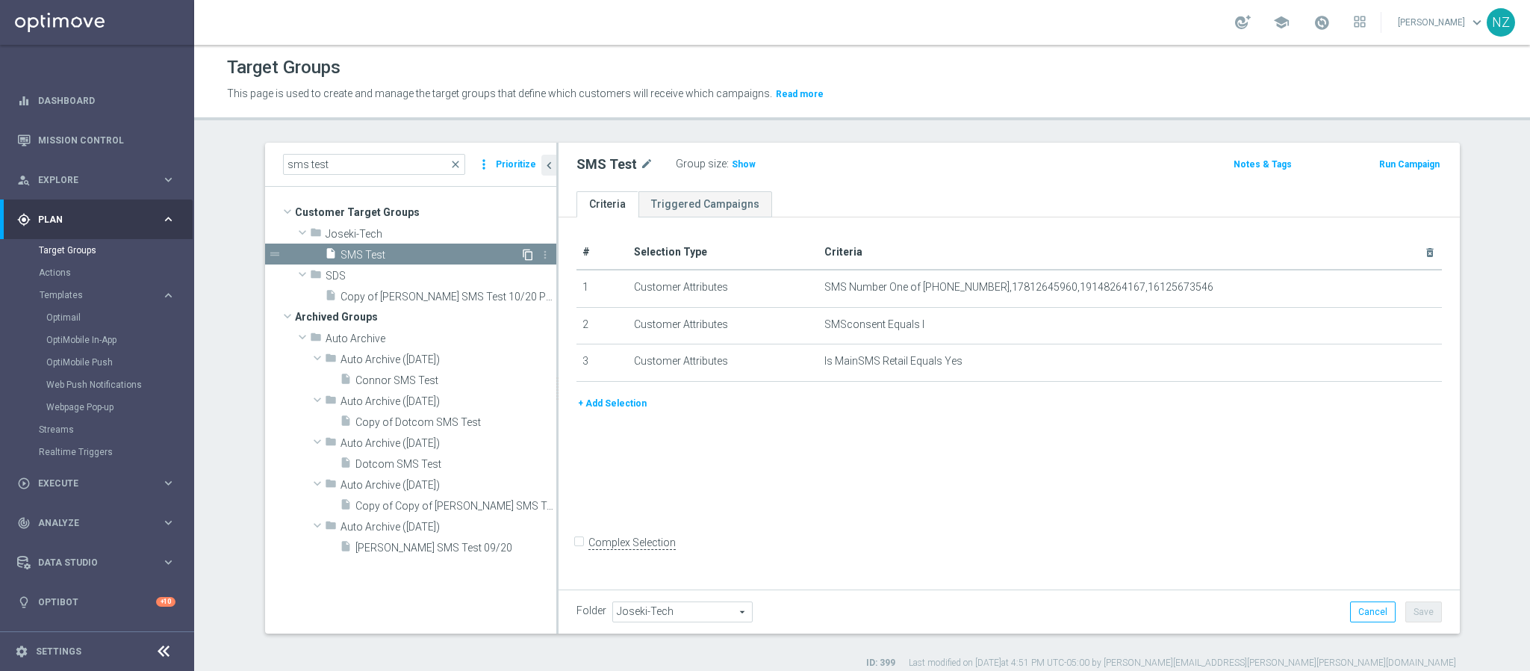
click at [522, 253] on icon "content_copy" at bounding box center [528, 255] width 12 height 12
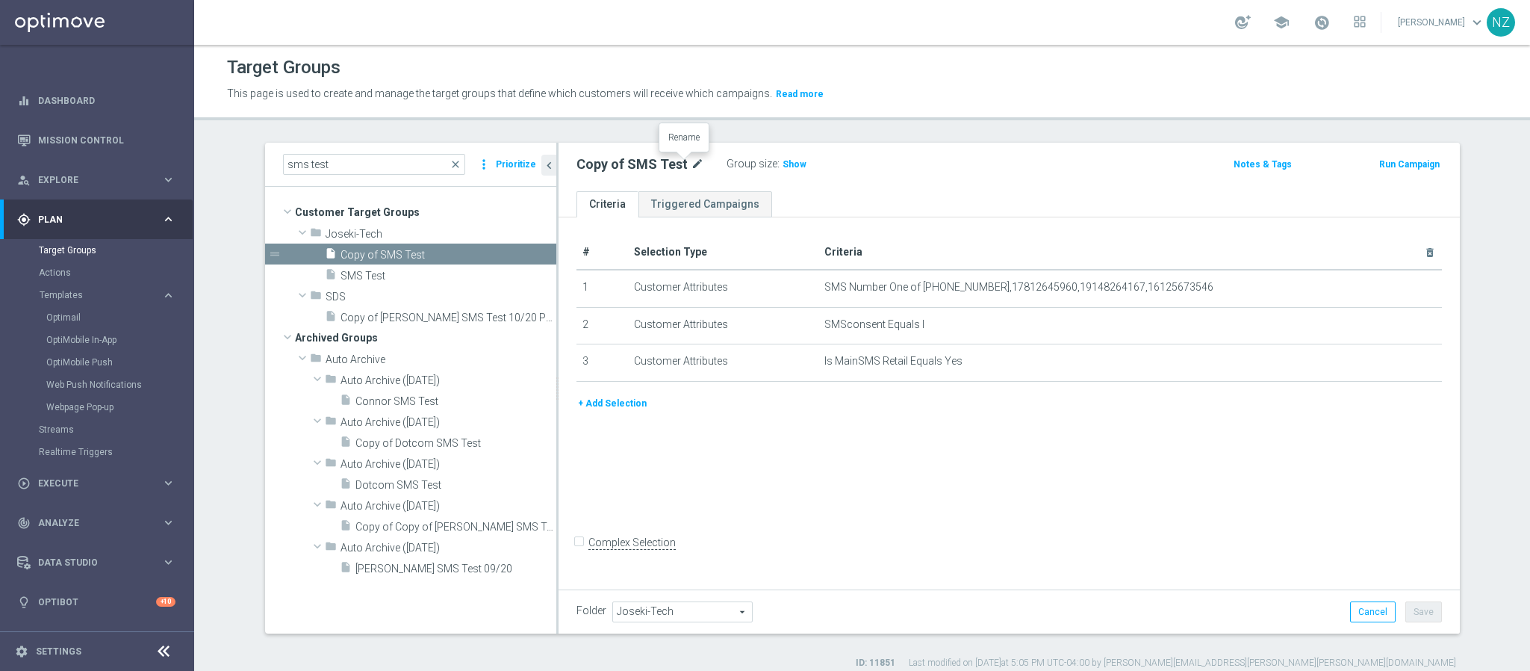
click at [691, 159] on icon "mode_edit" at bounding box center [697, 164] width 13 height 18
click at [652, 166] on input "Copy of SMS Test" at bounding box center [677, 165] width 202 height 21
drag, startPoint x: 612, startPoint y: 164, endPoint x: 540, endPoint y: 168, distance: 72.5
click at [540, 168] on as-split "sms test close more_vert Prioritize Customer Target Groups library_add create_n…" at bounding box center [862, 388] width 1195 height 491
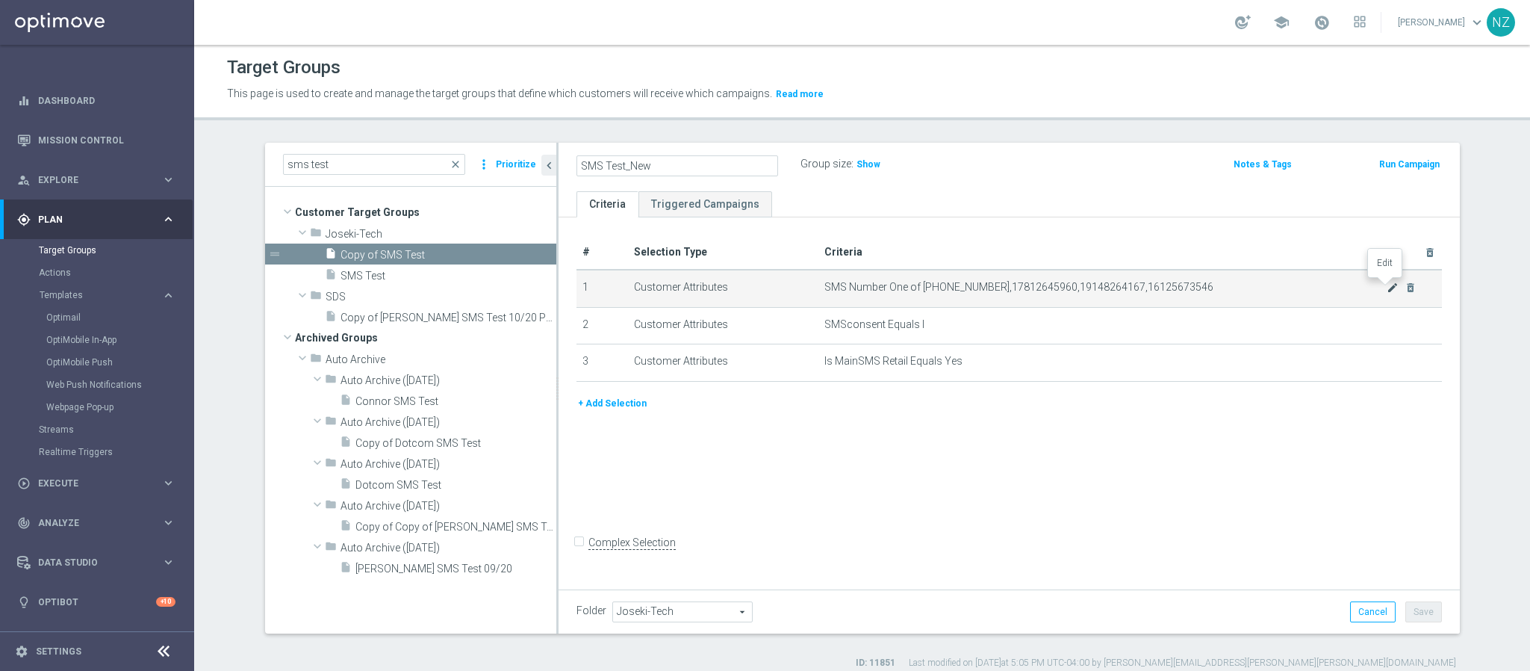
type input "SMS Test_New"
click at [1274, 285] on icon "mode_edit" at bounding box center [1393, 288] width 12 height 12
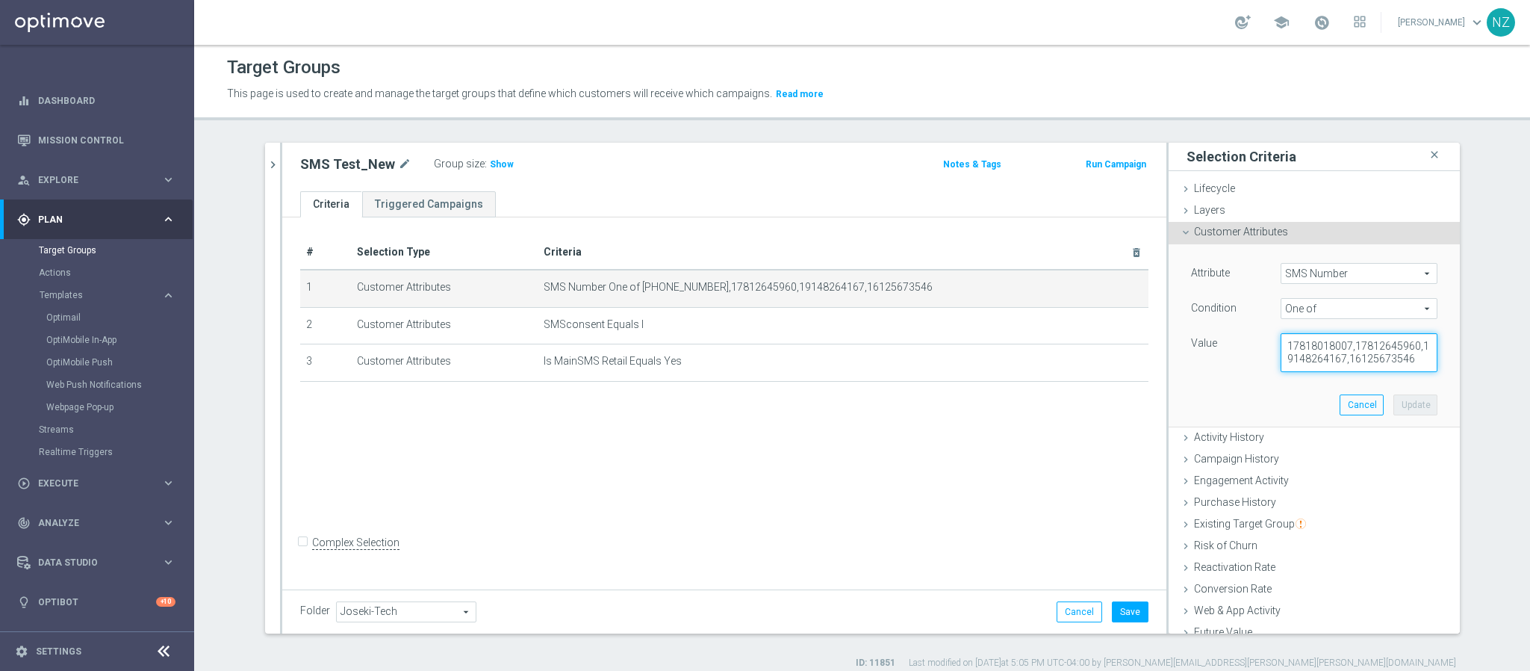
scroll to position [12, 0]
drag, startPoint x: 1293, startPoint y: 346, endPoint x: 1345, endPoint y: 388, distance: 66.4
click at [1274, 388] on div "Attribute SMS Number SMS Number arrow_drop_down search Condition One of One of …" at bounding box center [1314, 335] width 269 height 182
paste textarea "1(603)514-8543"
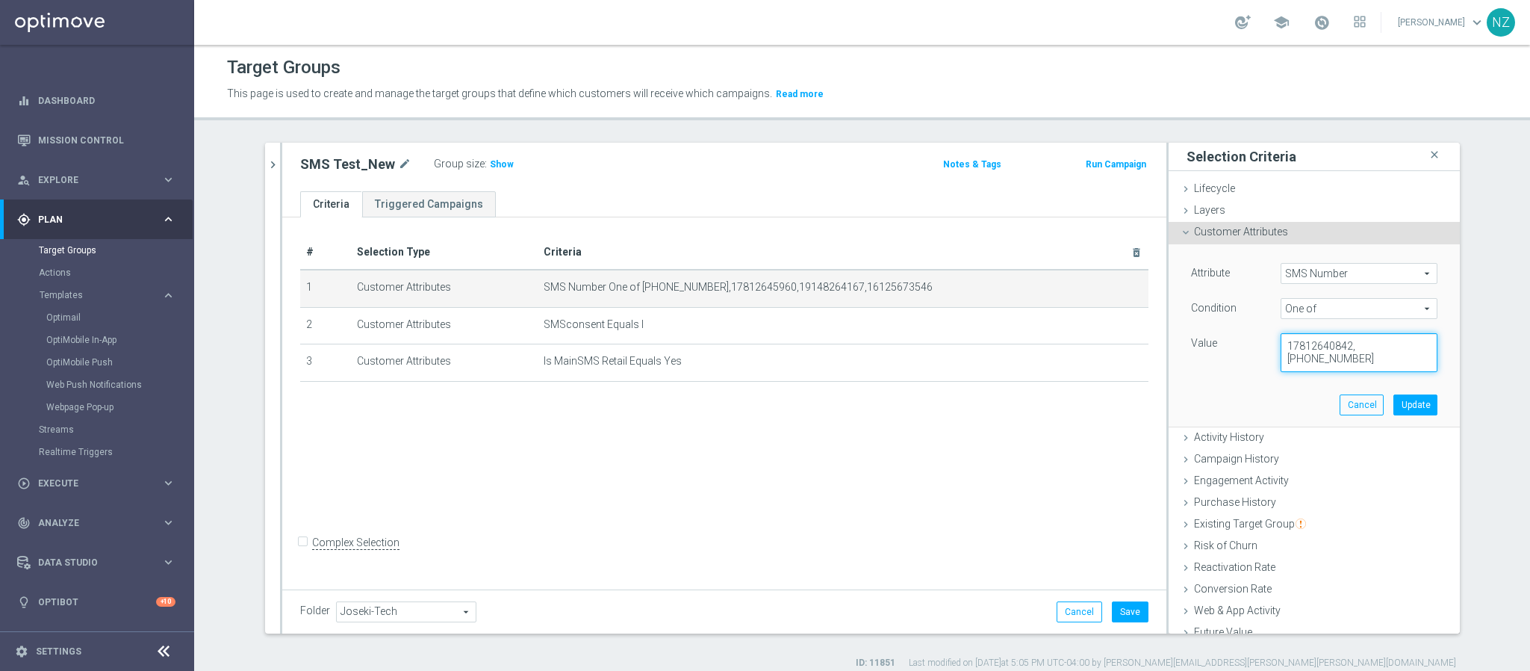
click at [1274, 346] on textarea "17812640842,1(603)514-8543" at bounding box center [1359, 352] width 157 height 39
type textarea "17812640842,16035148543"
click at [1274, 404] on button "Update" at bounding box center [1415, 404] width 44 height 21
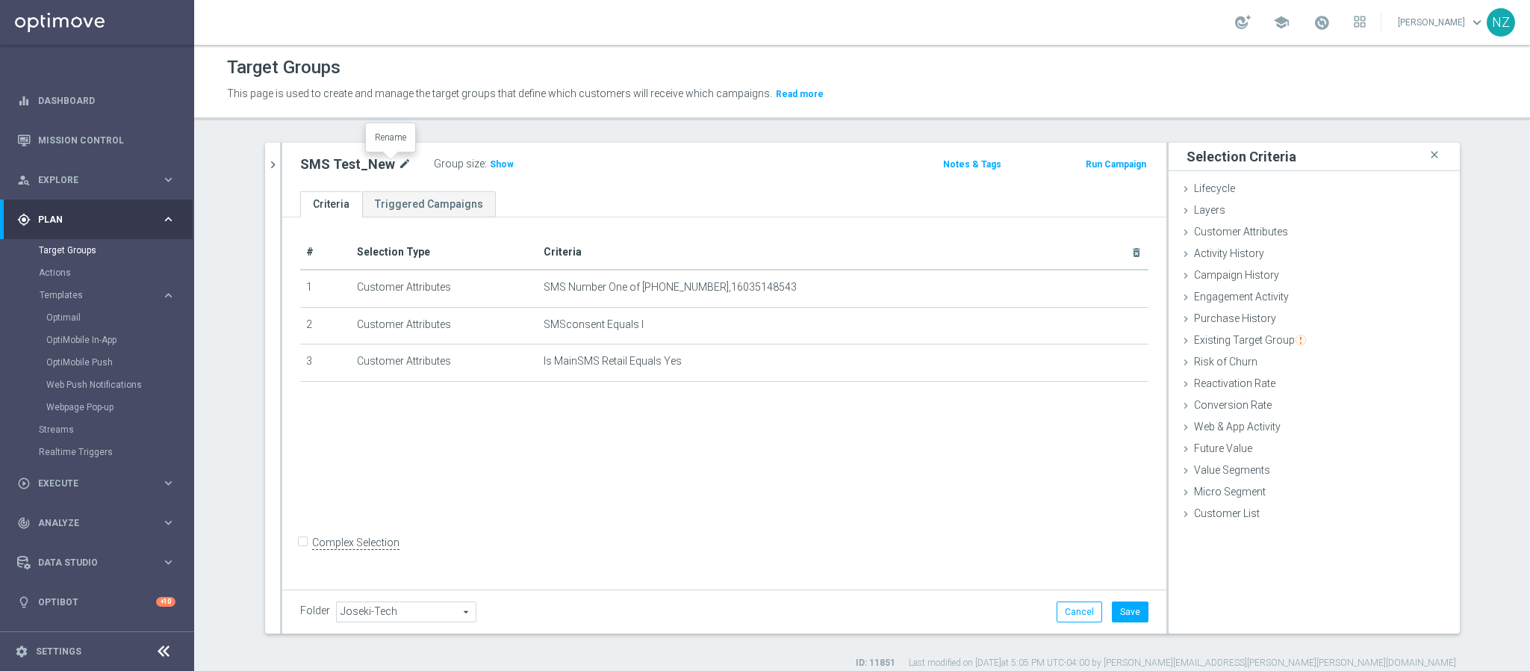
click at [398, 157] on icon "mode_edit" at bounding box center [404, 164] width 13 height 18
click at [384, 162] on input "SMS Test_New" at bounding box center [401, 165] width 202 height 21
type input "SMS Test_NZ"
click at [266, 164] on icon "chevron_right" at bounding box center [273, 165] width 14 height 14
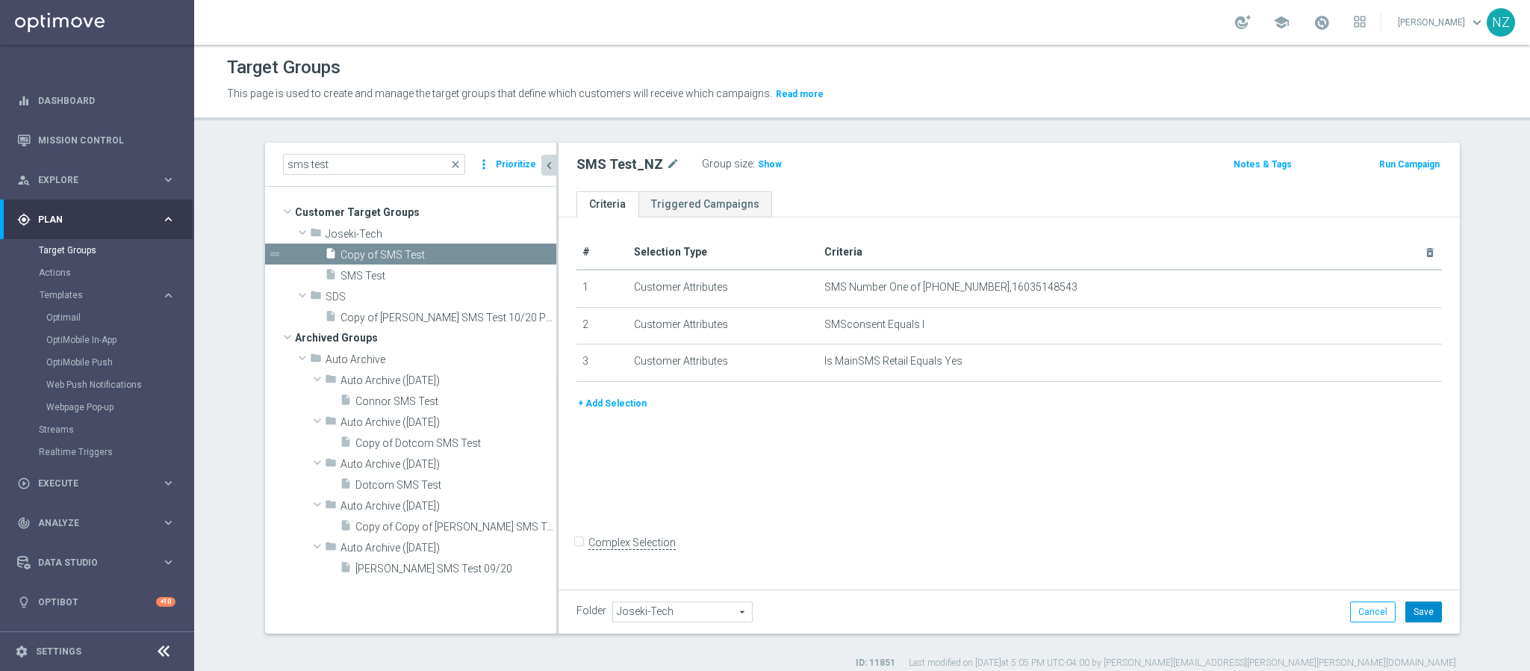
click at [1274, 558] on button "Save" at bounding box center [1423, 611] width 37 height 21
click at [758, 166] on span "Show" at bounding box center [770, 164] width 24 height 10
click at [87, 139] on link "Mission Control" at bounding box center [106, 140] width 137 height 40
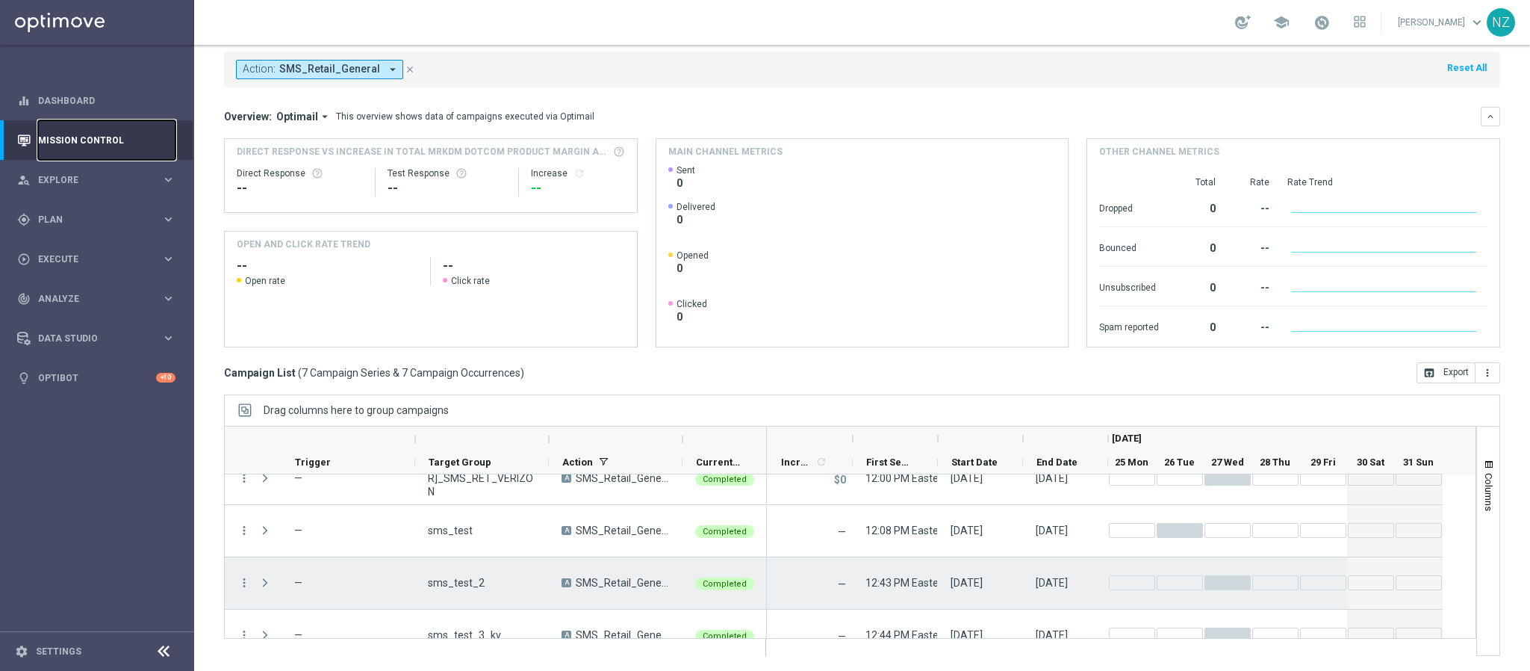
scroll to position [90, 0]
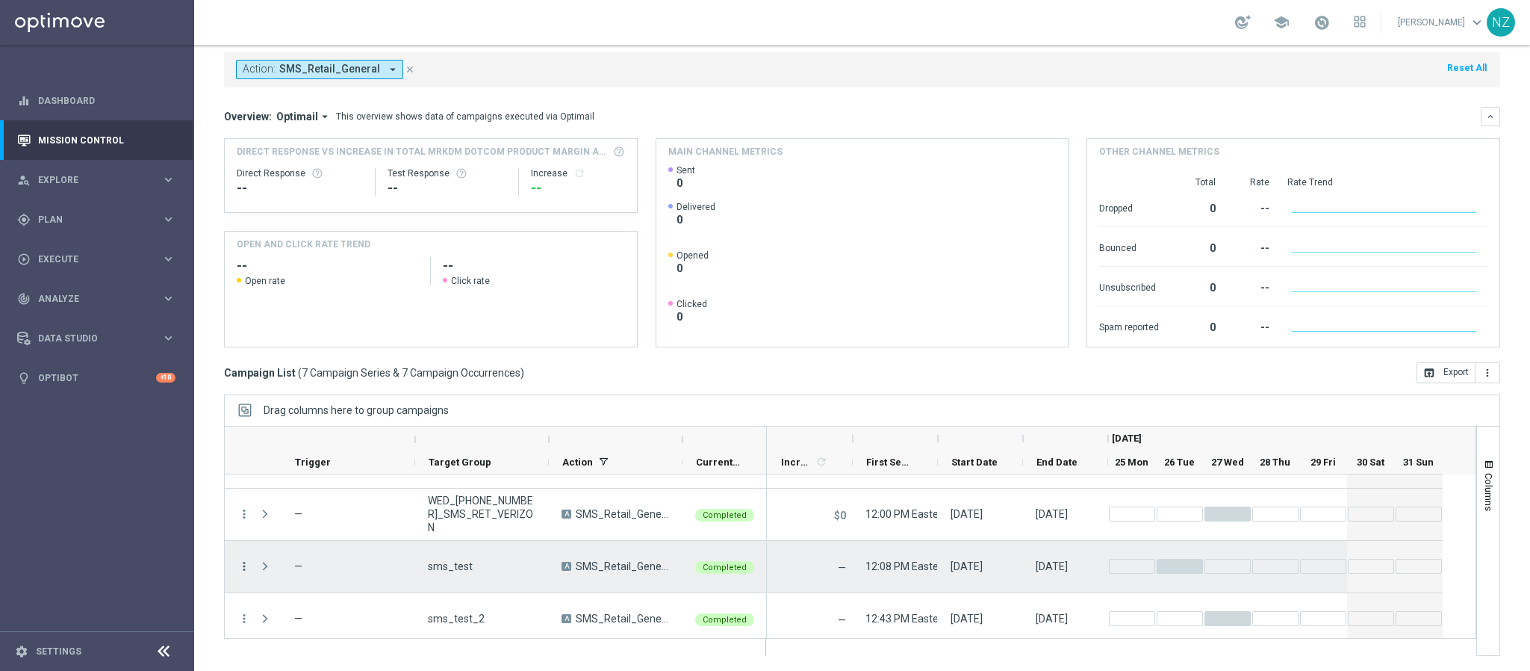
click at [240, 558] on icon "more_vert" at bounding box center [243, 565] width 13 height 13
click at [303, 500] on span "Duplicate and Edit" at bounding box center [312, 500] width 77 height 10
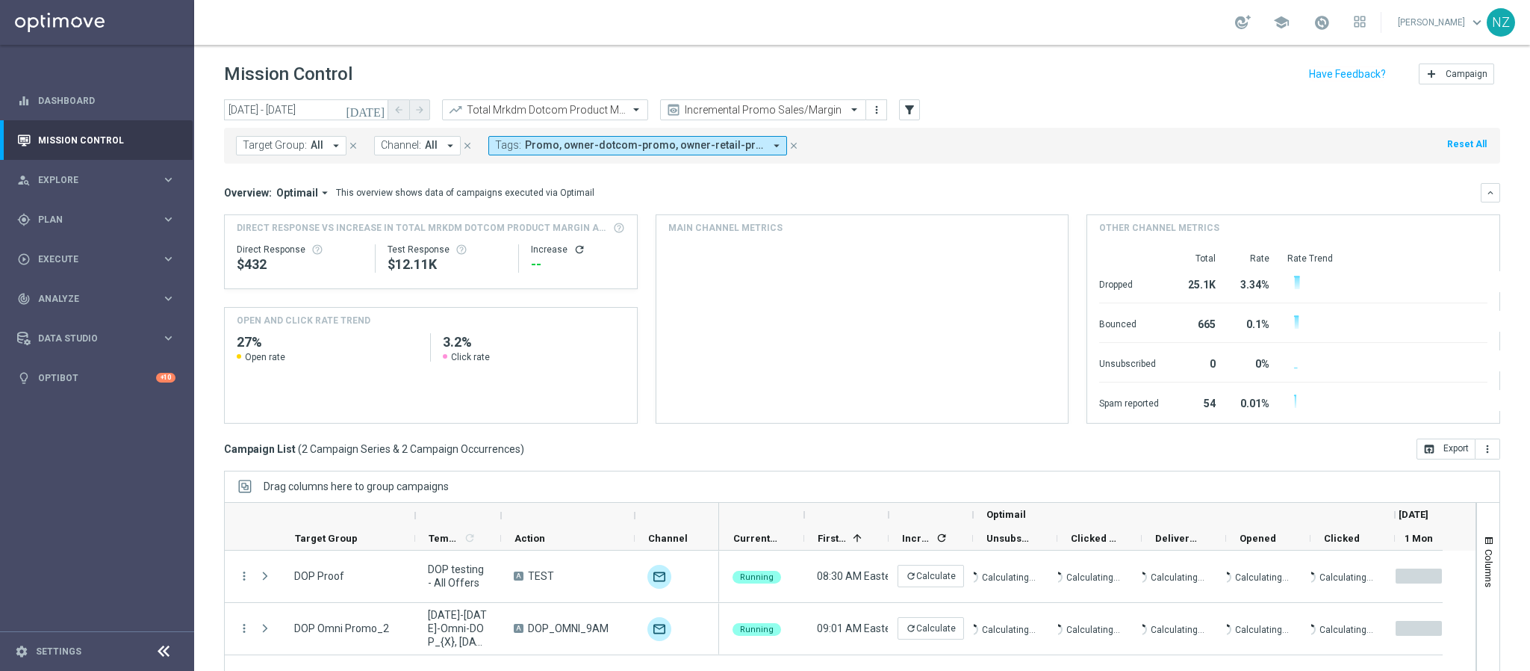
click at [756, 96] on header "Mission Control add Campaign" at bounding box center [862, 72] width 1336 height 55
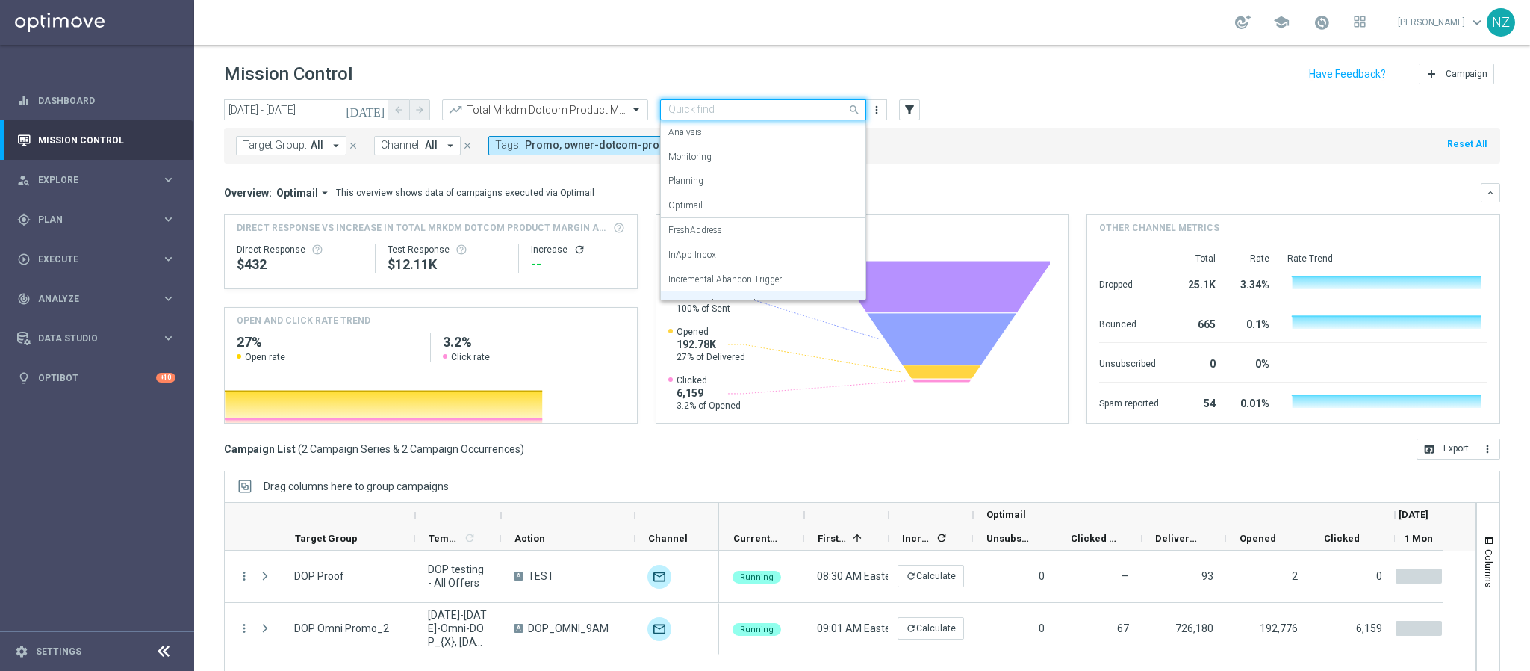
click at [758, 106] on input "text" at bounding box center [748, 110] width 160 height 13
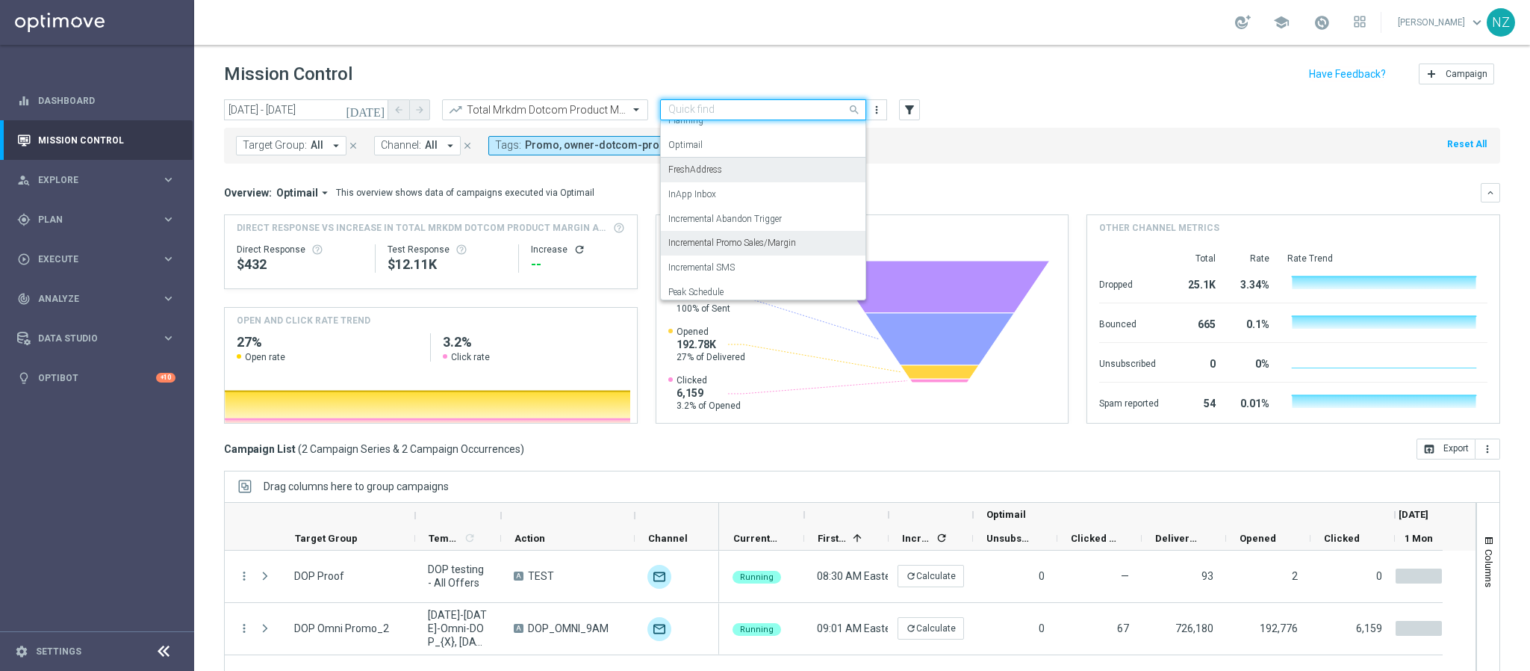
scroll to position [92, 0]
click at [733, 230] on label "Incremental SMS" at bounding box center [701, 236] width 66 height 13
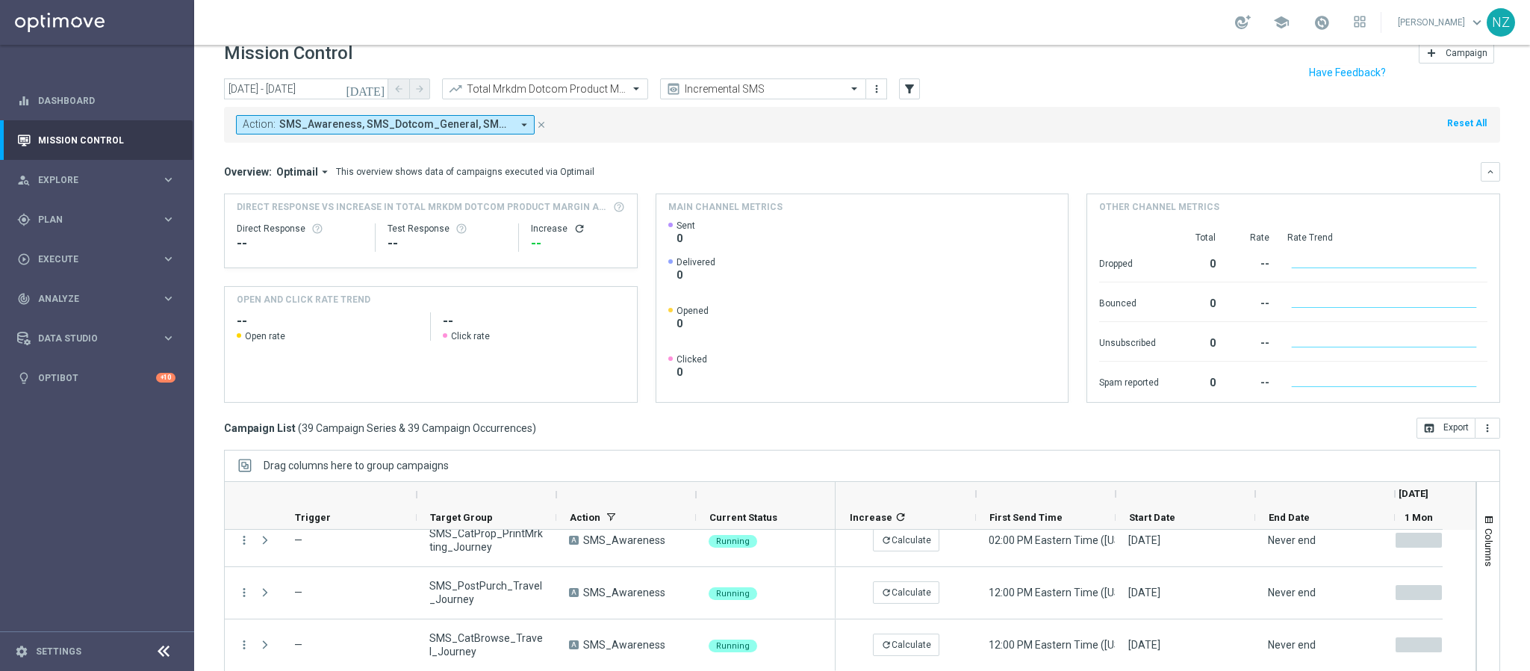
scroll to position [0, 0]
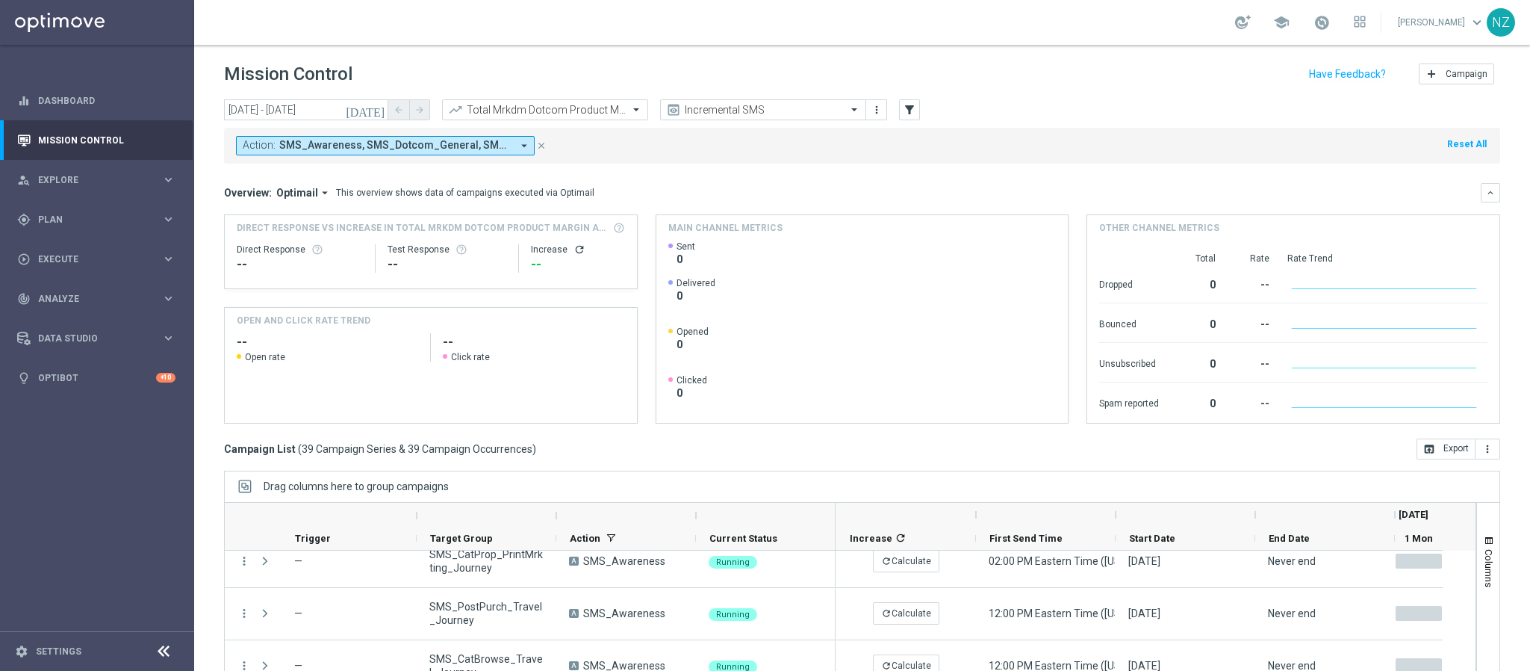
click at [444, 143] on span "SMS_Awareness, SMS_Dotcom_General, SMS_Retail_General" at bounding box center [395, 145] width 232 height 13
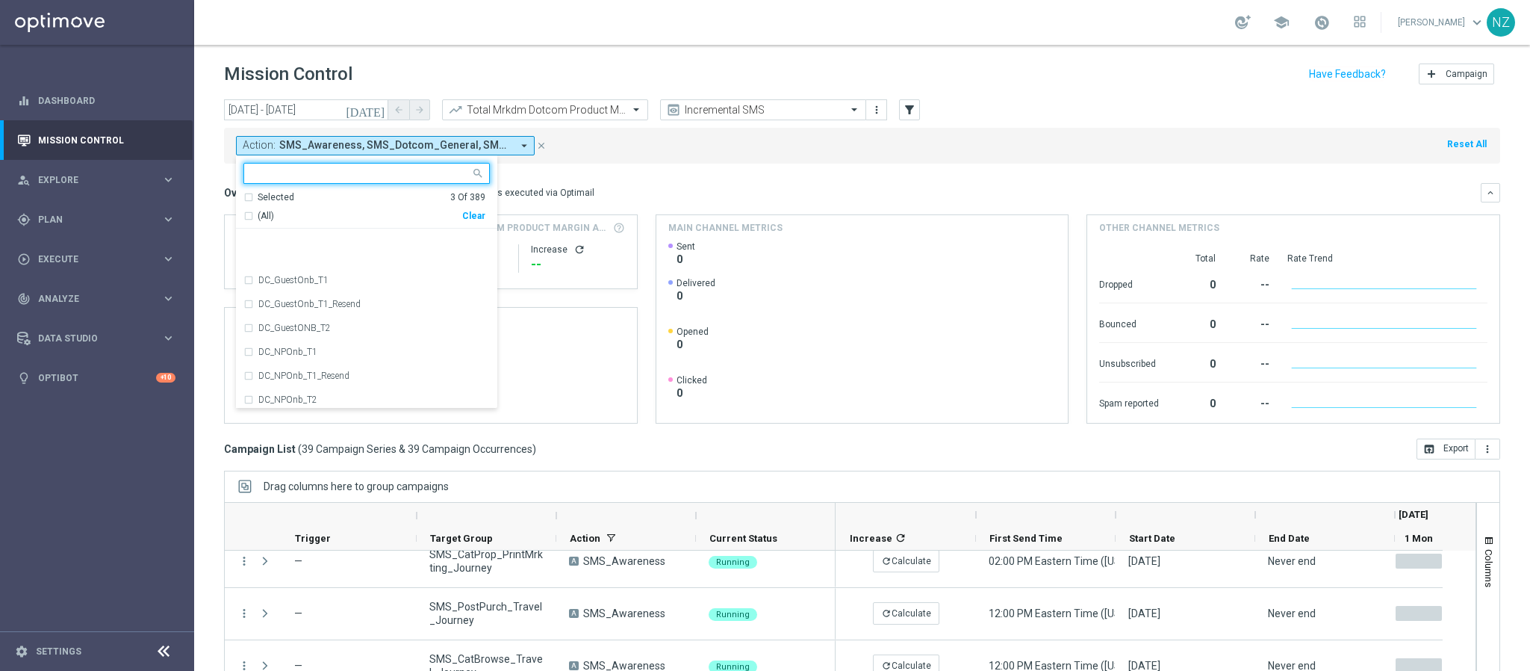
scroll to position [336, 0]
click at [245, 193] on div "Selected 3 Of 389" at bounding box center [364, 197] width 242 height 13
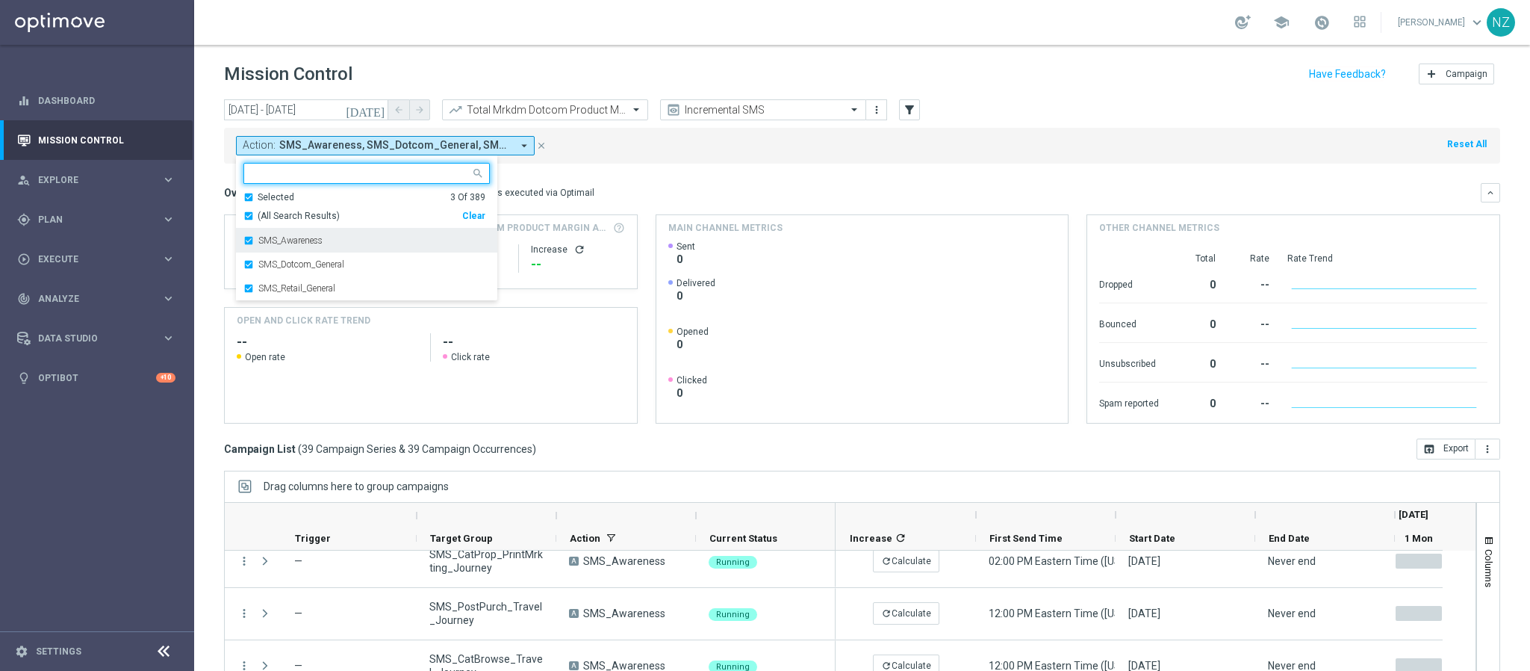
click at [249, 237] on div "SMS_Awareness" at bounding box center [366, 240] width 246 height 24
click at [246, 240] on div "SMS_Dotcom_General" at bounding box center [366, 240] width 246 height 24
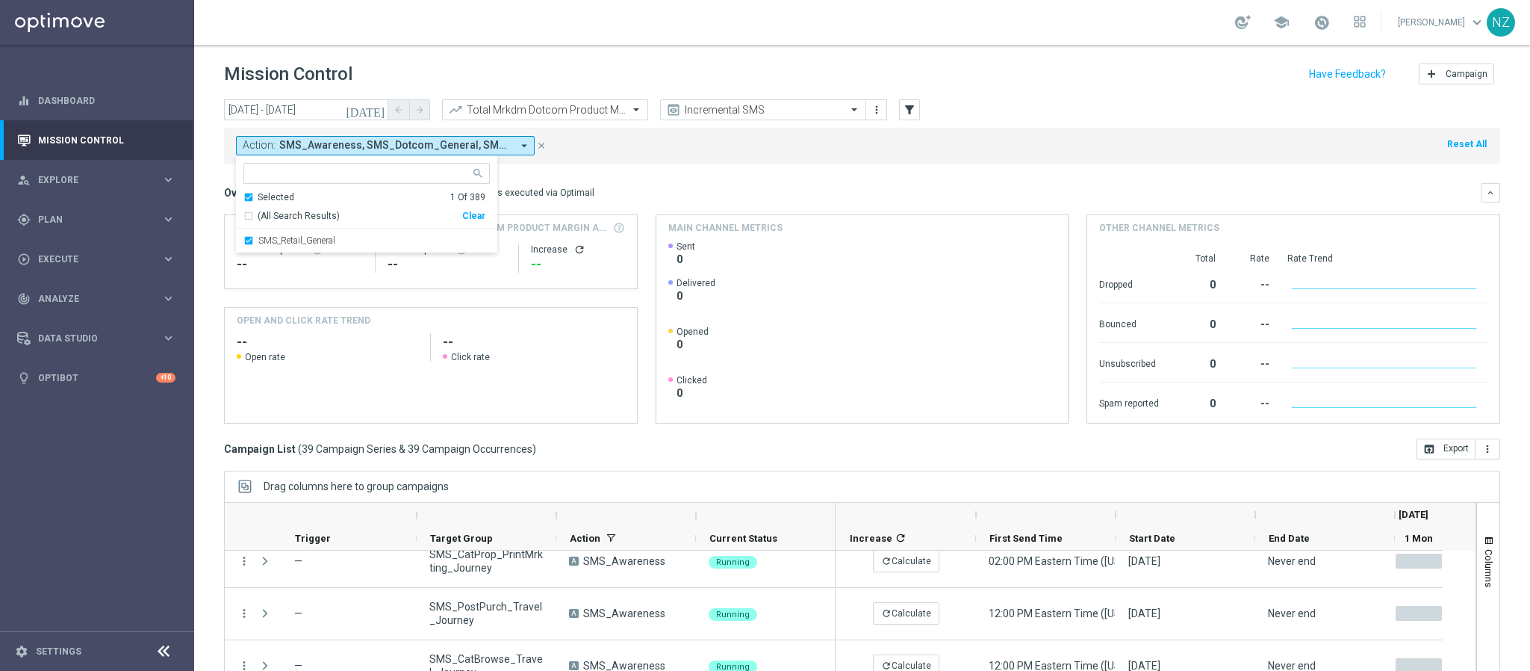
click at [717, 180] on mini-dashboard "Overview: Optimail arrow_drop_down This overview shows data of campaigns execut…" at bounding box center [862, 301] width 1276 height 275
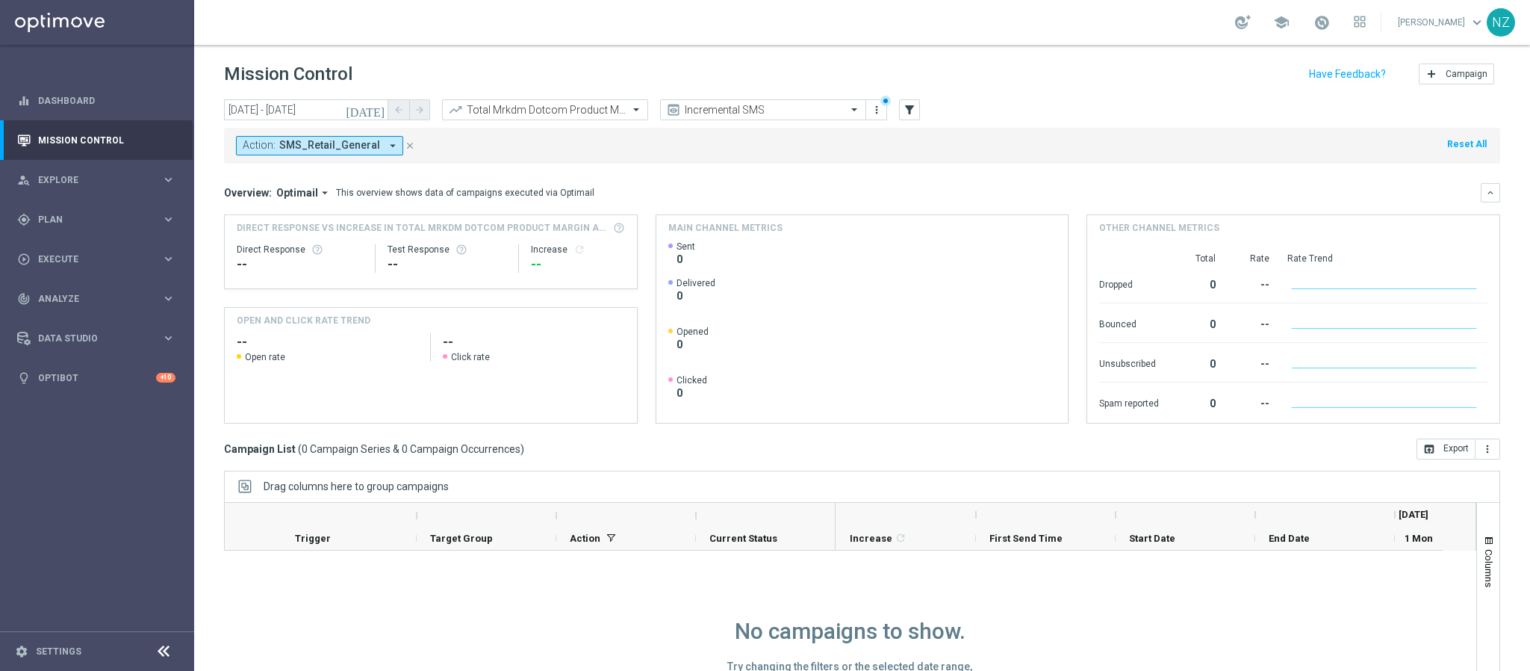
click at [373, 110] on icon "[DATE]" at bounding box center [366, 109] width 40 height 13
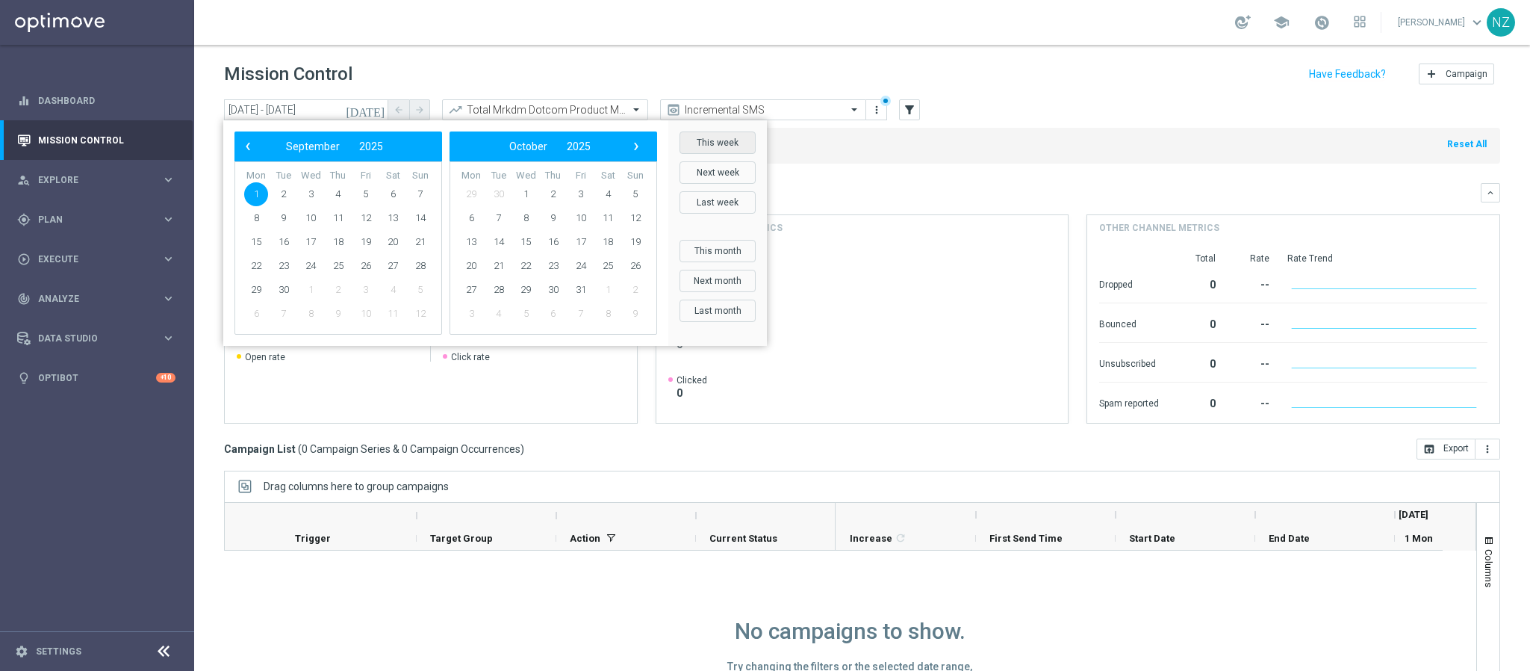
click at [706, 142] on button "This week" at bounding box center [718, 142] width 76 height 22
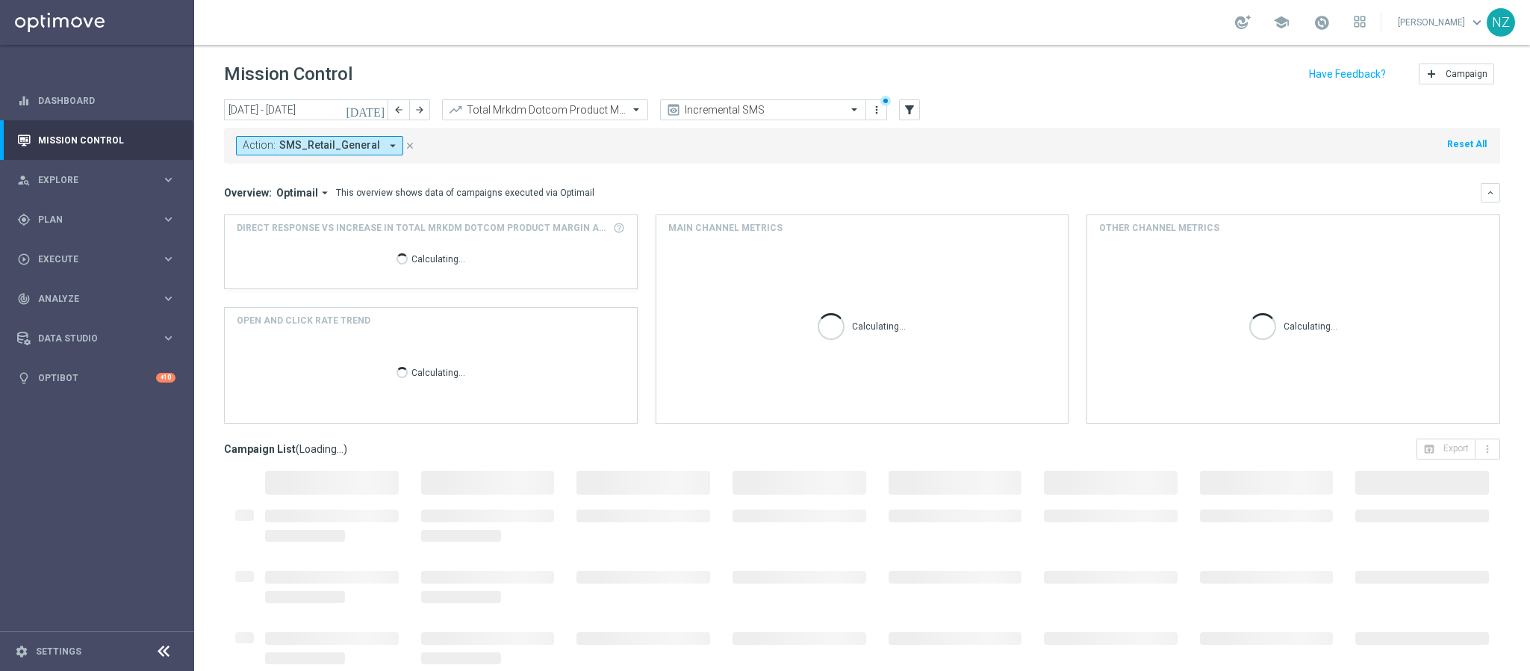
click at [1009, 159] on div "Action: SMS_Retail_General arrow_drop_down close Reset All" at bounding box center [862, 146] width 1276 height 36
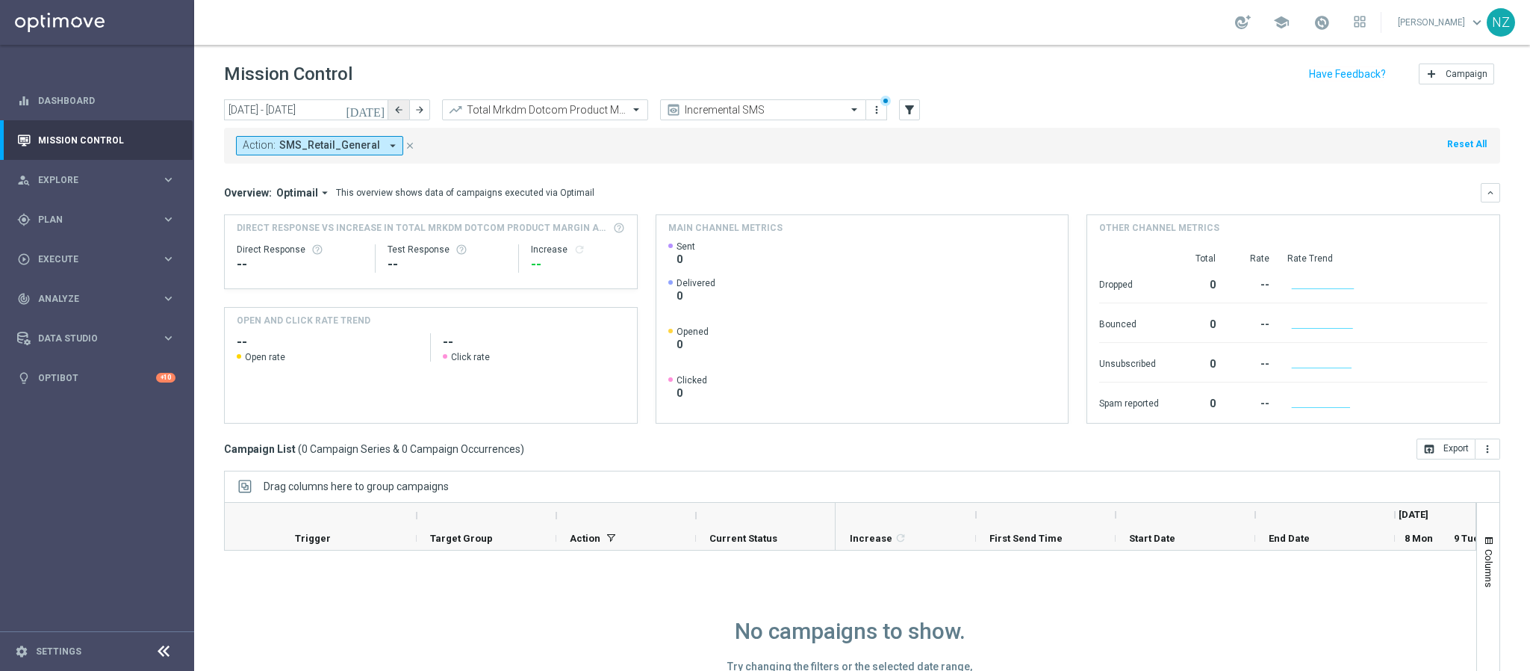
click at [399, 110] on icon "arrow_back" at bounding box center [399, 110] width 10 height 10
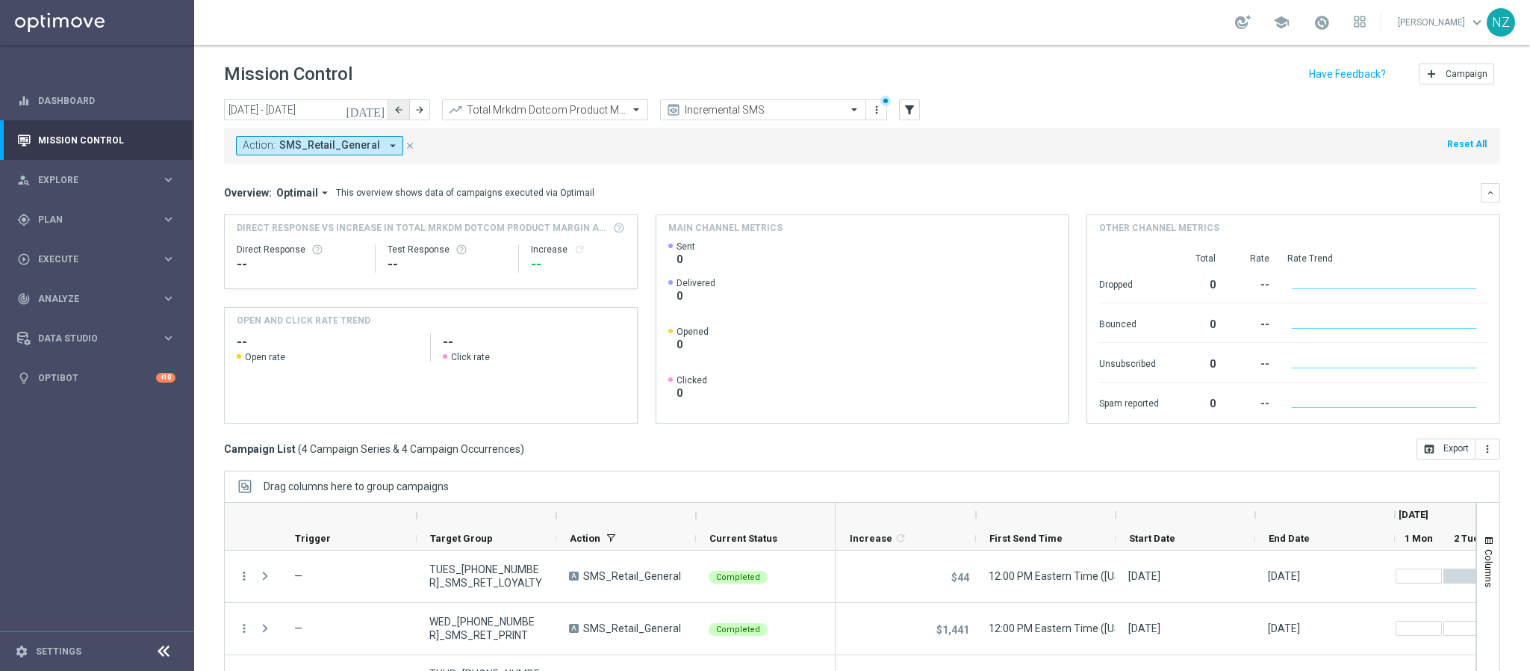
click at [399, 113] on icon "arrow_back" at bounding box center [399, 110] width 10 height 10
type input "[DATE] - [DATE]"
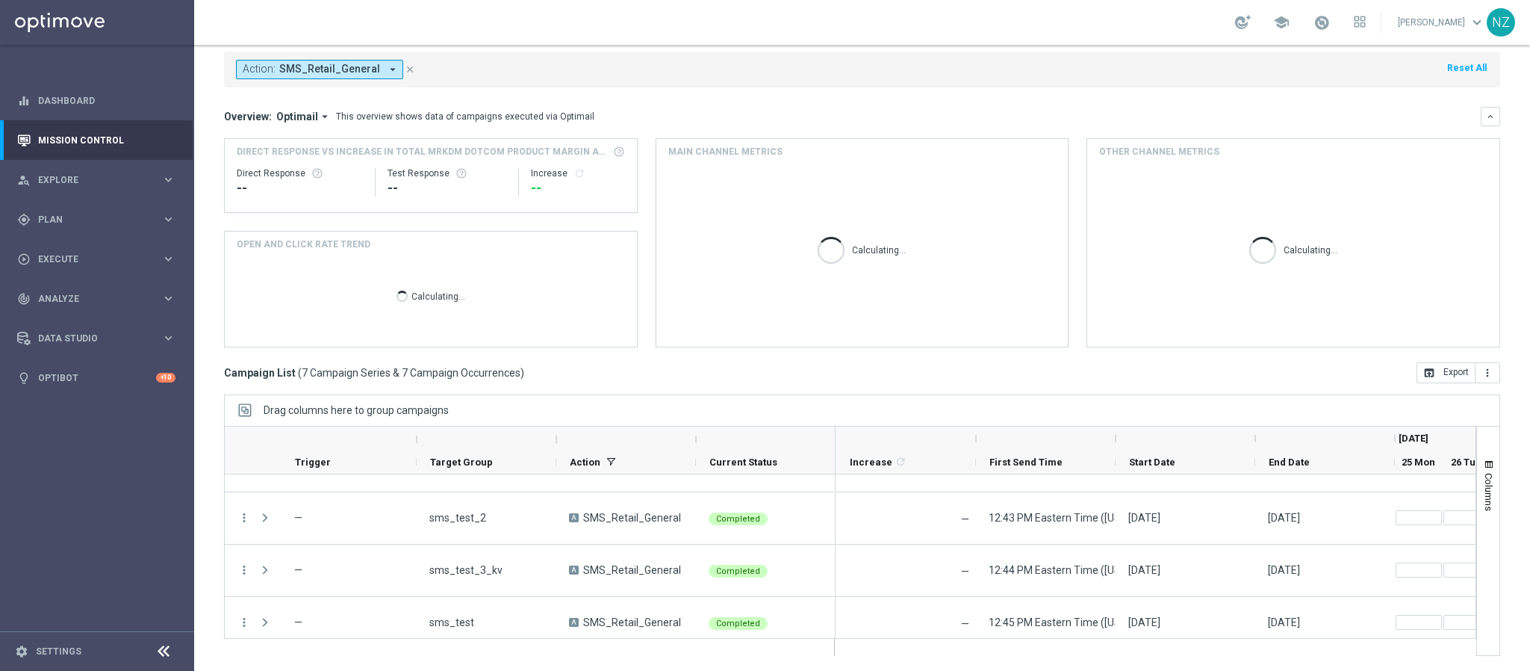
scroll to position [202, 0]
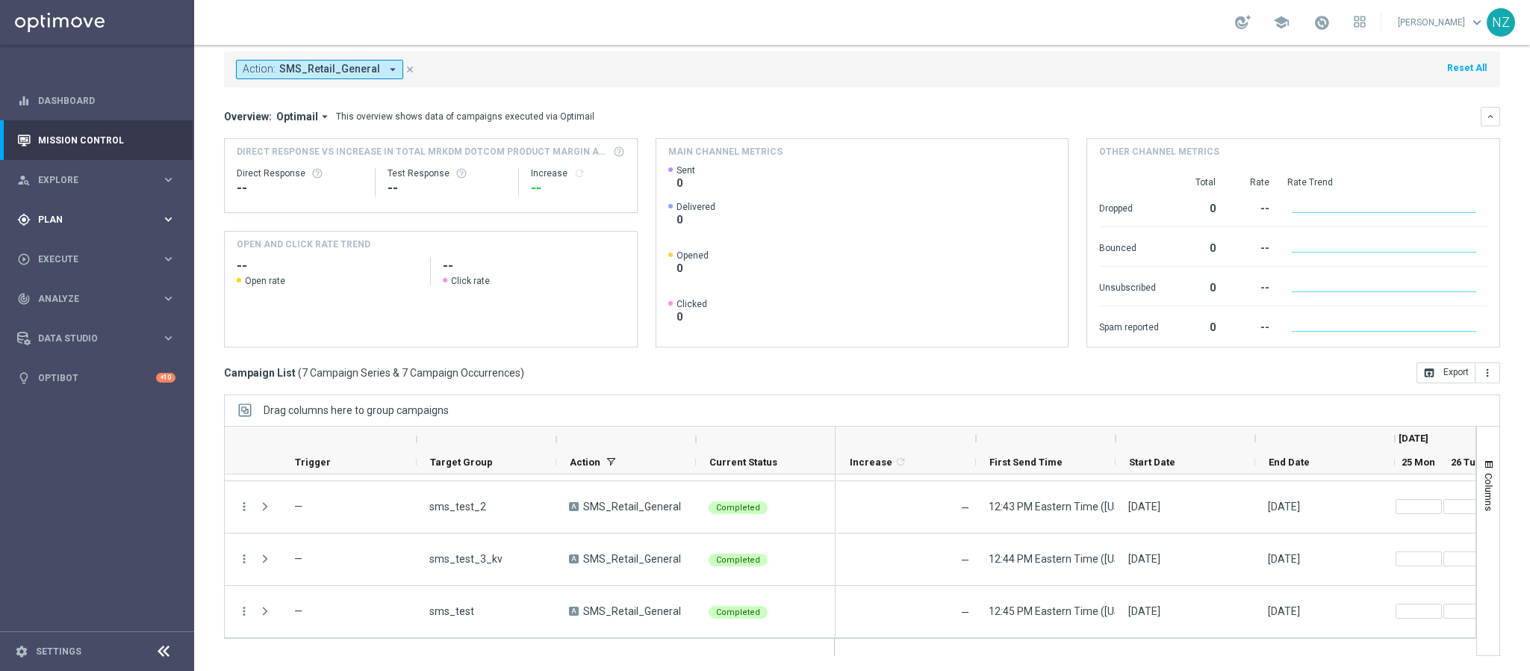
click at [83, 209] on div "gps_fixed Plan keyboard_arrow_right" at bounding box center [96, 219] width 193 height 40
click at [86, 296] on span "Templates" at bounding box center [93, 294] width 107 height 9
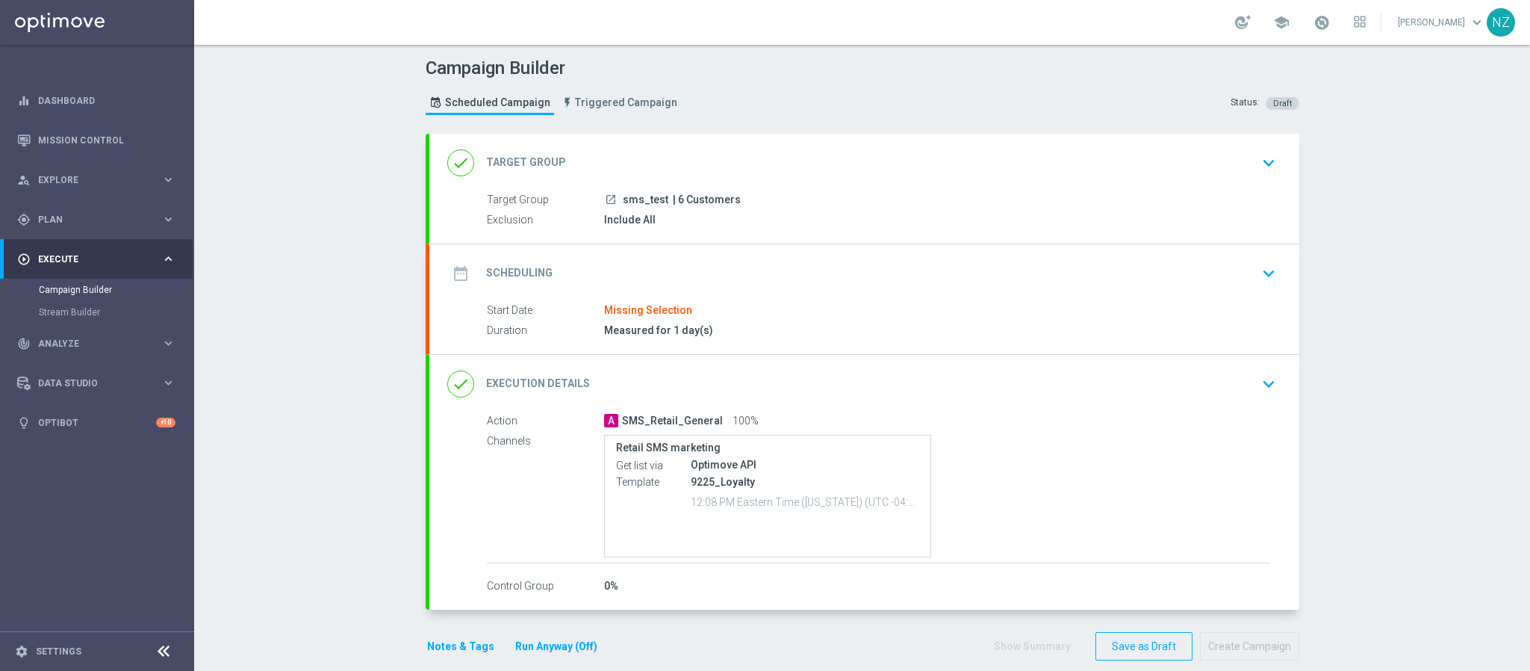
click at [1270, 159] on icon "keyboard_arrow_down" at bounding box center [1268, 163] width 22 height 22
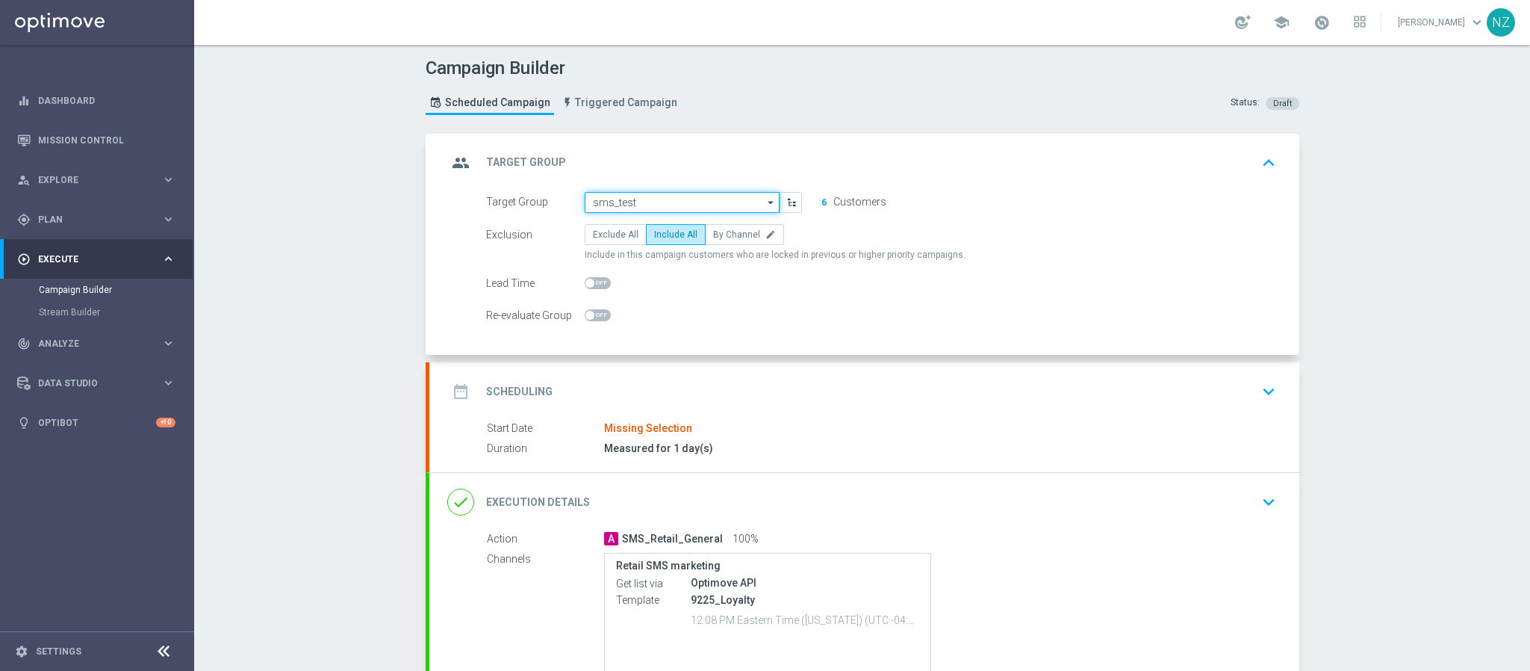
click at [655, 197] on input "sms_test" at bounding box center [682, 202] width 195 height 21
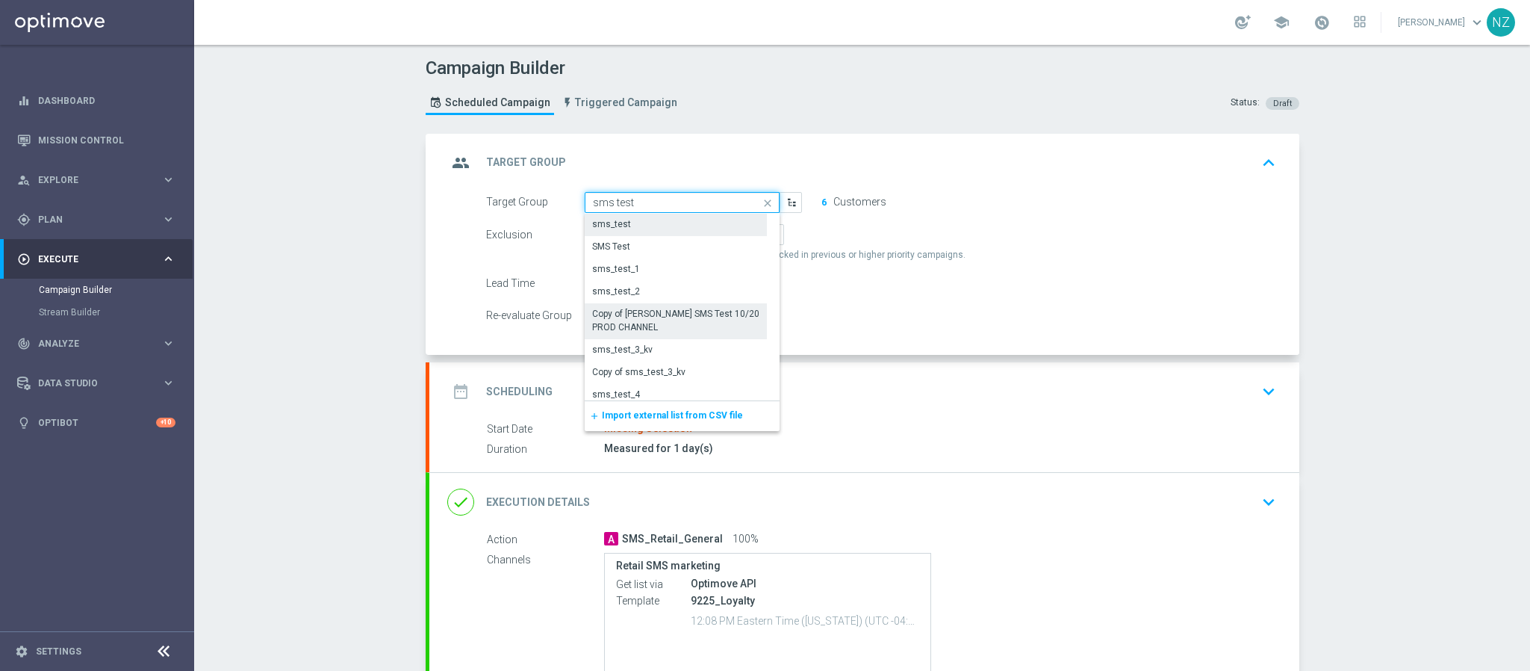
scroll to position [28, 0]
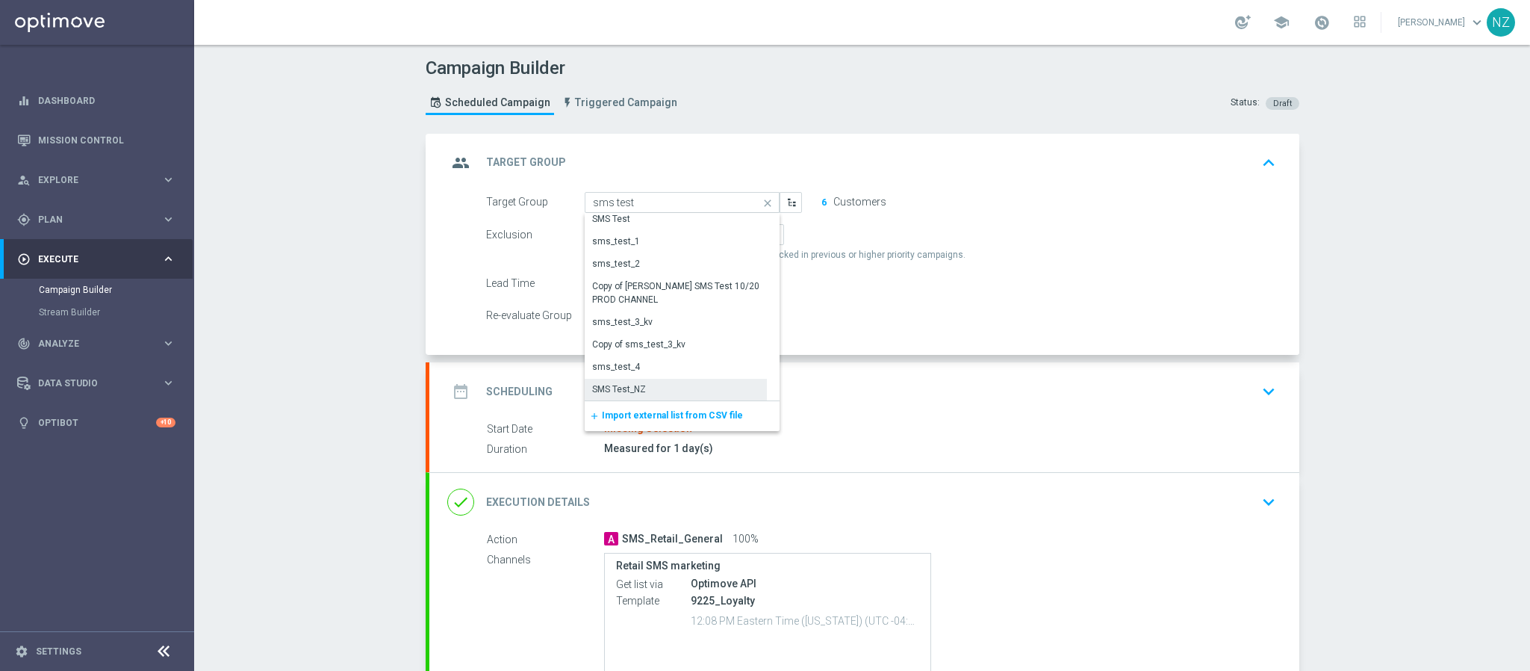
click at [646, 391] on div "SMS Test_NZ" at bounding box center [676, 389] width 183 height 21
type input "SMS Test_NZ"
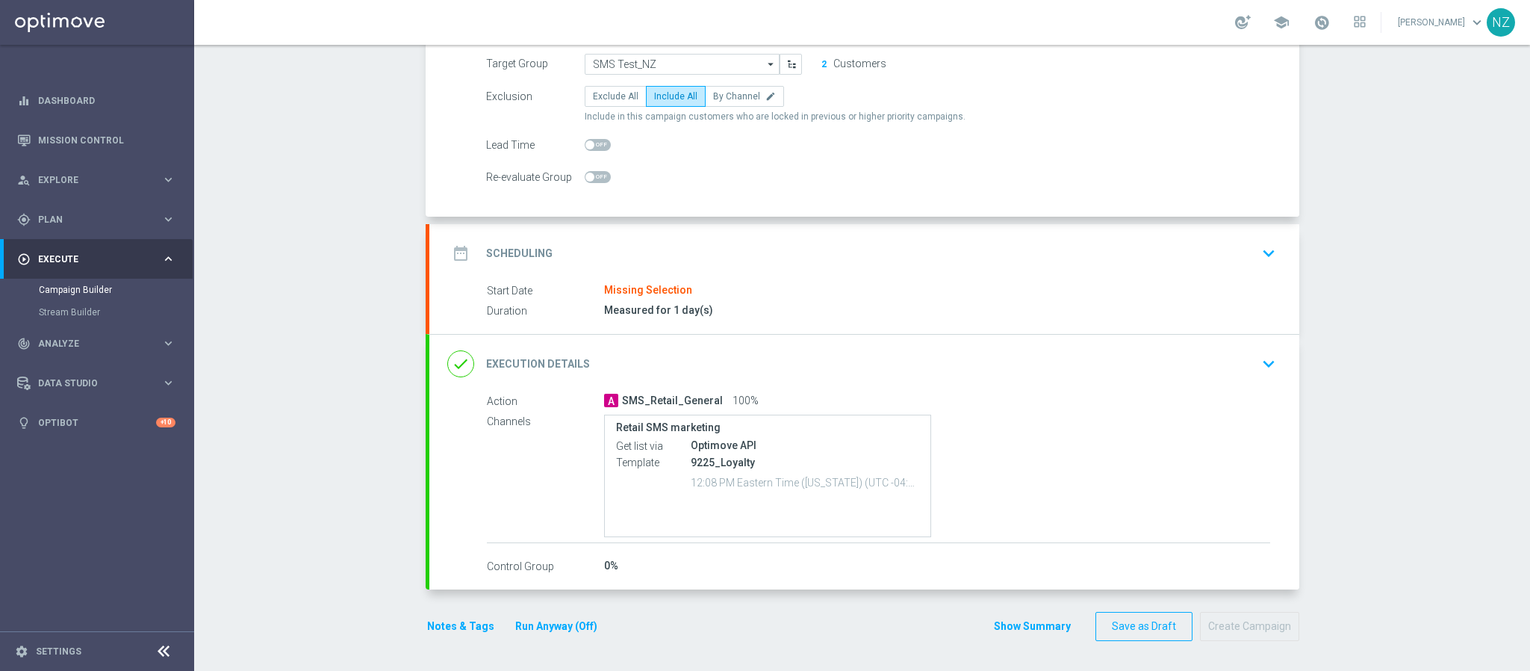
click at [1271, 243] on button "keyboard_arrow_down" at bounding box center [1268, 253] width 25 height 28
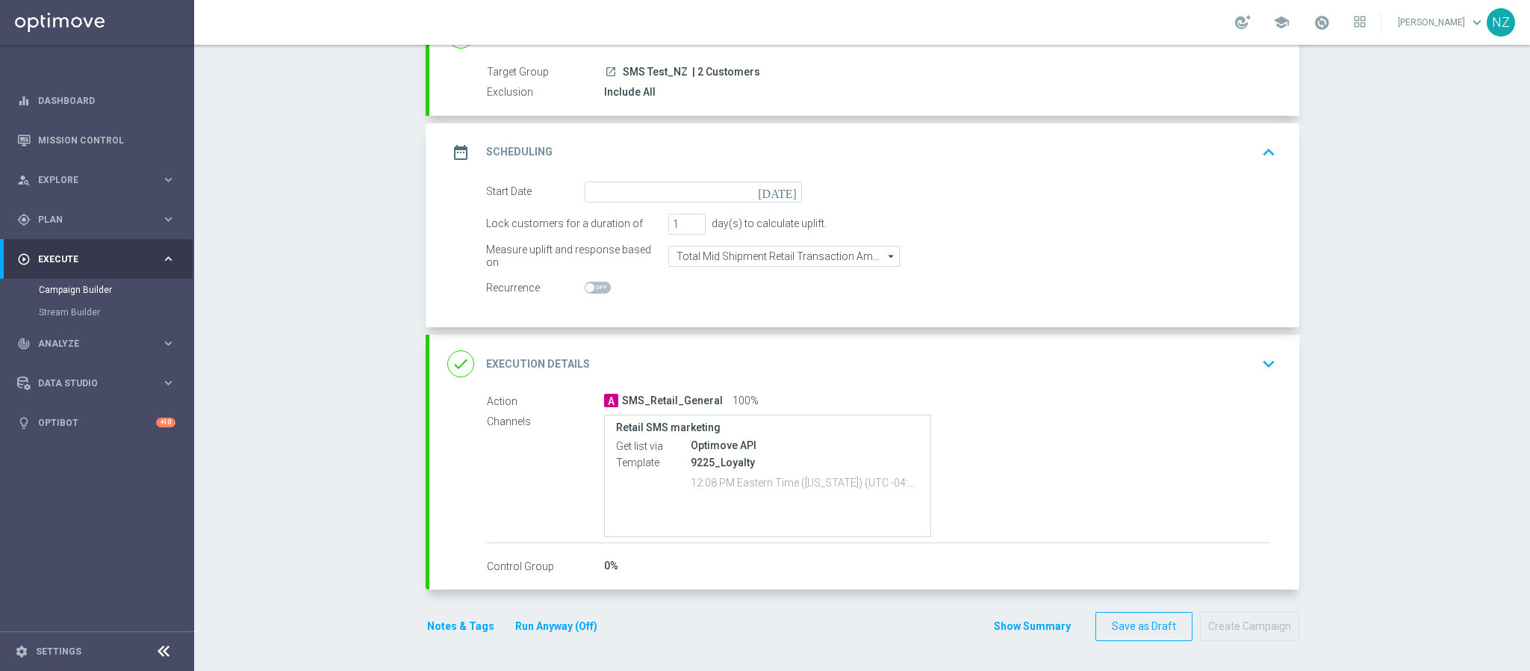
scroll to position [124, 0]
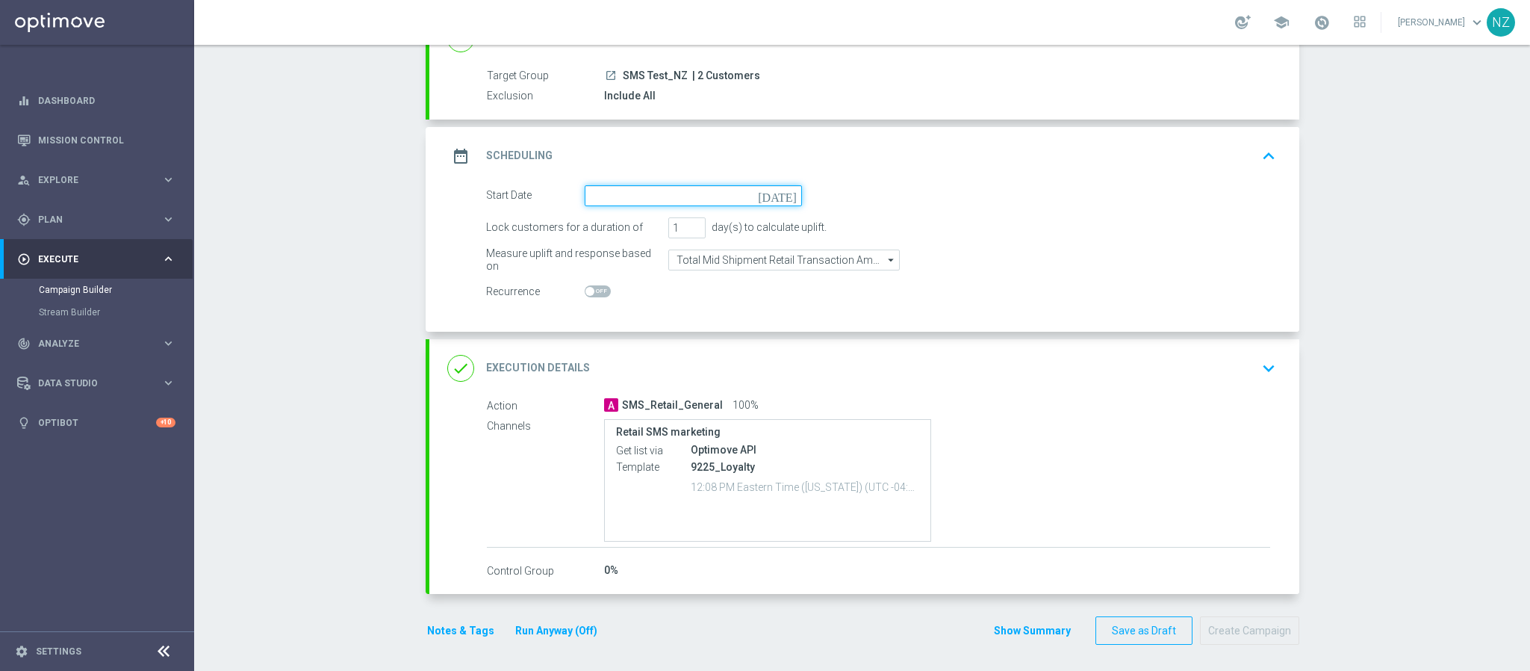
click at [598, 195] on input at bounding box center [693, 195] width 217 height 21
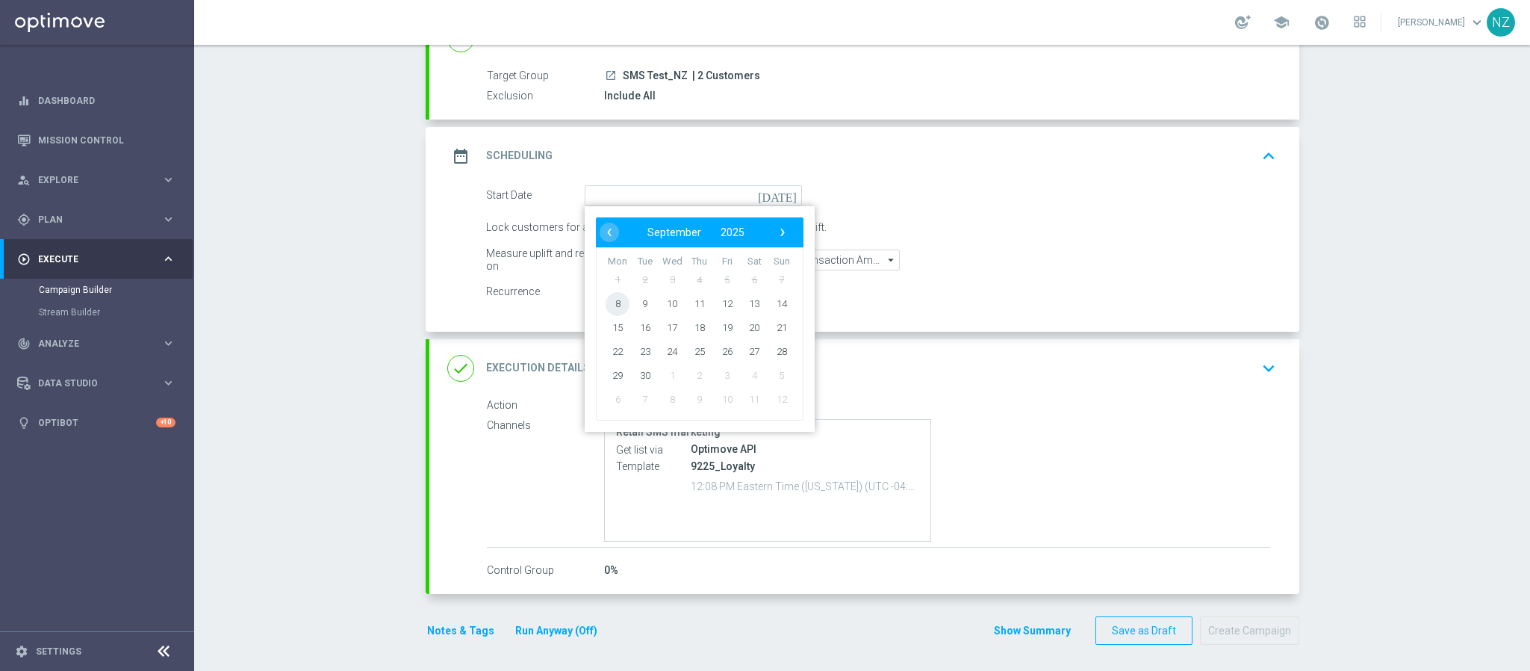
click at [612, 305] on span "8" at bounding box center [618, 303] width 24 height 24
type input "08 Sep 2025"
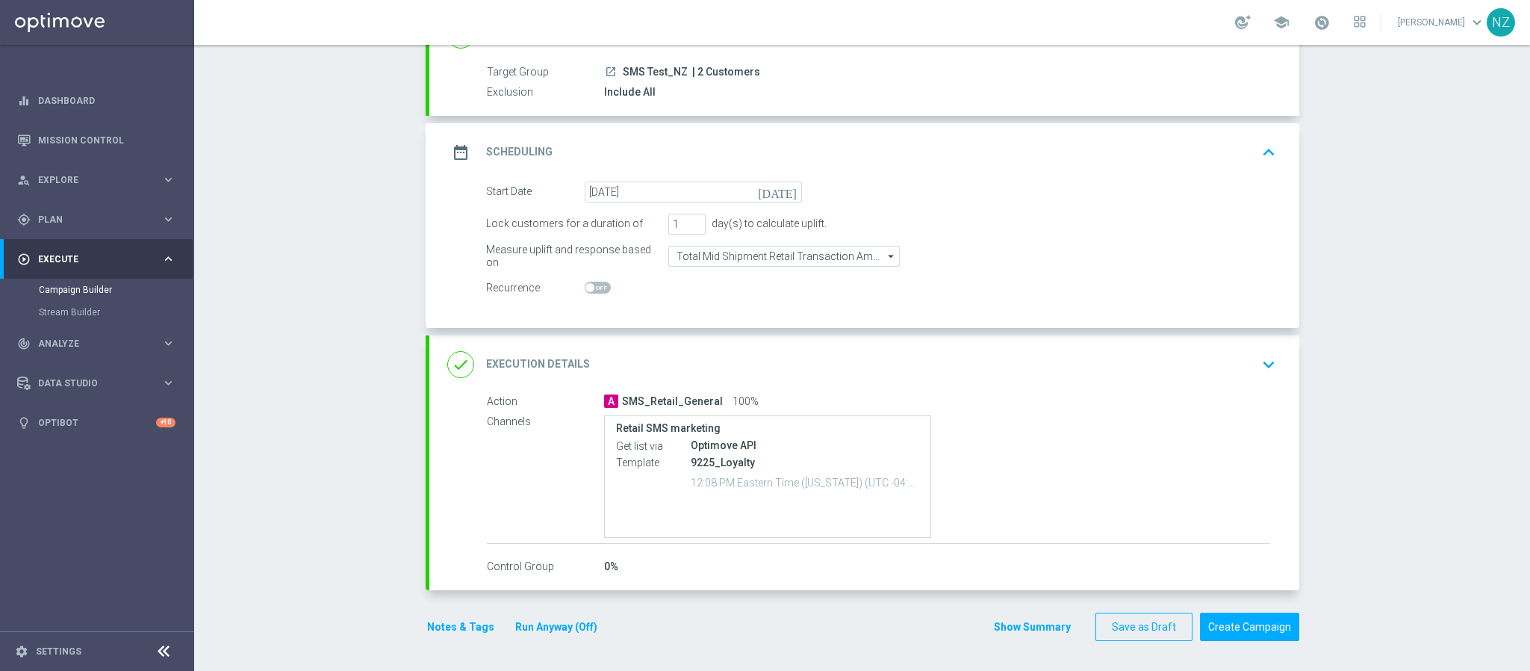
click at [1257, 373] on icon "keyboard_arrow_down" at bounding box center [1268, 364] width 22 height 22
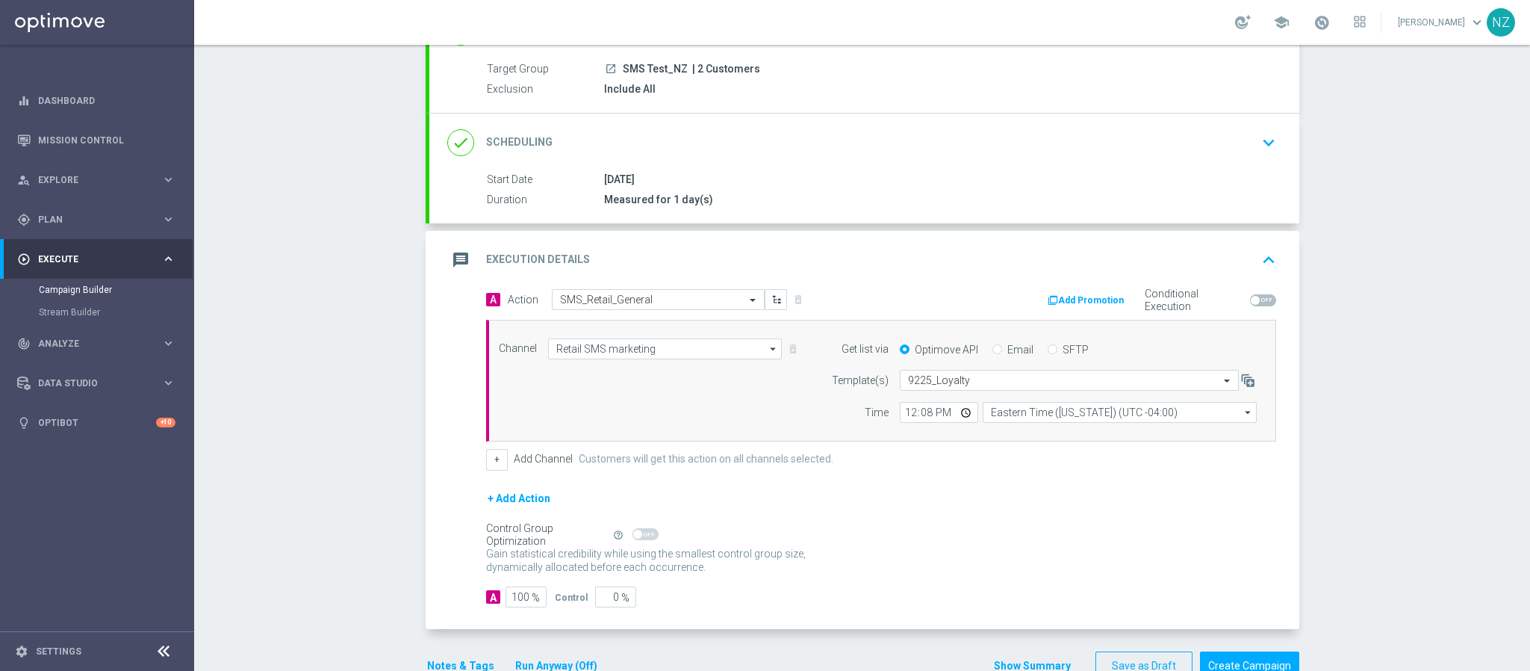
scroll to position [131, 0]
click at [933, 382] on input "text" at bounding box center [1054, 380] width 293 height 13
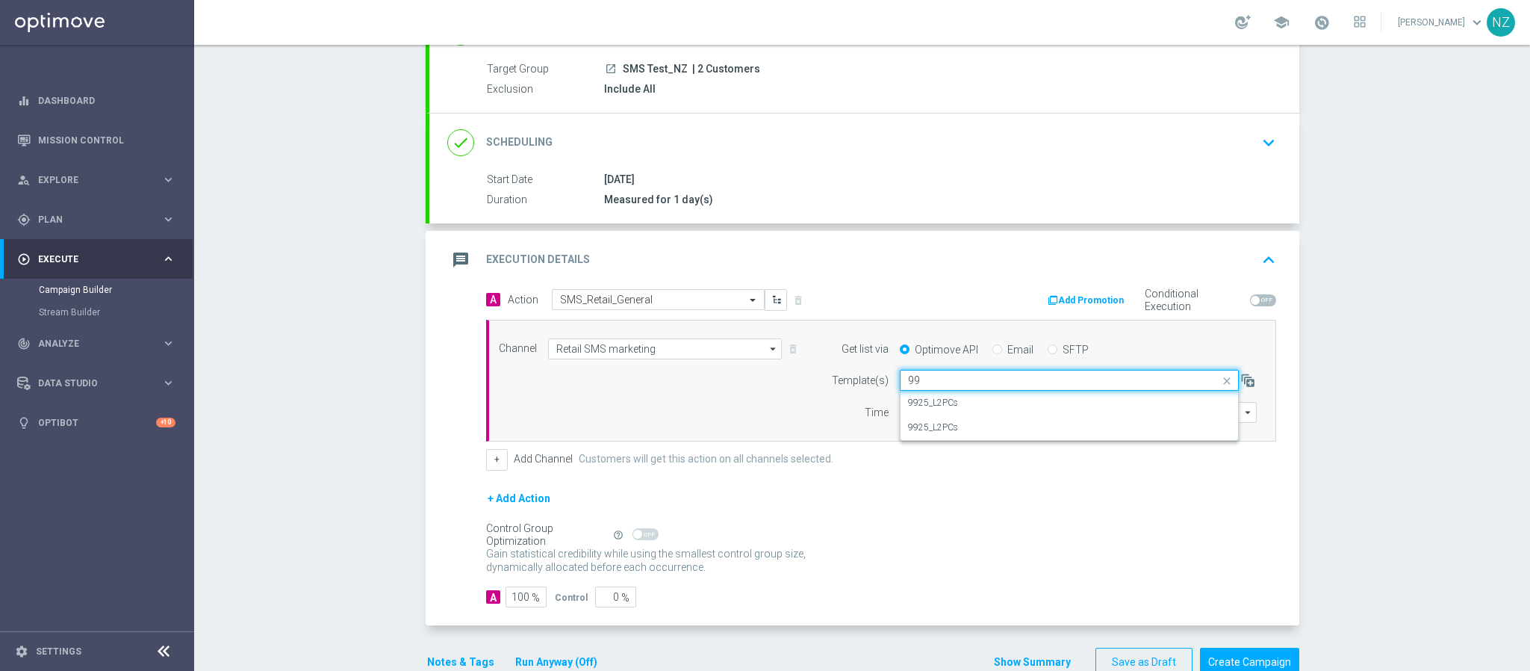
scroll to position [0, 0]
click at [960, 435] on div "9925_L2PCs" at bounding box center [1069, 427] width 323 height 25
type input "99"
click at [936, 377] on input "text" at bounding box center [1054, 380] width 293 height 13
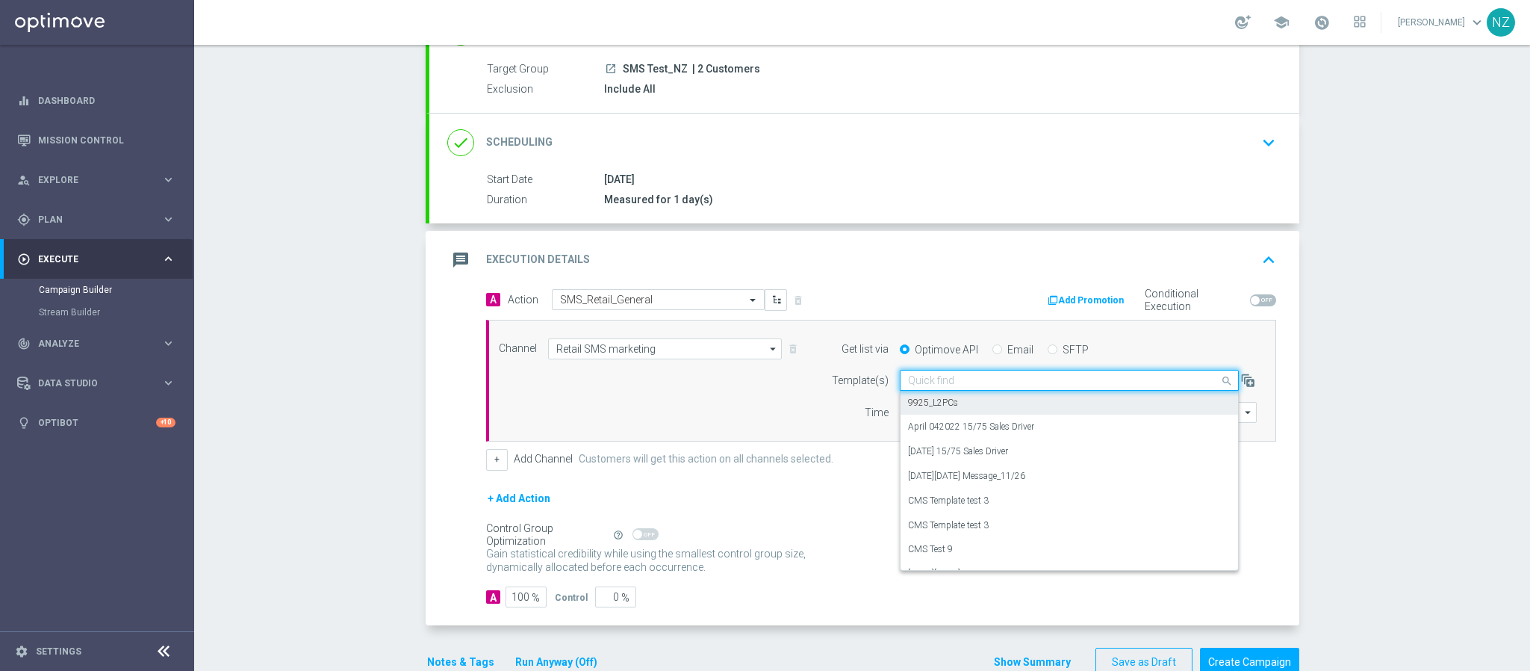
click at [937, 406] on label "9925_L2PCs" at bounding box center [933, 403] width 50 height 13
click at [935, 404] on label "9925_L2PCs" at bounding box center [933, 403] width 50 height 13
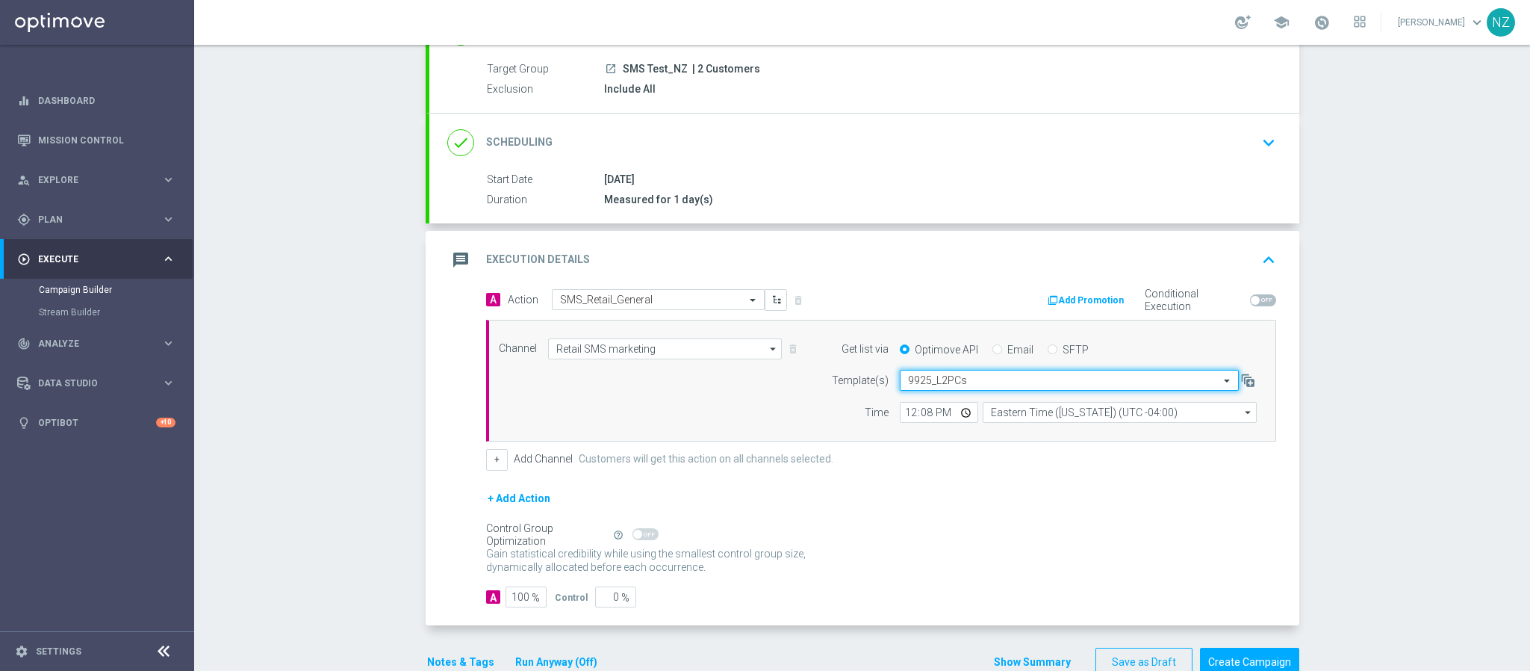
click at [972, 386] on input "text" at bounding box center [1054, 380] width 293 height 13
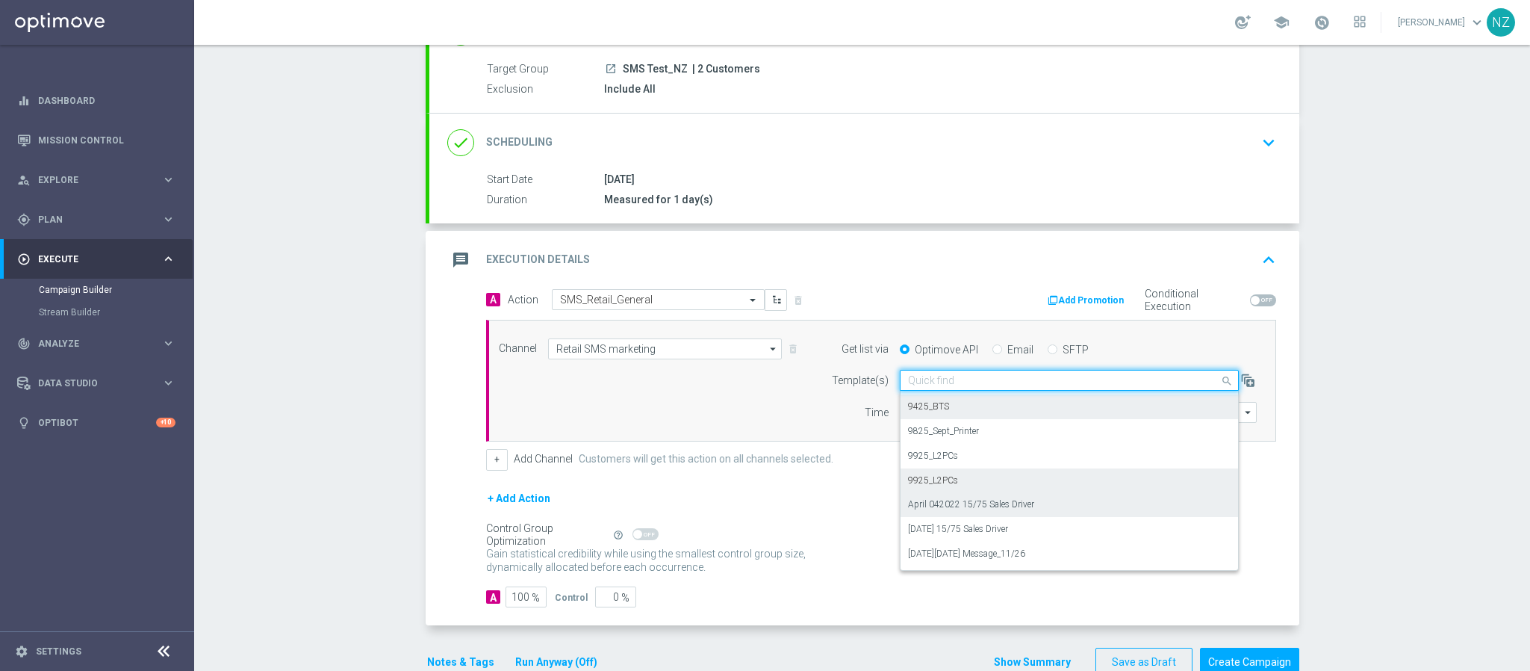
scroll to position [8611, 0]
click at [952, 488] on div "9925_L2PCs" at bounding box center [1069, 489] width 323 height 25
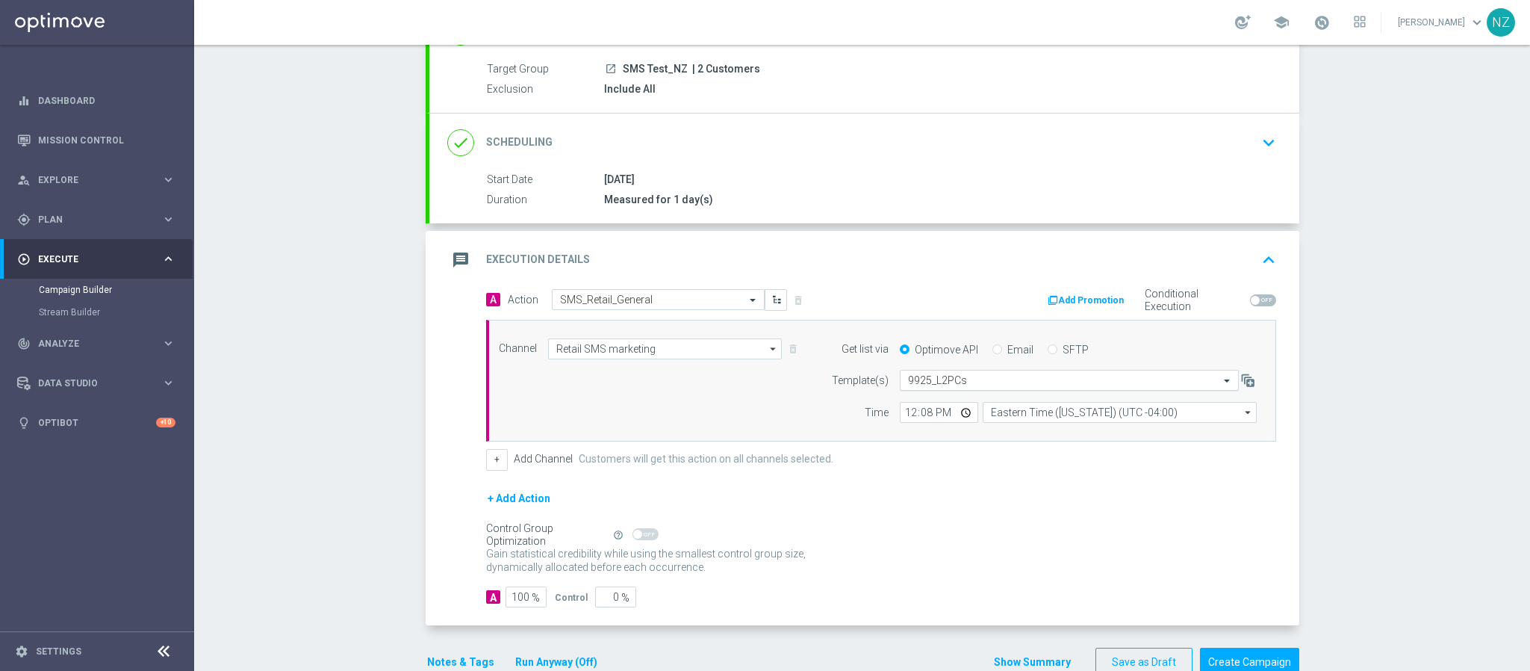
click at [943, 374] on div "Select template 9925_L2PCs" at bounding box center [1069, 380] width 339 height 21
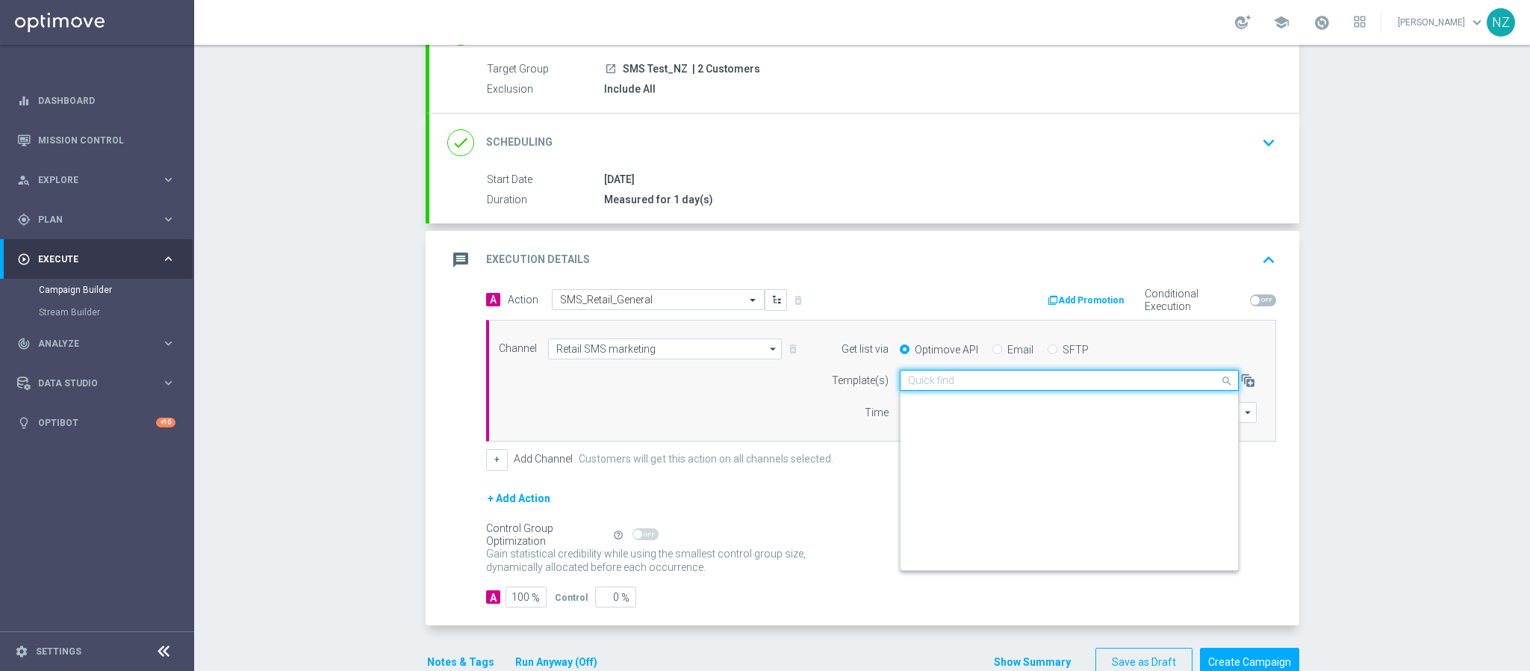
scroll to position [8698, 0]
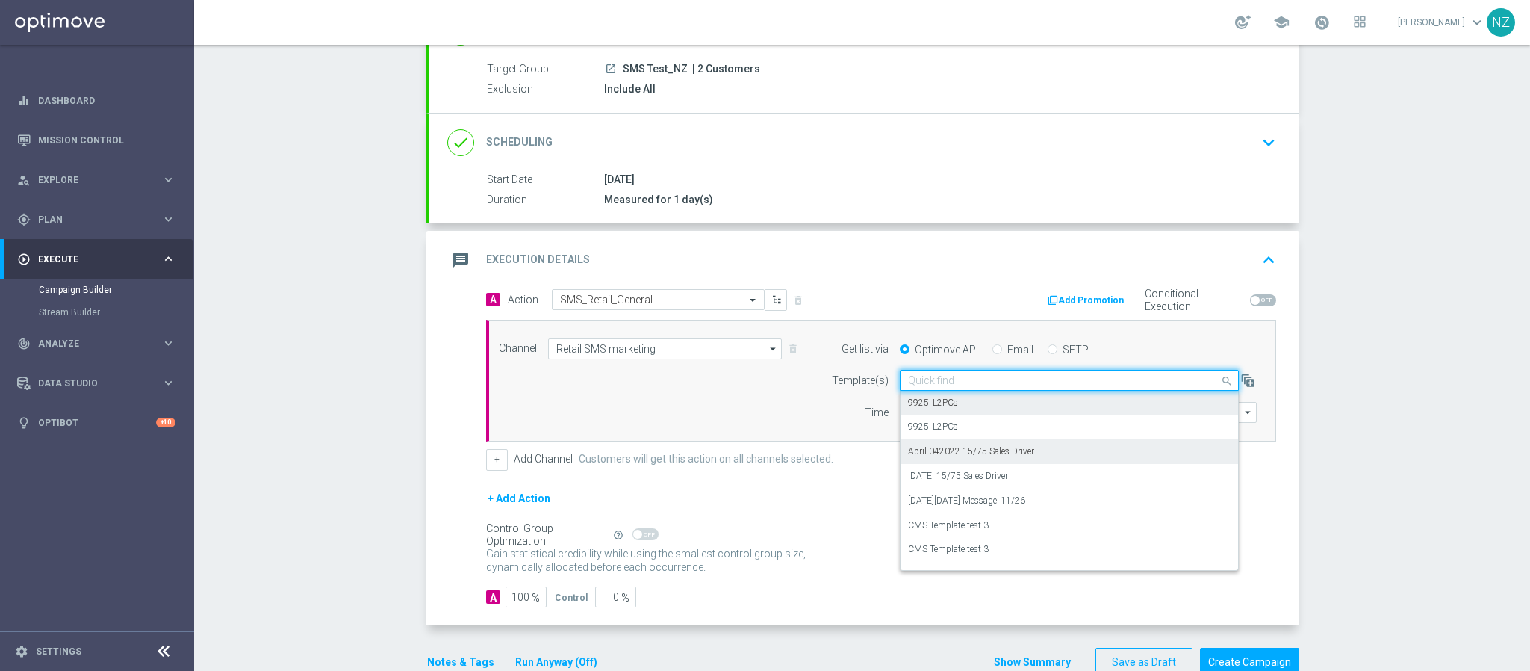
click at [1335, 464] on div "Campaign Builder Scheduled Campaign Triggered Campaign Status: Draft done Targe…" at bounding box center [862, 358] width 1336 height 626
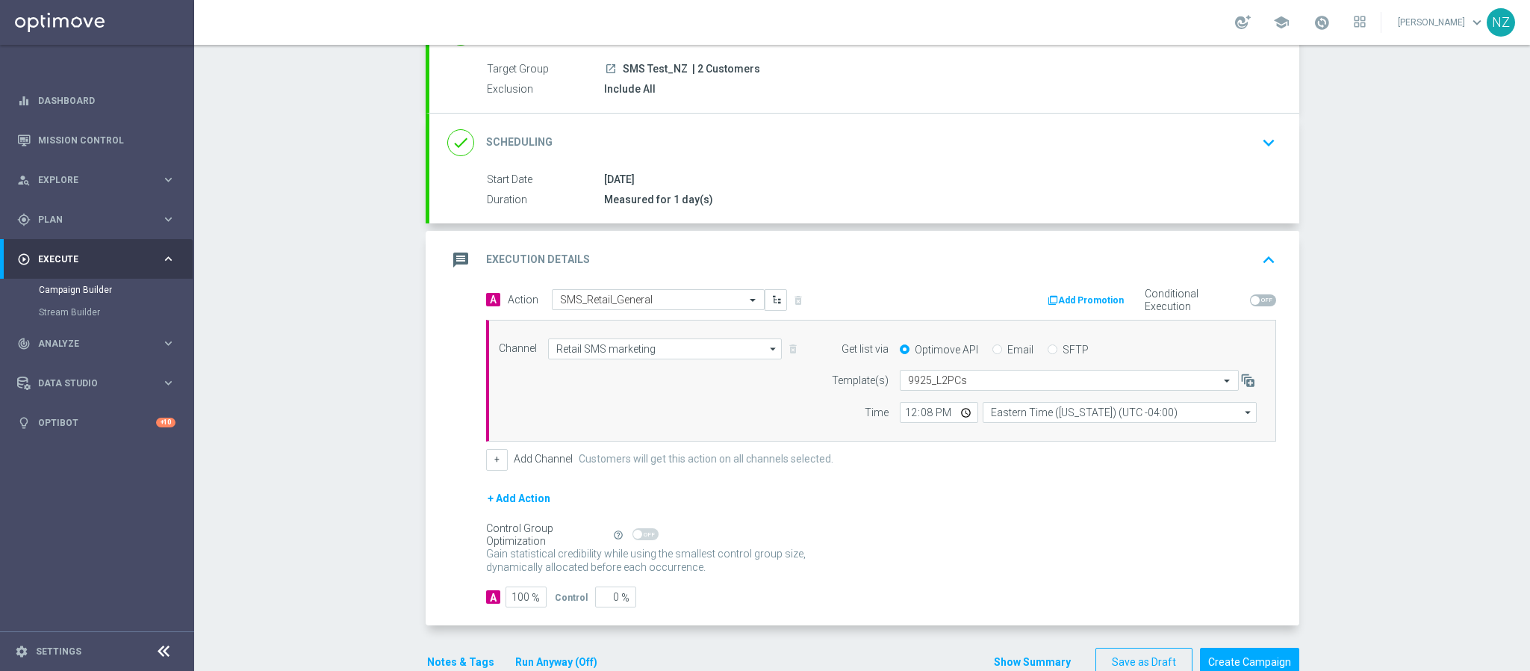
scroll to position [172, 0]
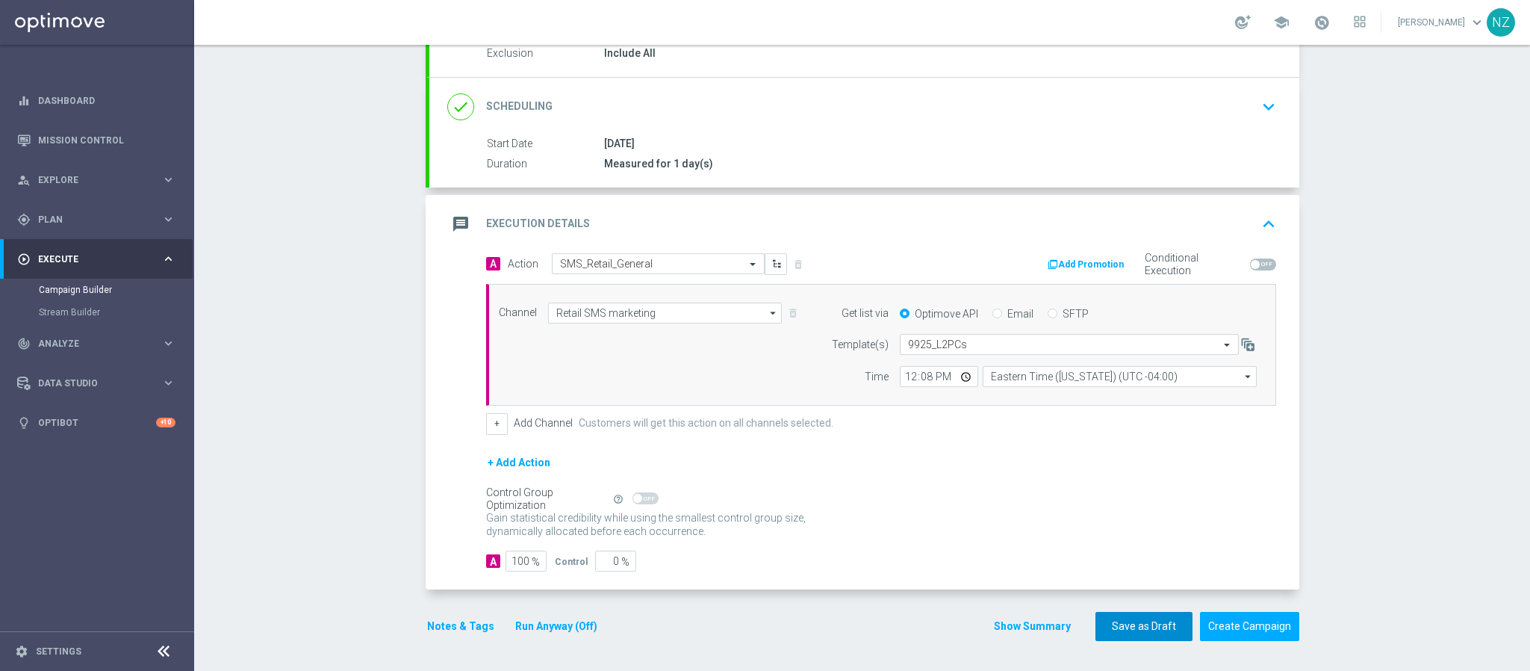
click at [1145, 619] on button "Save as Draft" at bounding box center [1143, 626] width 97 height 29
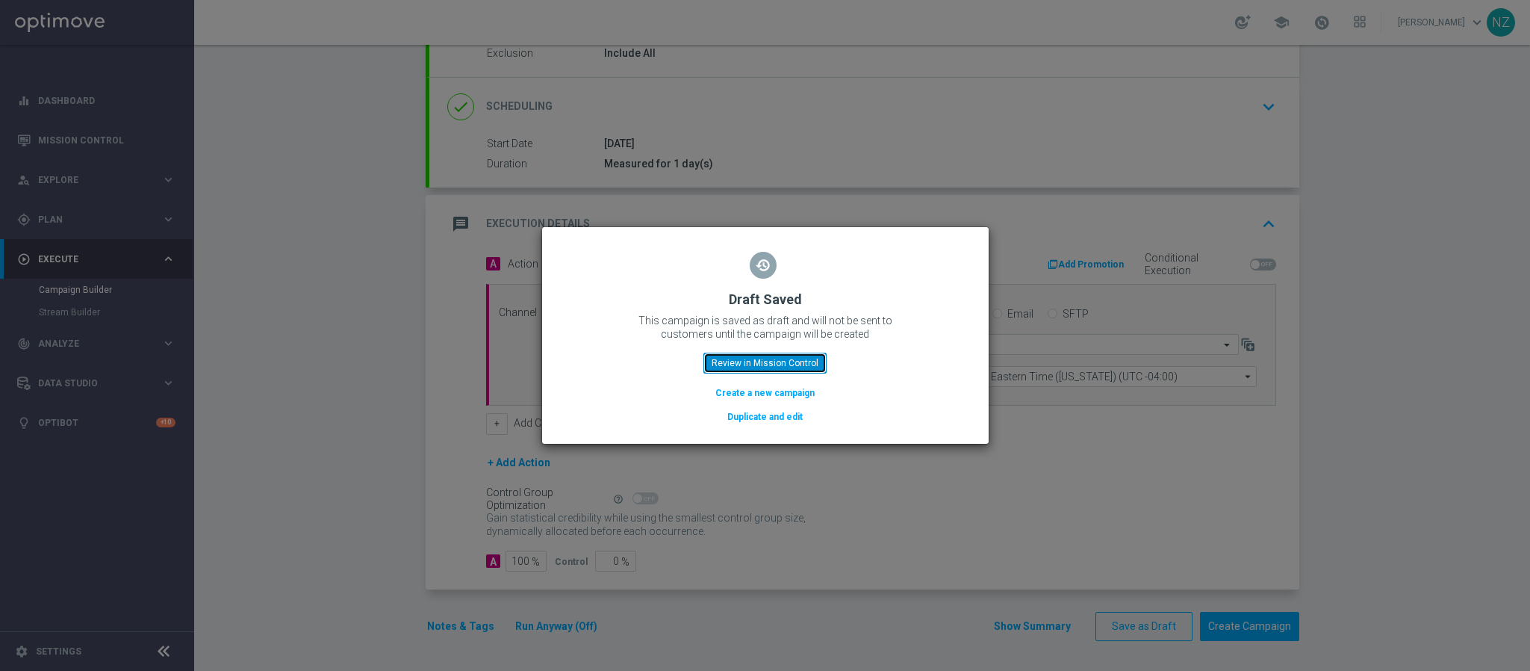
click at [738, 361] on button "Review in Mission Control" at bounding box center [764, 362] width 123 height 21
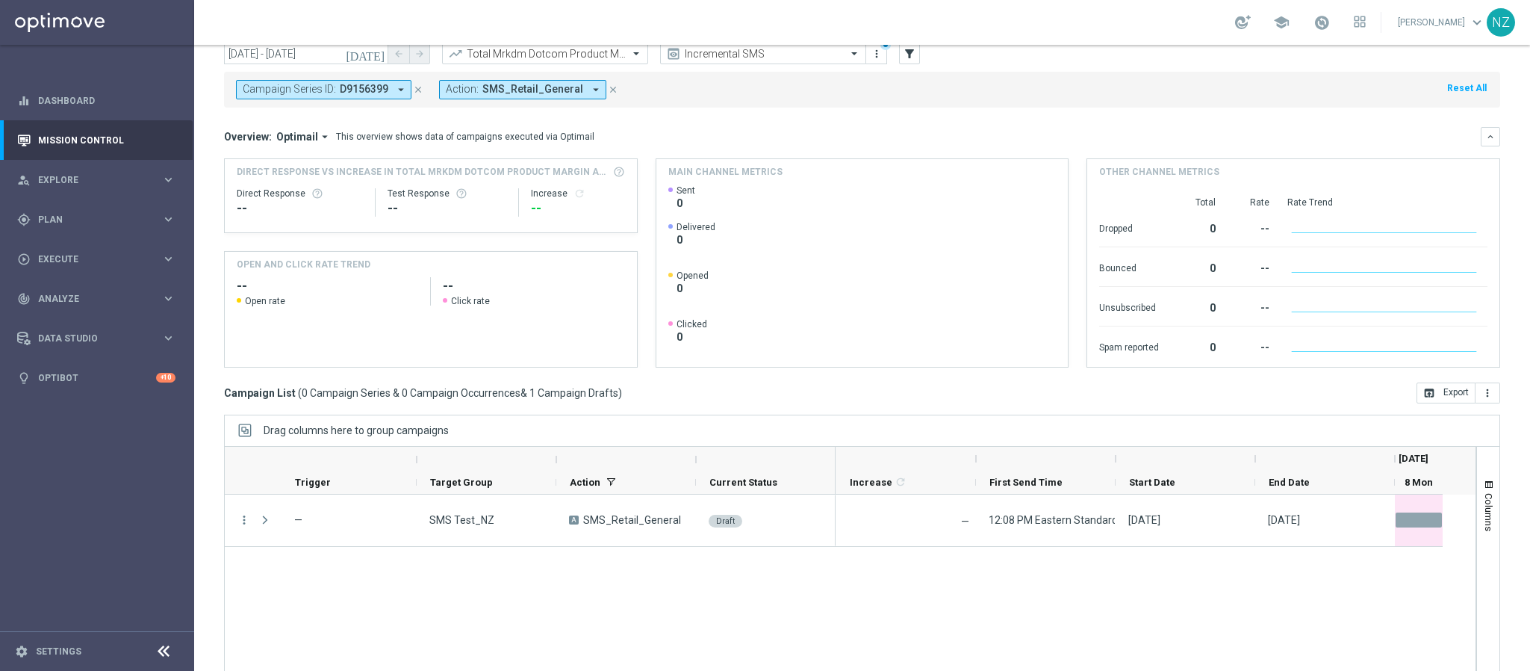
scroll to position [77, 0]
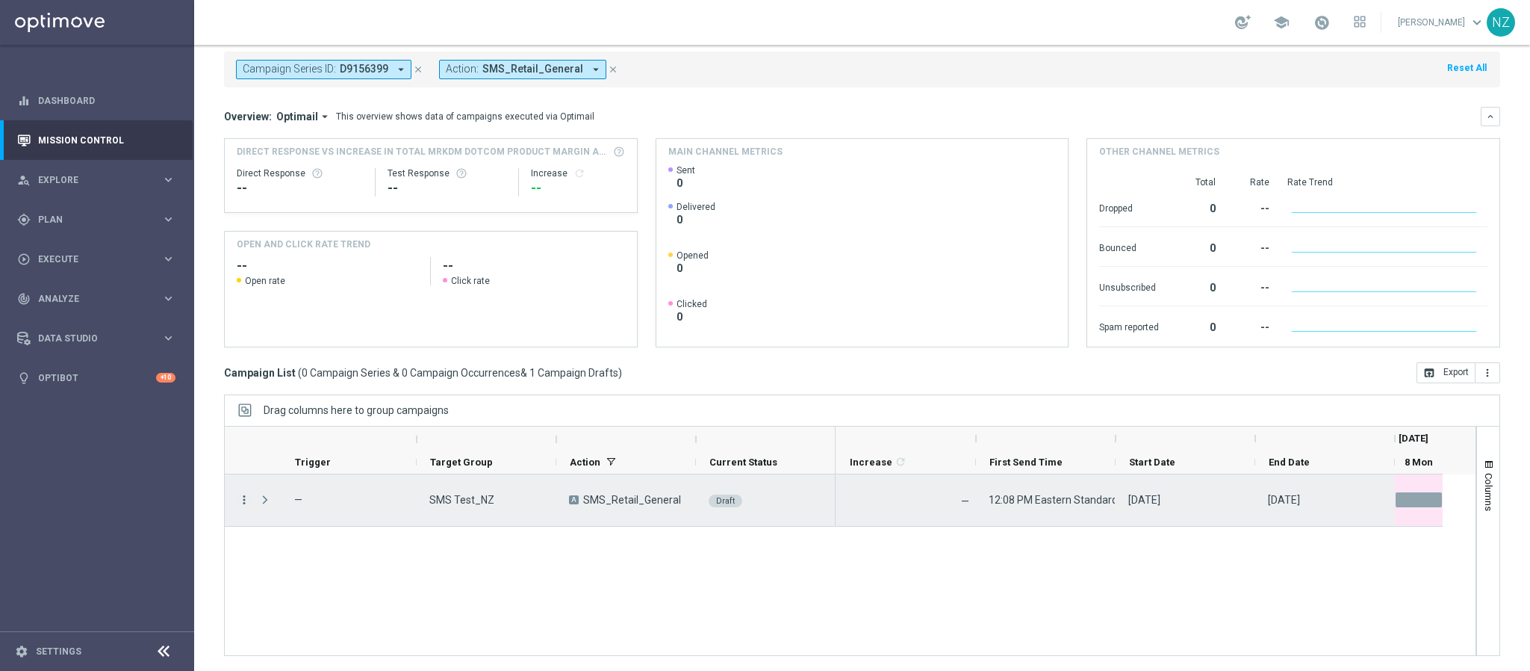
click at [243, 505] on icon "more_vert" at bounding box center [243, 499] width 13 height 13
click at [303, 556] on div "Edit" at bounding box center [343, 558] width 139 height 10
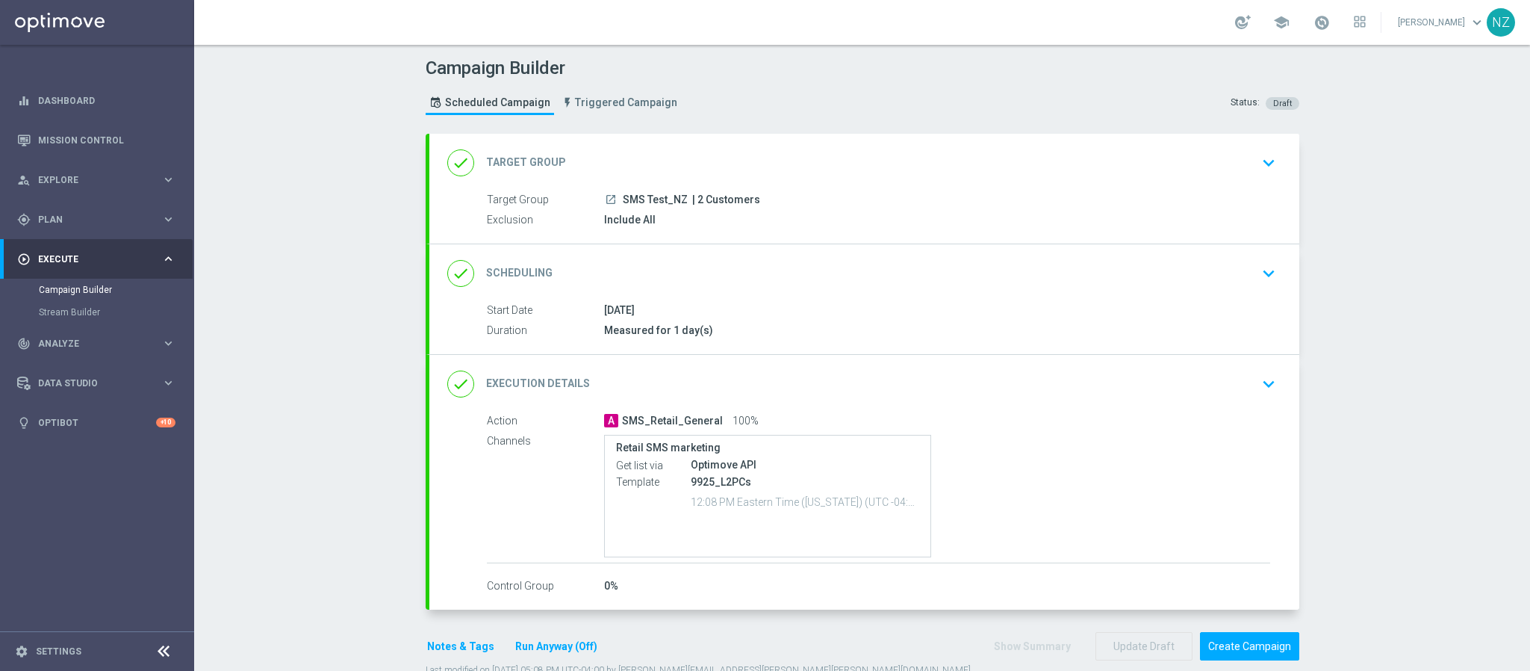
click at [1256, 391] on button "keyboard_arrow_down" at bounding box center [1268, 384] width 25 height 28
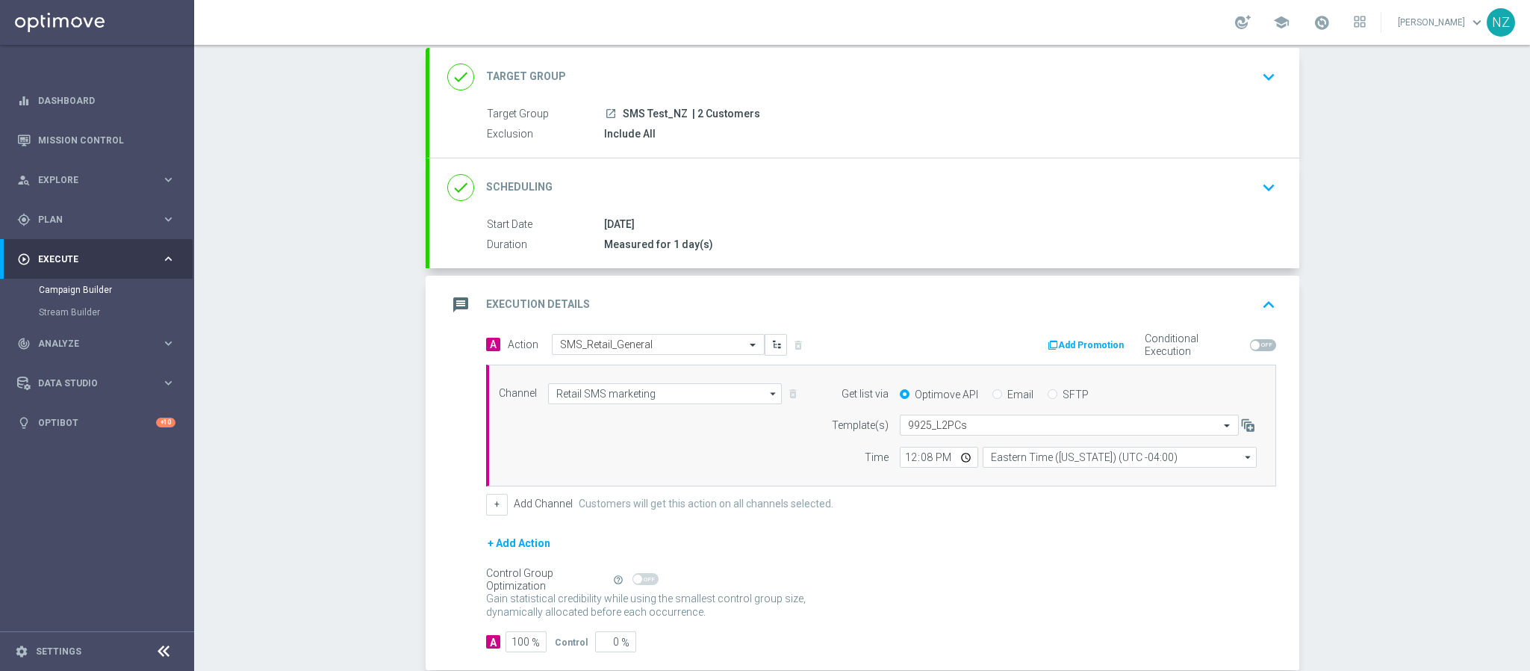
scroll to position [112, 0]
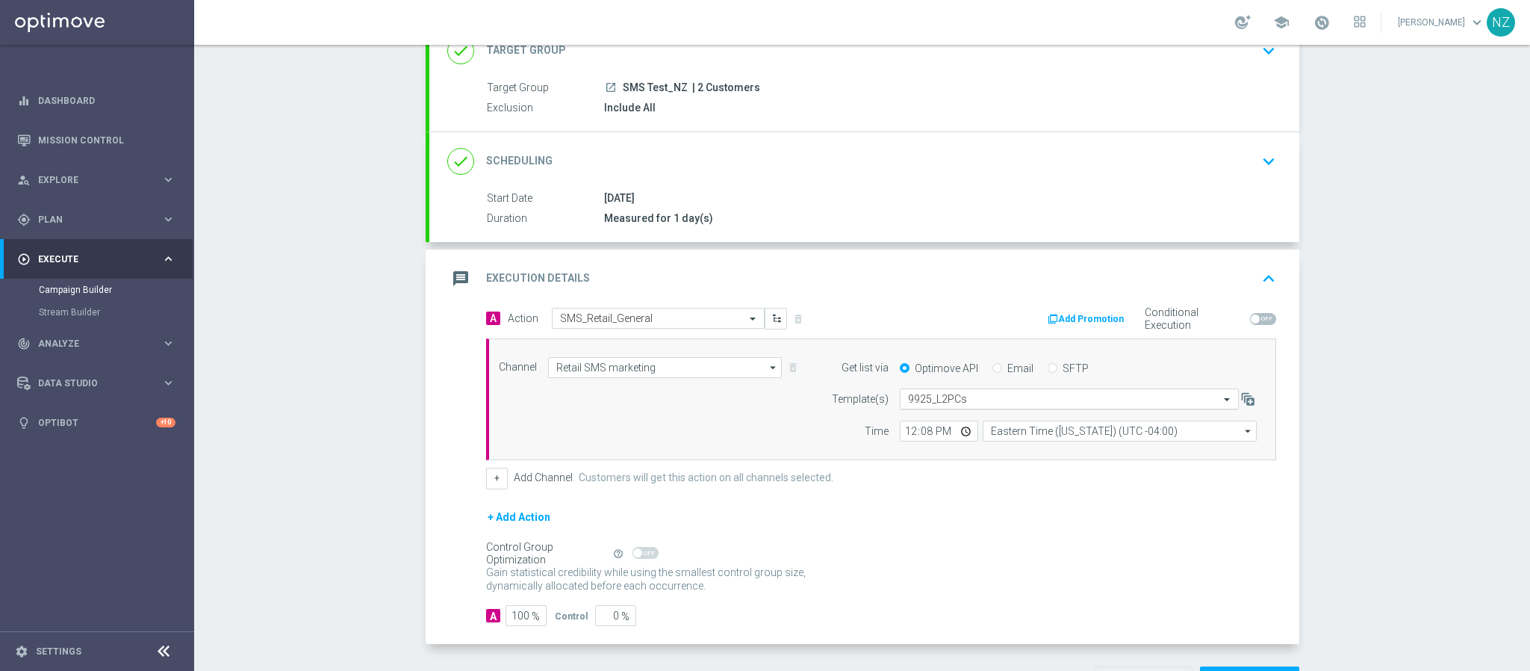
click at [965, 405] on input "text" at bounding box center [1054, 399] width 293 height 13
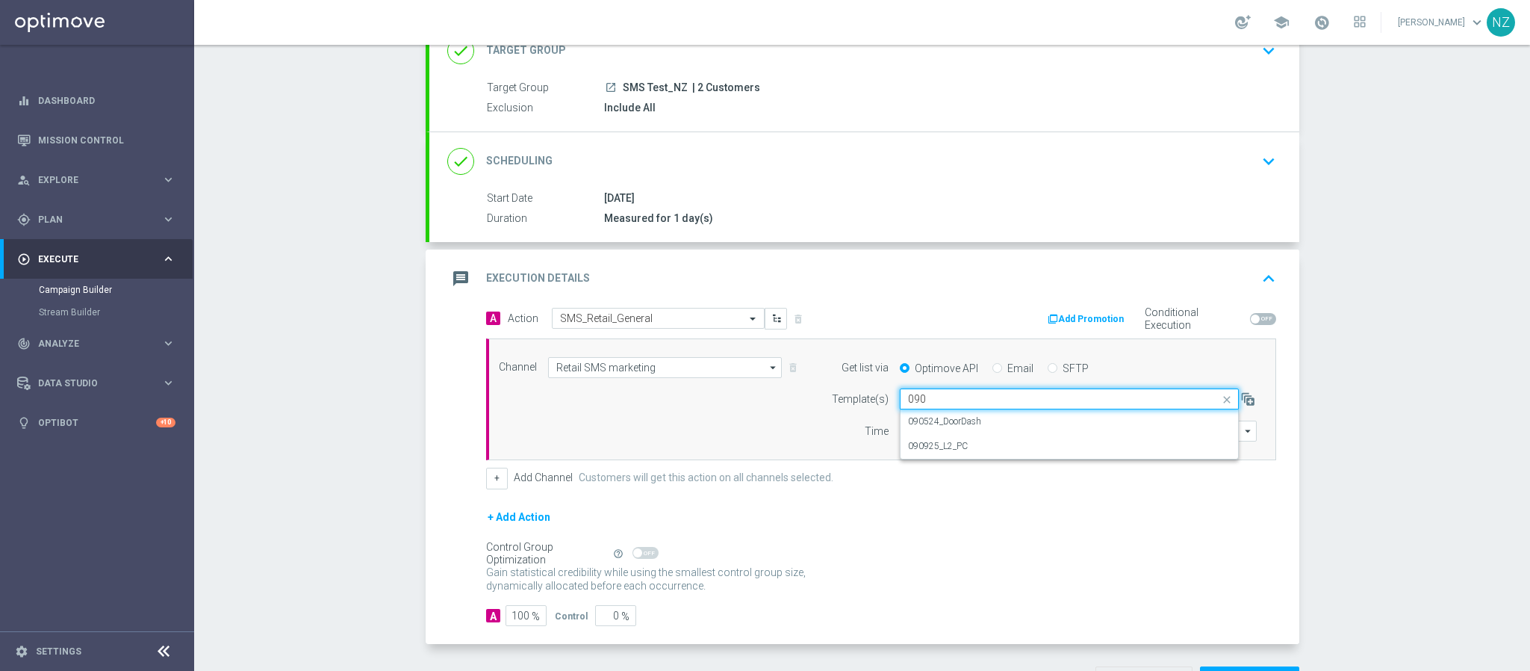
scroll to position [0, 0]
click at [1076, 432] on div "090925_L2_PC" at bounding box center [1069, 421] width 323 height 25
type input "0909"
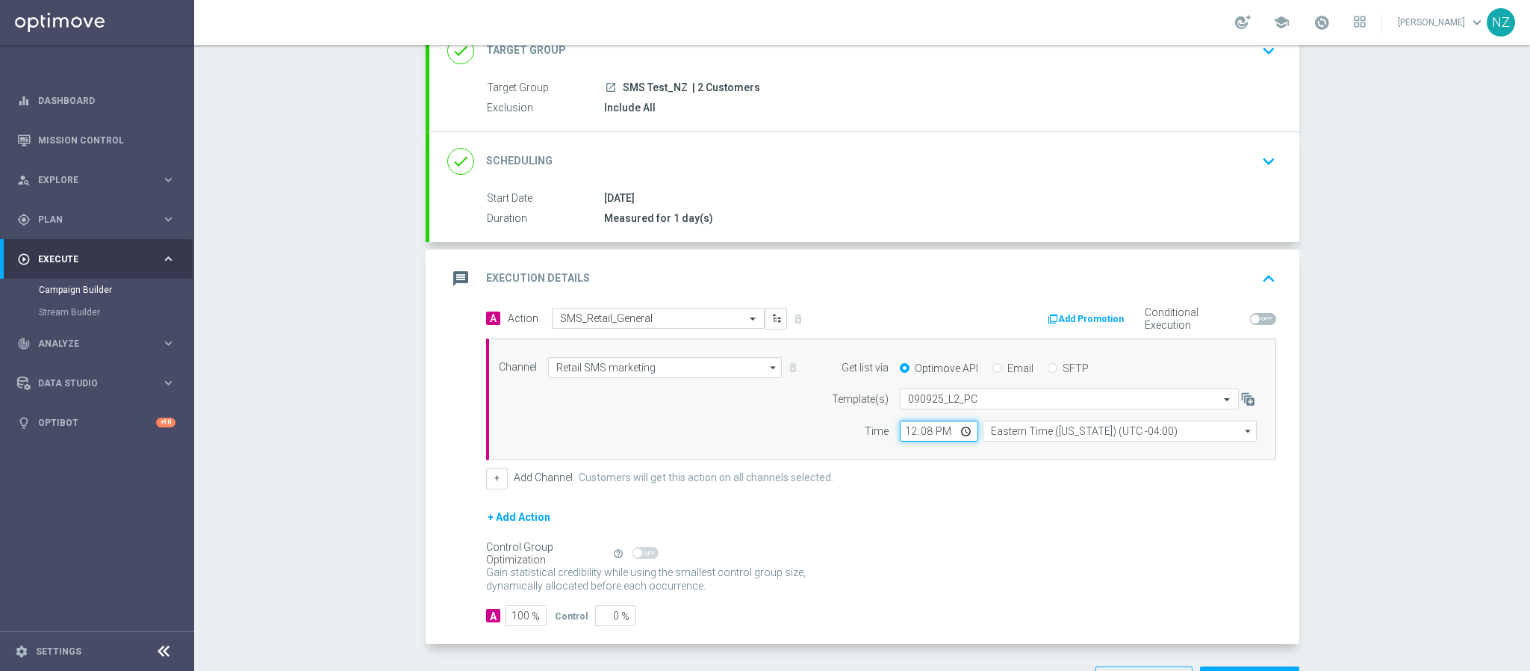
click at [901, 437] on input "12:08" at bounding box center [939, 430] width 78 height 21
type input "17:11"
click at [1497, 382] on div "Campaign Builder Scheduled Campaign Triggered Campaign Status: Draft done Targe…" at bounding box center [862, 358] width 1336 height 626
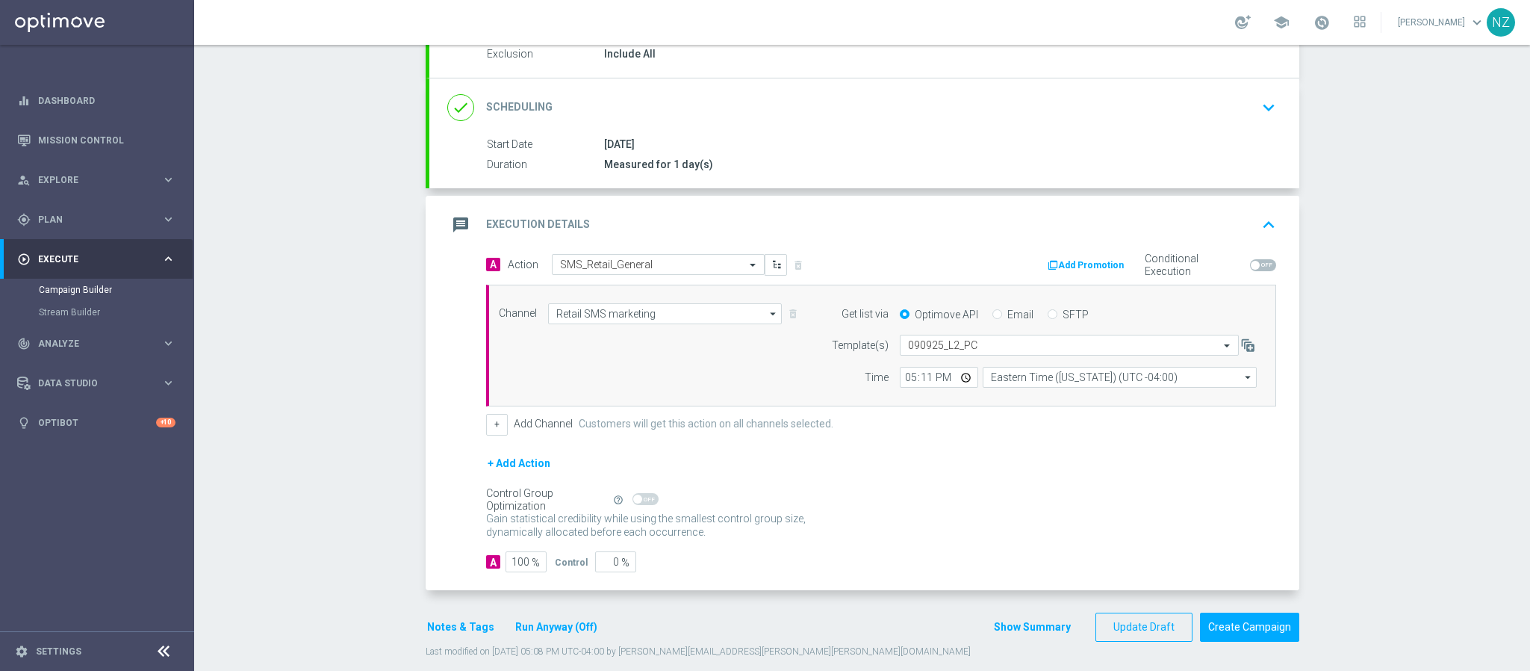
scroll to position [189, 0]
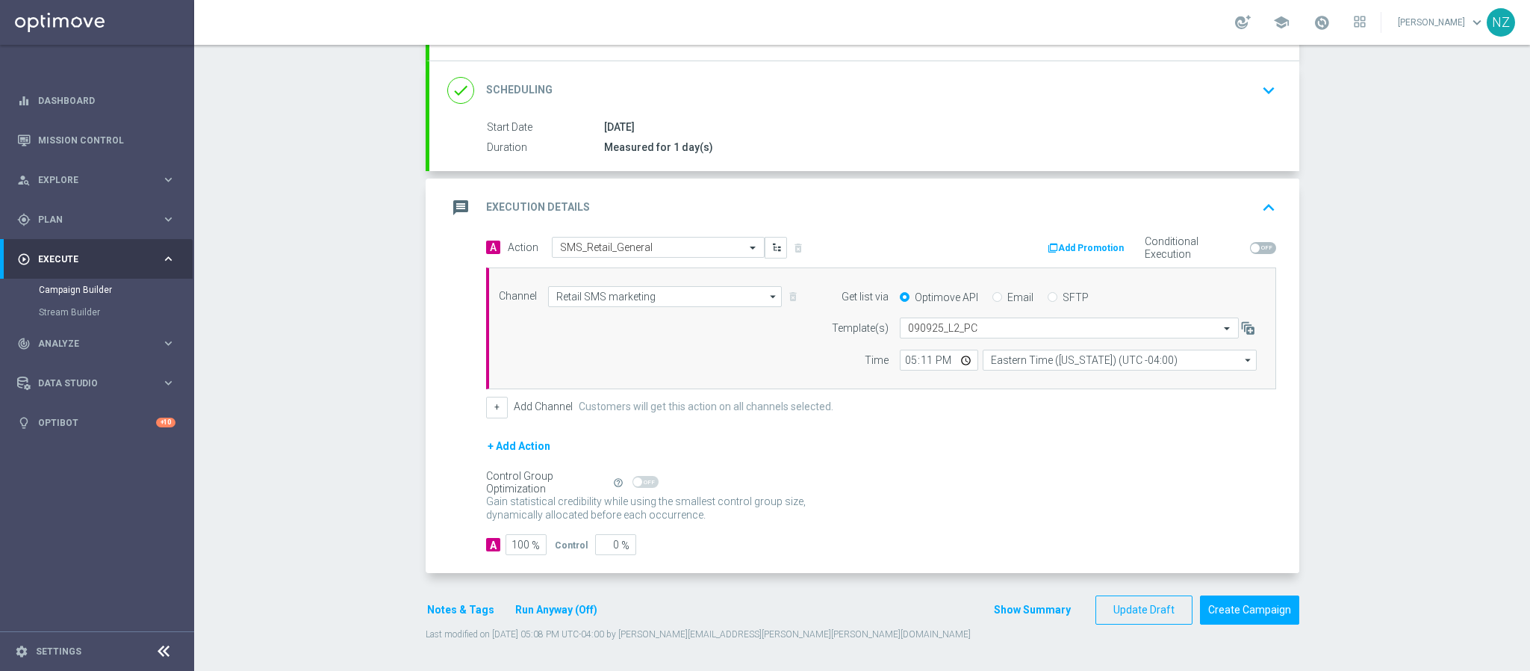
click at [444, 605] on button "Notes & Tags" at bounding box center [461, 609] width 70 height 19
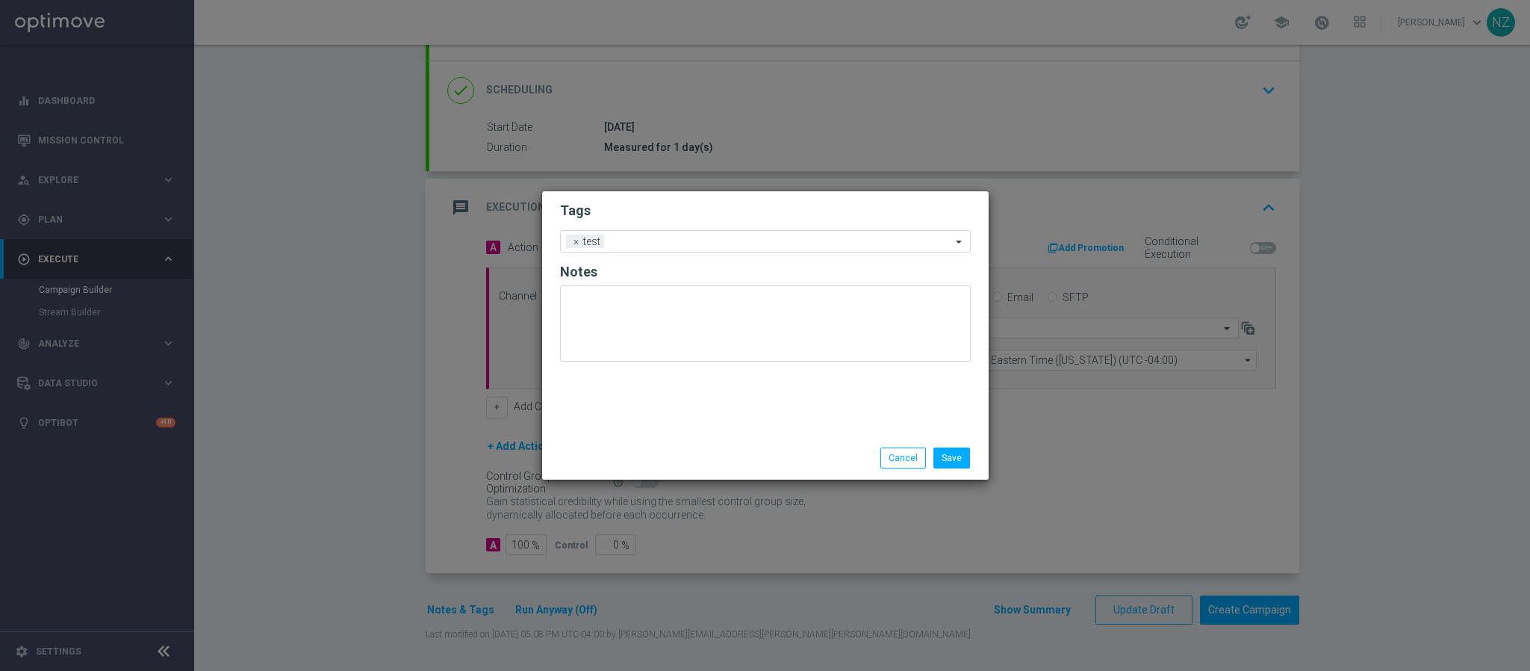
click at [330, 569] on modal-container "Tags Add a new tag × test Notes Save Cancel" at bounding box center [765, 335] width 1530 height 671
click at [945, 458] on button "Save" at bounding box center [951, 457] width 37 height 21
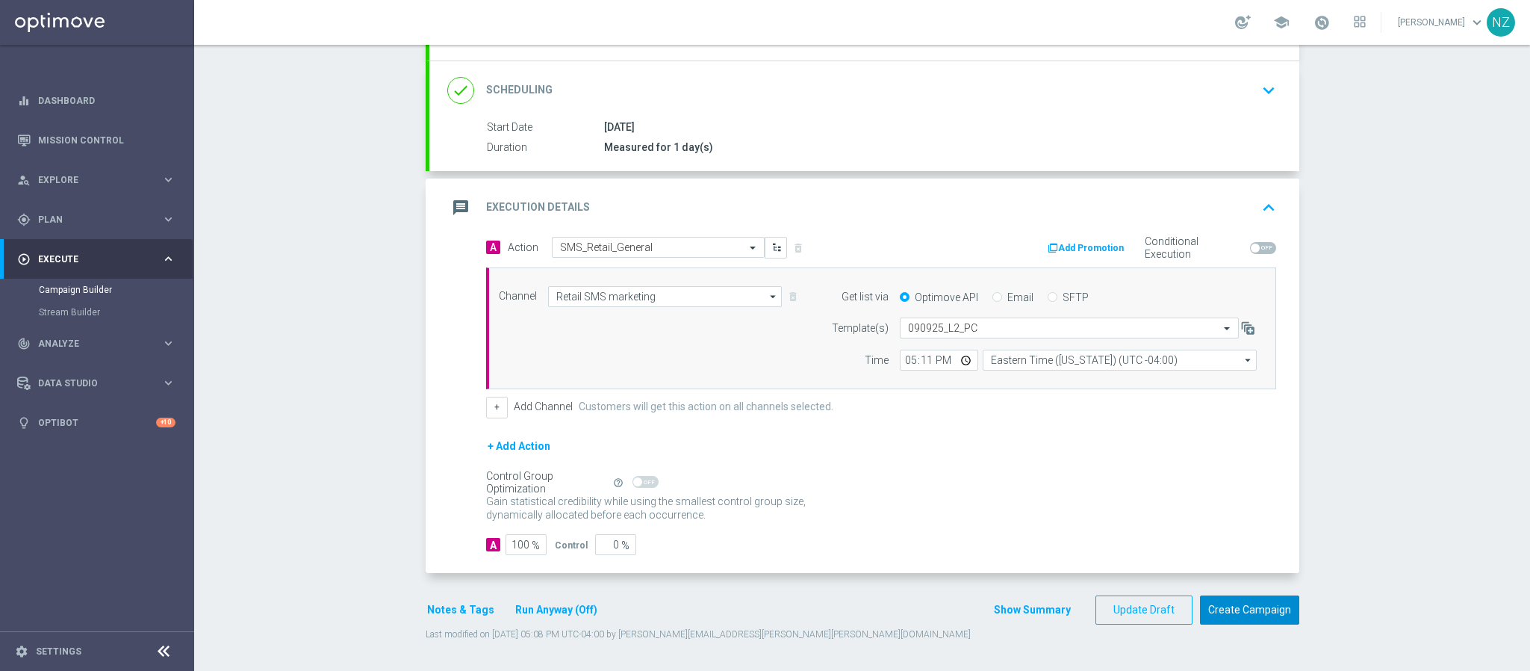
click at [1257, 608] on button "Create Campaign" at bounding box center [1249, 609] width 99 height 29
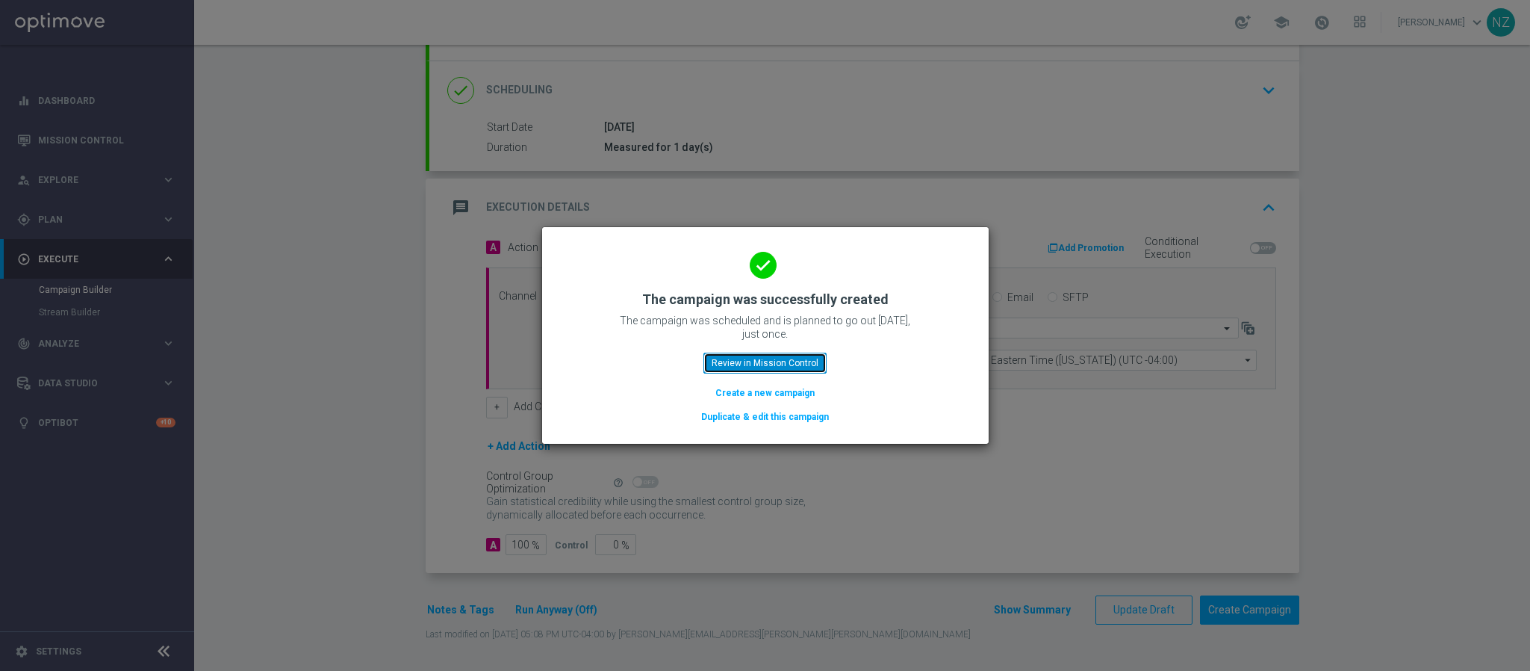
click at [780, 366] on button "Review in Mission Control" at bounding box center [764, 362] width 123 height 21
